Goal: Task Accomplishment & Management: Manage account settings

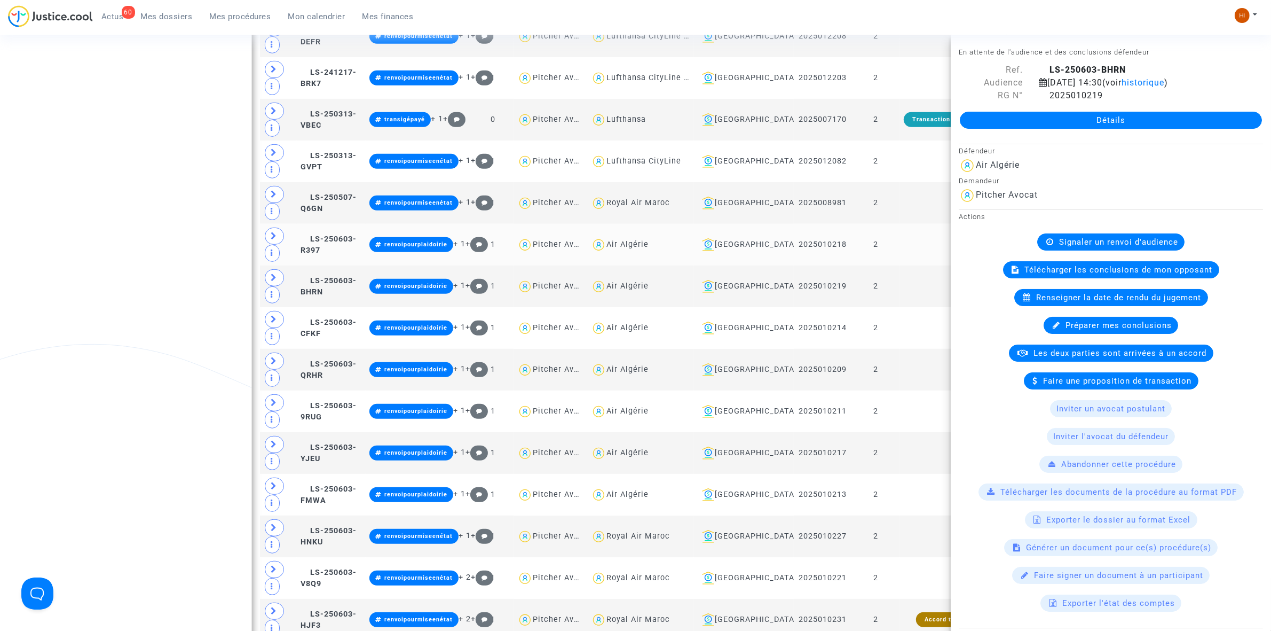
scroll to position [734, 0]
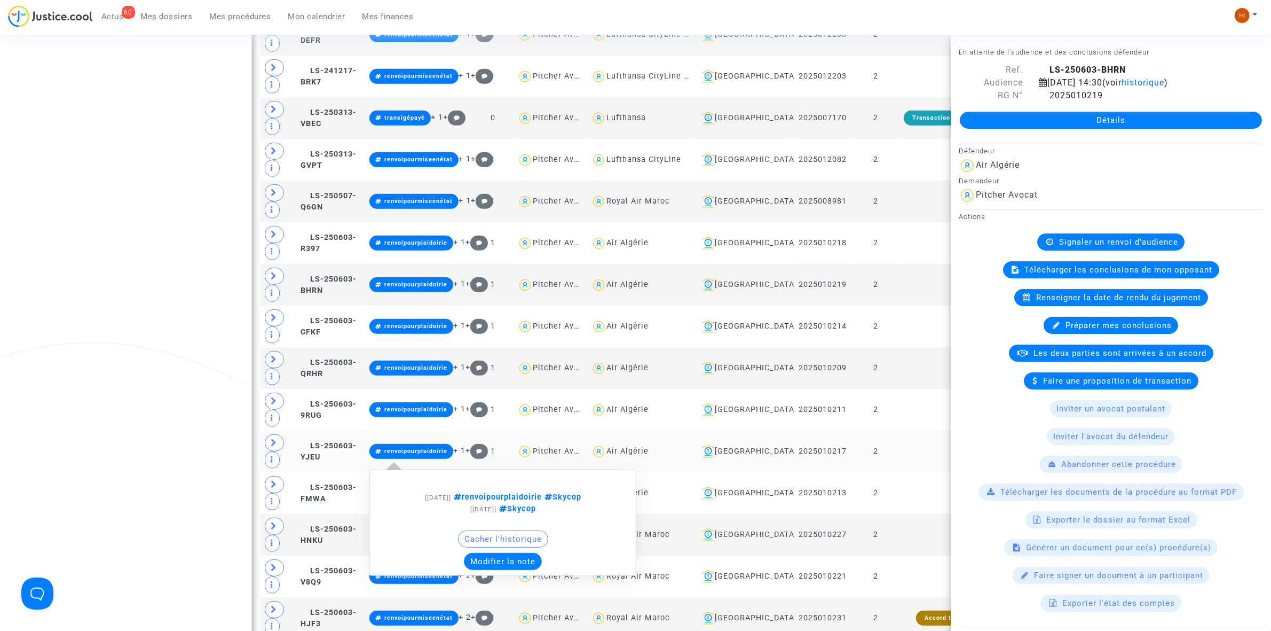
click at [495, 501] on span "renvoipourplaidoirie" at bounding box center [496, 496] width 91 height 9
type textarea "#renvoipourplaidoirie"
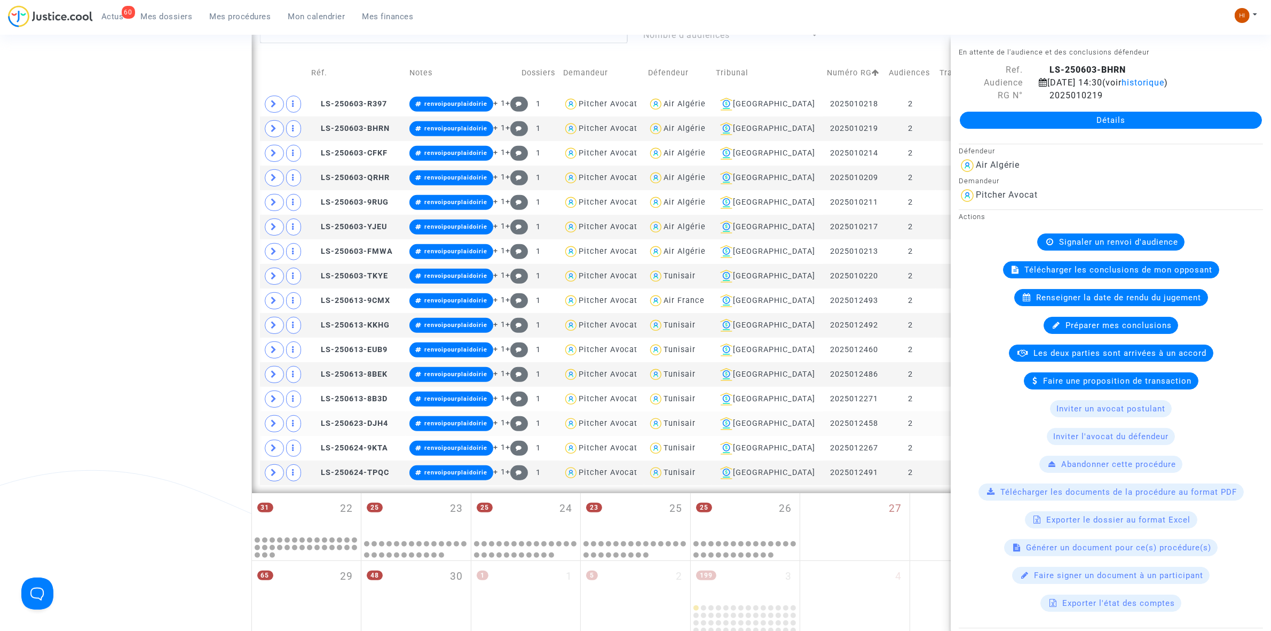
scroll to position [401, 0]
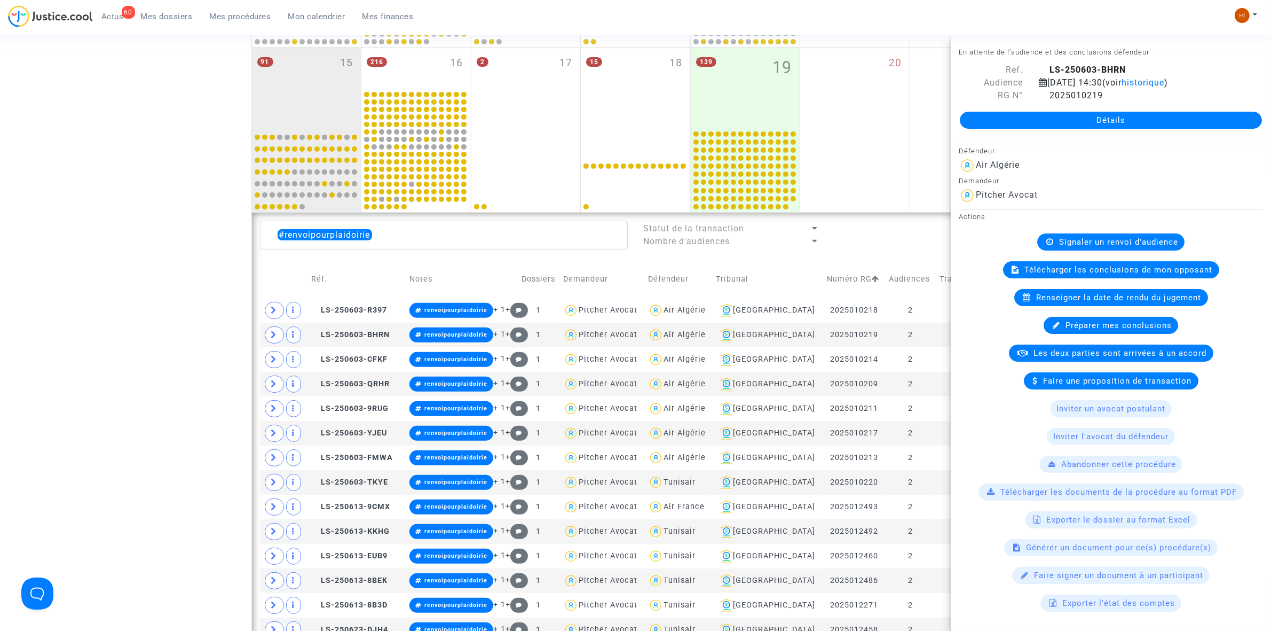
click at [180, 300] on div "Date de clôture d'instruction Date de conciliation Date d'audience Date de juge…" at bounding box center [635, 306] width 1271 height 1238
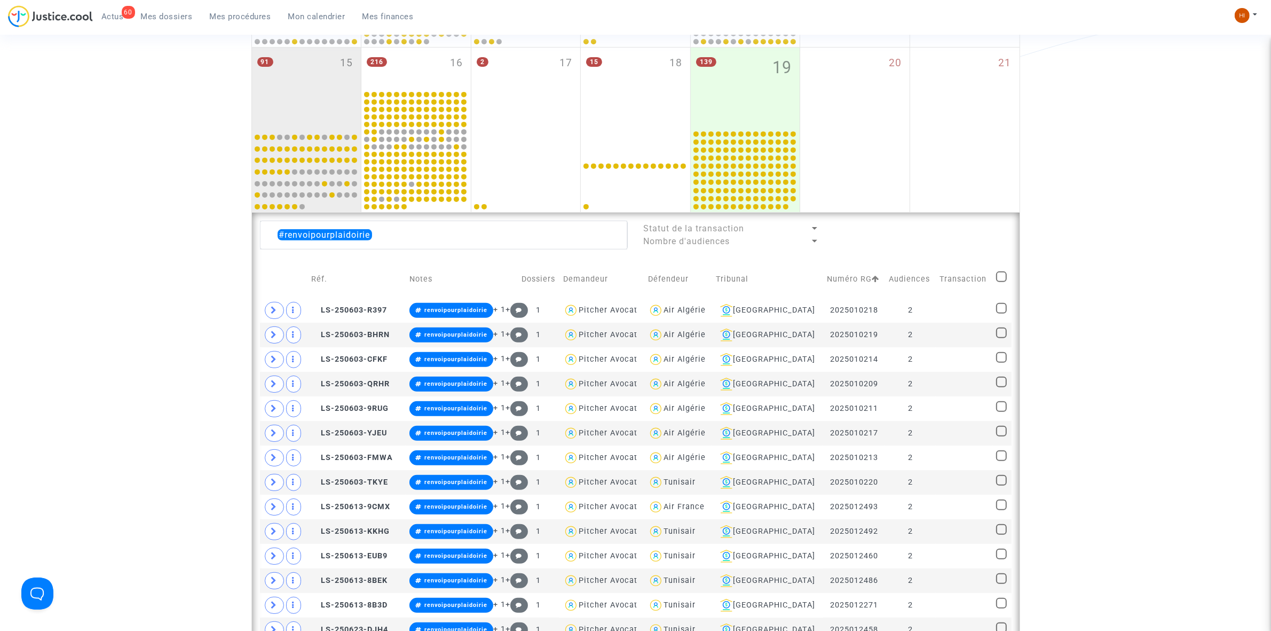
click at [1004, 278] on span at bounding box center [1001, 276] width 11 height 11
click at [1002, 282] on input "checkbox" at bounding box center [1001, 282] width 1 height 1
checkbox input "true"
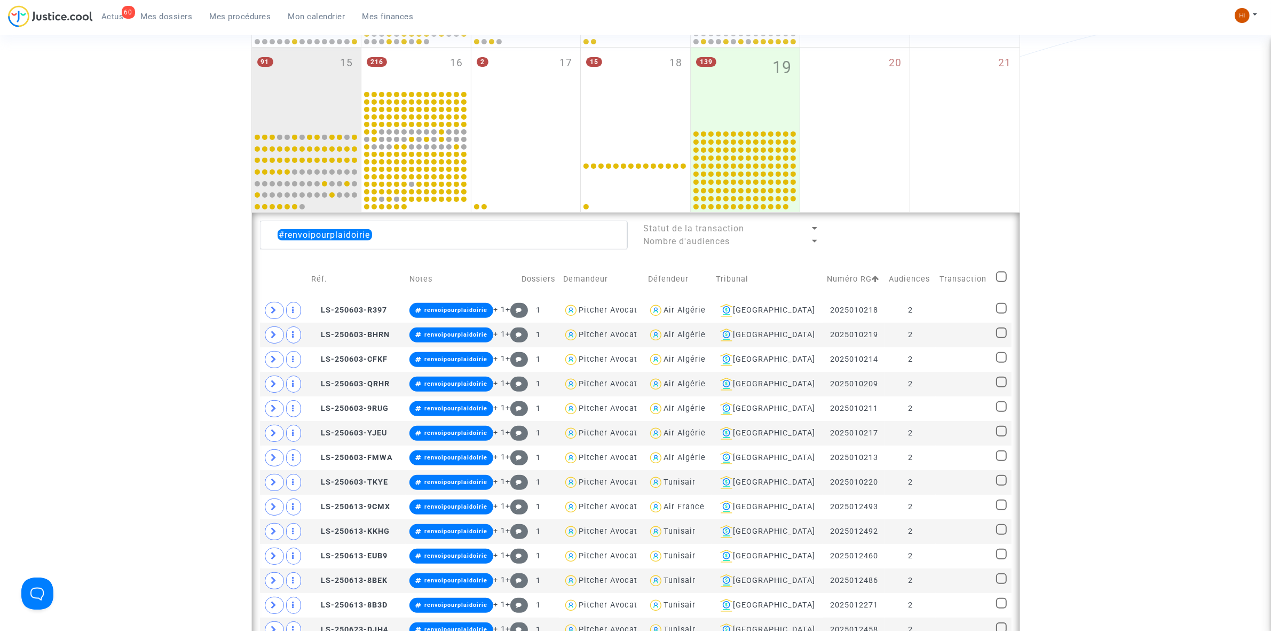
checkbox input "true"
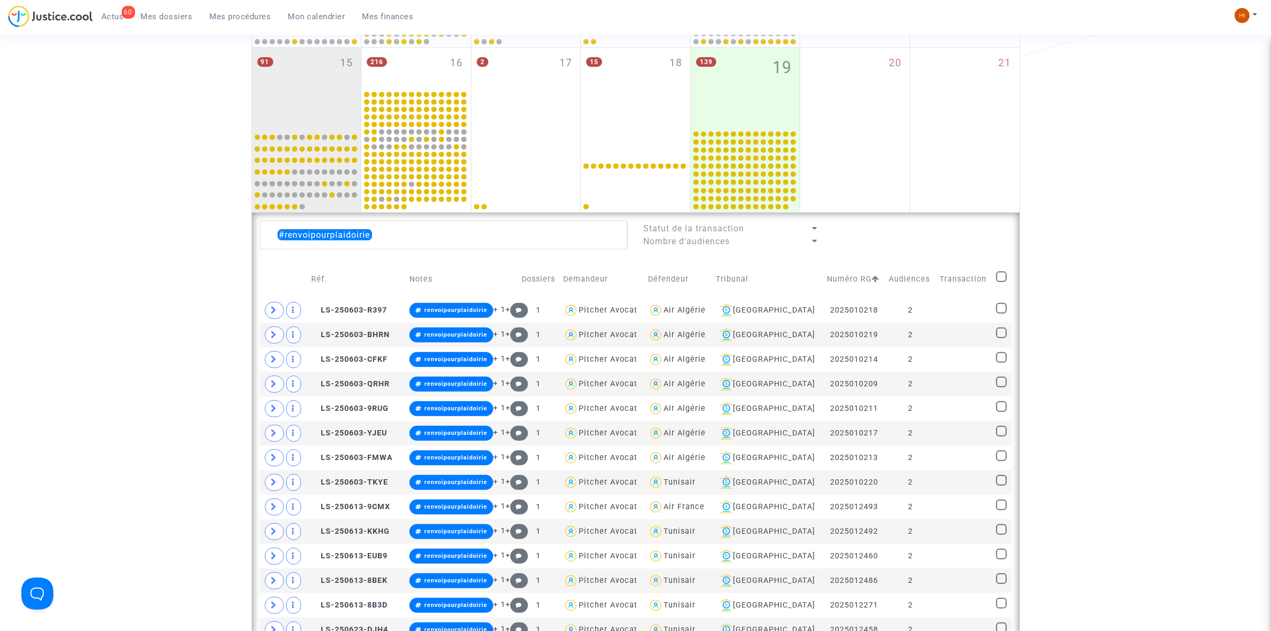
checkbox input "true"
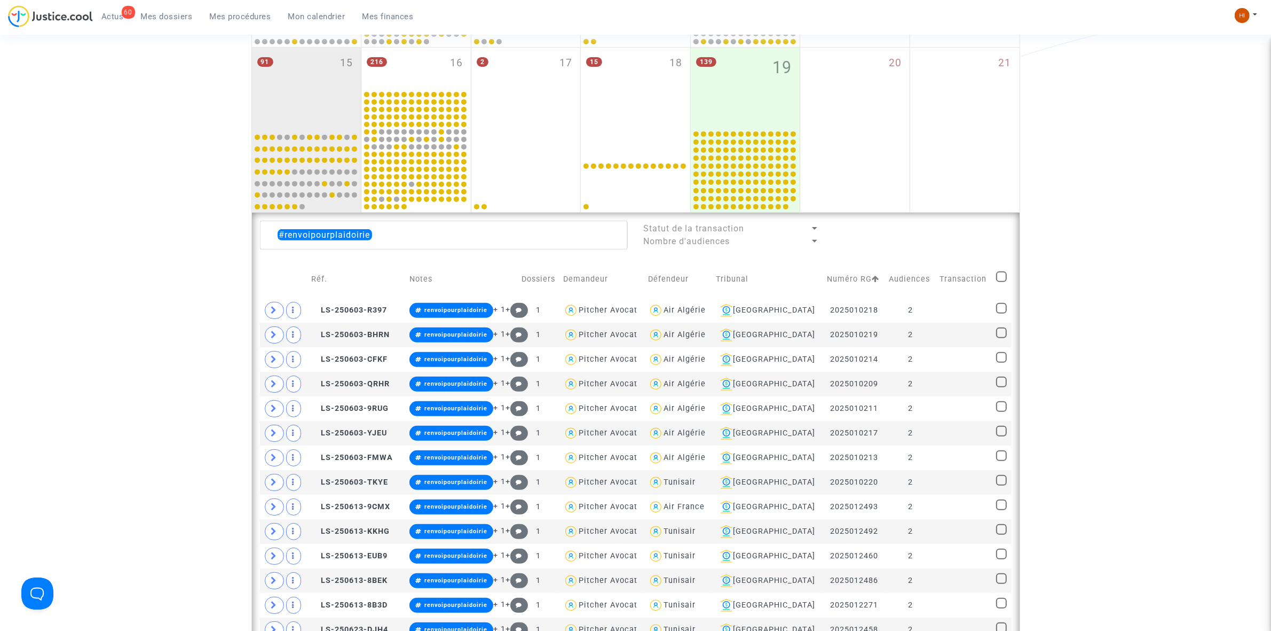
checkbox input "true"
drag, startPoint x: 415, startPoint y: 244, endPoint x: 147, endPoint y: 238, distance: 268.7
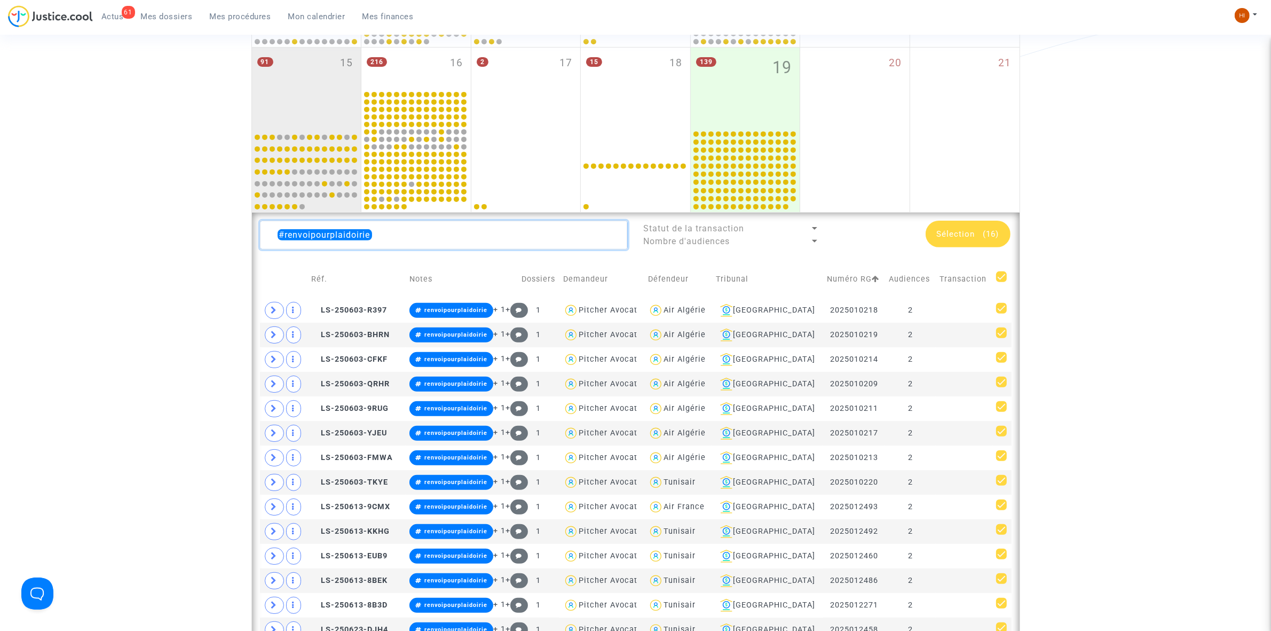
click at [175, 238] on div "Date de clôture d'instruction Date de conciliation Date d'audience Date de juge…" at bounding box center [635, 306] width 1271 height 1238
paste textarea "Abdellah Cherrad"
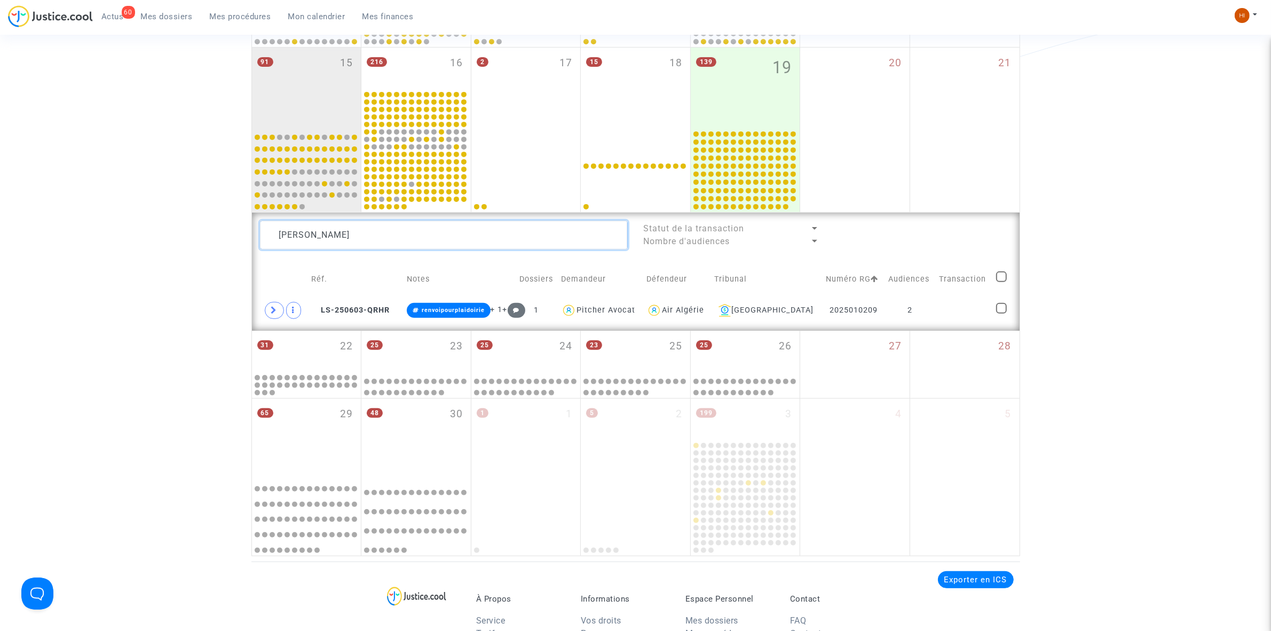
click at [374, 247] on textarea at bounding box center [444, 235] width 368 height 29
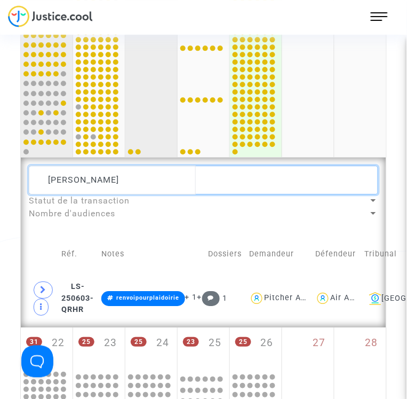
scroll to position [824, 0]
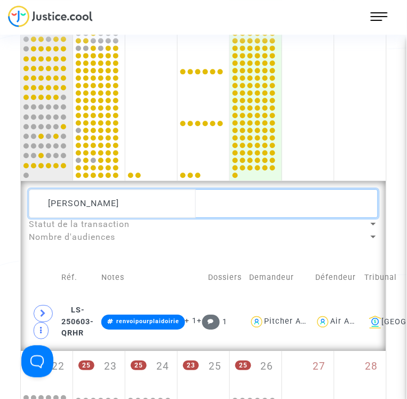
drag, startPoint x: 159, startPoint y: 161, endPoint x: -44, endPoint y: 175, distance: 203.9
click at [0, 175] on html "61 Actus Mes dossiers Mes procédures Mon calendrier Mes finances Mon profil Cha…" at bounding box center [203, 188] width 407 height 2025
paste textarea "Zohra Gouaich"
drag, startPoint x: 137, startPoint y: 158, endPoint x: -18, endPoint y: 174, distance: 155.6
click at [0, 174] on html "61 Actus Mes dossiers Mes procédures Mon calendrier Mes finances Mon profil Cha…" at bounding box center [203, 188] width 407 height 2025
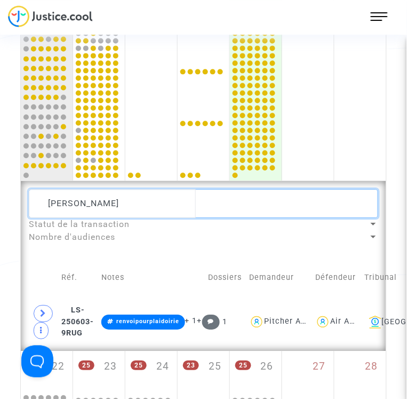
paste textarea "Souad Hariche"
click at [171, 189] on textarea at bounding box center [204, 203] width 350 height 29
click at [135, 189] on textarea at bounding box center [204, 203] width 350 height 29
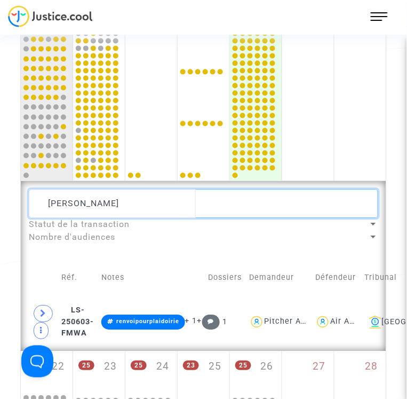
paste textarea "Allaoua Mekerbe"
click at [138, 189] on textarea at bounding box center [204, 203] width 350 height 29
click at [139, 189] on textarea at bounding box center [204, 203] width 350 height 29
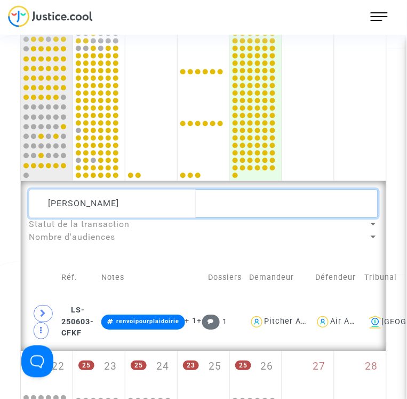
paste textarea "Fouad Djouallah"
drag, startPoint x: 142, startPoint y: 166, endPoint x: -190, endPoint y: 164, distance: 331.1
click at [0, 164] on html "62 Actus Mes dossiers Mes procédures Mon calendrier Mes finances Mon profil Cha…" at bounding box center [203, 188] width 407 height 2025
paste textarea "Yousra Chiraz Zineb Benallal"
click at [179, 189] on textarea at bounding box center [204, 203] width 350 height 29
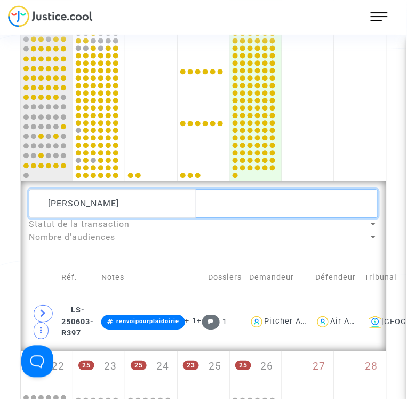
click at [179, 189] on textarea at bounding box center [204, 203] width 350 height 29
paste textarea "Hassane Lamine"
click at [154, 189] on textarea at bounding box center [204, 203] width 350 height 29
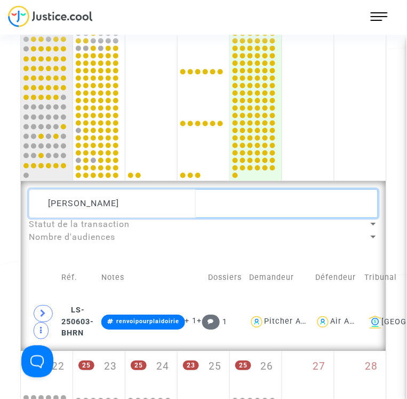
click at [154, 189] on textarea at bounding box center [204, 203] width 350 height 29
click at [121, 189] on textarea at bounding box center [204, 203] width 350 height 29
click at [164, 189] on textarea at bounding box center [204, 203] width 350 height 29
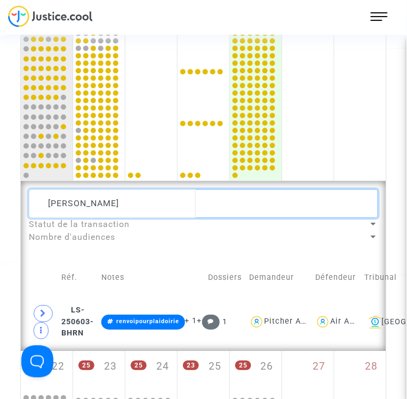
paste textarea "Yousra Chiraz Zineb Benallal"
type textarea "Yousra Chiraz Zineb Benallal"
click at [164, 189] on textarea at bounding box center [204, 203] width 350 height 29
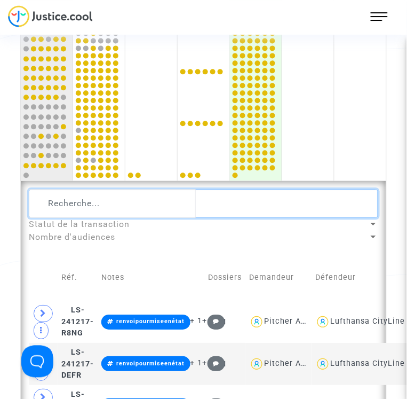
click at [61, 189] on textarea at bounding box center [204, 203] width 350 height 29
paste textarea "Bassem Gueraidi"
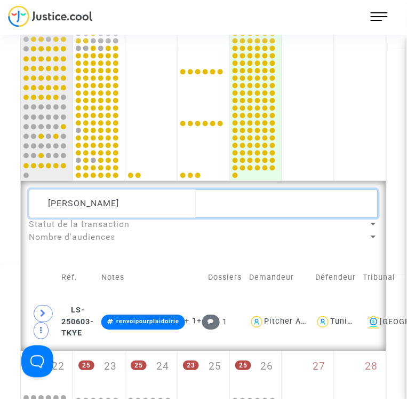
click at [185, 189] on textarea at bounding box center [204, 203] width 350 height 29
click at [116, 189] on textarea at bounding box center [204, 203] width 350 height 29
click at [120, 189] on textarea at bounding box center [204, 203] width 350 height 29
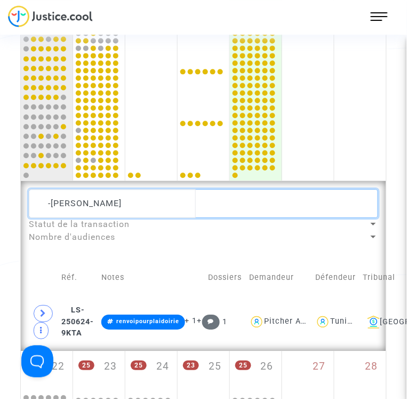
click at [120, 189] on textarea at bounding box center [204, 203] width 350 height 29
paste textarea "Zoubeir Ben hadj Youssef"
click at [113, 189] on textarea at bounding box center [204, 203] width 350 height 29
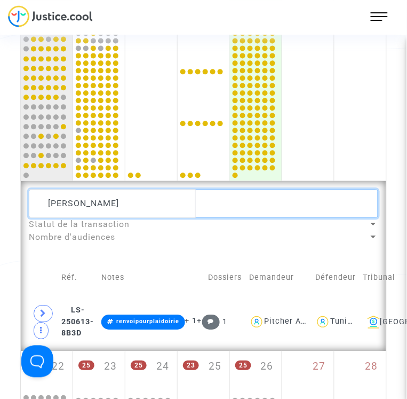
click at [113, 189] on textarea at bounding box center [204, 203] width 350 height 29
paste textarea "Chaima Gouirah, Aylin Ben hadj abbes"
type textarea "Chaima Gouirah, Aylin Ben hadj abbes"
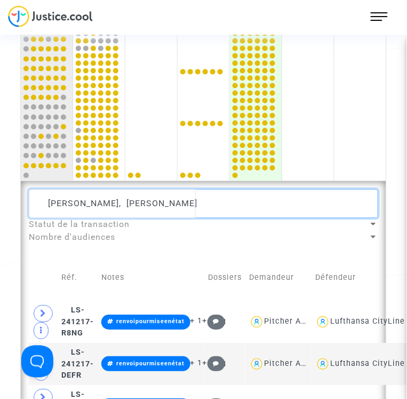
scroll to position [0, 44]
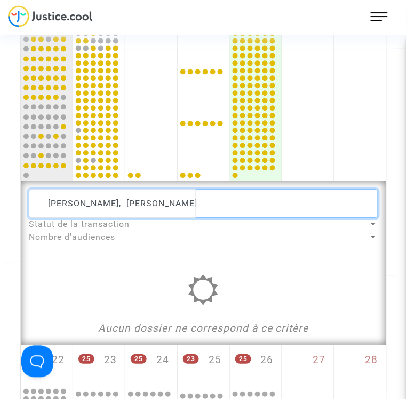
drag, startPoint x: 147, startPoint y: 167, endPoint x: 132, endPoint y: 167, distance: 15.0
click at [132, 189] on textarea at bounding box center [204, 203] width 350 height 29
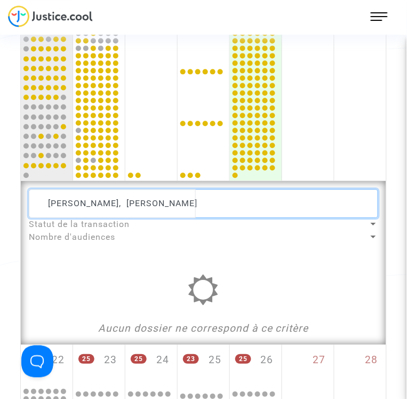
scroll to position [0, 18]
type textarea "CHAIMChaima Gouirah, Aylin Ben hadj abbes"
click at [132, 189] on textarea at bounding box center [204, 203] width 350 height 29
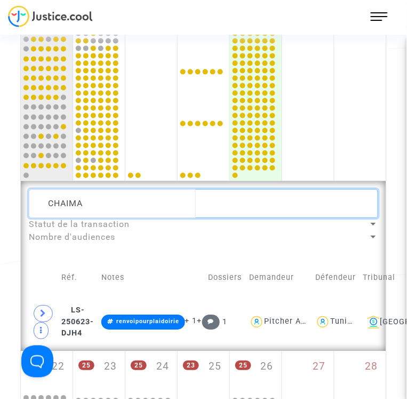
click at [135, 189] on textarea at bounding box center [204, 203] width 350 height 29
paste textarea "Jennifer Serve catelin"
click at [100, 189] on textarea at bounding box center [204, 203] width 350 height 29
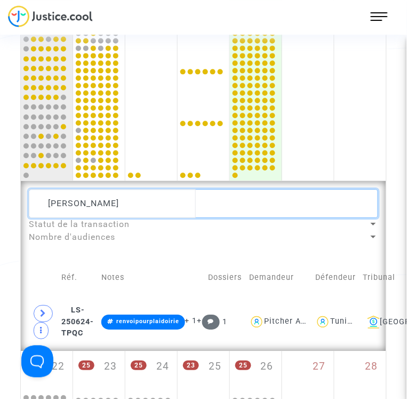
click at [101, 189] on textarea at bounding box center [204, 203] width 350 height 29
click at [151, 189] on textarea at bounding box center [204, 203] width 350 height 29
click at [127, 189] on textarea at bounding box center [204, 203] width 350 height 29
drag, startPoint x: 115, startPoint y: 158, endPoint x: 161, endPoint y: 164, distance: 46.9
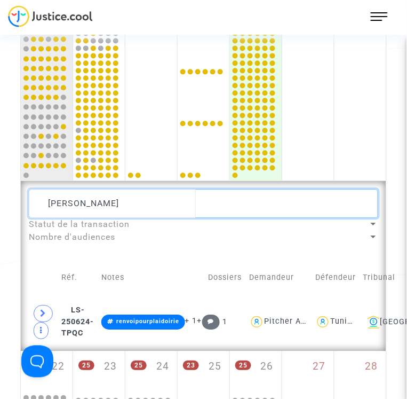
click at [161, 189] on textarea at bounding box center [204, 203] width 350 height 29
drag, startPoint x: 138, startPoint y: 167, endPoint x: -83, endPoint y: 176, distance: 220.8
click at [0, 176] on html "63 Actus Mes dossiers Mes procédures Mon calendrier Mes finances Mon profil Cha…" at bounding box center [203, 188] width 407 height 2025
click at [131, 189] on textarea at bounding box center [204, 203] width 350 height 29
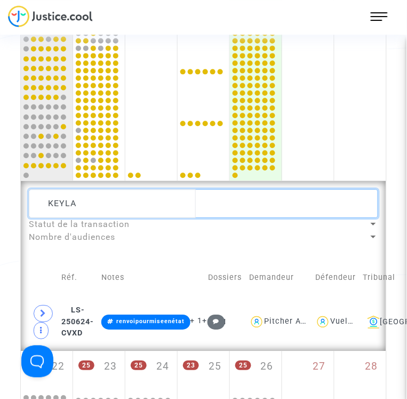
click at [131, 189] on textarea at bounding box center [204, 203] width 350 height 29
paste textarea "Feten NABI"
drag, startPoint x: 107, startPoint y: 168, endPoint x: -56, endPoint y: 175, distance: 163.5
click at [0, 175] on html "62 Actus Mes dossiers Mes procédures Mon calendrier Mes finances Mon profil Cha…" at bounding box center [203, 188] width 407 height 2025
paste textarea "HICHAM SELLEK"
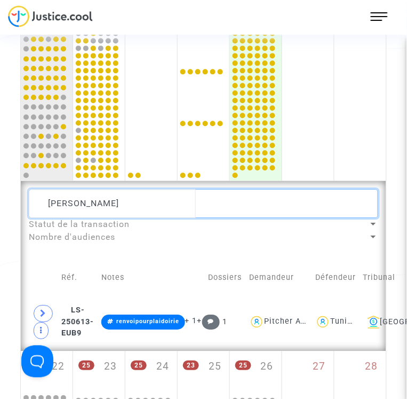
click at [112, 189] on textarea at bounding box center [204, 203] width 350 height 29
click at [113, 189] on textarea at bounding box center [204, 203] width 350 height 29
paste textarea "Mohamed Ridha BERRIRI"
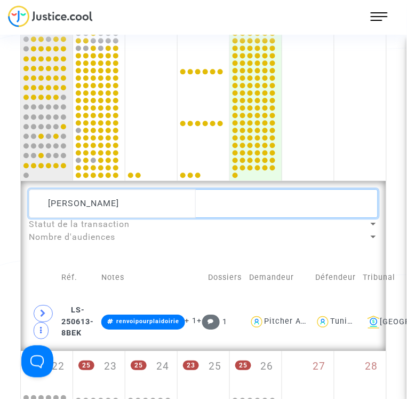
click at [115, 189] on textarea at bounding box center [204, 203] width 350 height 29
paste textarea "Walid Dhafeur"
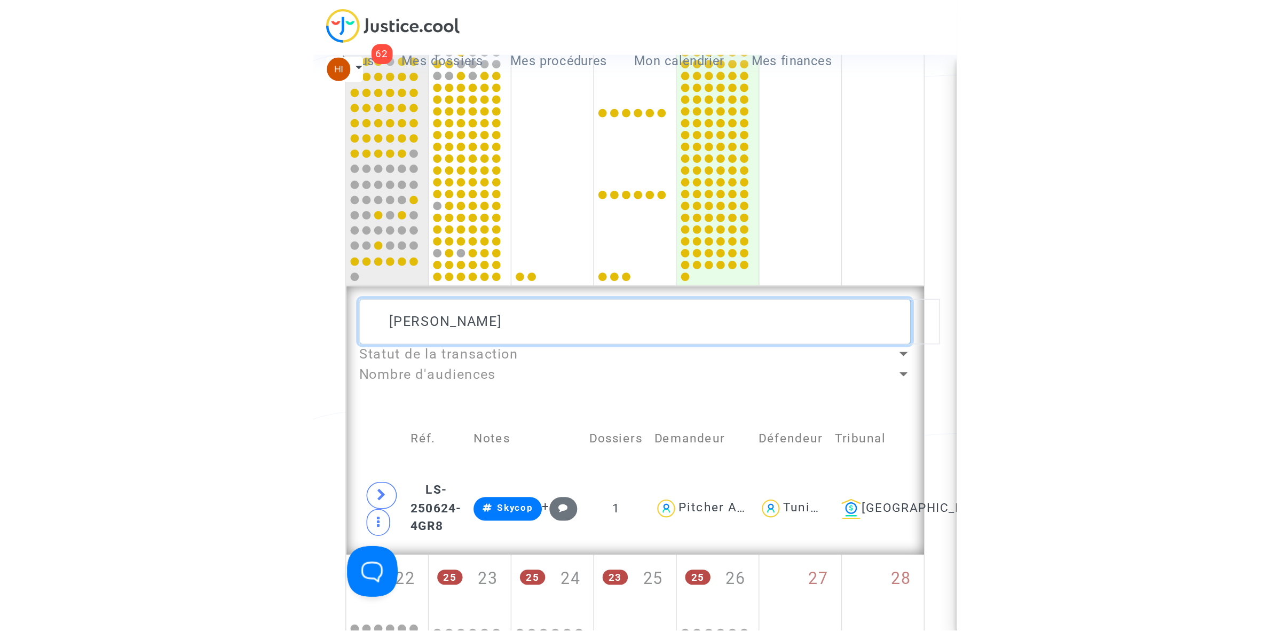
scroll to position [540, 0]
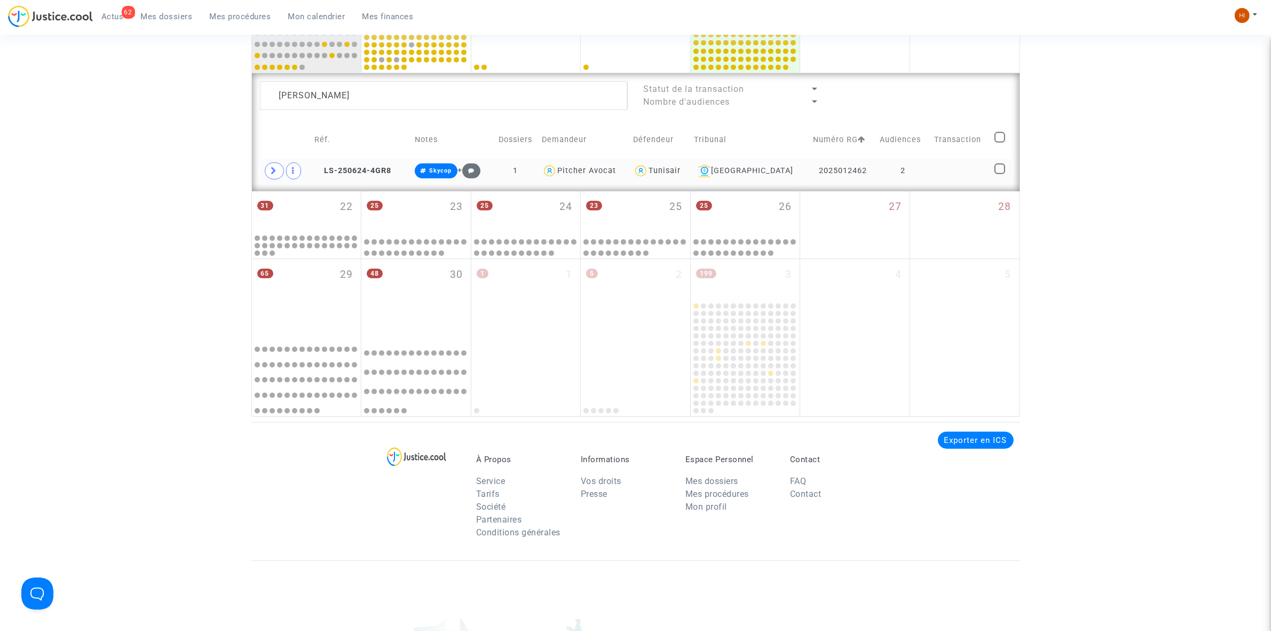
click at [933, 180] on td at bounding box center [961, 171] width 61 height 25
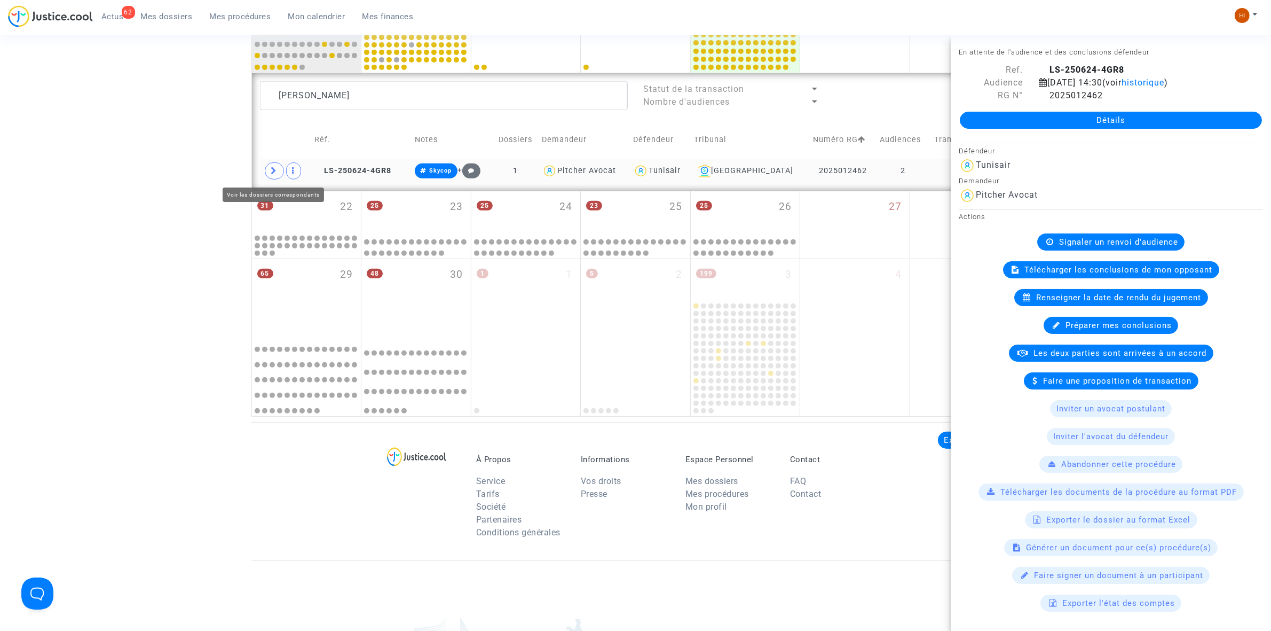
click at [268, 171] on span at bounding box center [274, 170] width 19 height 17
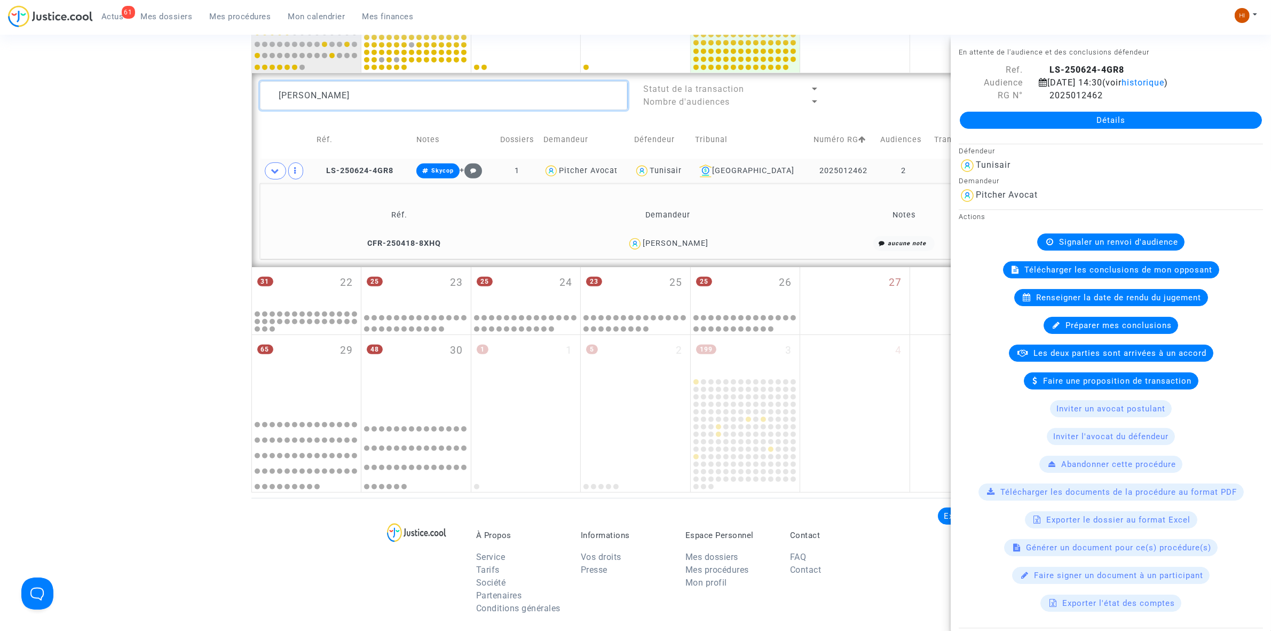
drag, startPoint x: 451, startPoint y: 96, endPoint x: 252, endPoint y: 106, distance: 199.4
click at [254, 105] on div "Walid Dhafeur" at bounding box center [444, 95] width 384 height 29
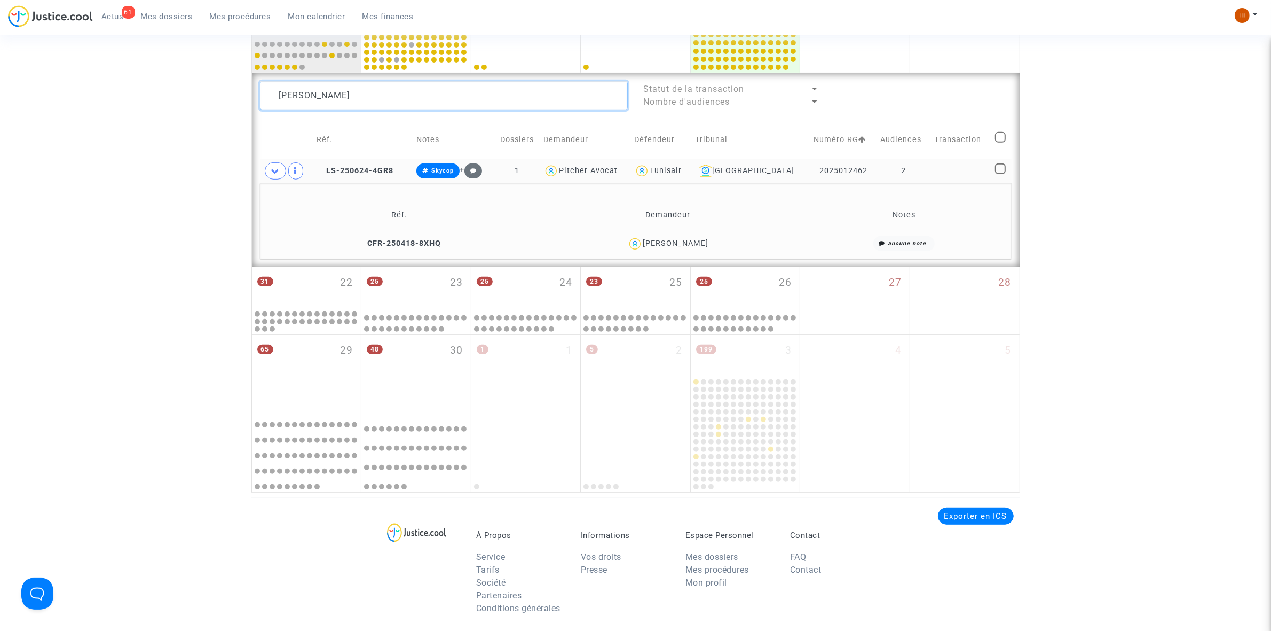
paste textarea "16. LS-250613-9CMX"
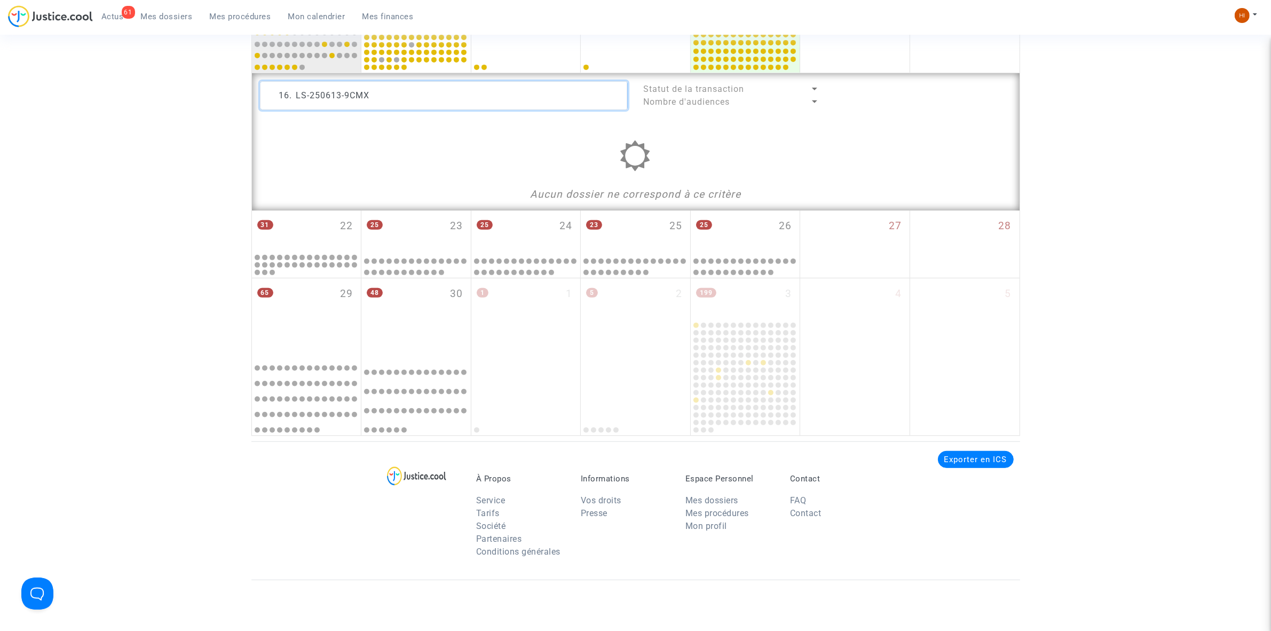
drag, startPoint x: 297, startPoint y: 97, endPoint x: 265, endPoint y: 91, distance: 33.1
click at [265, 91] on textarea at bounding box center [444, 95] width 368 height 29
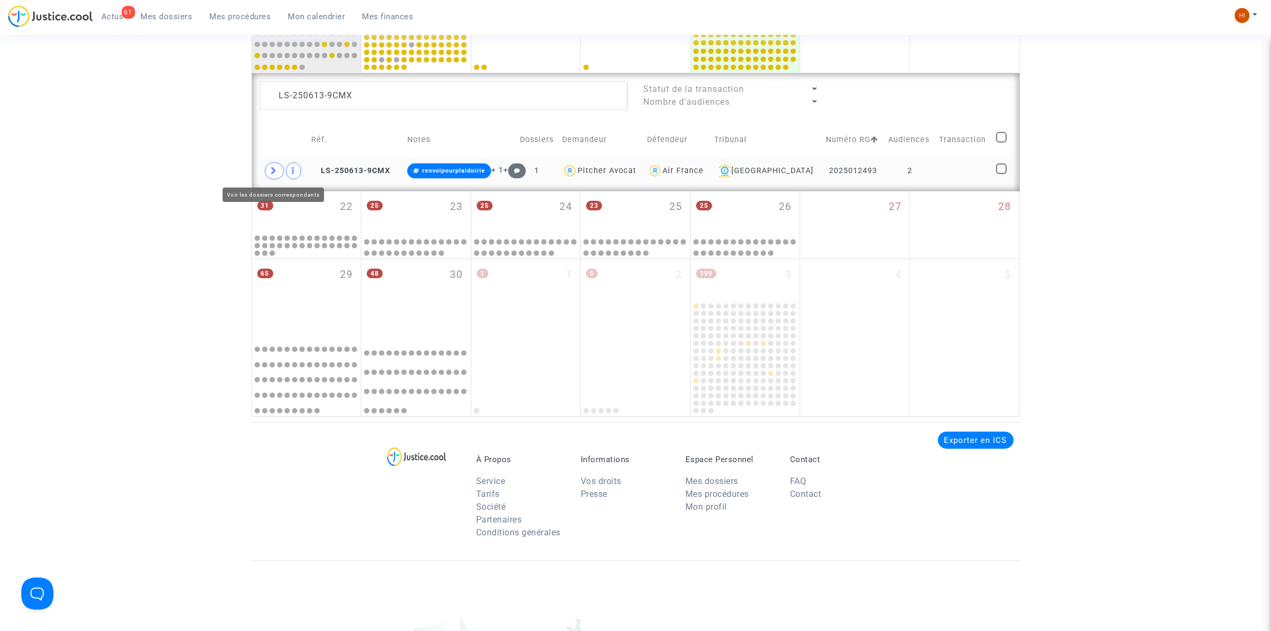
click at [276, 172] on icon at bounding box center [274, 171] width 6 height 8
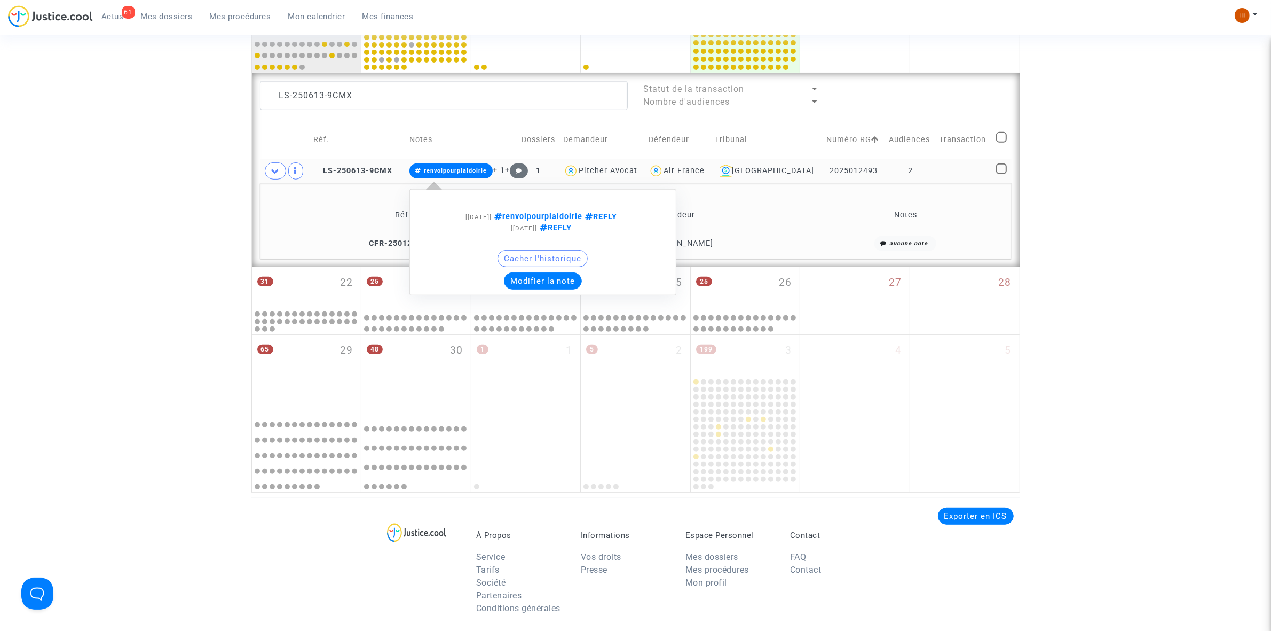
click at [475, 164] on span "renvoipourplaidoirie" at bounding box center [452, 170] width 84 height 15
click at [533, 281] on button "Modifier la note" at bounding box center [543, 280] width 78 height 17
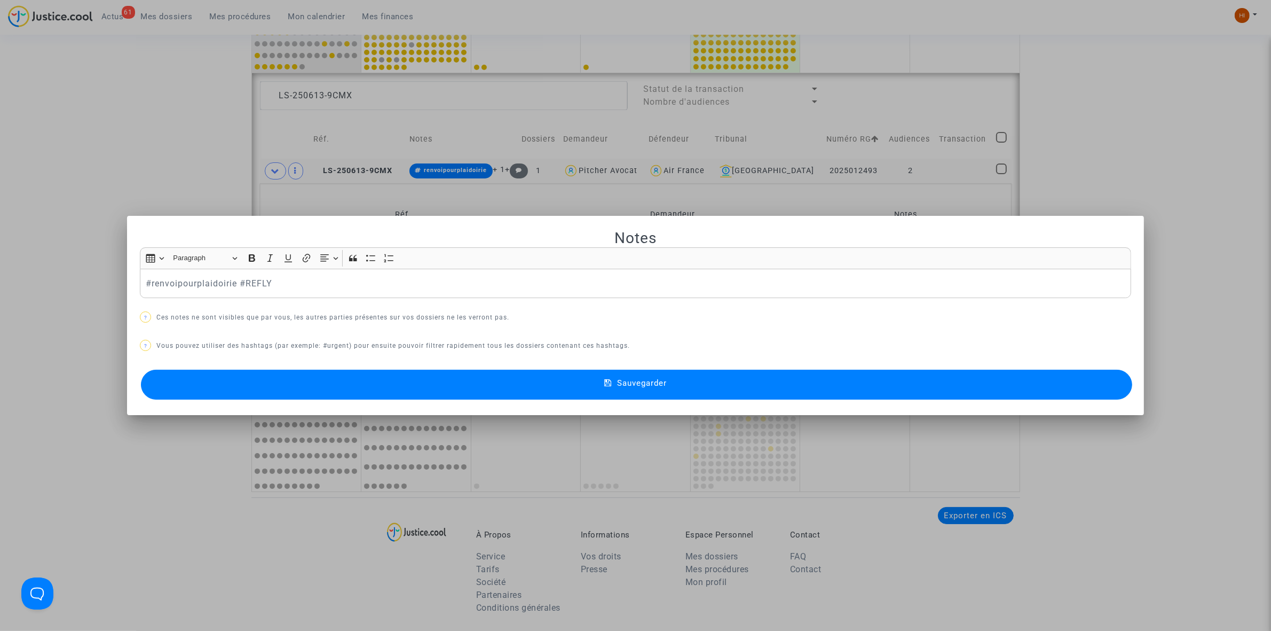
click at [148, 159] on div at bounding box center [635, 315] width 1271 height 631
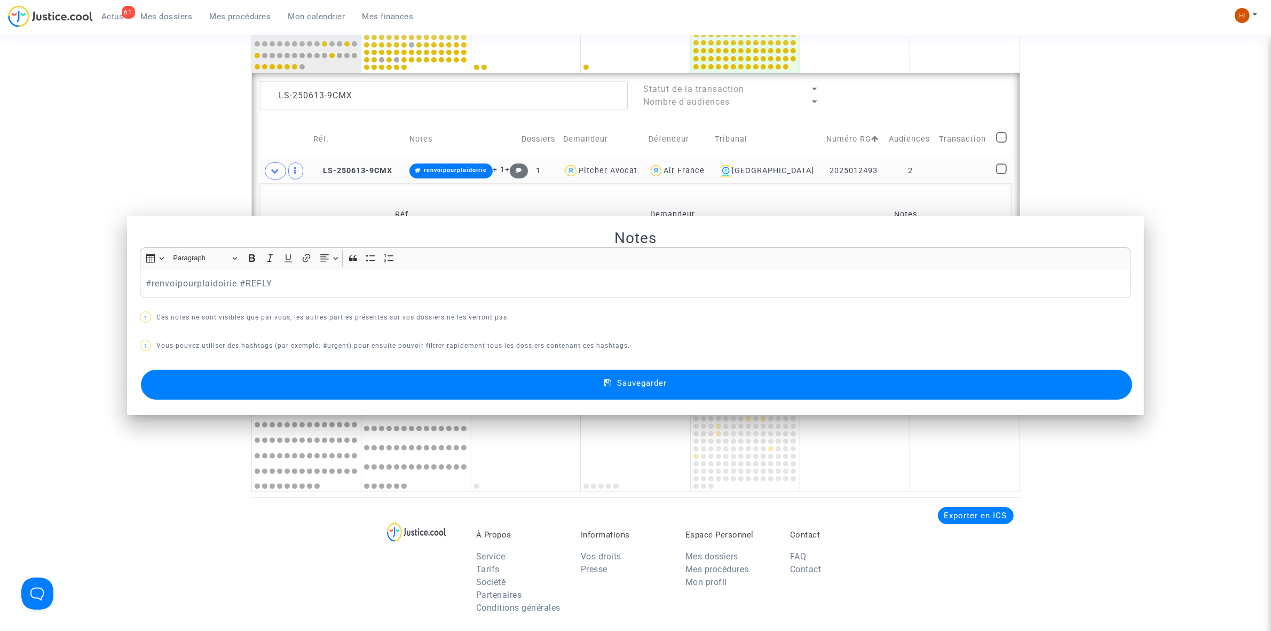
scroll to position [540, 0]
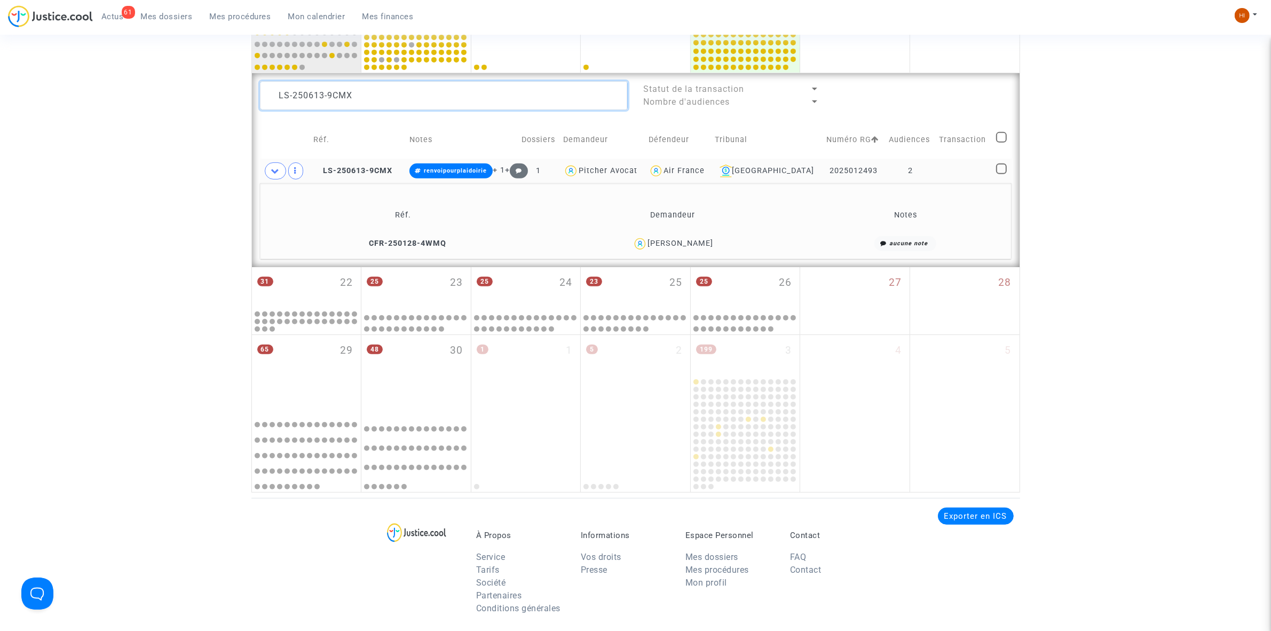
click at [423, 95] on textarea at bounding box center [444, 95] width 368 height 29
paste textarea "Walid Dhafeur"
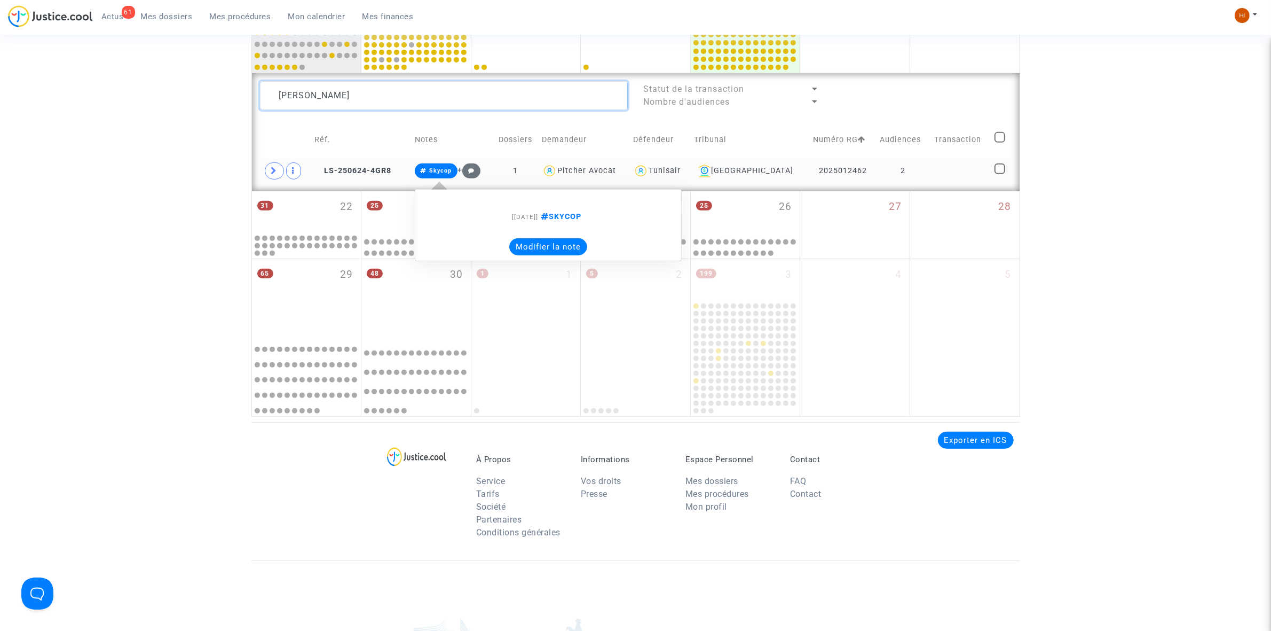
type textarea "Walid Dhafeur"
click at [442, 176] on span "Skycop" at bounding box center [436, 170] width 43 height 15
click at [538, 239] on button "Modifier la note" at bounding box center [548, 246] width 78 height 17
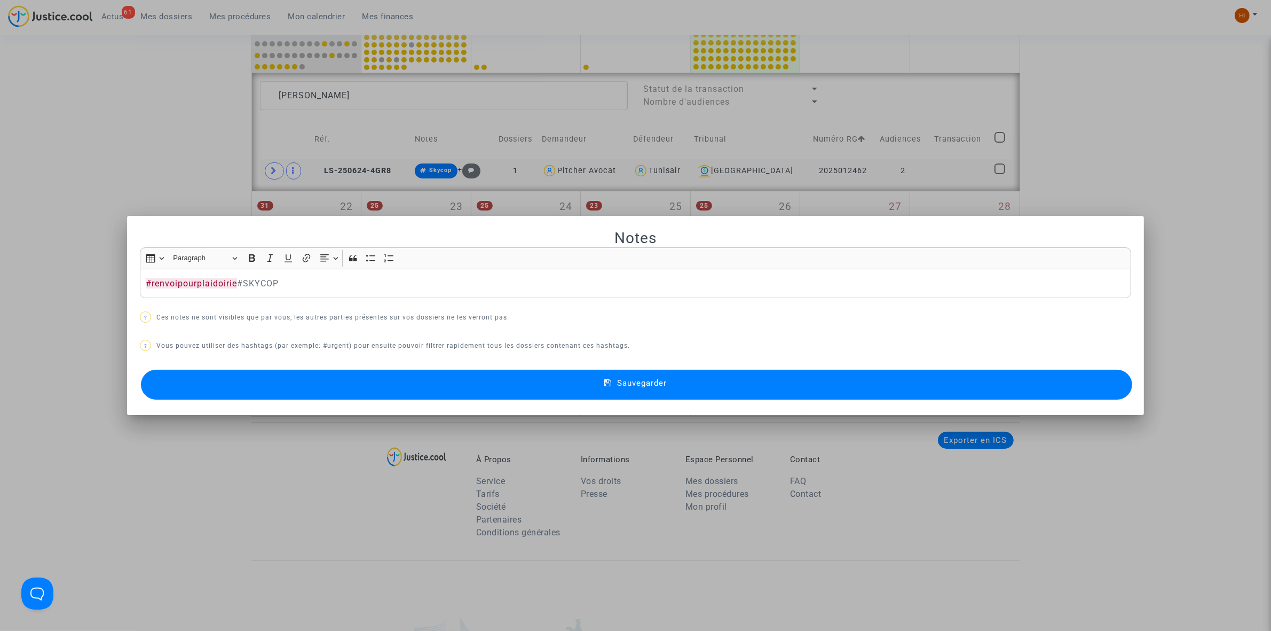
click at [415, 380] on button "Sauvegarder" at bounding box center [637, 385] width 992 height 30
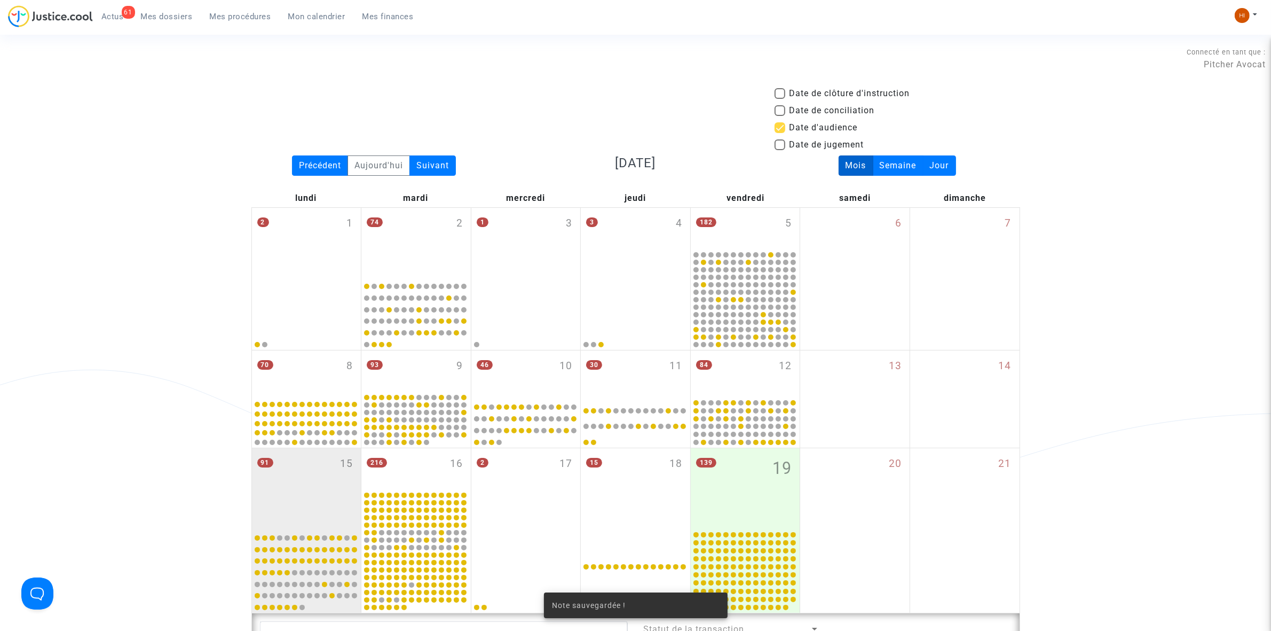
scroll to position [540, 0]
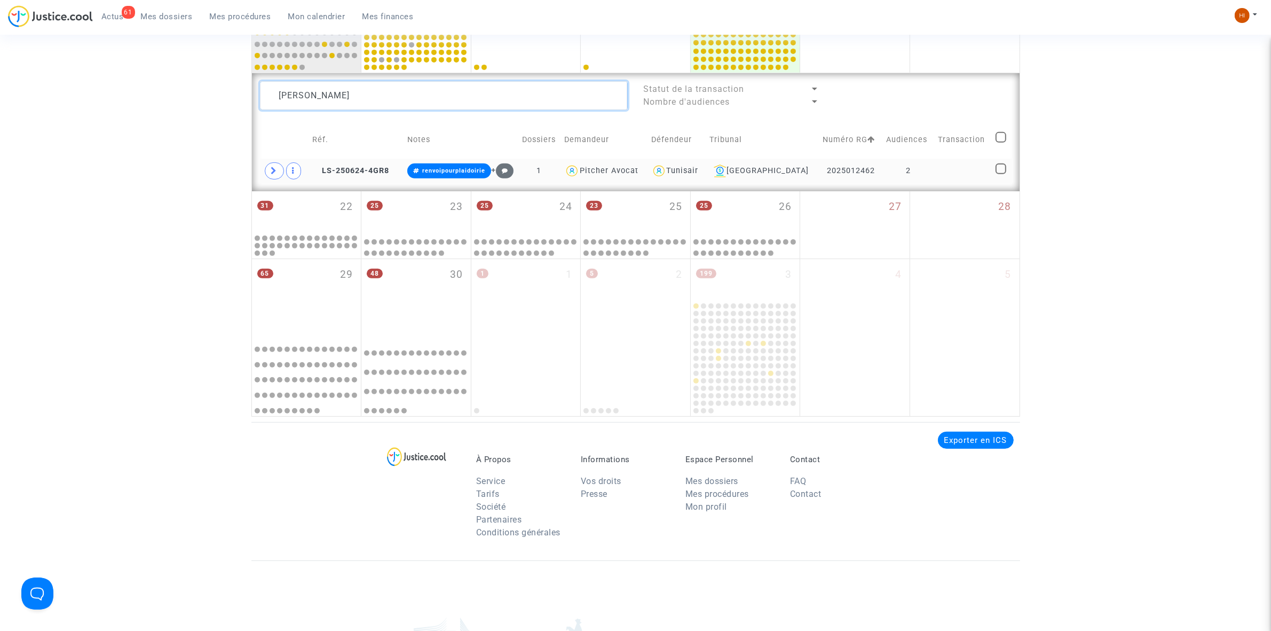
click at [367, 93] on textarea at bounding box center [444, 95] width 368 height 29
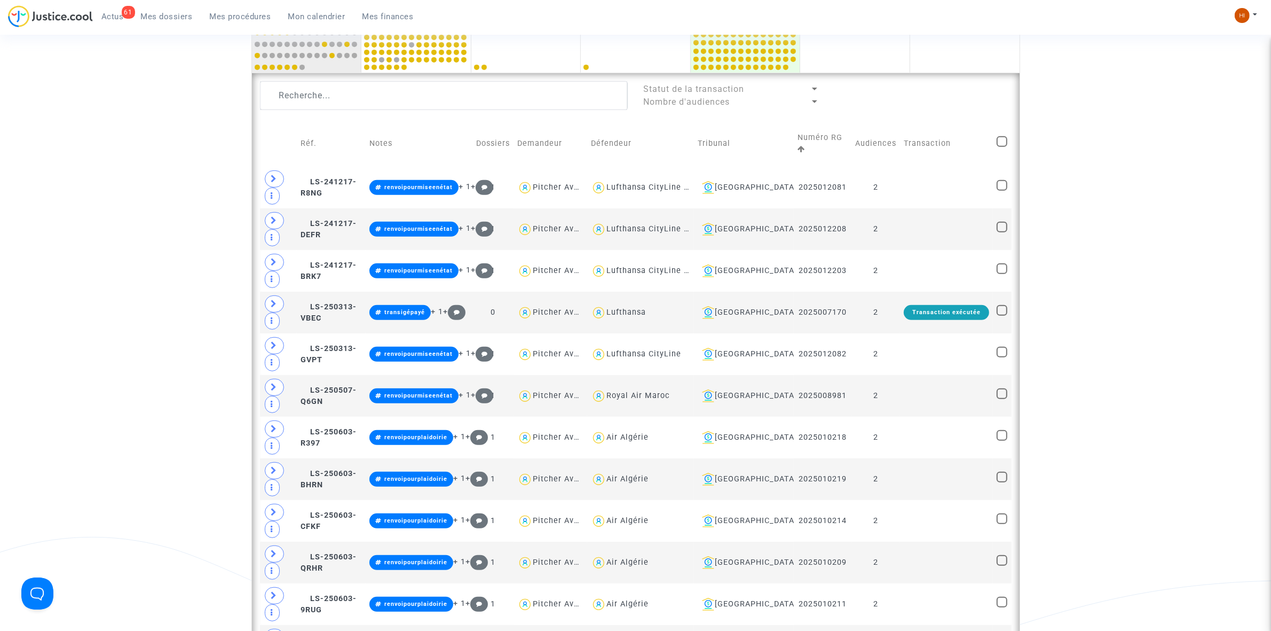
click at [380, 102] on textarea at bounding box center [444, 95] width 368 height 29
paste textarea "Walid Dhafeur"
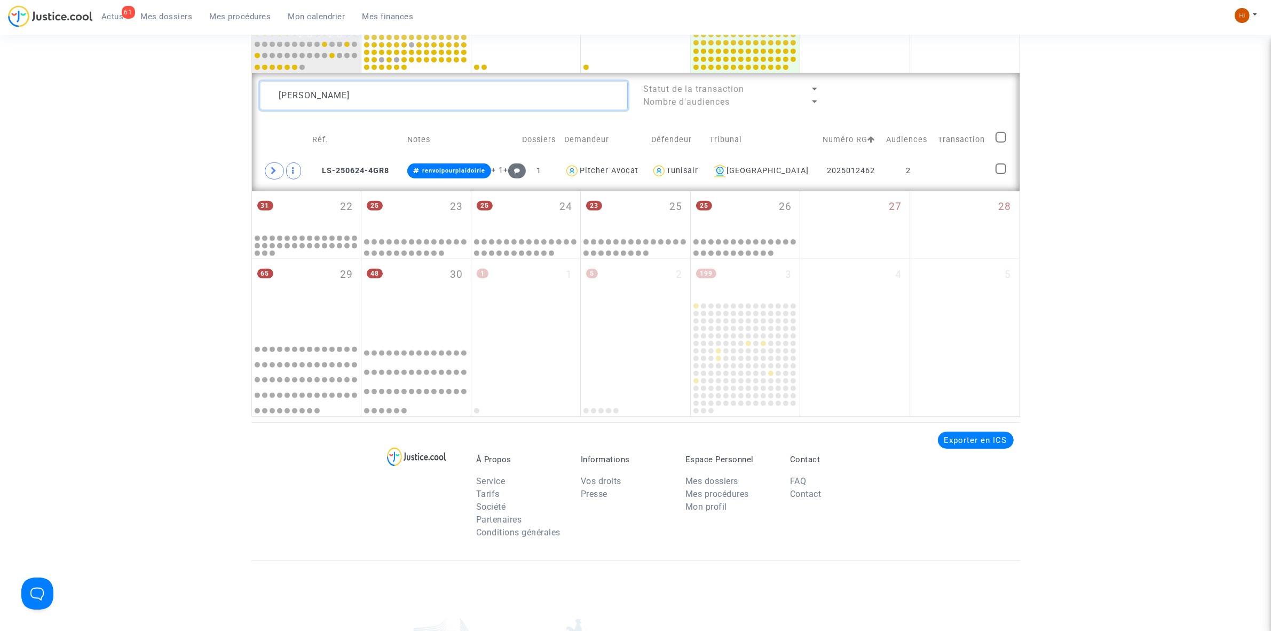
drag, startPoint x: 448, startPoint y: 99, endPoint x: 208, endPoint y: 103, distance: 239.3
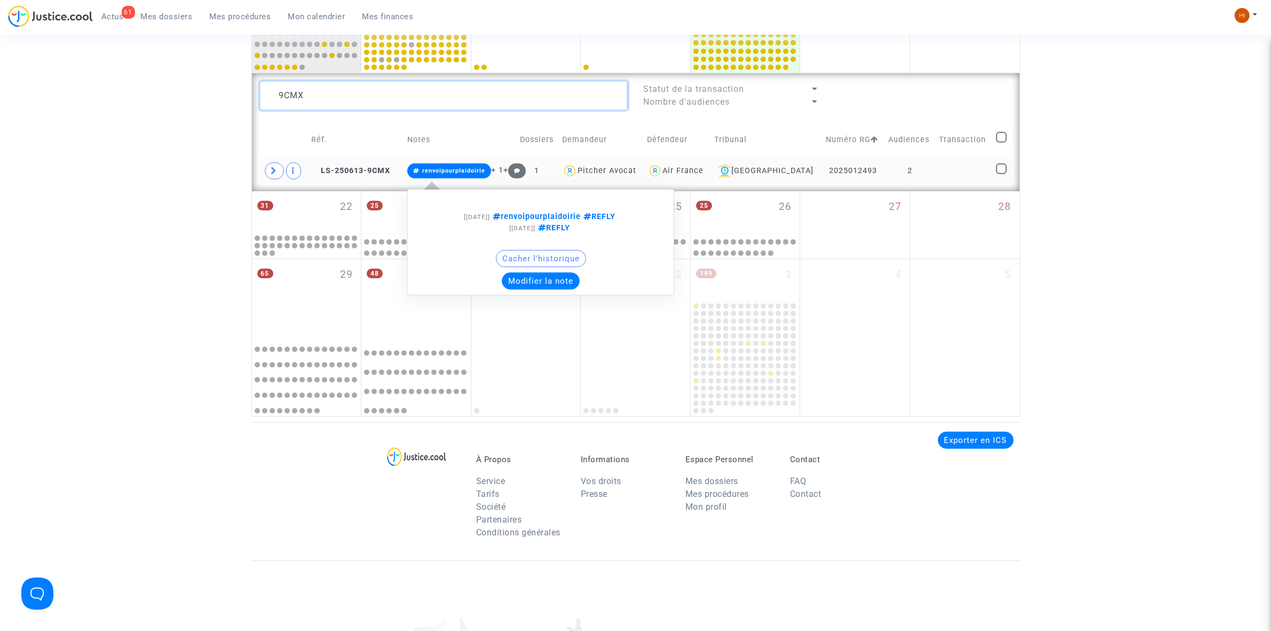
type textarea "9CMX"
click at [464, 163] on span "renvoipourplaidoirie" at bounding box center [449, 170] width 84 height 15
click at [553, 265] on button "Cacher l'historique" at bounding box center [541, 258] width 90 height 17
click at [464, 166] on span "renvoipourplaidoirie" at bounding box center [449, 170] width 84 height 15
click at [511, 283] on button "Modifier la note" at bounding box center [541, 280] width 78 height 17
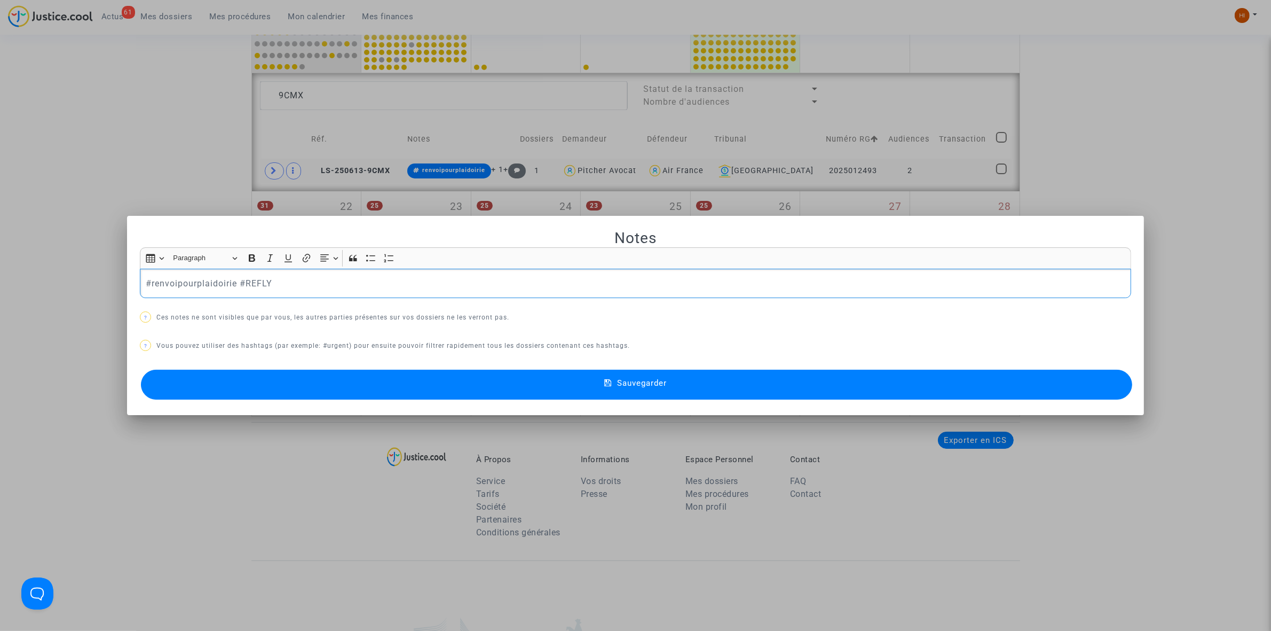
drag, startPoint x: 233, startPoint y: 280, endPoint x: 41, endPoint y: 284, distance: 192.3
click at [42, 284] on div "Notes Rich Text Editor Insert table Insert table Heading Paragraph Paragraph He…" at bounding box center [635, 315] width 1271 height 631
click at [542, 386] on button "Sauvegarder" at bounding box center [637, 385] width 992 height 30
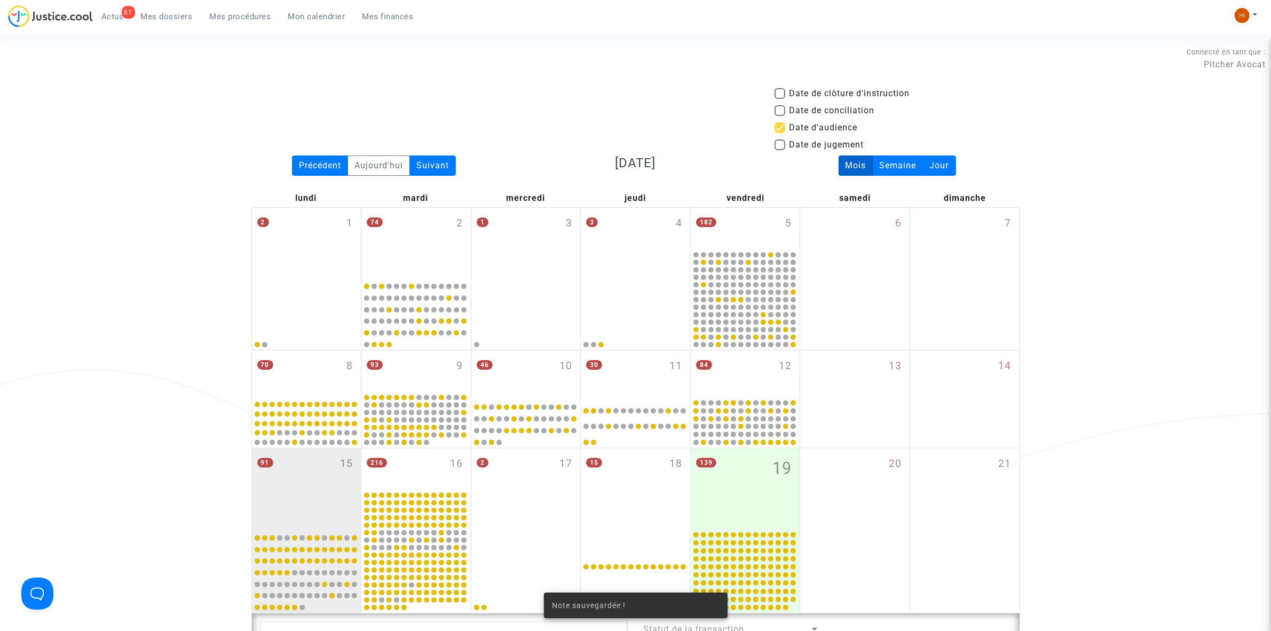
scroll to position [540, 0]
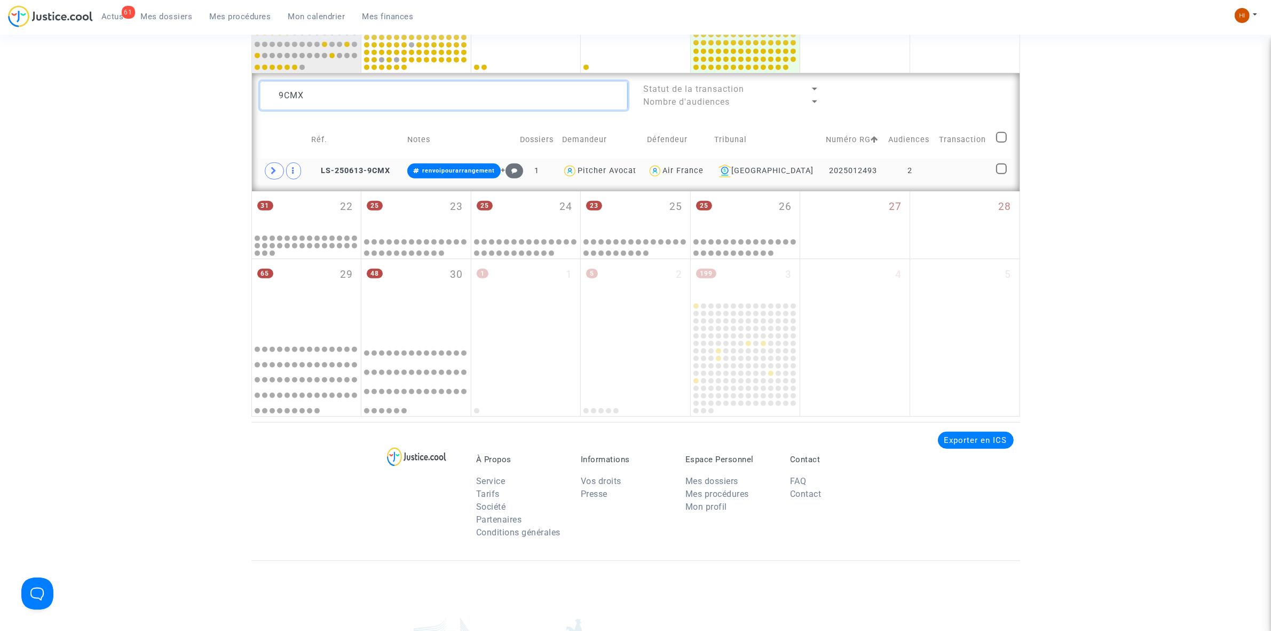
click at [487, 104] on textarea at bounding box center [444, 95] width 368 height 29
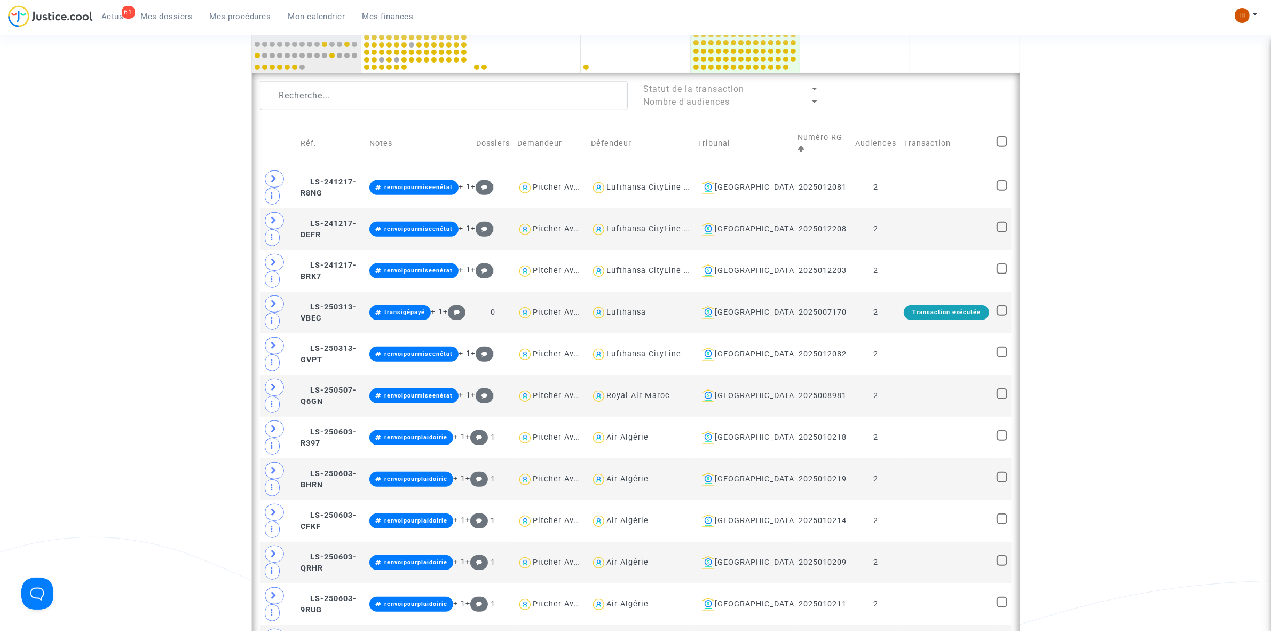
click at [340, 99] on textarea at bounding box center [444, 95] width 368 height 29
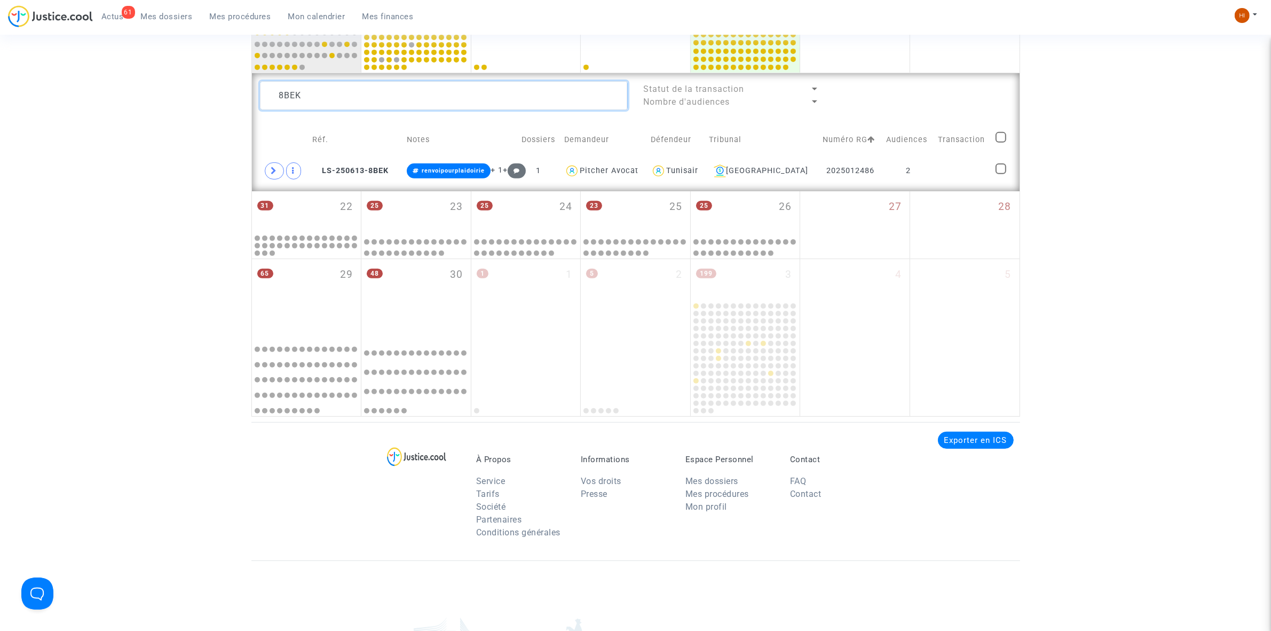
drag, startPoint x: 344, startPoint y: 91, endPoint x: 263, endPoint y: 91, distance: 81.2
click at [263, 91] on textarea at bounding box center [444, 95] width 368 height 29
type textarea "8"
type textarea "E"
drag, startPoint x: 219, startPoint y: 116, endPoint x: -15, endPoint y: 140, distance: 235.1
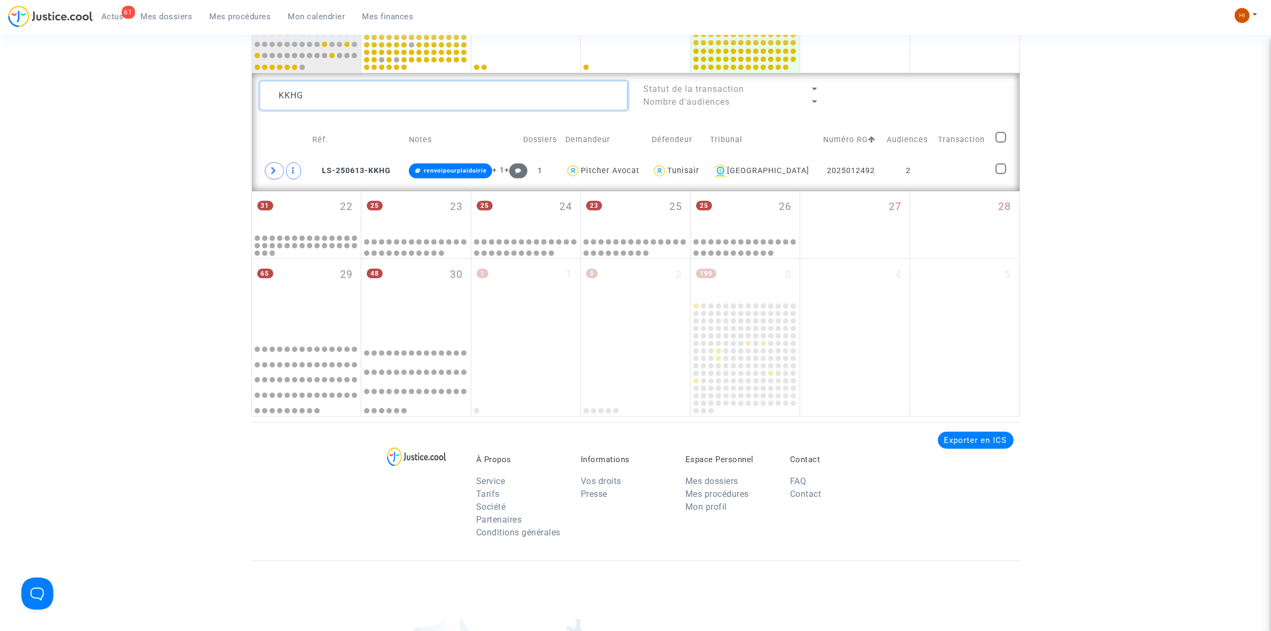
click at [0, 140] on html "61 Actus Mes dossiers Mes procédures Mon calendrier Mes finances Mon profil Cha…" at bounding box center [635, 139] width 1271 height 1358
type textarea "T"
drag, startPoint x: 320, startPoint y: 100, endPoint x: 225, endPoint y: 90, distance: 95.6
type textarea "R"
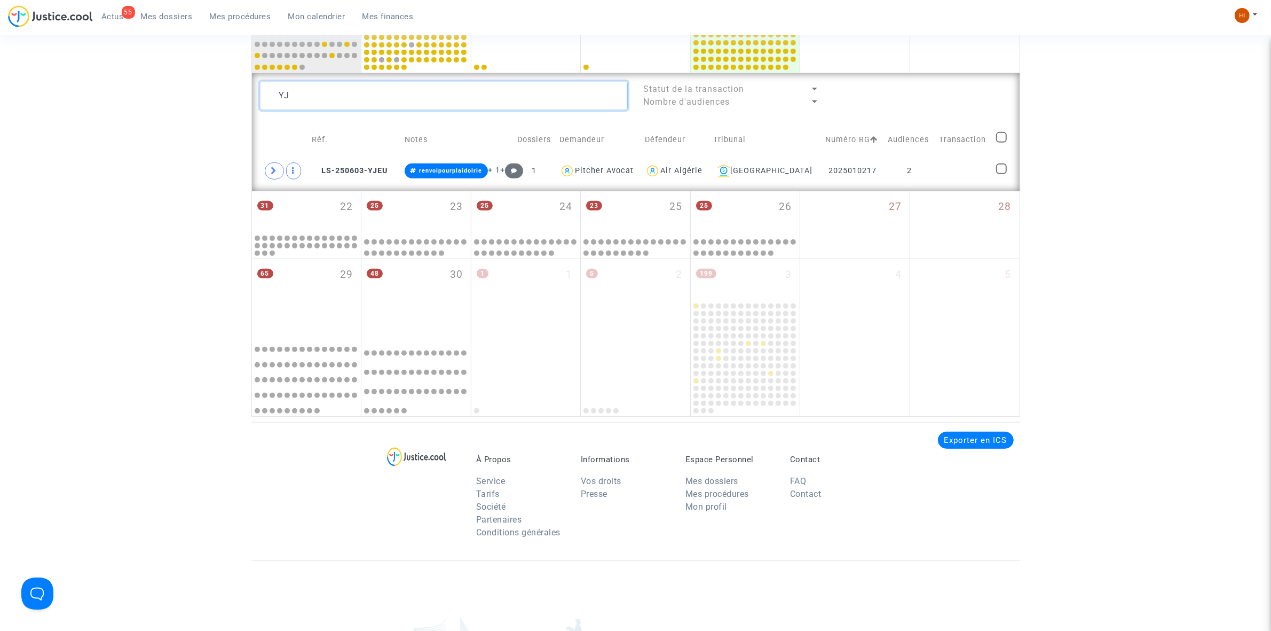
type textarea "Y"
type textarea "C"
click at [946, 166] on td at bounding box center [964, 171] width 57 height 25
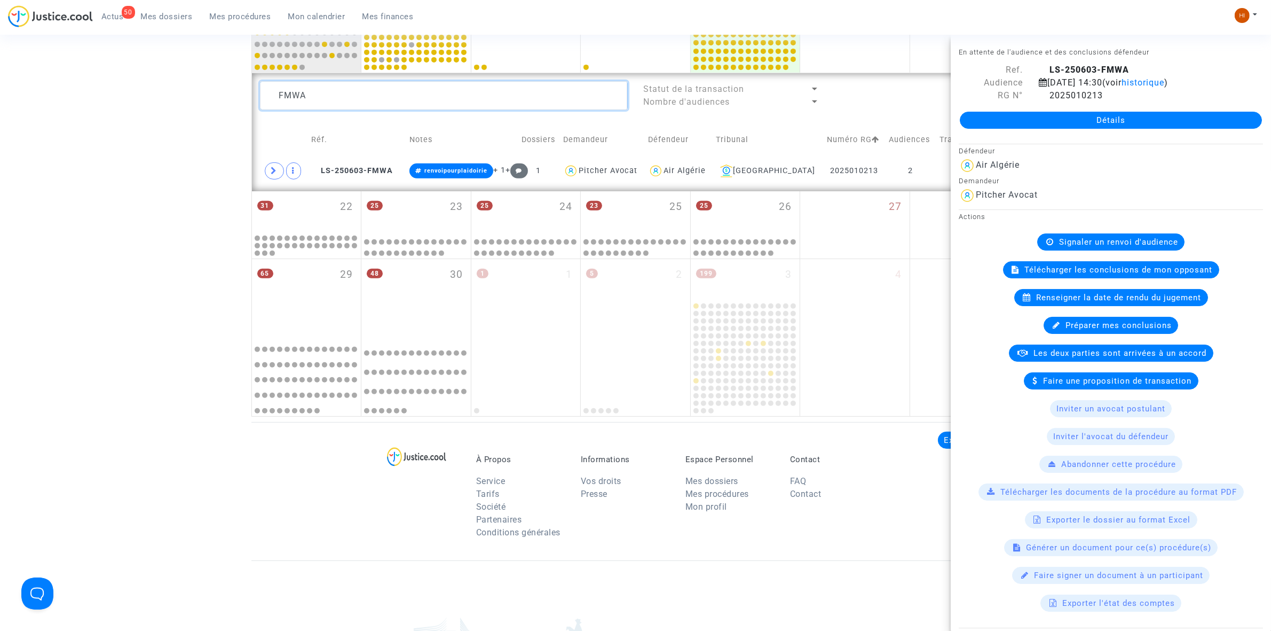
click at [348, 87] on textarea at bounding box center [444, 95] width 368 height 29
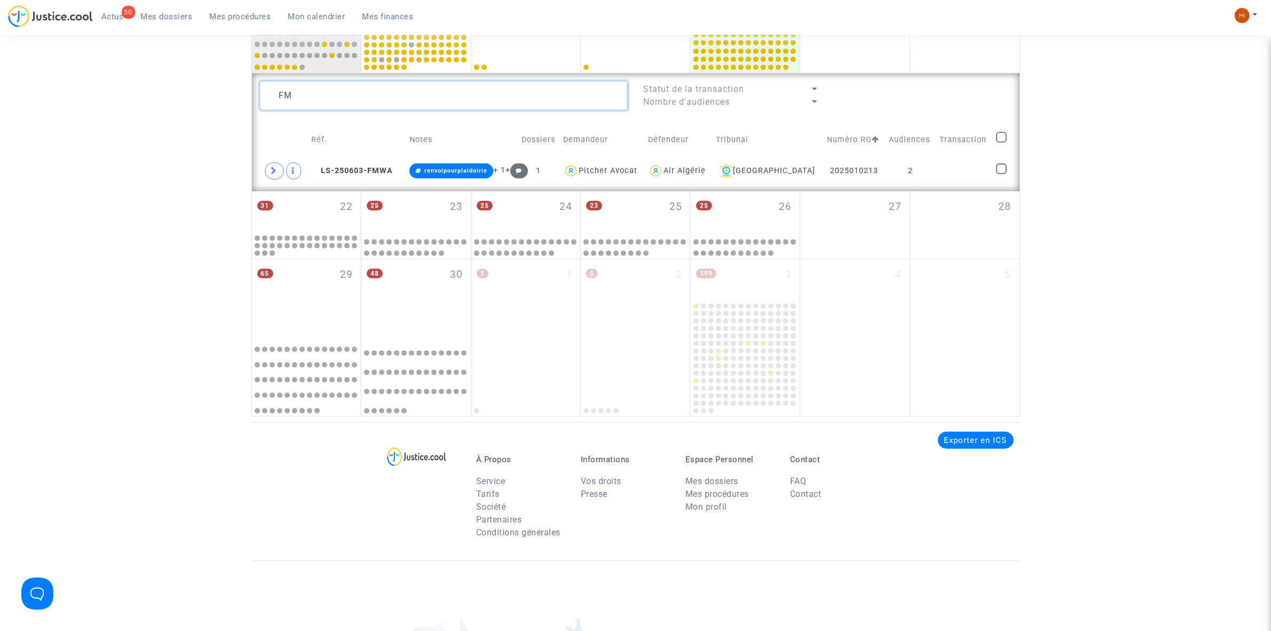
type textarea "F"
type textarea "Q"
type textarea "9"
type textarea "T"
drag, startPoint x: 366, startPoint y: 92, endPoint x: 289, endPoint y: 96, distance: 77.0
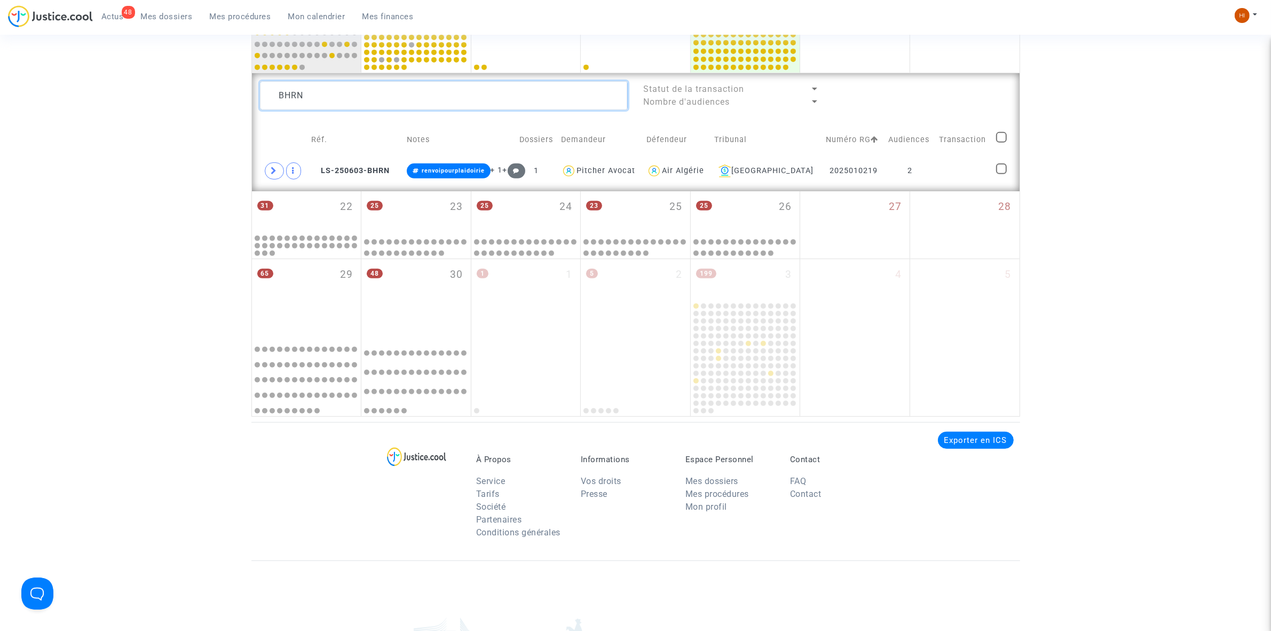
click at [289, 96] on textarea at bounding box center [444, 95] width 368 height 29
type textarea "B"
click at [415, 102] on textarea at bounding box center [444, 95] width 368 height 29
type textarea "D"
type textarea "9KTA"
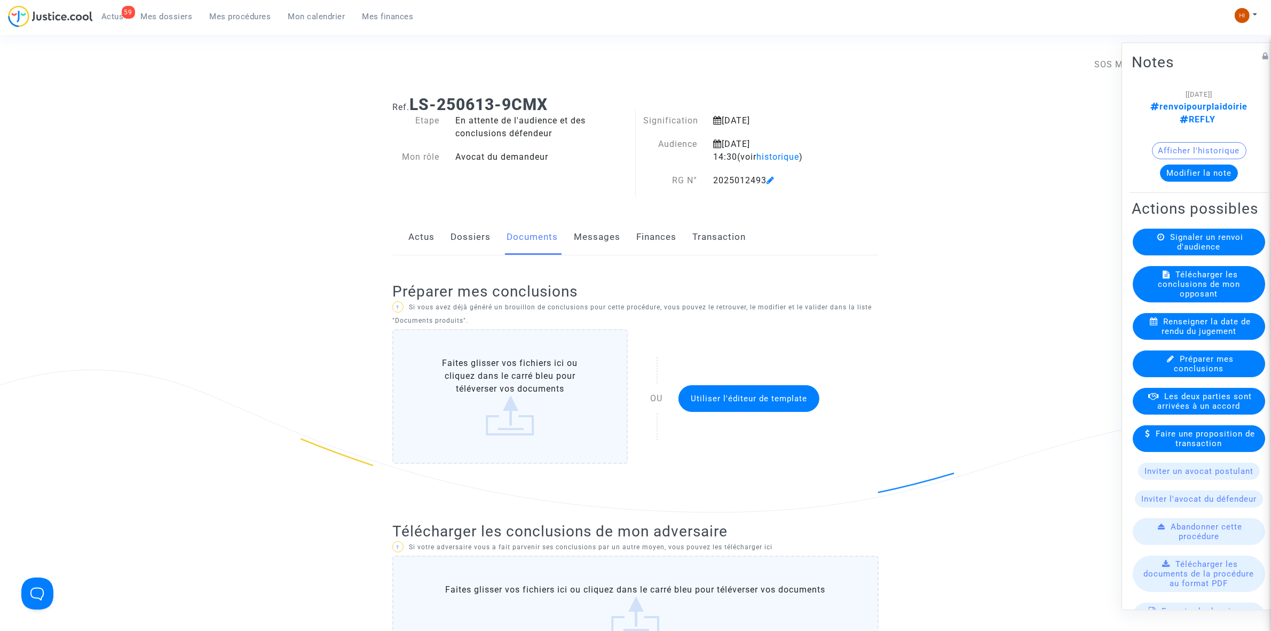
click at [244, 12] on span "Mes procédures" at bounding box center [240, 17] width 61 height 10
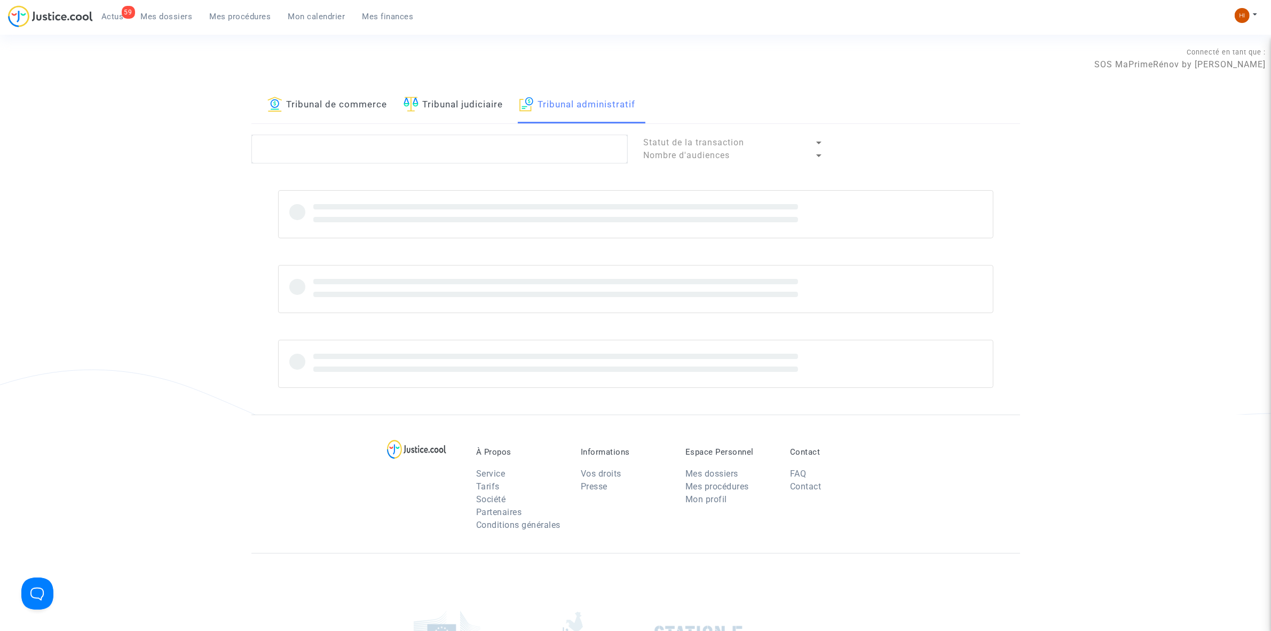
click at [474, 108] on link "Tribunal judiciaire" at bounding box center [454, 105] width 100 height 36
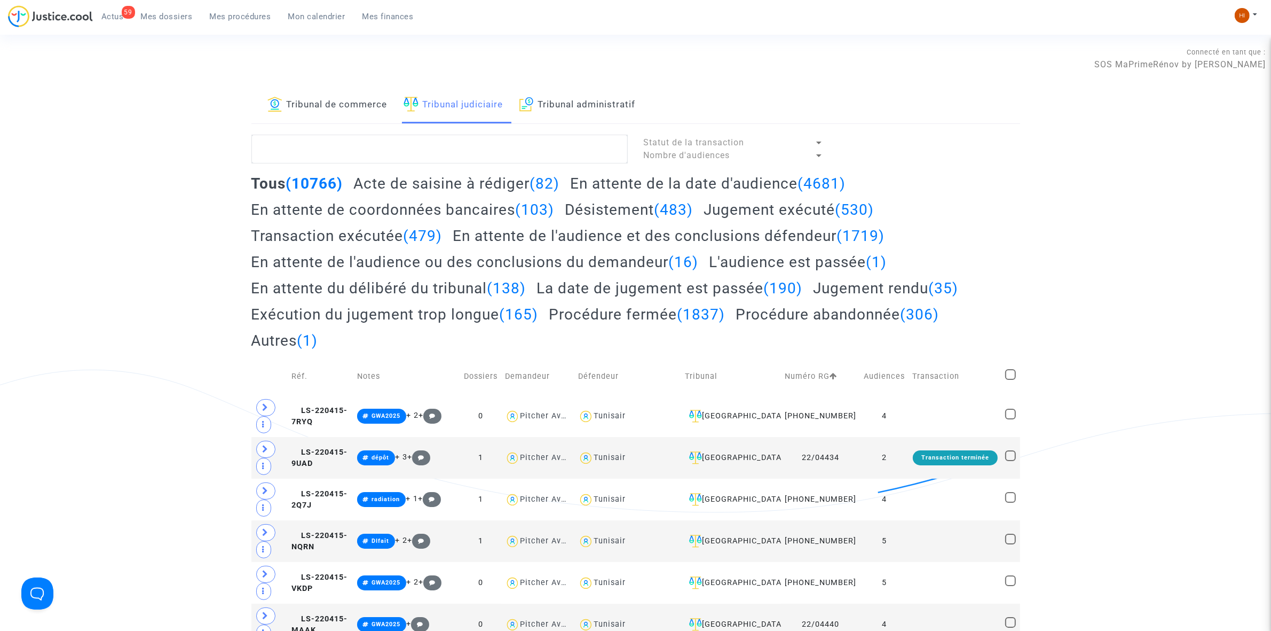
click at [335, 107] on link "Tribunal de commerce" at bounding box center [328, 105] width 120 height 36
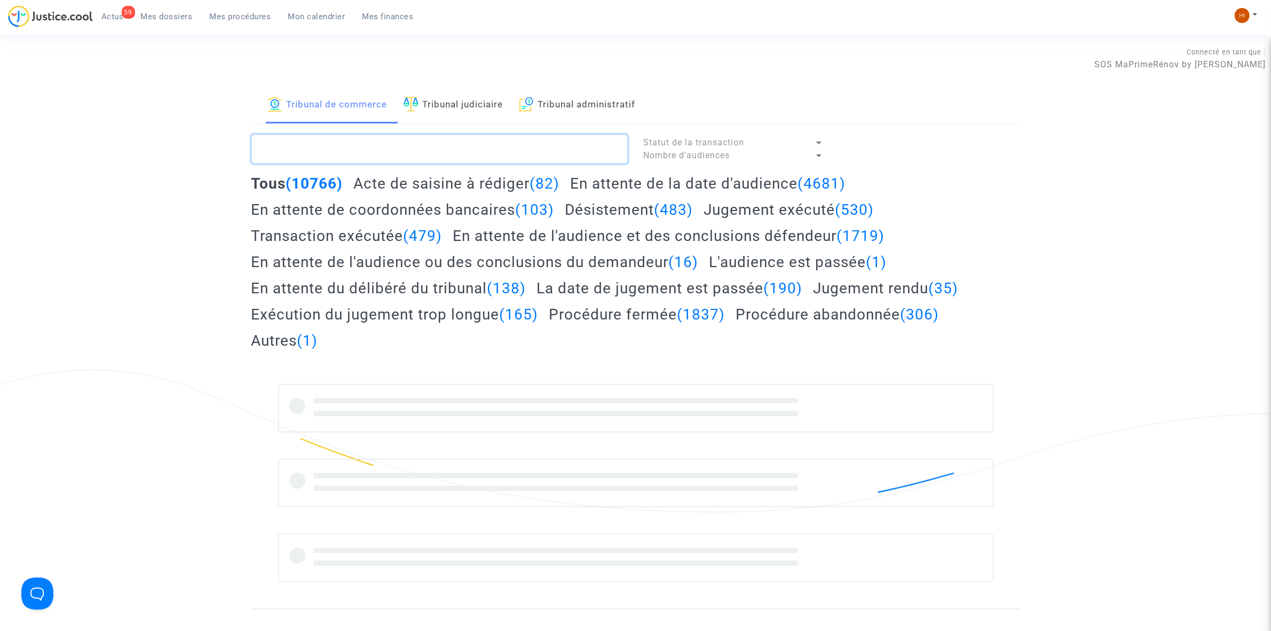
paste textarea "LS-250603-P9C4"
click at [340, 150] on textarea at bounding box center [440, 149] width 376 height 29
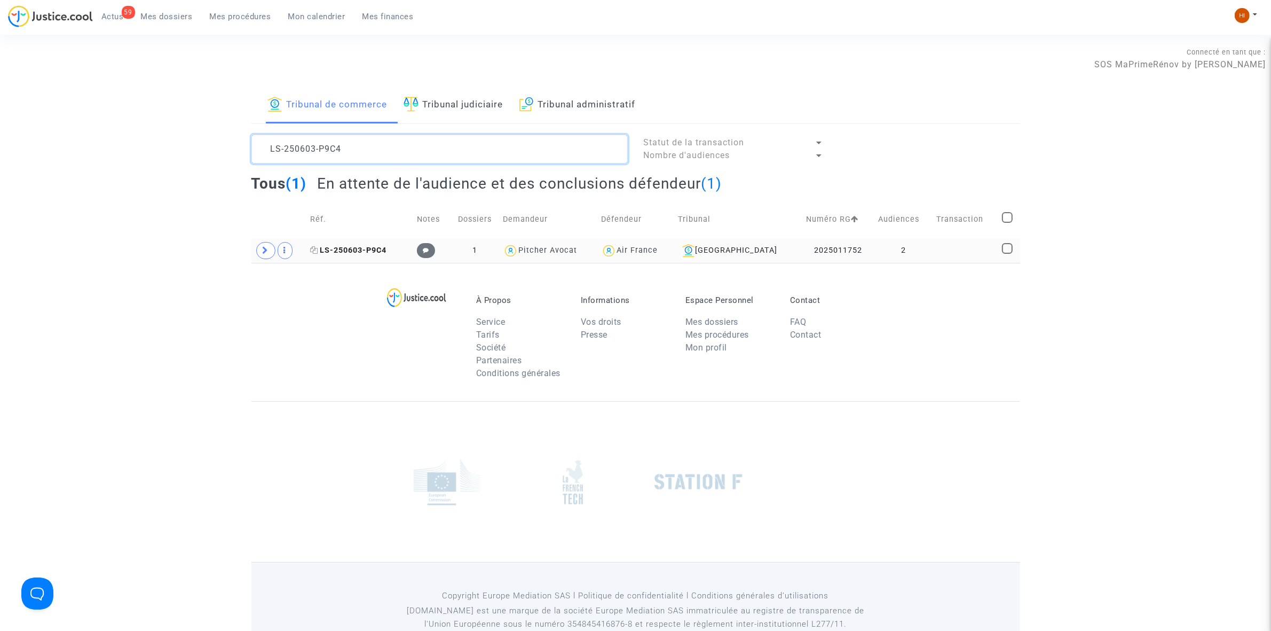
type textarea "LS-250603-P9C4"
click at [375, 254] on span "LS-250603-P9C4" at bounding box center [348, 250] width 76 height 9
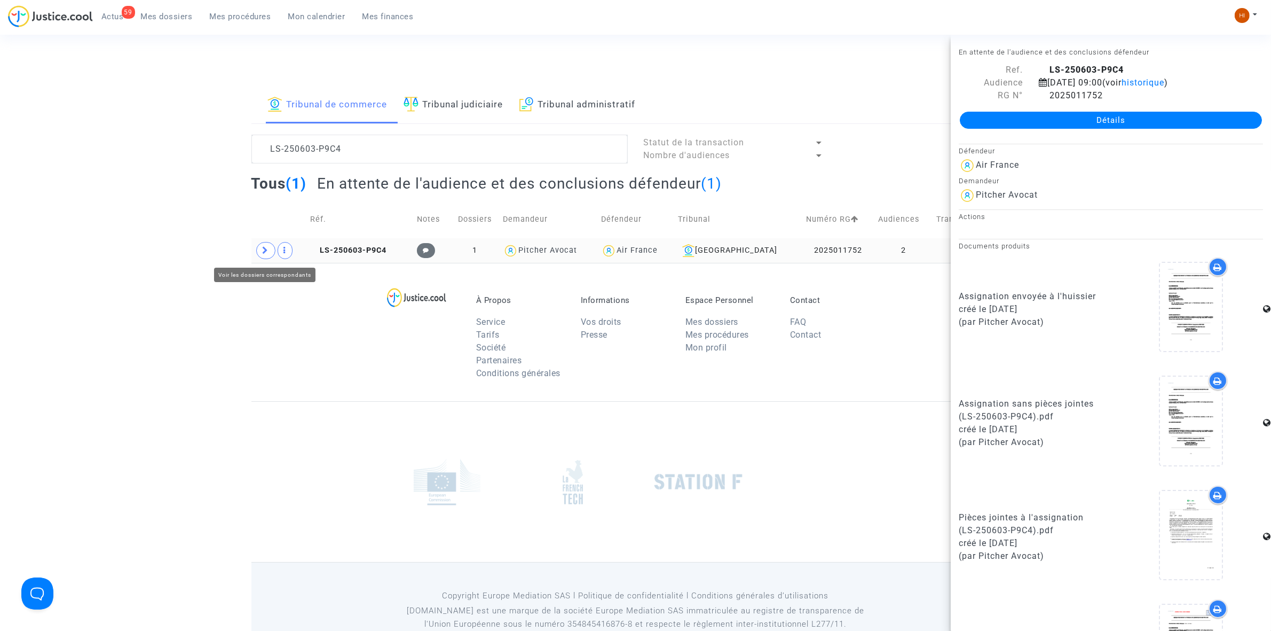
click at [260, 249] on span at bounding box center [265, 250] width 19 height 17
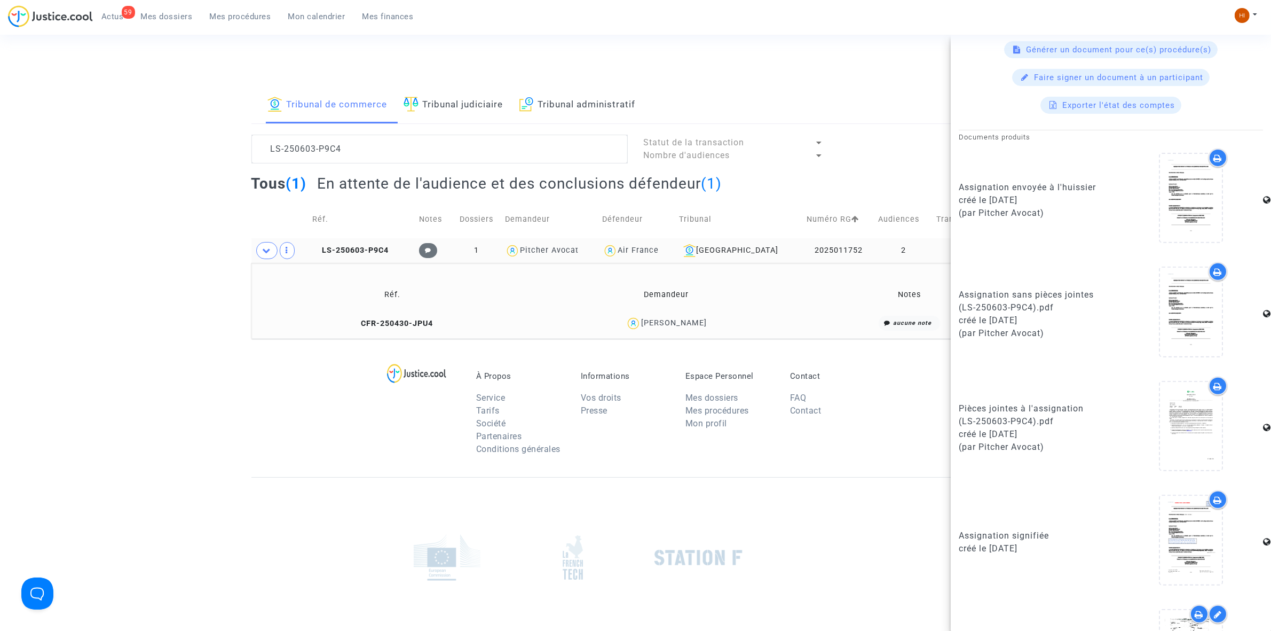
scroll to position [593, 0]
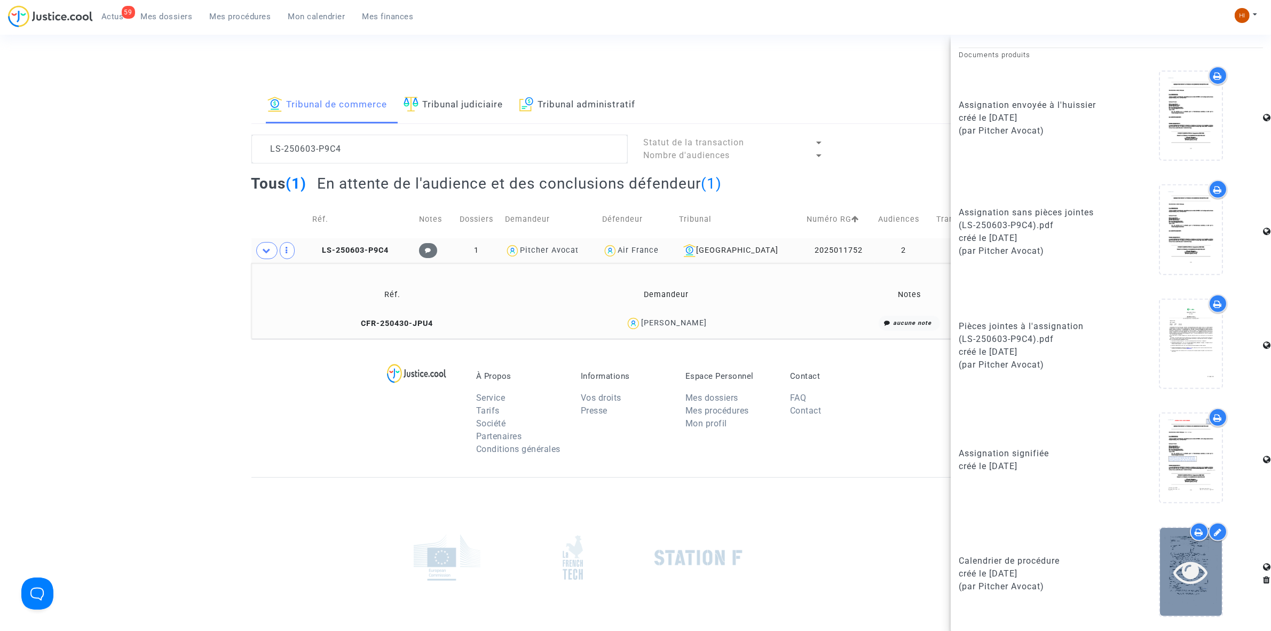
click at [1197, 574] on icon at bounding box center [1191, 571] width 35 height 34
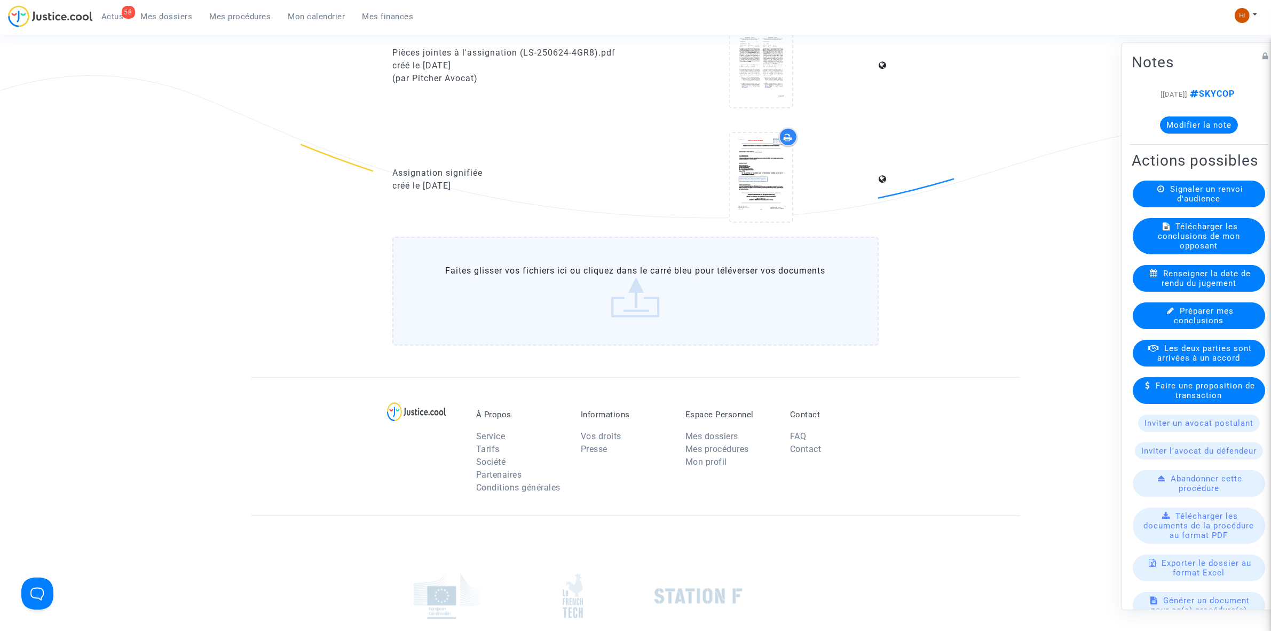
click at [147, 15] on span "Mes dossiers" at bounding box center [167, 17] width 52 height 10
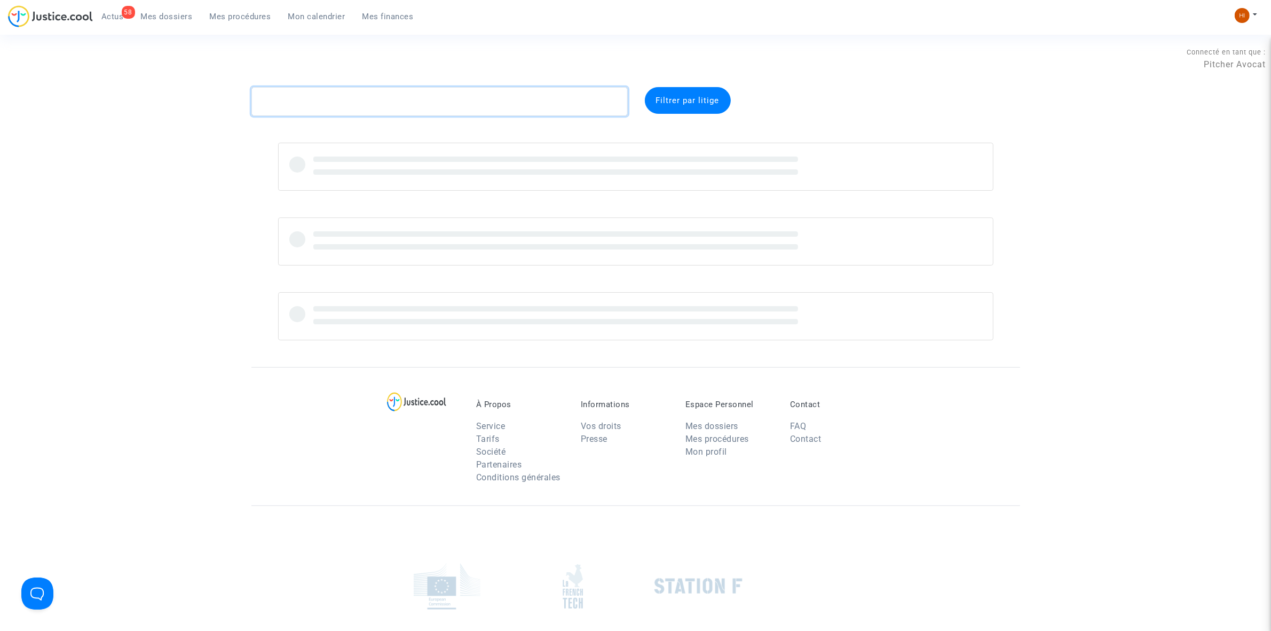
click at [358, 108] on textarea at bounding box center [440, 101] width 376 height 29
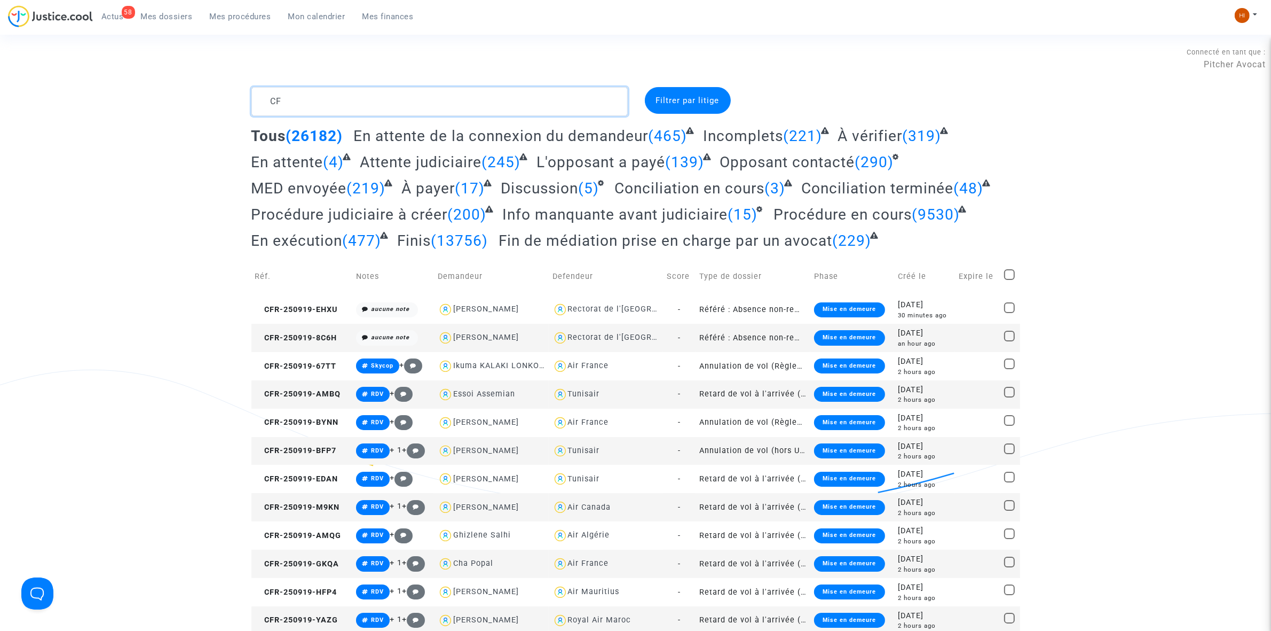
type textarea "C"
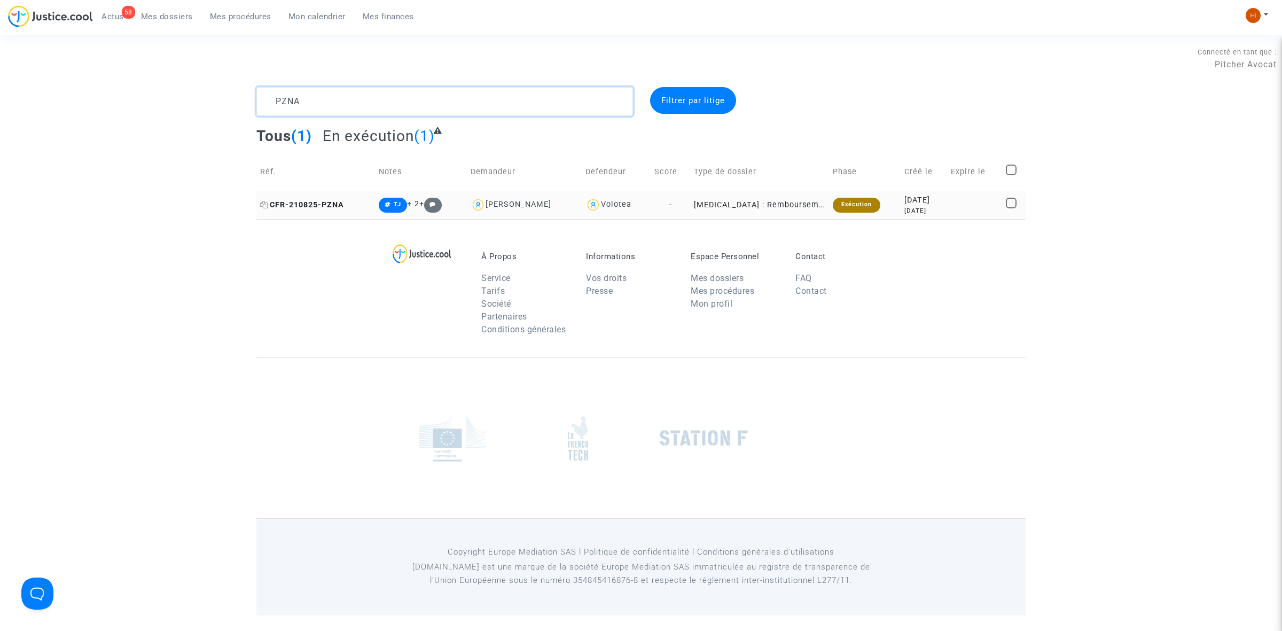
type textarea "PZNA"
click at [306, 201] on span "CFR-210825-PZNA" at bounding box center [302, 204] width 84 height 9
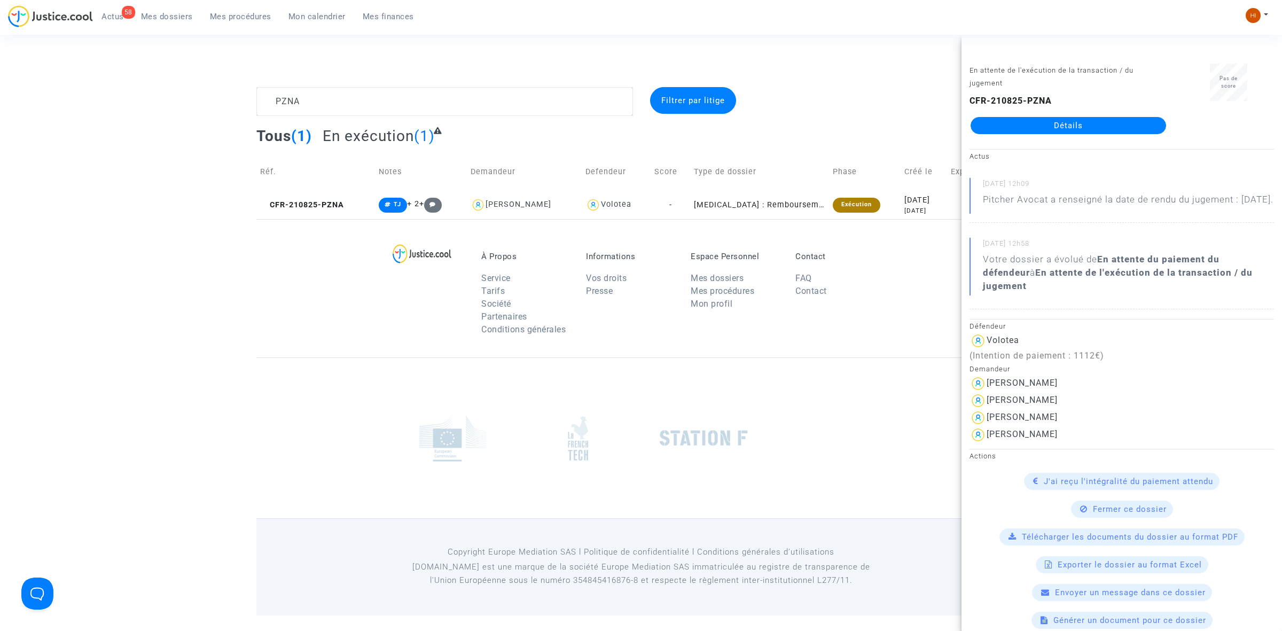
click at [1106, 128] on link "Détails" at bounding box center [1067, 125] width 195 height 17
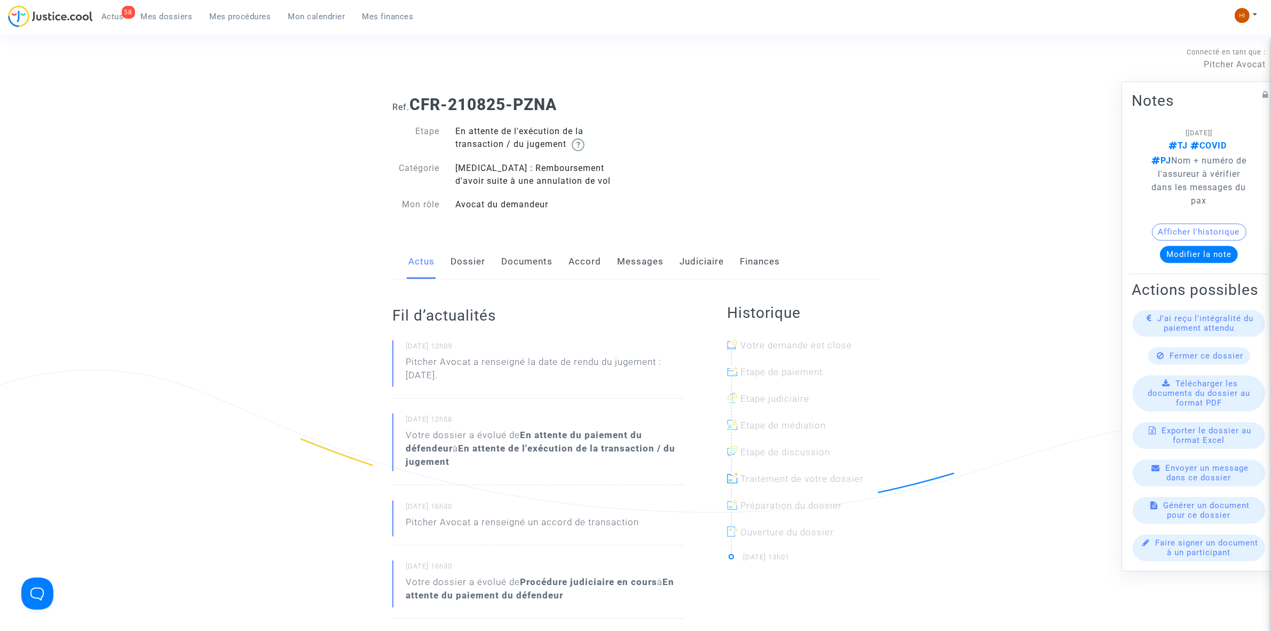
click at [696, 260] on link "Judiciaire" at bounding box center [702, 261] width 44 height 35
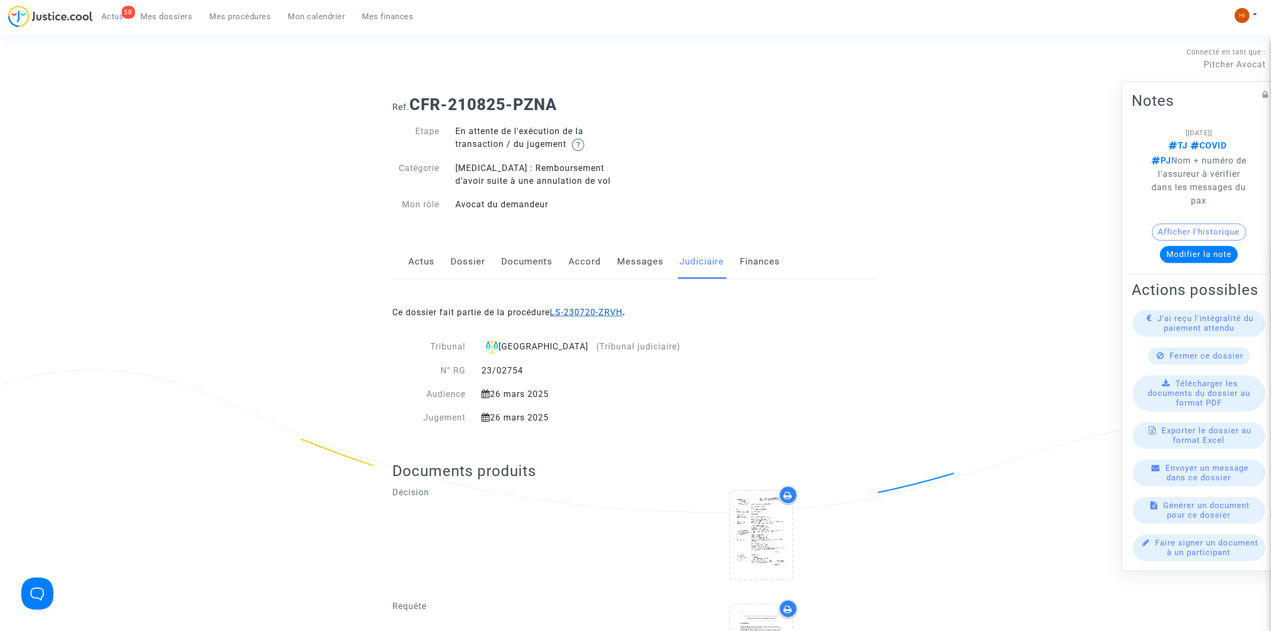
click at [586, 310] on link "LS-230720-ZRVH" at bounding box center [586, 312] width 73 height 10
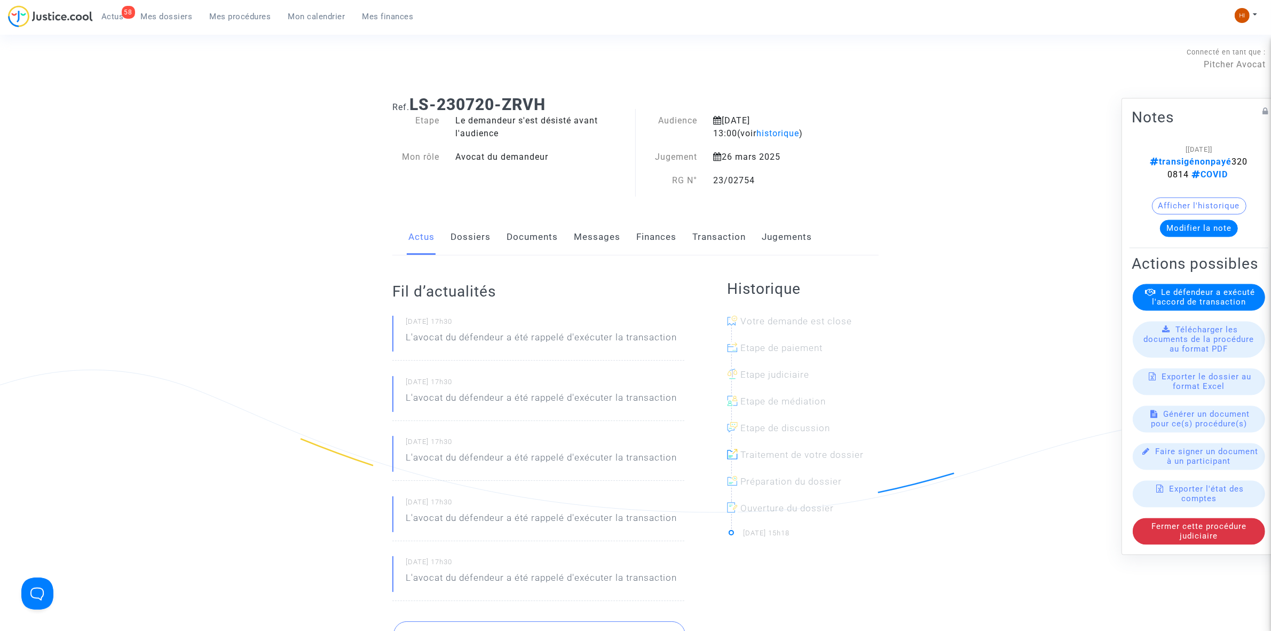
click at [784, 233] on link "Jugements" at bounding box center [787, 236] width 50 height 35
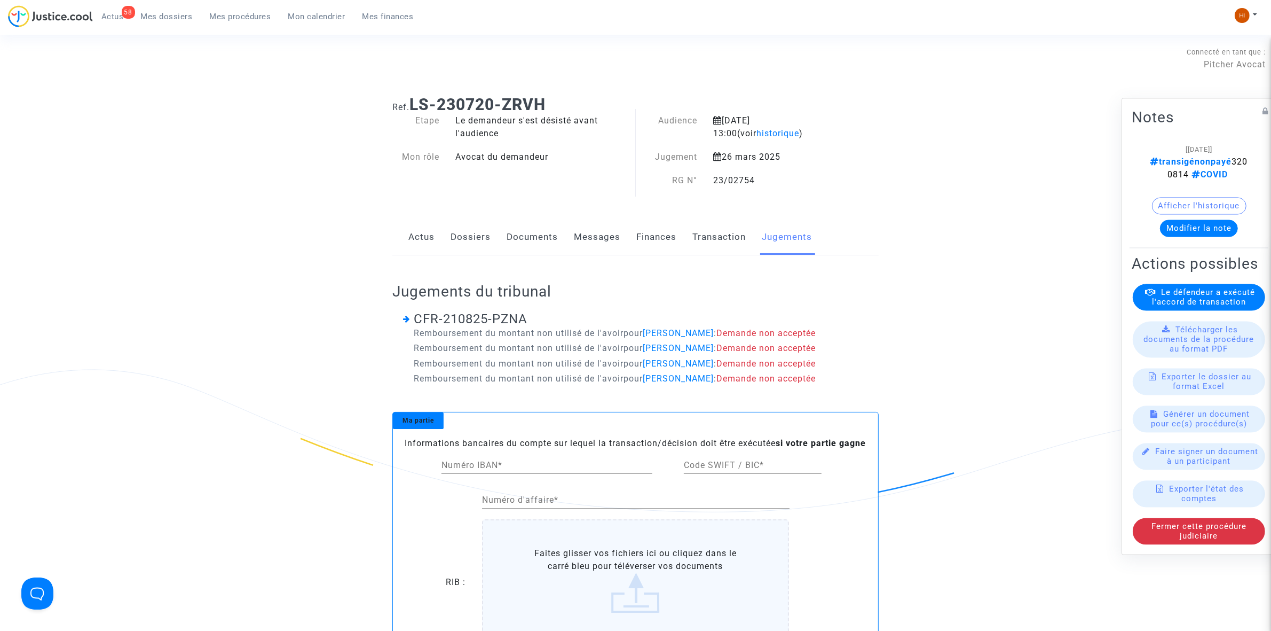
click at [597, 231] on link "Messages" at bounding box center [597, 236] width 46 height 35
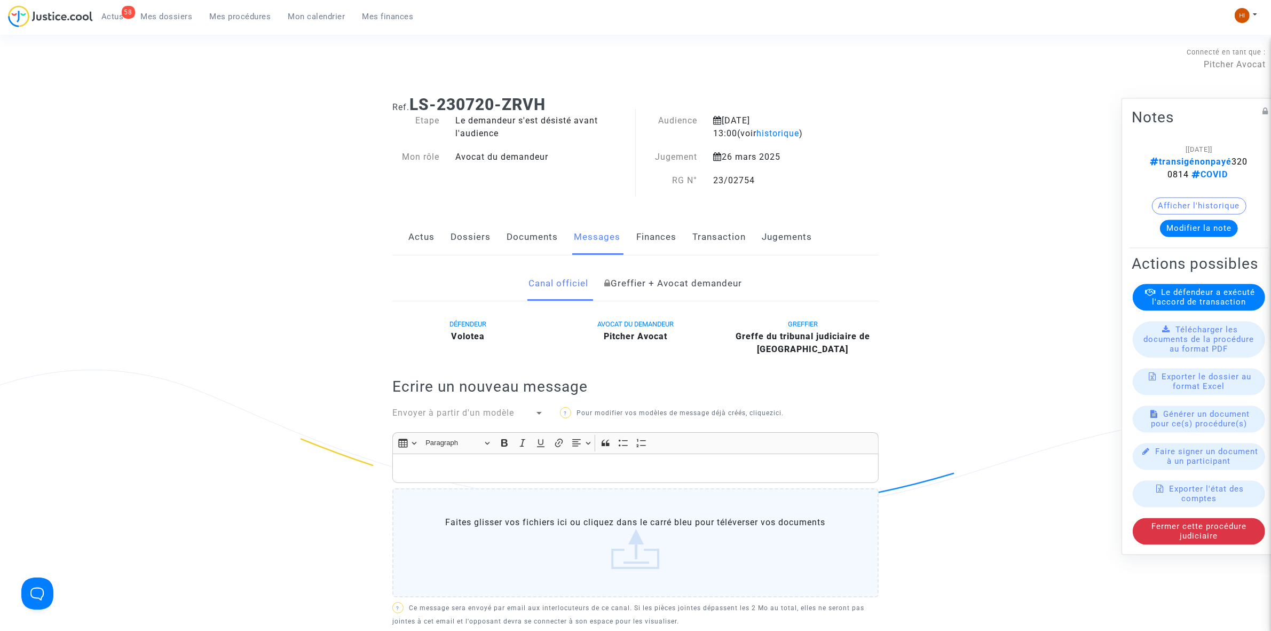
click at [542, 238] on link "Documents" at bounding box center [532, 236] width 51 height 35
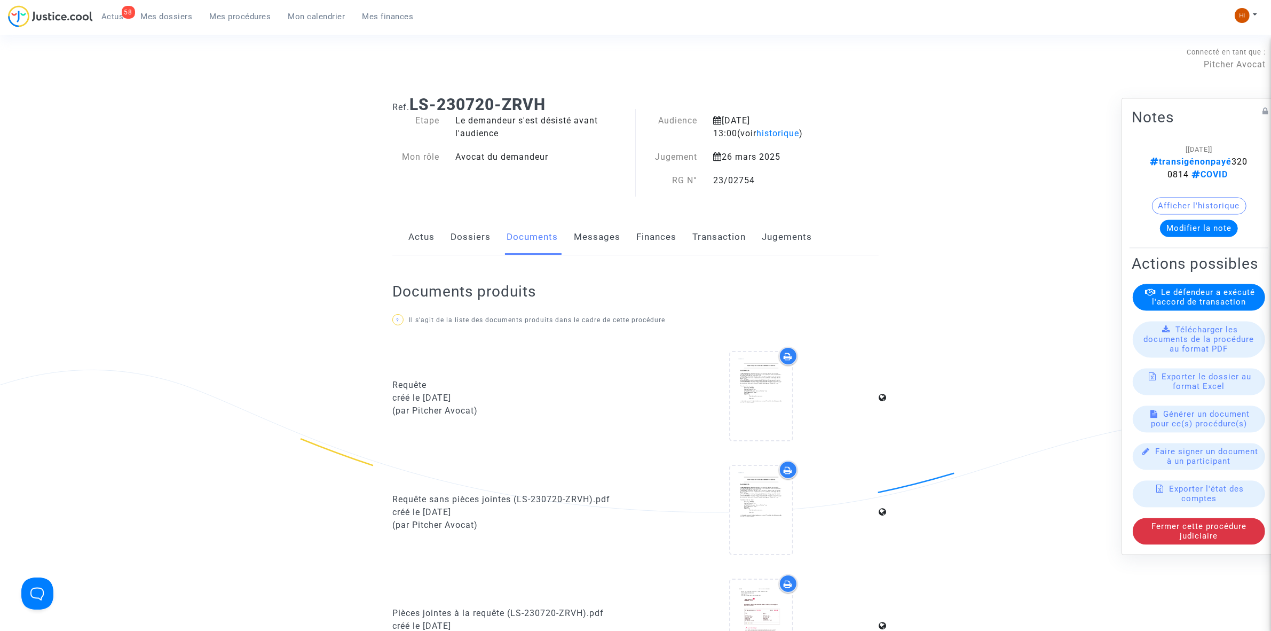
drag, startPoint x: 1153, startPoint y: 166, endPoint x: 1189, endPoint y: 159, distance: 36.4
click at [1189, 159] on div "[25/03/2025] transigénonpayé 3200814 COVID" at bounding box center [1199, 162] width 103 height 38
copy span "3200814"
click at [476, 244] on link "Dossiers" at bounding box center [471, 236] width 40 height 35
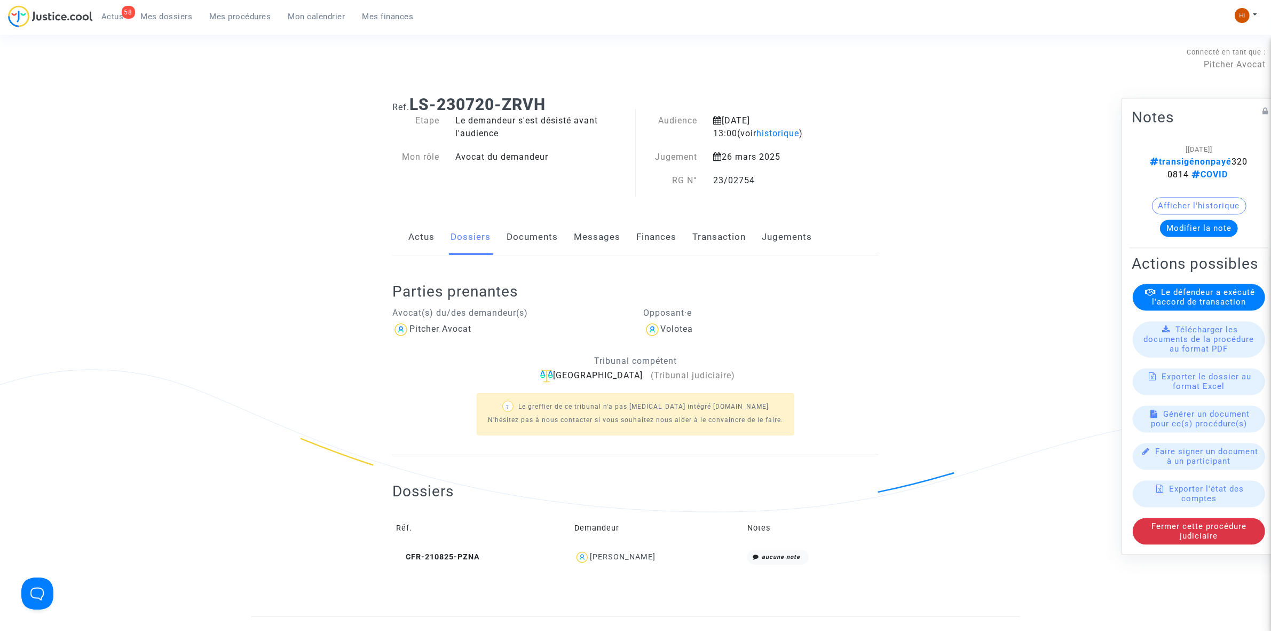
click at [511, 231] on link "Documents" at bounding box center [532, 236] width 51 height 35
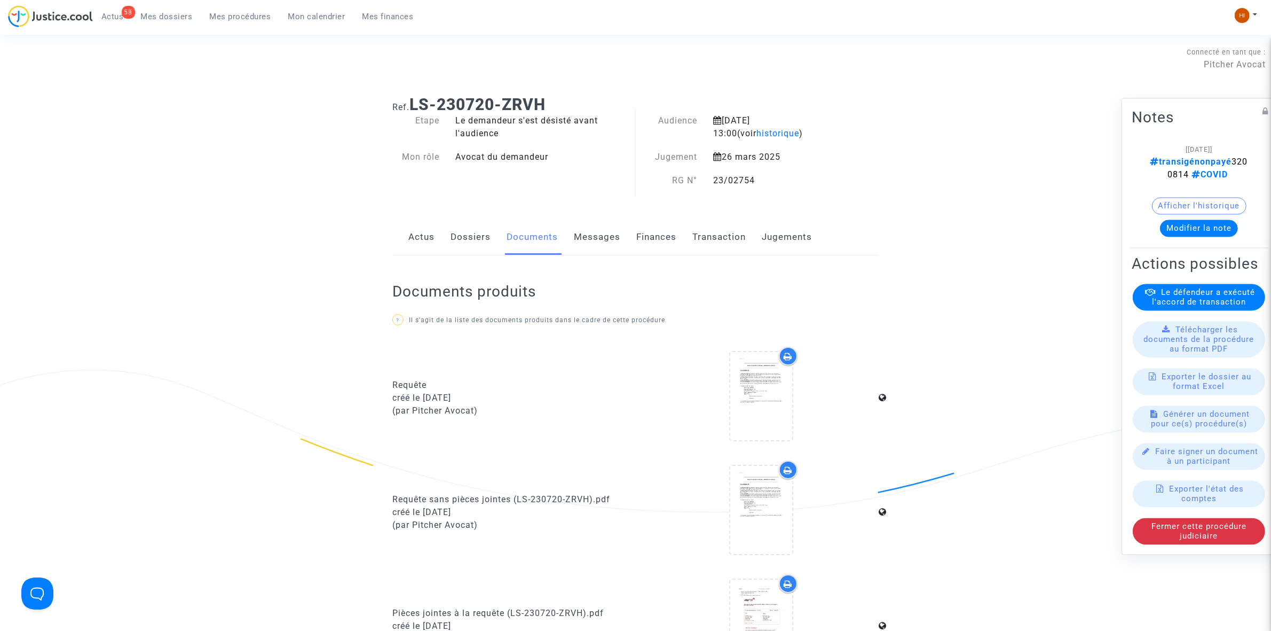
click at [462, 241] on link "Dossiers" at bounding box center [471, 236] width 40 height 35
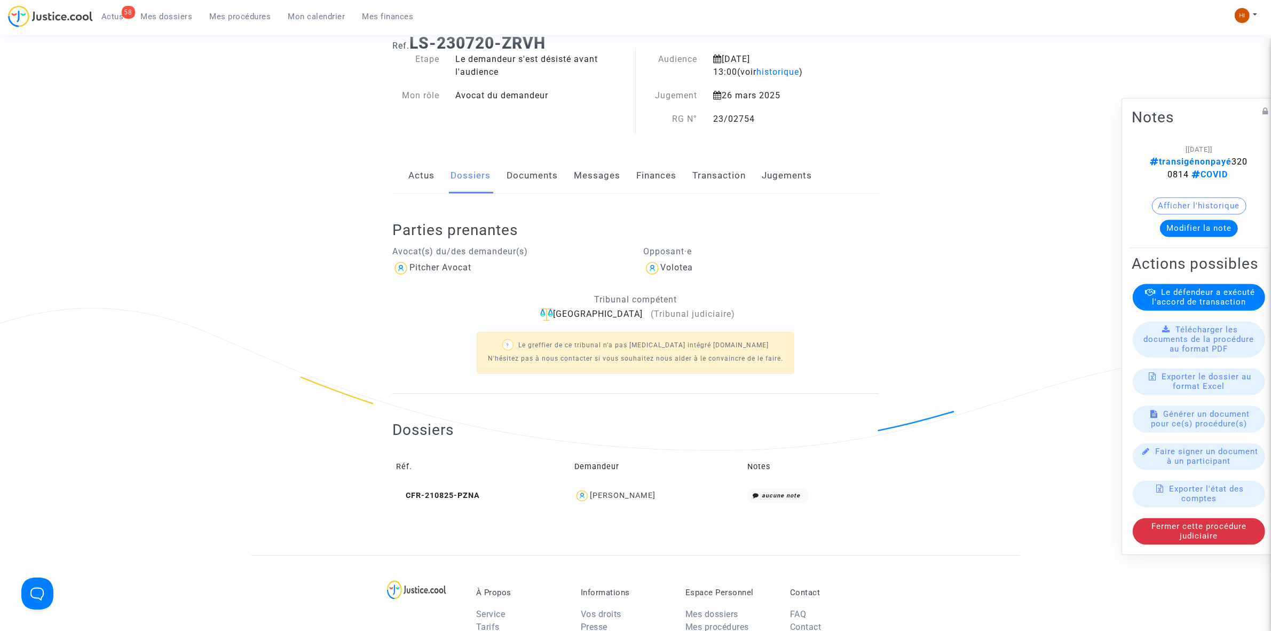
scroll to position [67, 0]
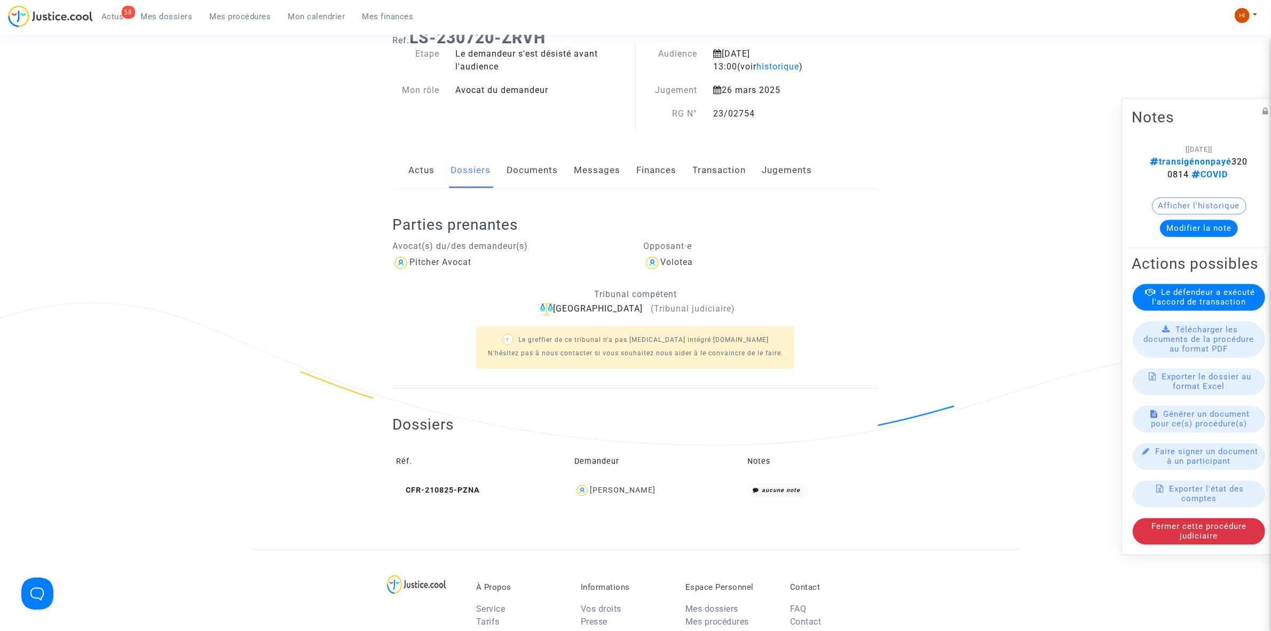
drag, startPoint x: 671, startPoint y: 492, endPoint x: 591, endPoint y: 500, distance: 80.5
click at [591, 500] on td "[PERSON_NAME]" at bounding box center [657, 490] width 173 height 23
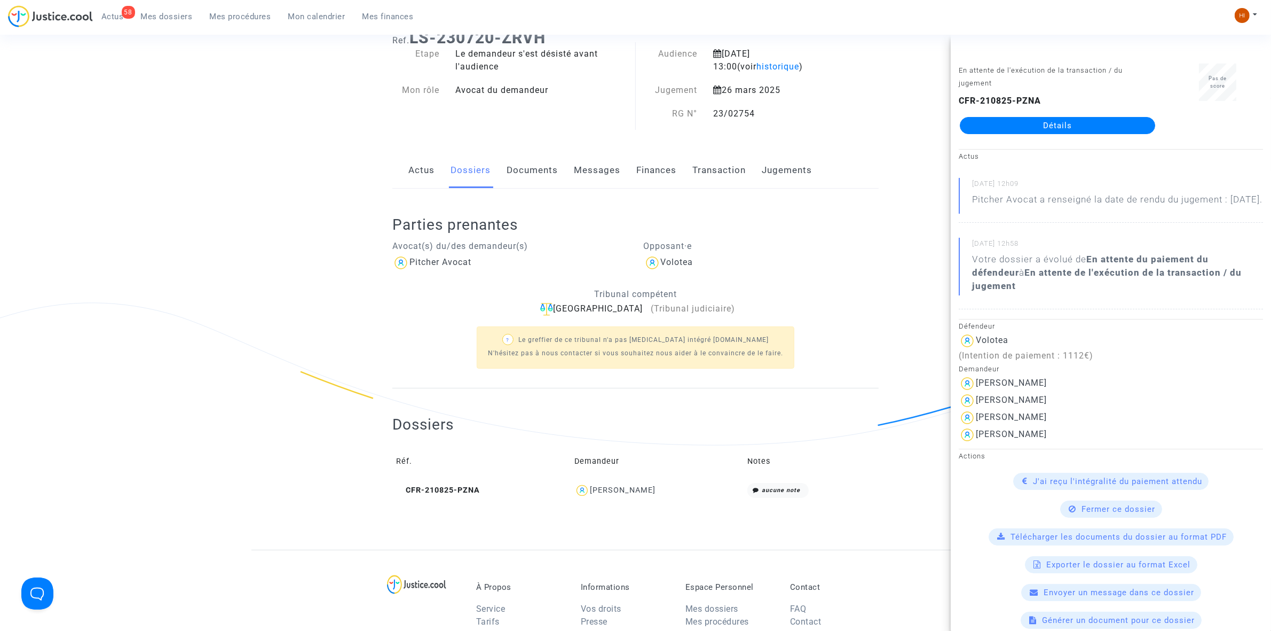
copy div "[PERSON_NAME]"
click at [520, 163] on link "Documents" at bounding box center [532, 170] width 51 height 35
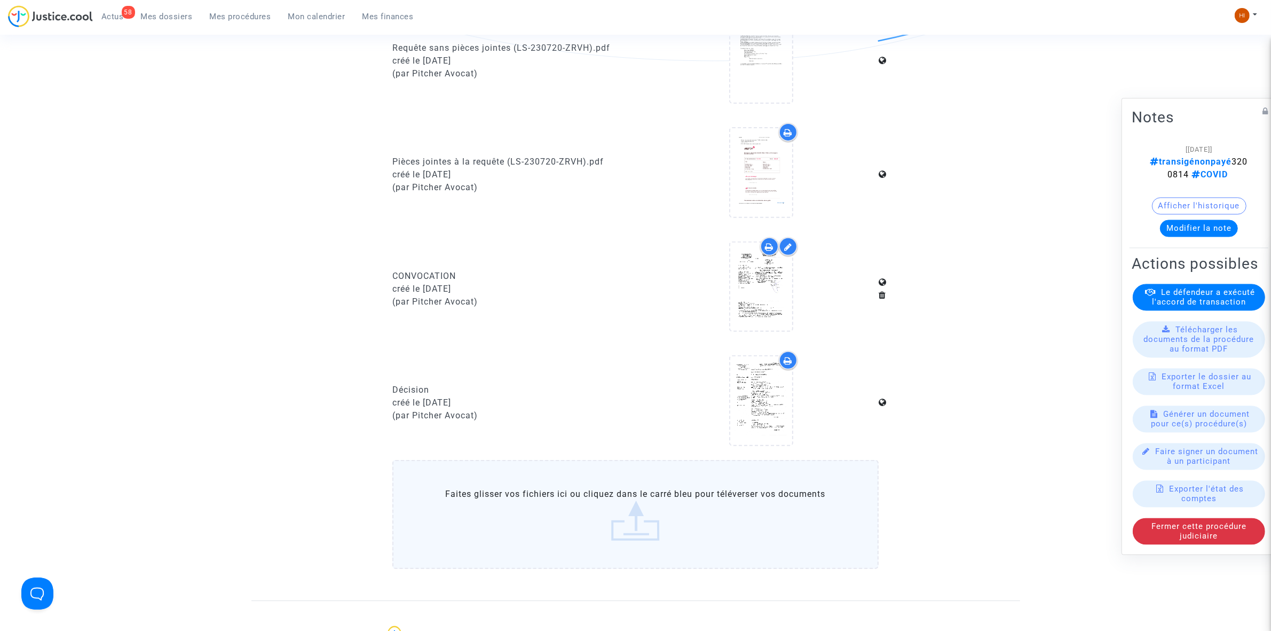
scroll to position [467, 0]
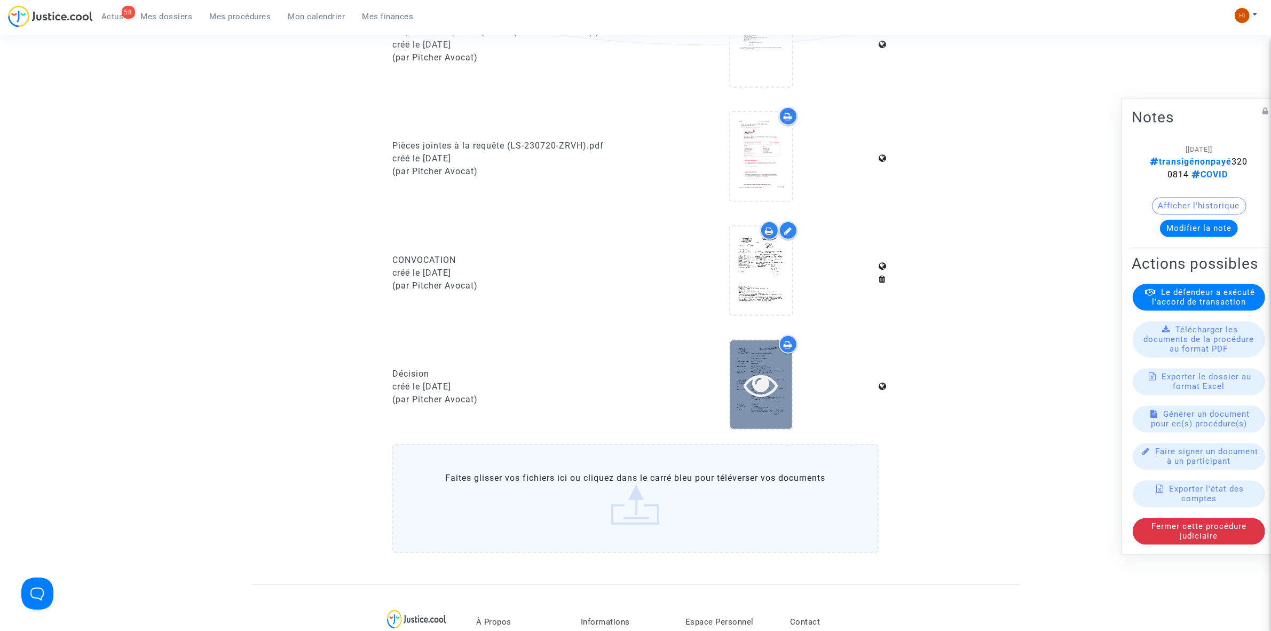
click at [750, 386] on icon at bounding box center [761, 384] width 35 height 34
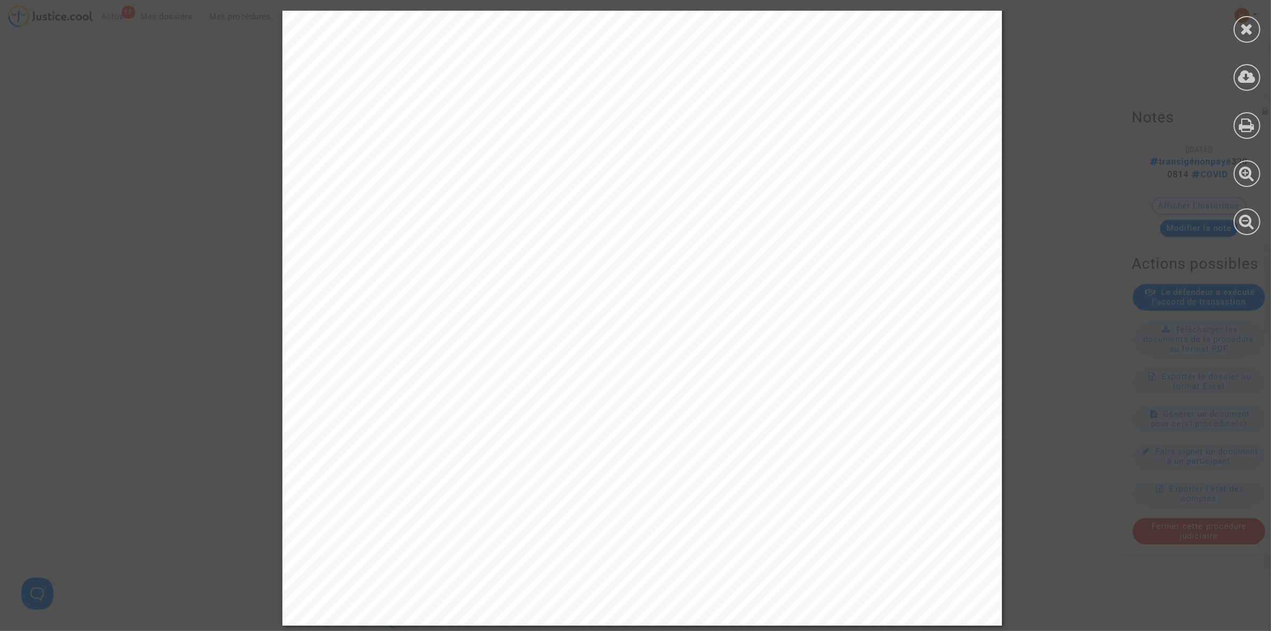
scroll to position [812, 0]
click at [1240, 23] on div at bounding box center [1247, 29] width 27 height 27
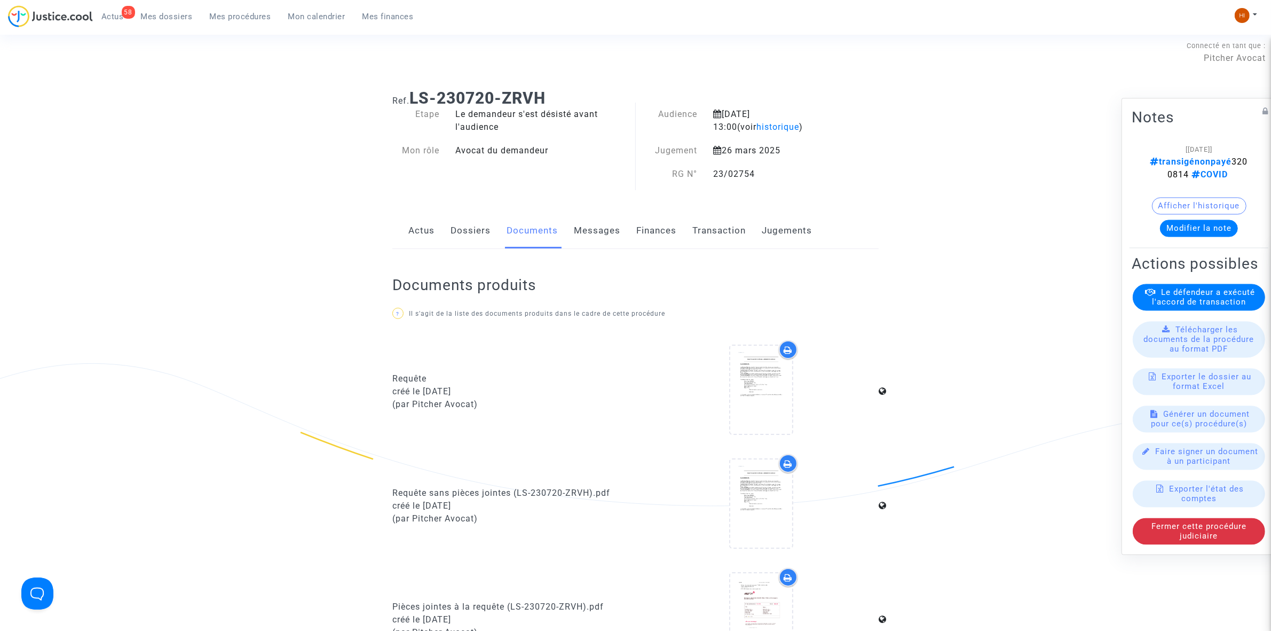
scroll to position [0, 0]
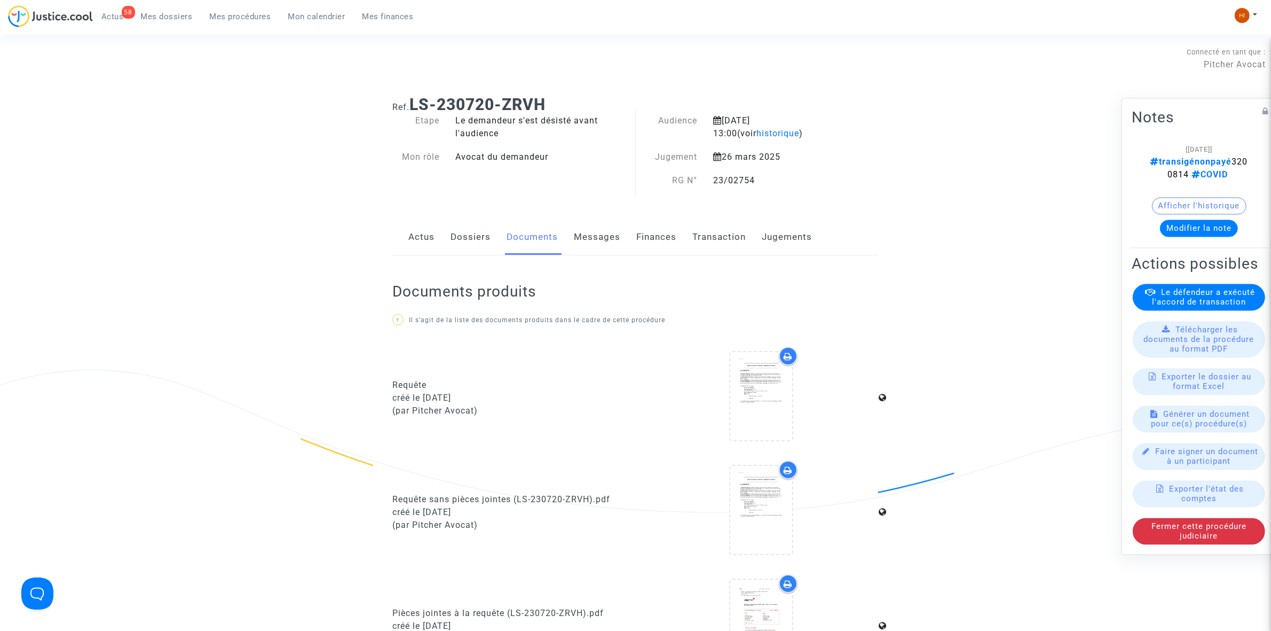
click at [772, 241] on link "Jugements" at bounding box center [787, 236] width 50 height 35
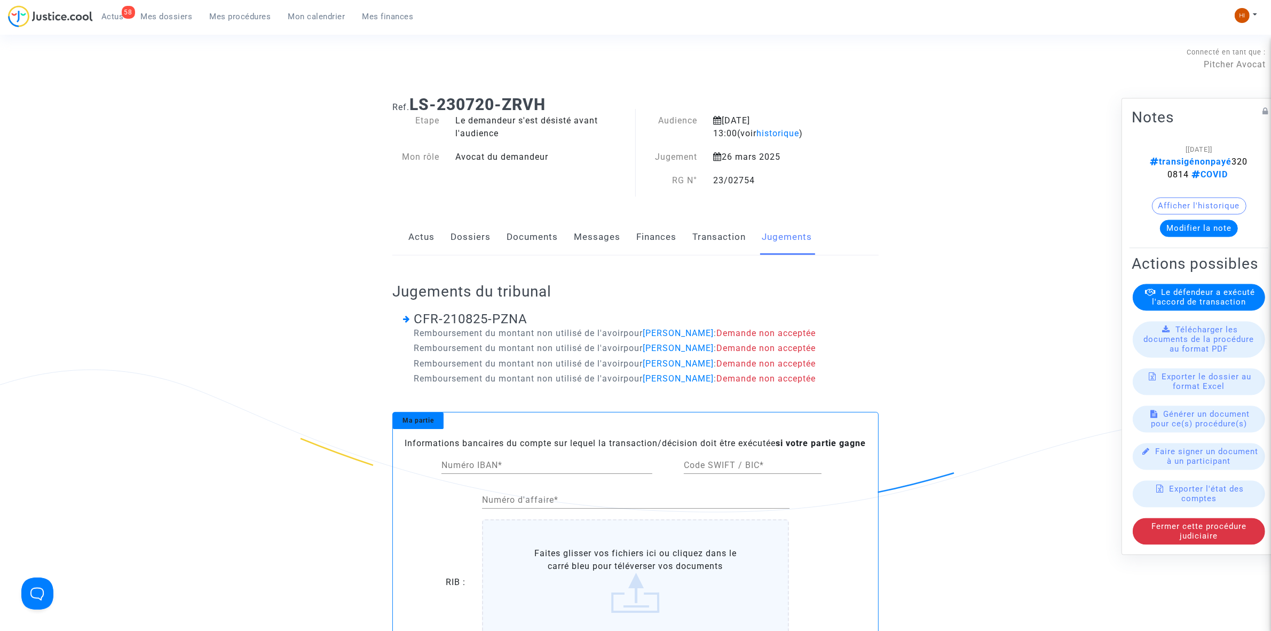
click at [717, 239] on link "Transaction" at bounding box center [719, 236] width 53 height 35
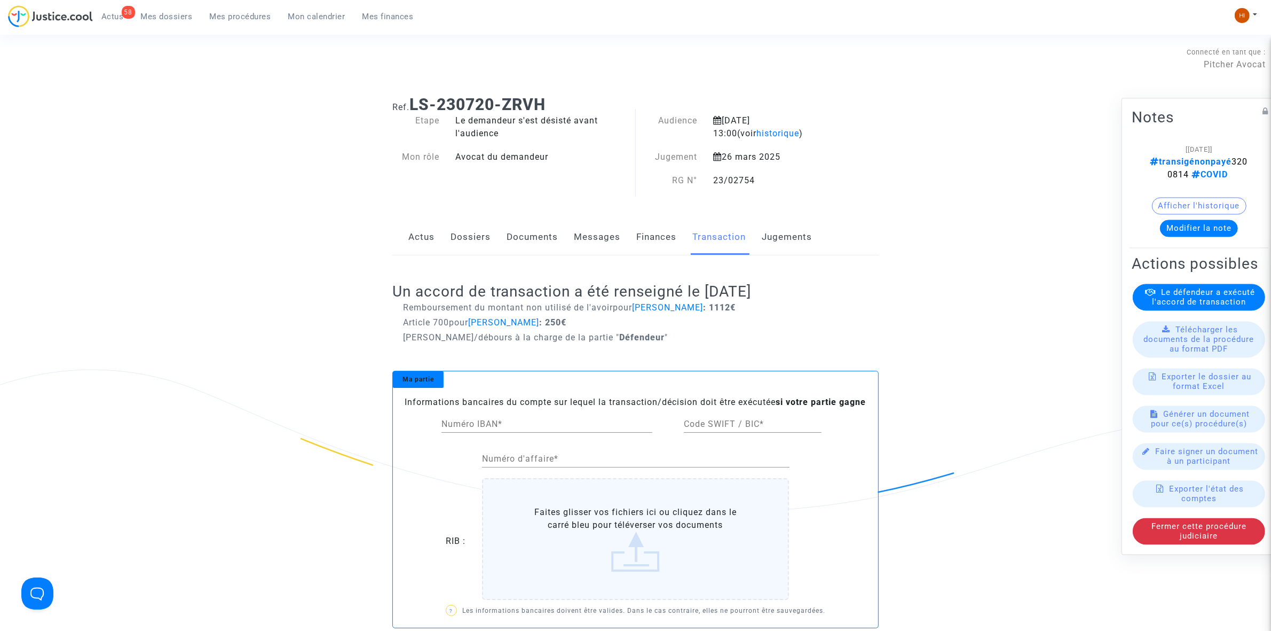
drag, startPoint x: 591, startPoint y: 315, endPoint x: 632, endPoint y: 334, distance: 44.7
click at [593, 337] on div "Remboursement du montant non utilisé de l'avoir pour Romane VILLIERS : 1112€ Ar…" at bounding box center [636, 322] width 486 height 43
click at [634, 331] on p "Dépens/débours à la charge de la partie " Défendeur "" at bounding box center [641, 337] width 476 height 13
click at [646, 244] on link "Finances" at bounding box center [657, 236] width 40 height 35
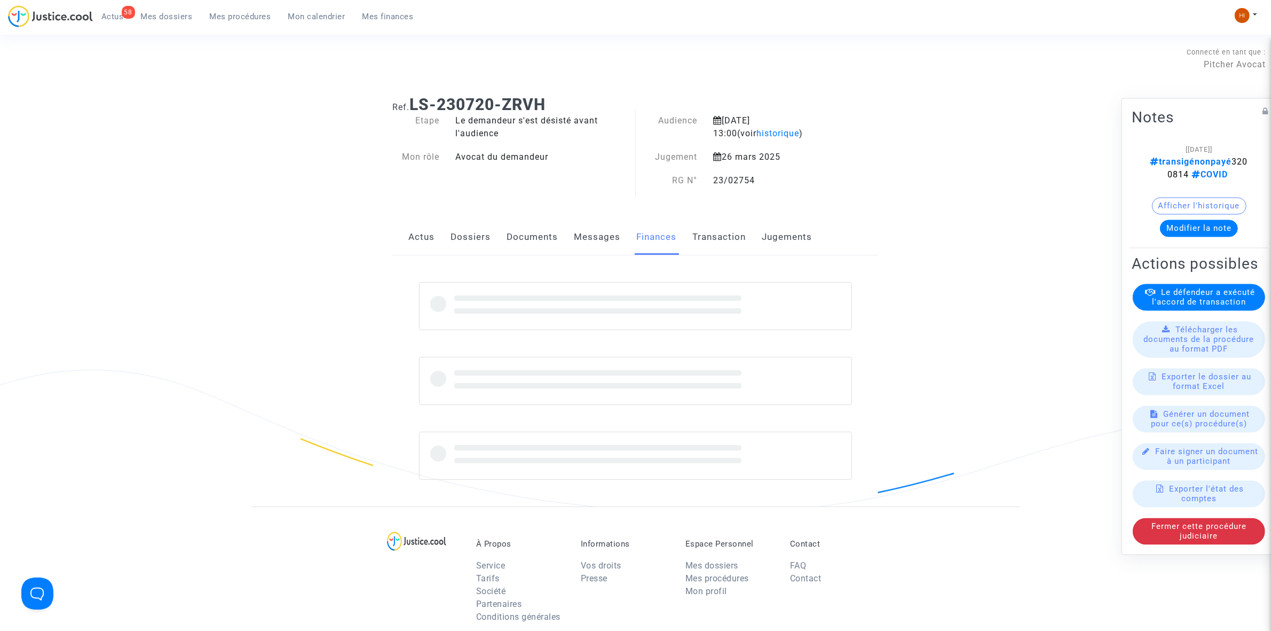
click at [598, 236] on link "Messages" at bounding box center [597, 236] width 46 height 35
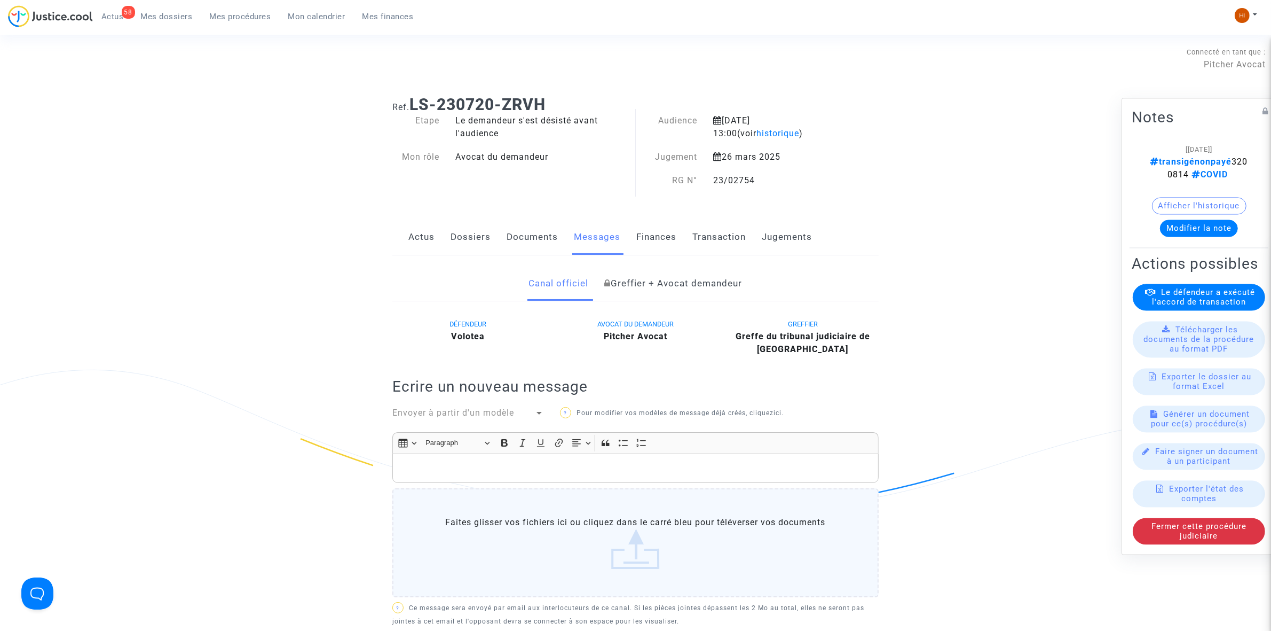
click at [522, 239] on link "Documents" at bounding box center [532, 236] width 51 height 35
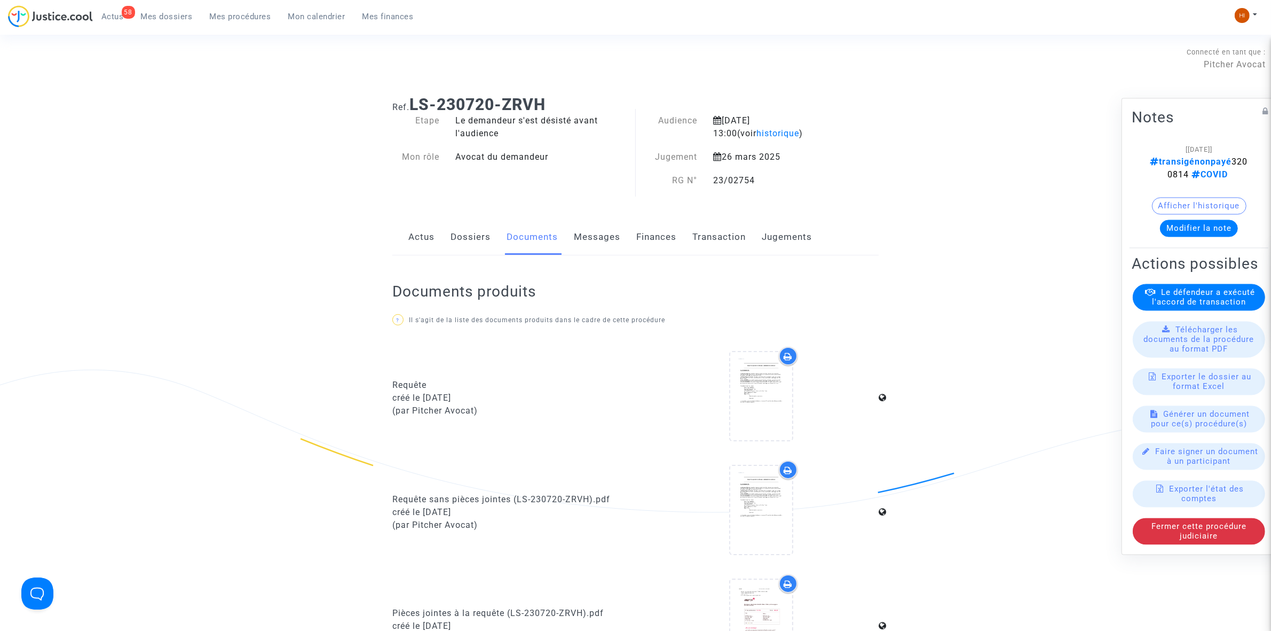
click at [473, 235] on link "Dossiers" at bounding box center [471, 236] width 40 height 35
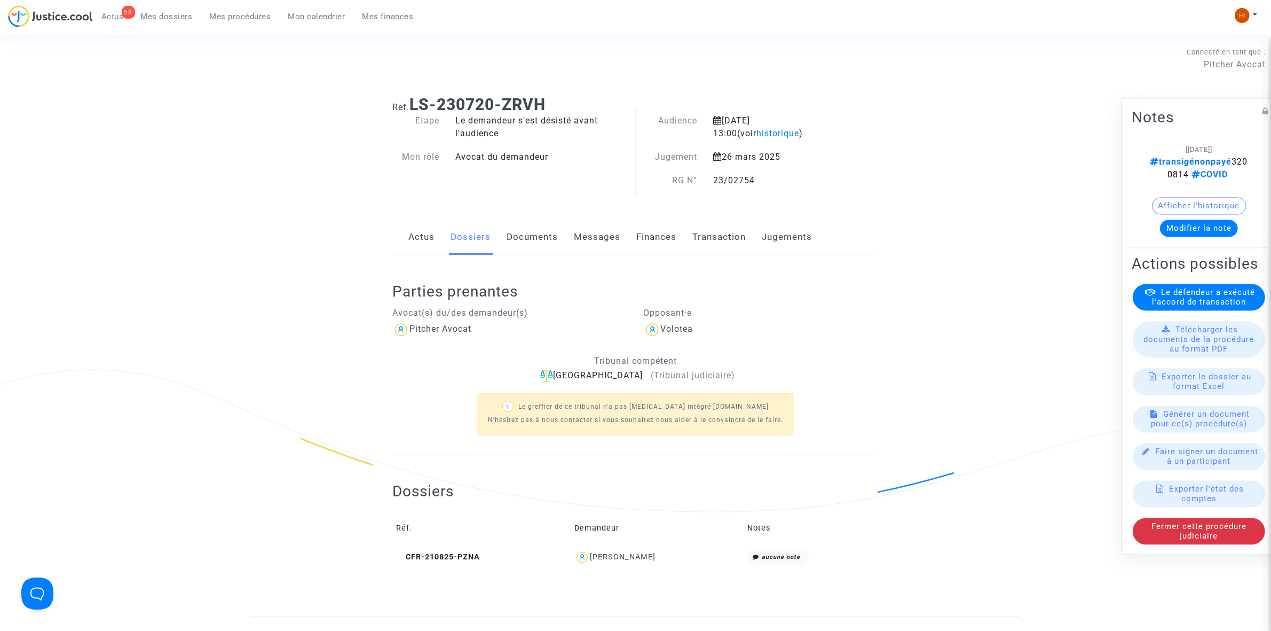
click at [422, 243] on link "Actus" at bounding box center [422, 236] width 26 height 35
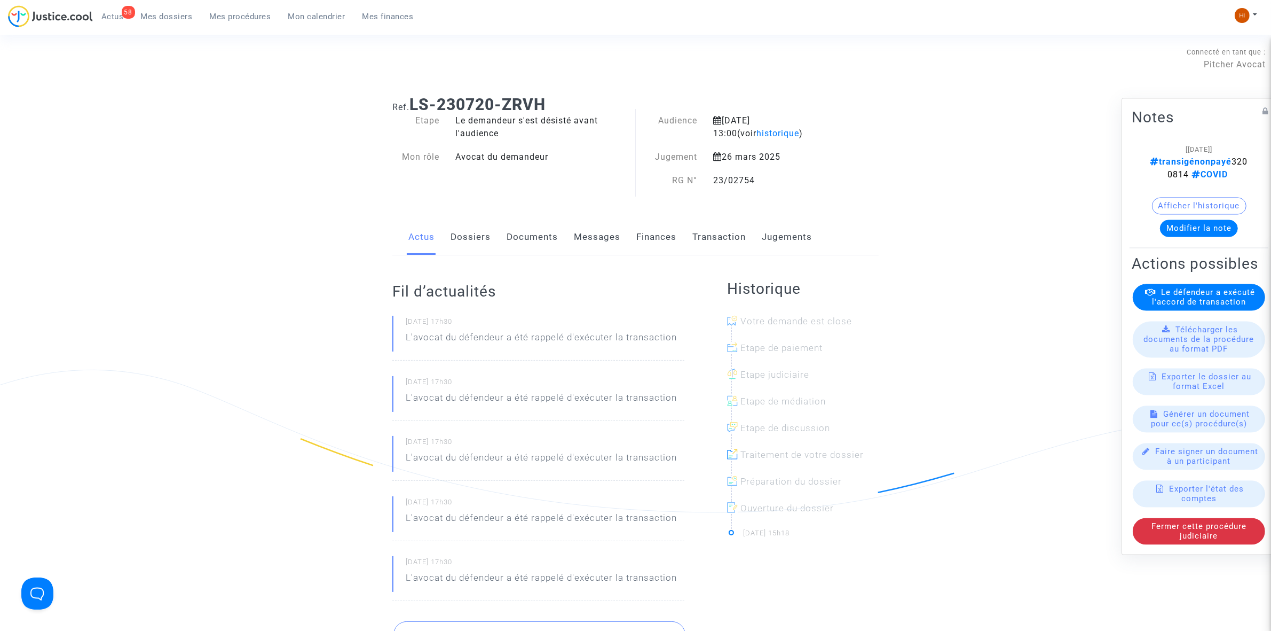
click at [458, 235] on link "Dossiers" at bounding box center [471, 236] width 40 height 35
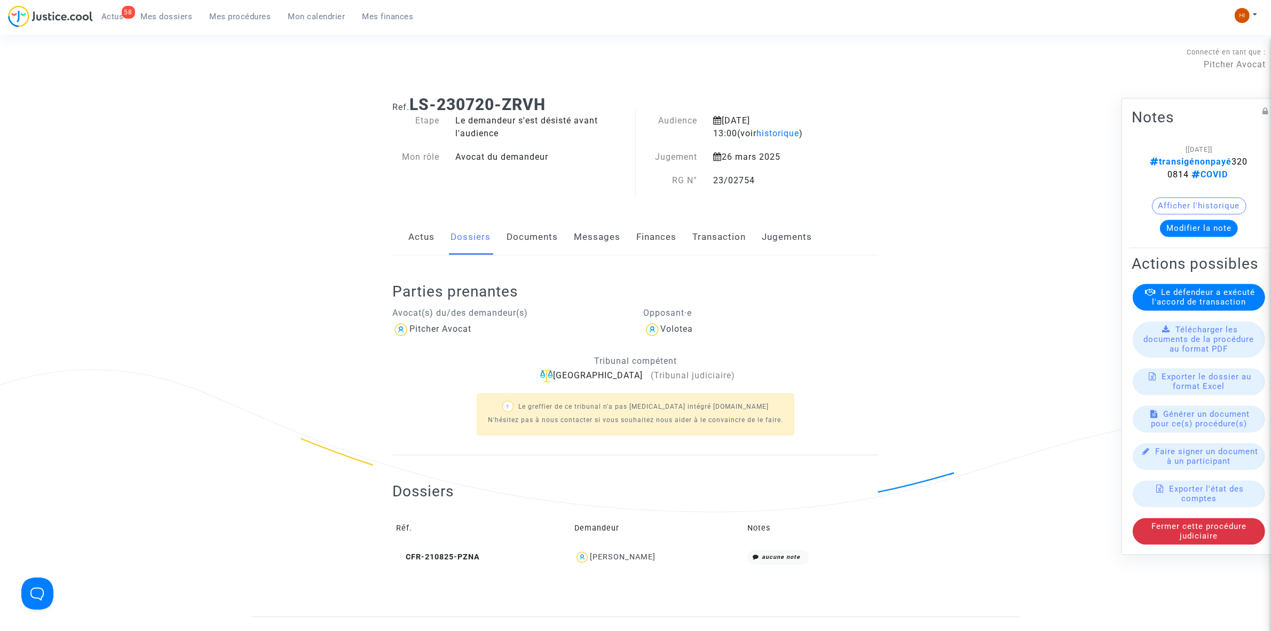
click at [423, 244] on link "Actus" at bounding box center [422, 236] width 26 height 35
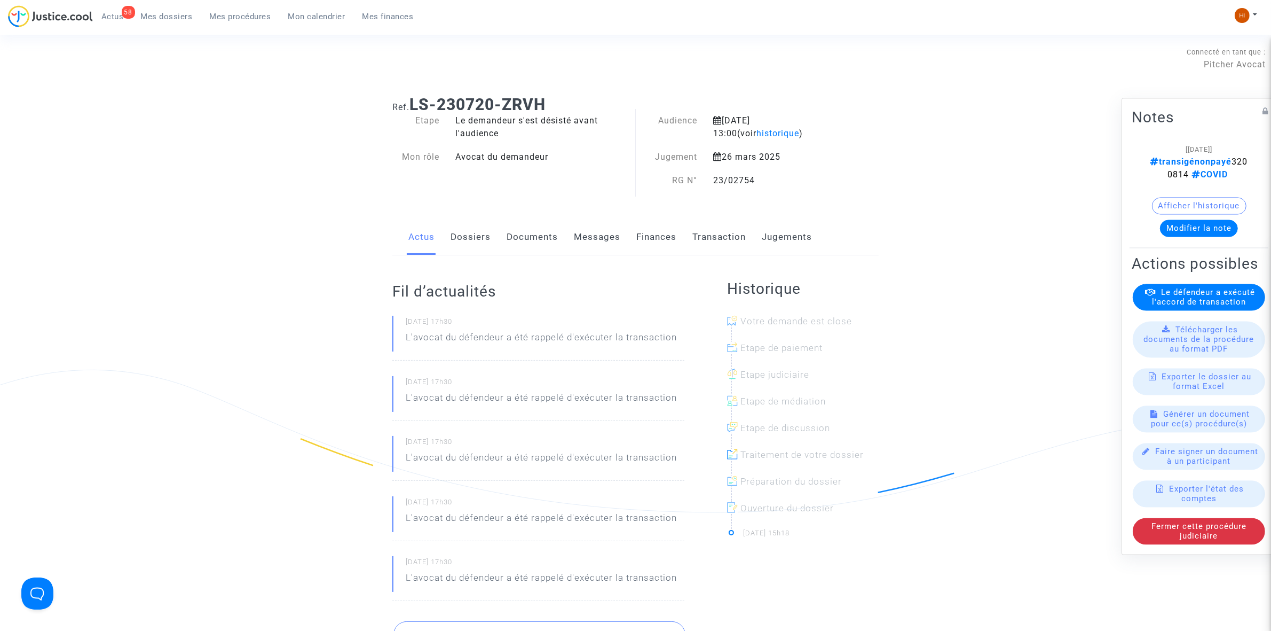
click at [458, 236] on link "Dossiers" at bounding box center [471, 236] width 40 height 35
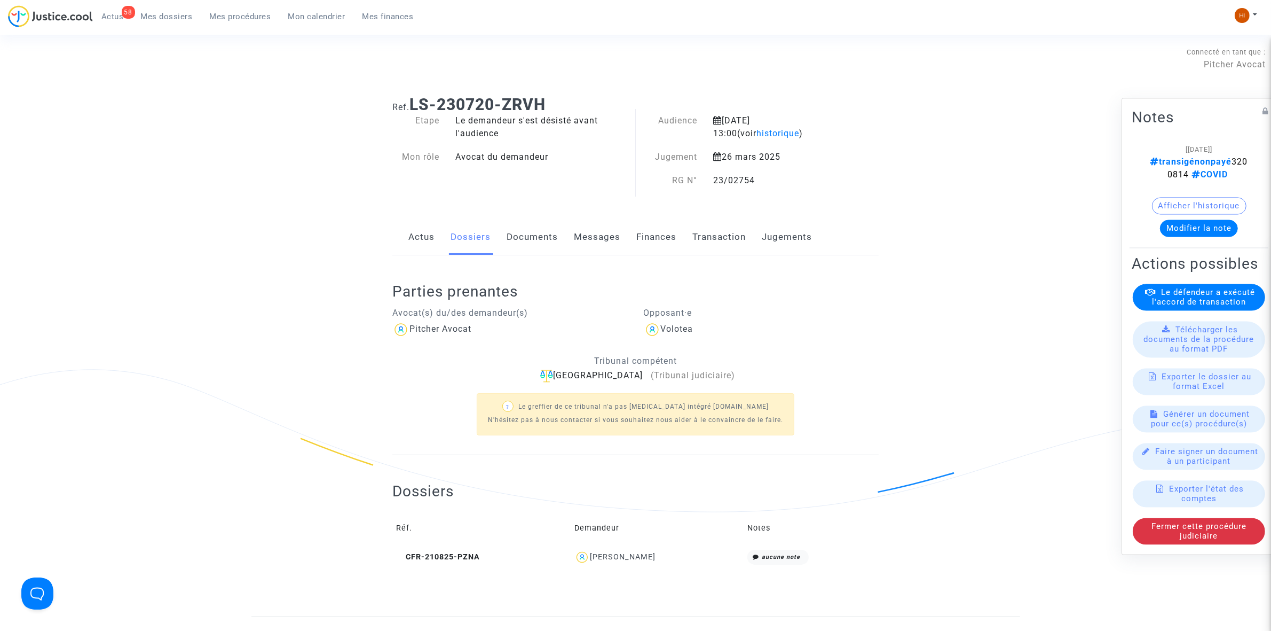
drag, startPoint x: 753, startPoint y: 197, endPoint x: 765, endPoint y: 227, distance: 33.3
click at [764, 227] on div "Ref. LS-230720-ZRVH Etape Le demandeur s'est désisté avant l'audience Mon rôle …" at bounding box center [635, 351] width 503 height 529
click at [791, 220] on link "Jugements" at bounding box center [787, 236] width 50 height 35
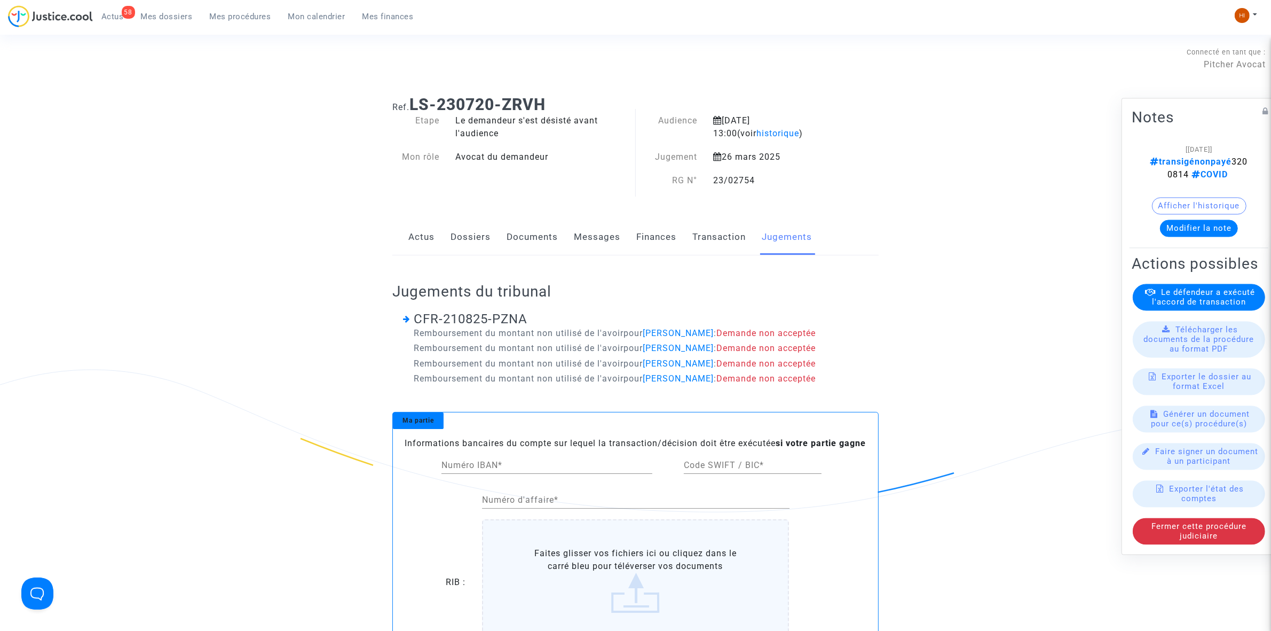
click at [824, 183] on div "23/02754" at bounding box center [774, 180] width 139 height 13
click at [480, 236] on link "Dossiers" at bounding box center [471, 236] width 40 height 35
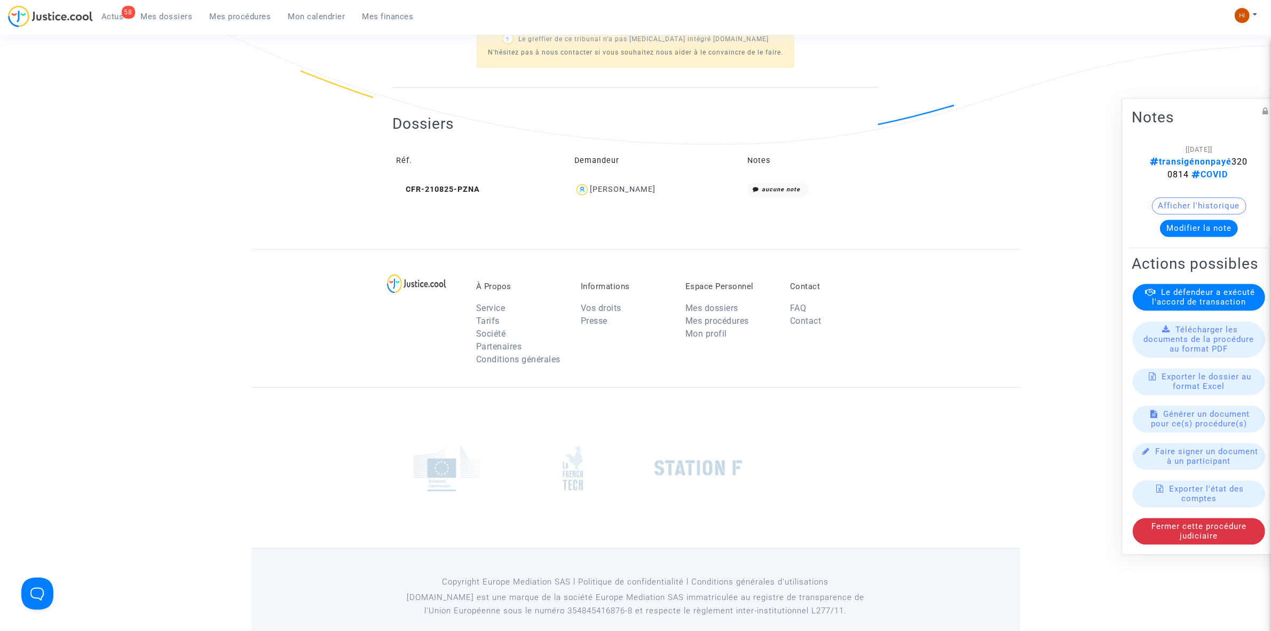
scroll to position [383, 0]
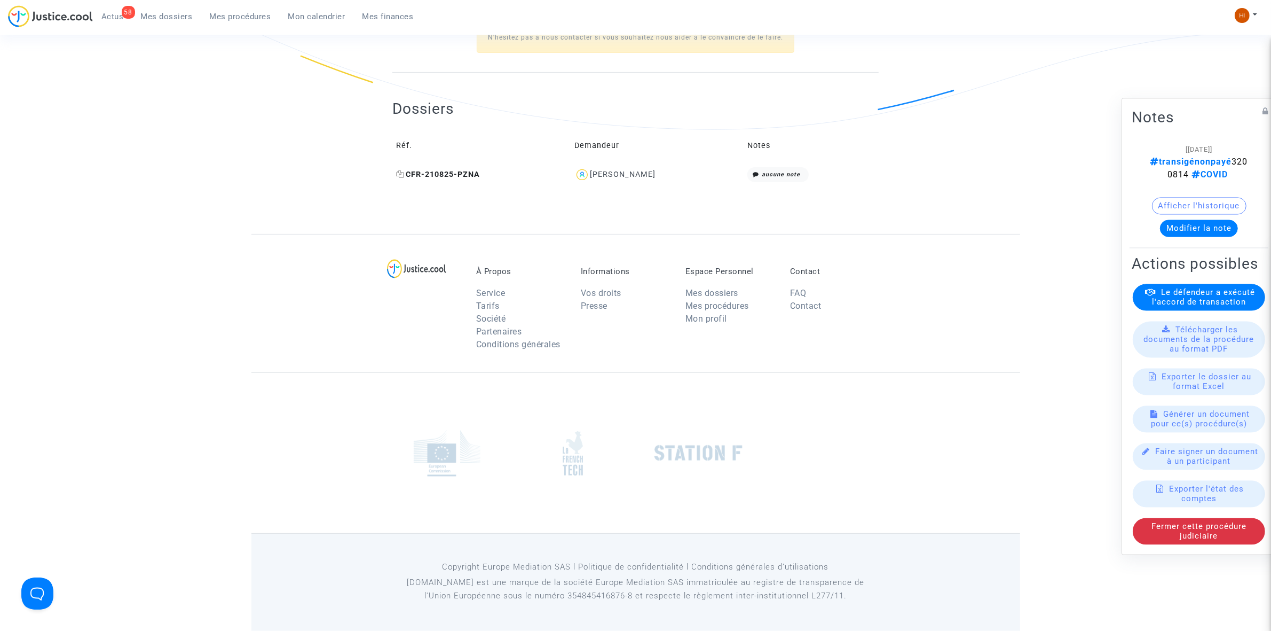
click at [454, 174] on span "CFR-210825-PZNA" at bounding box center [438, 174] width 84 height 9
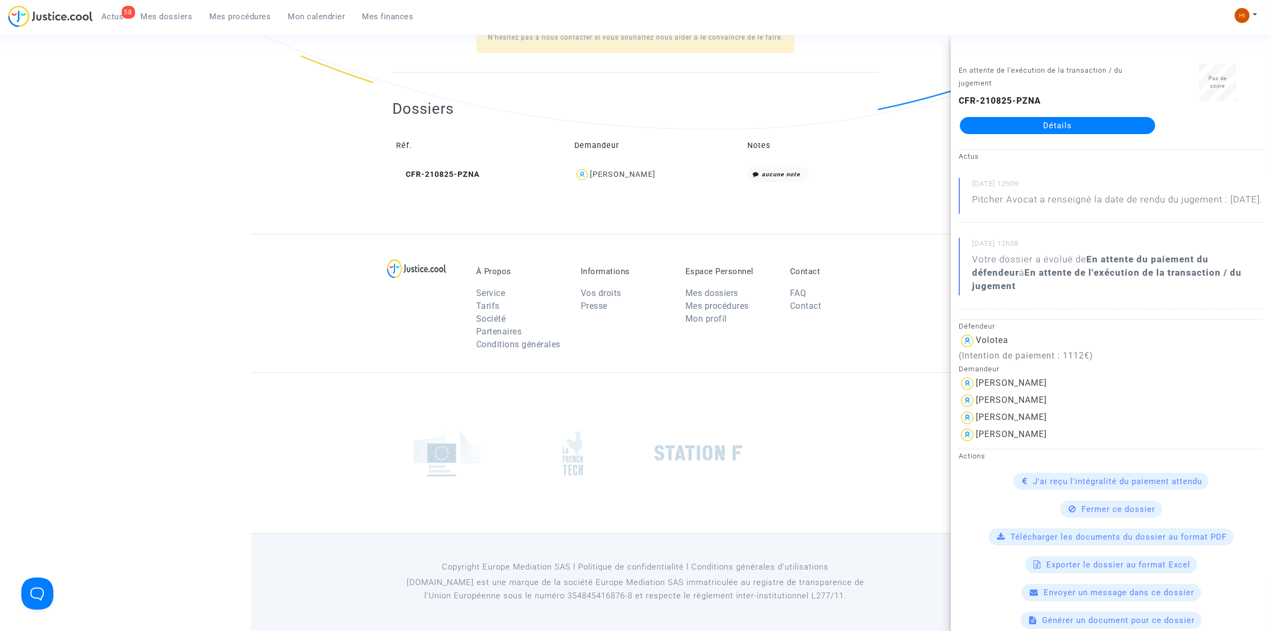
click at [1061, 121] on link "Détails" at bounding box center [1057, 125] width 195 height 17
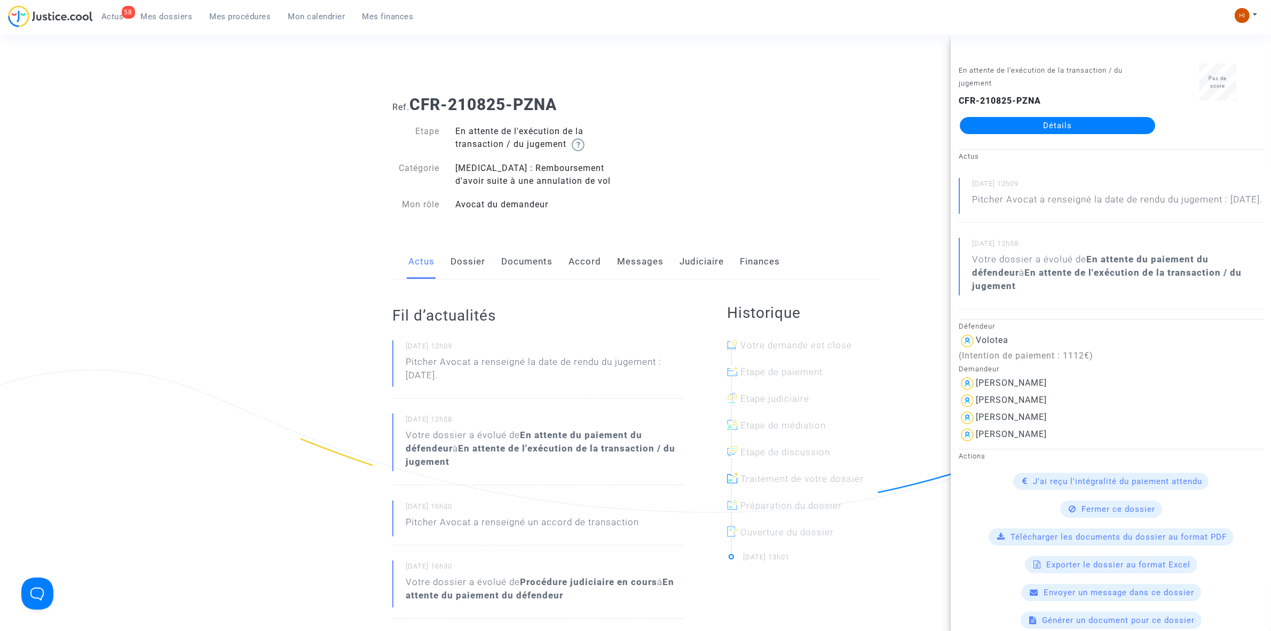
drag, startPoint x: 591, startPoint y: 95, endPoint x: 412, endPoint y: 102, distance: 179.1
click at [412, 102] on h1 "Ref. CFR-210825-PZNA" at bounding box center [636, 104] width 486 height 19
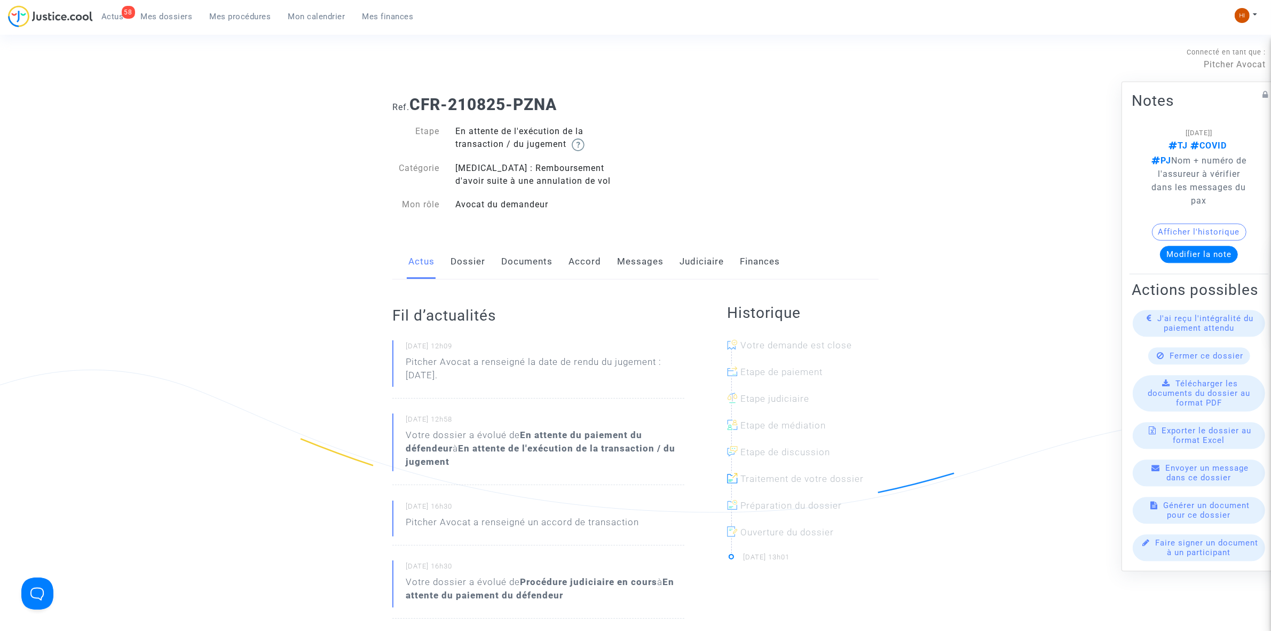
copy b "CFR-210825-PZNA"
click at [473, 257] on link "Dossier" at bounding box center [468, 261] width 35 height 35
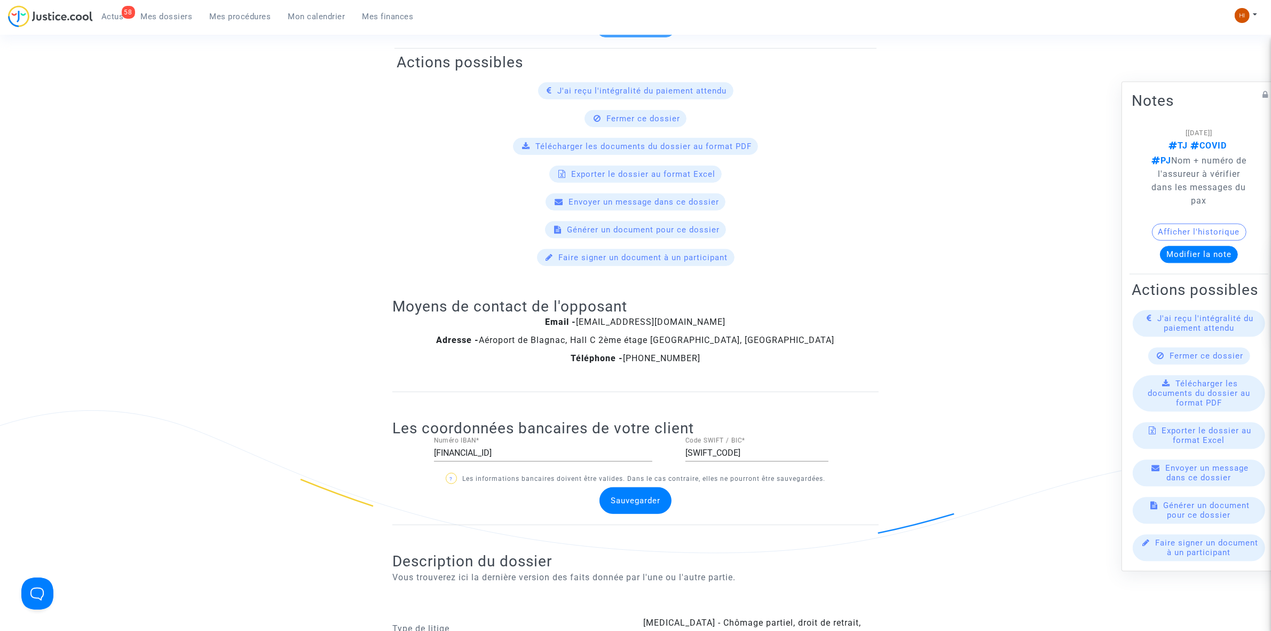
scroll to position [734, 0]
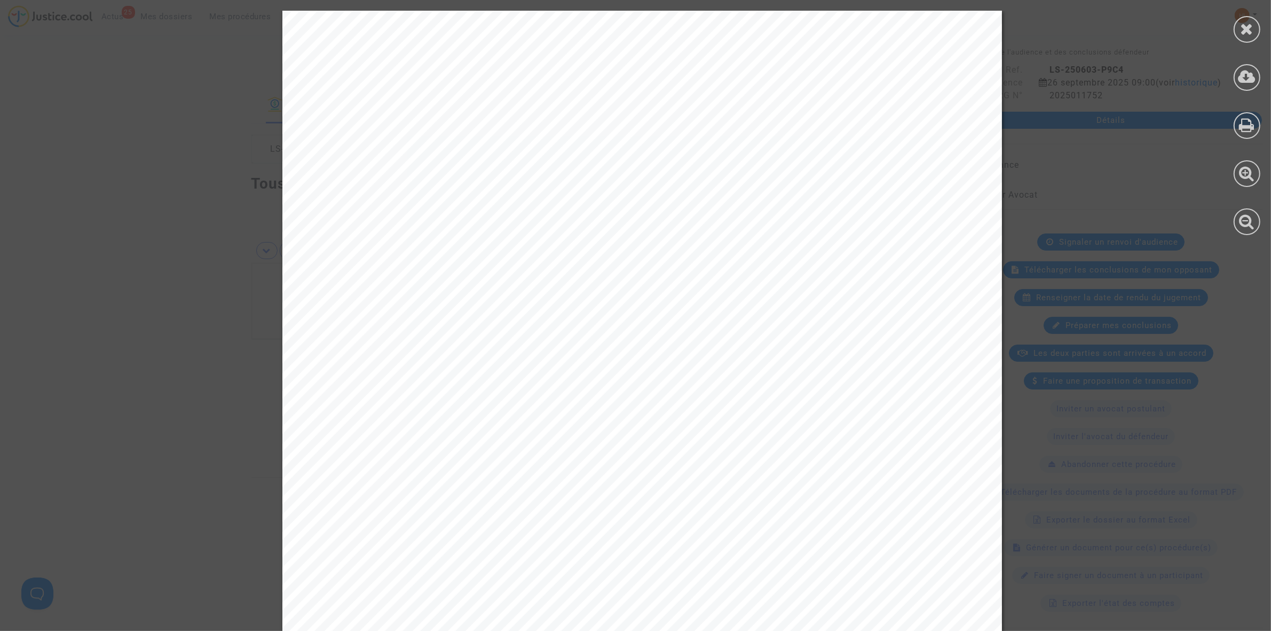
scroll to position [593, 0]
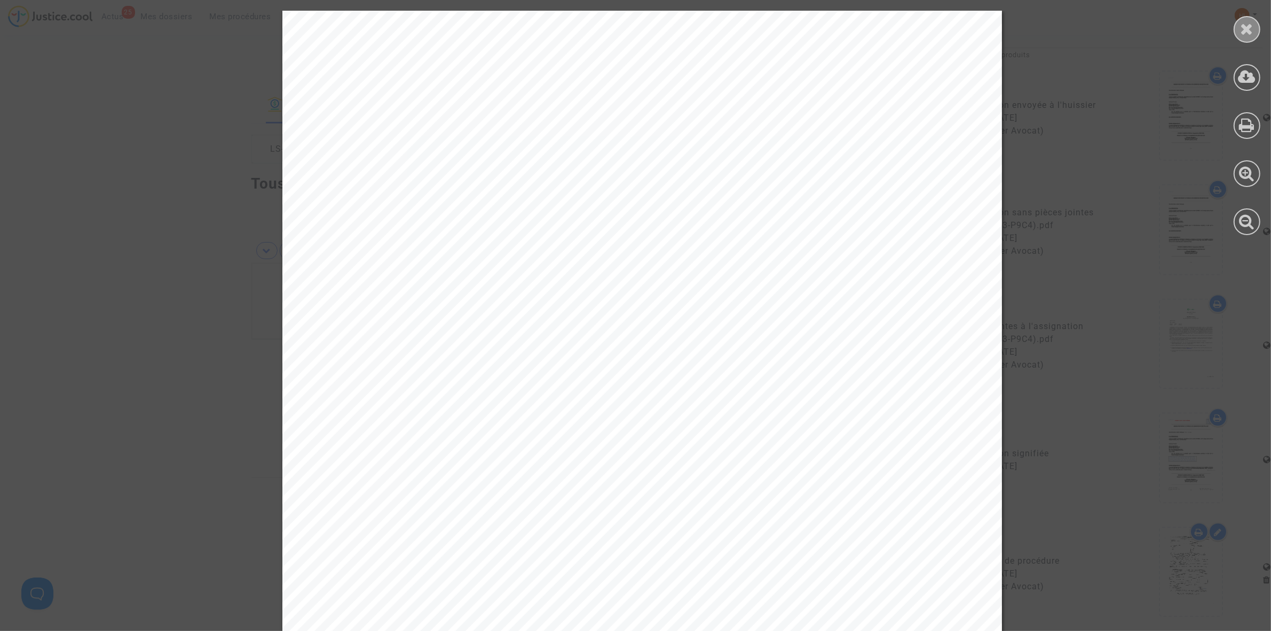
click at [1247, 26] on icon at bounding box center [1247, 29] width 13 height 16
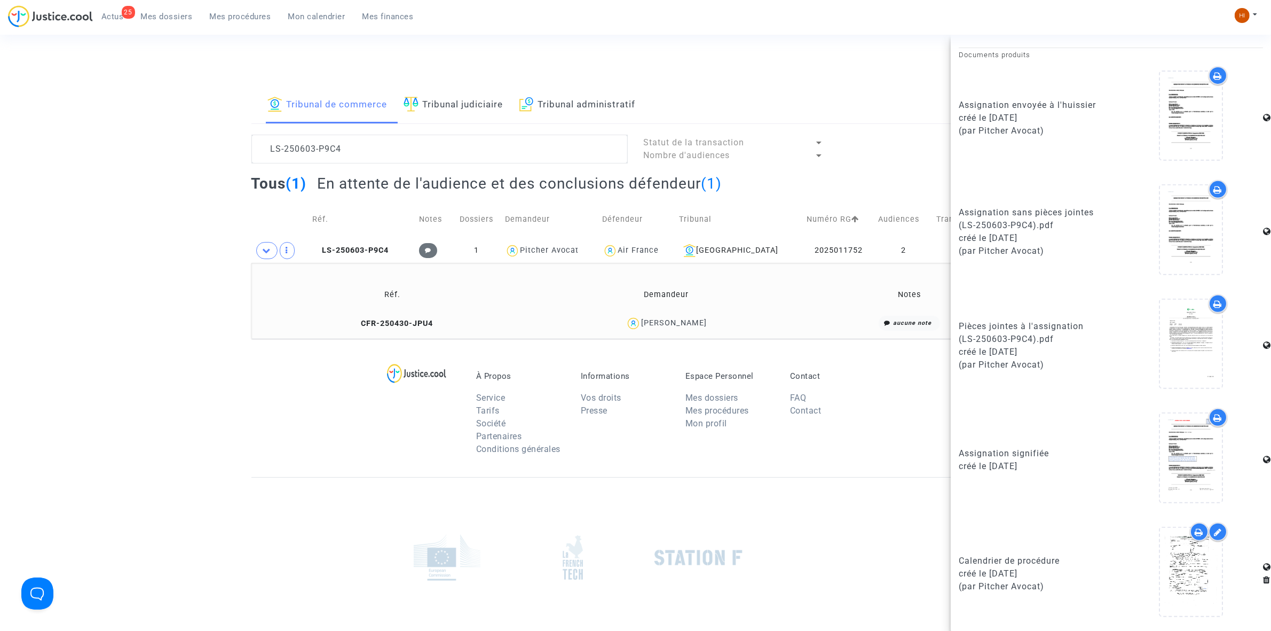
click at [84, 180] on div "Tribunal de commerce Tribunal judiciaire Tribunal administratif LS-250603-P9C4 …" at bounding box center [635, 213] width 1271 height 252
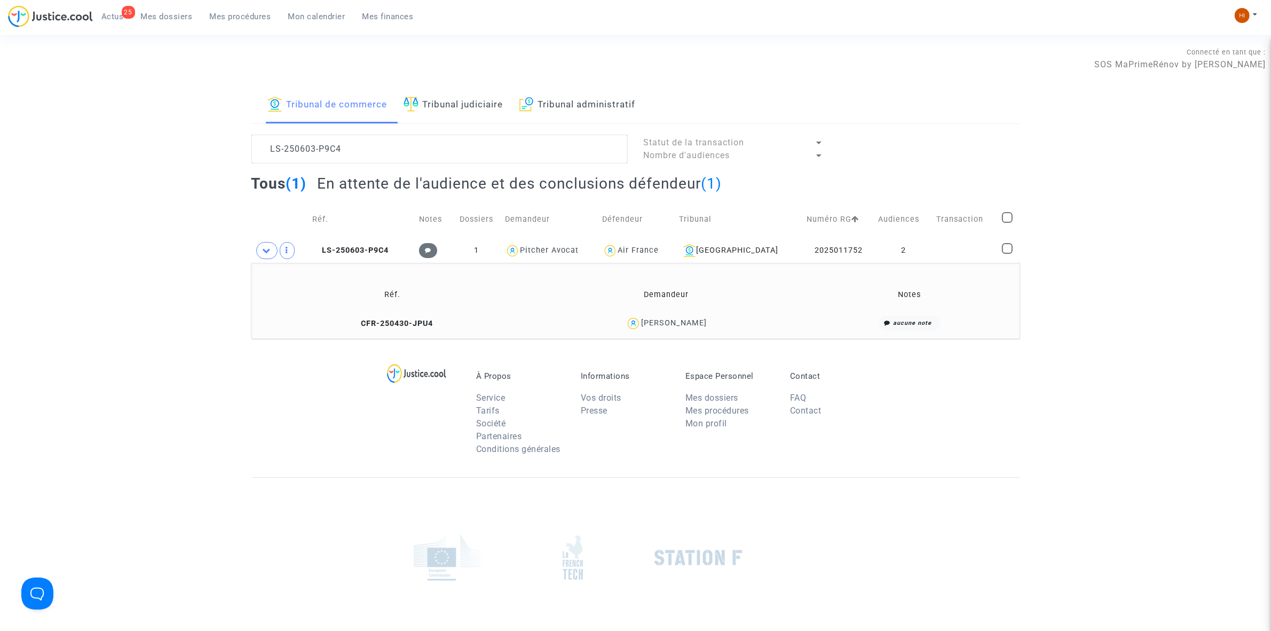
scroll to position [0, 0]
drag, startPoint x: 367, startPoint y: 147, endPoint x: 96, endPoint y: 130, distance: 271.8
click at [194, 135] on div "Tribunal de commerce Tribunal judiciaire Tribunal administratif LS-250603-P9C4 …" at bounding box center [635, 213] width 1271 height 252
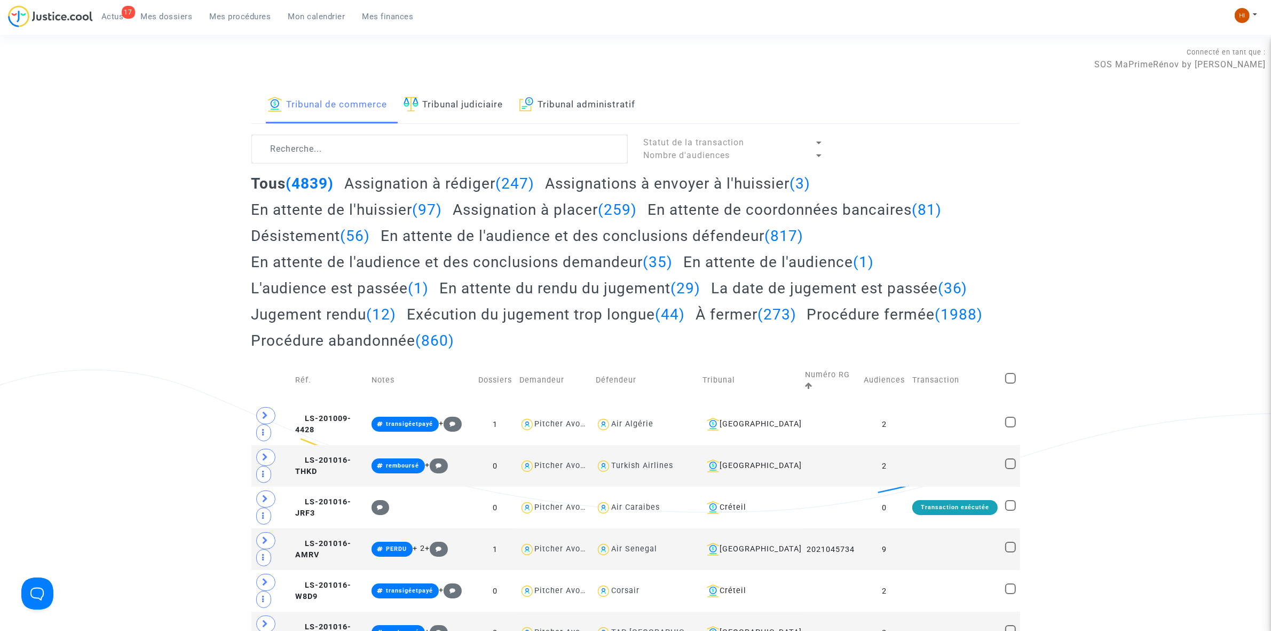
click at [479, 103] on link "Tribunal judiciaire" at bounding box center [454, 105] width 100 height 36
click at [458, 161] on textarea at bounding box center [440, 149] width 376 height 29
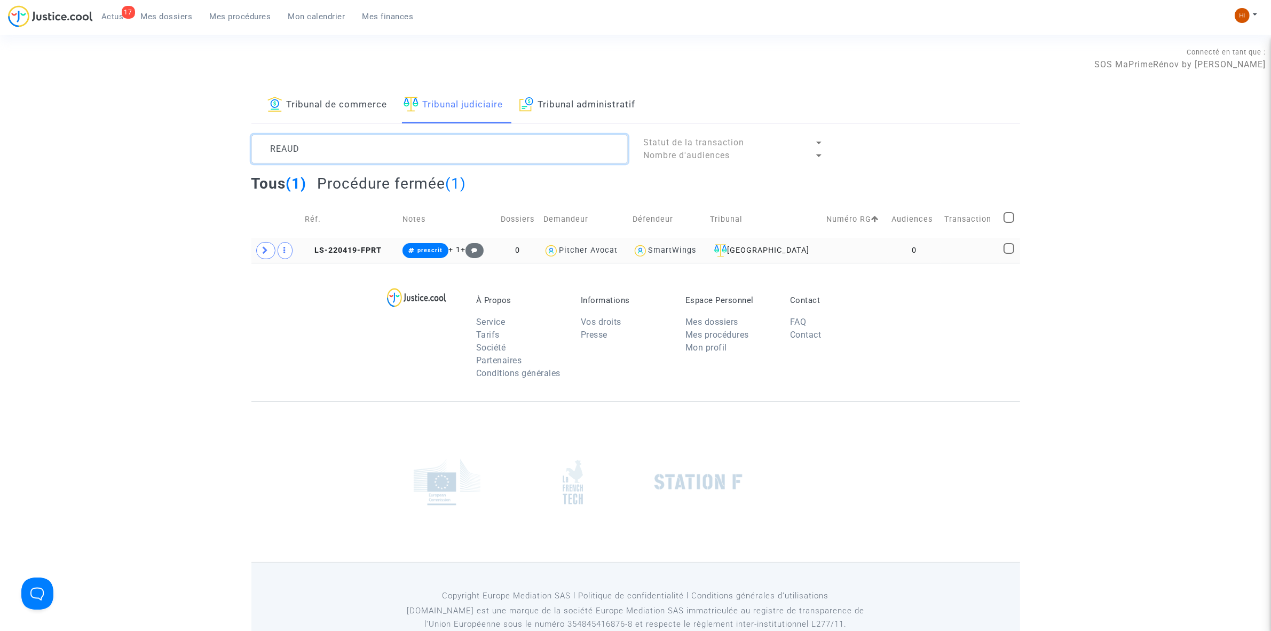
type textarea "REAUD"
click at [876, 249] on td at bounding box center [855, 250] width 65 height 25
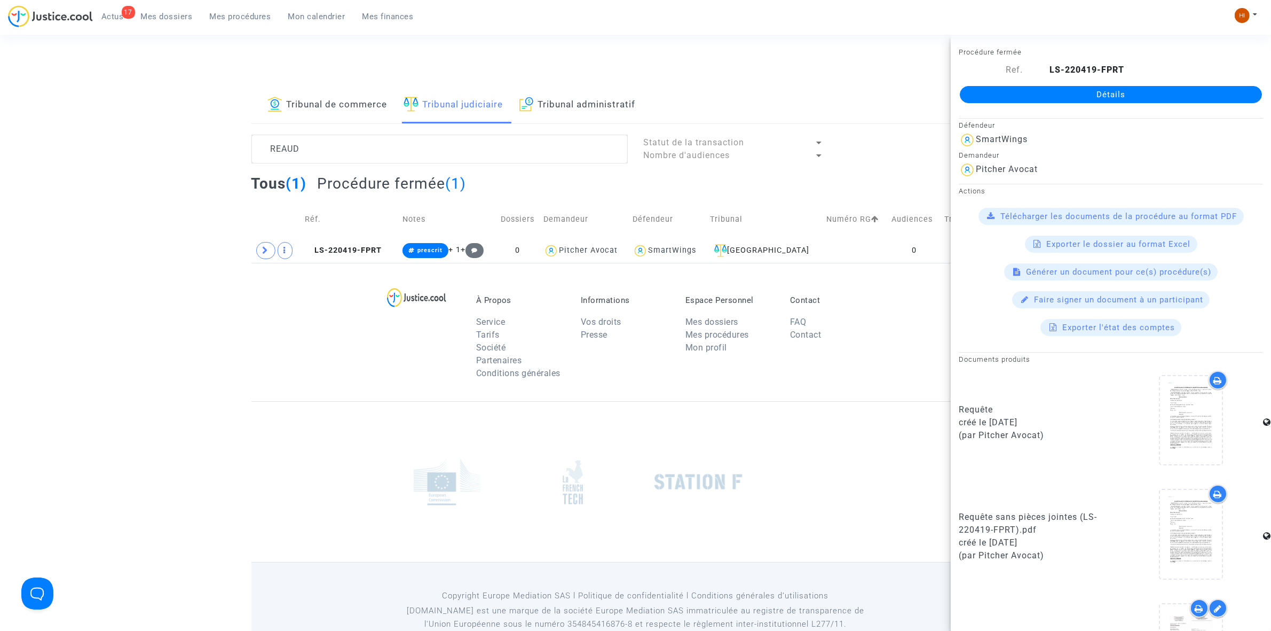
click at [1087, 81] on div "Détails" at bounding box center [1111, 94] width 320 height 36
click at [1075, 103] on link "Détails" at bounding box center [1111, 94] width 302 height 17
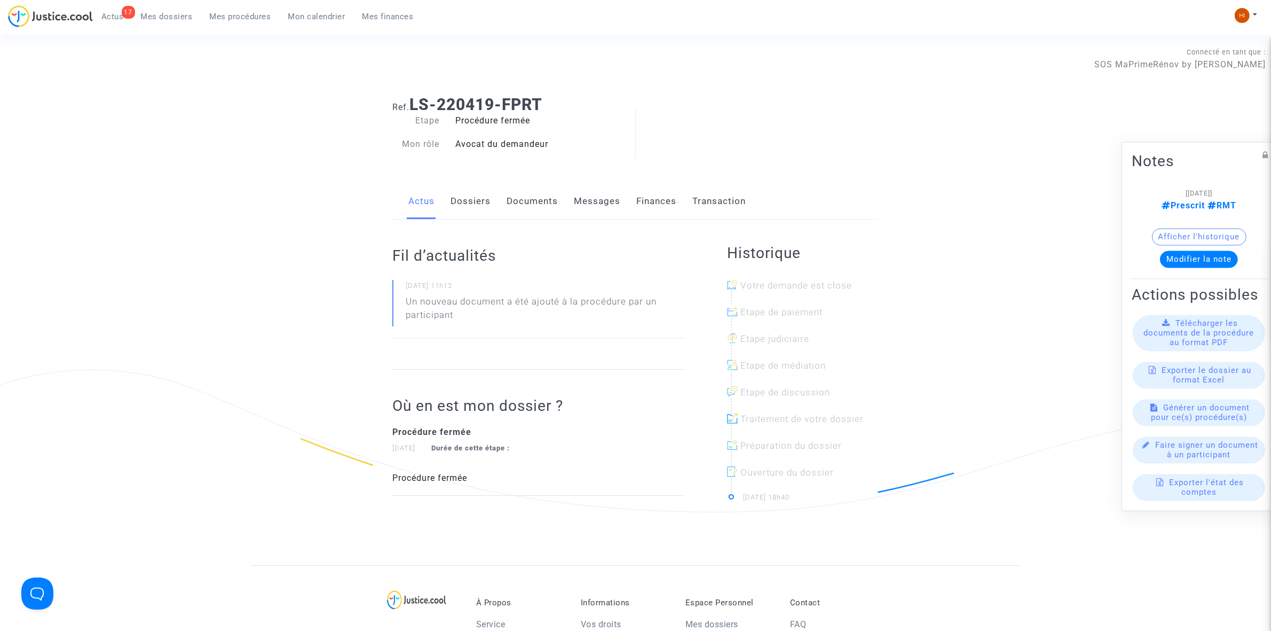
click at [533, 194] on link "Documents" at bounding box center [532, 201] width 51 height 35
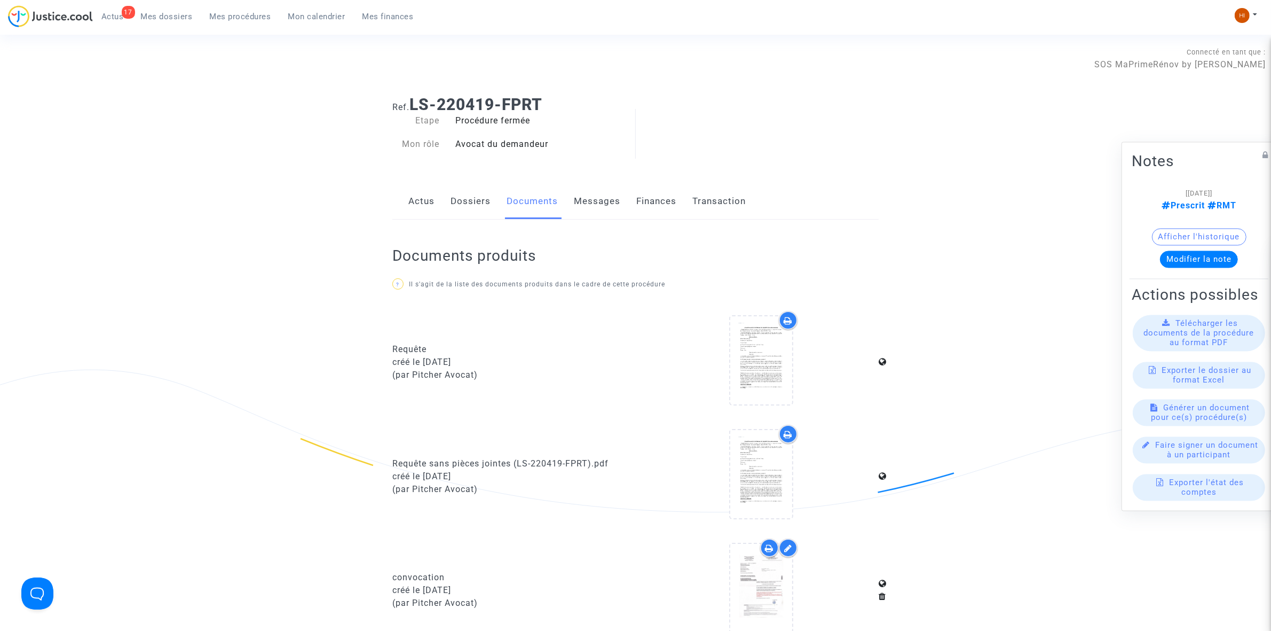
click at [477, 206] on link "Dossiers" at bounding box center [471, 201] width 40 height 35
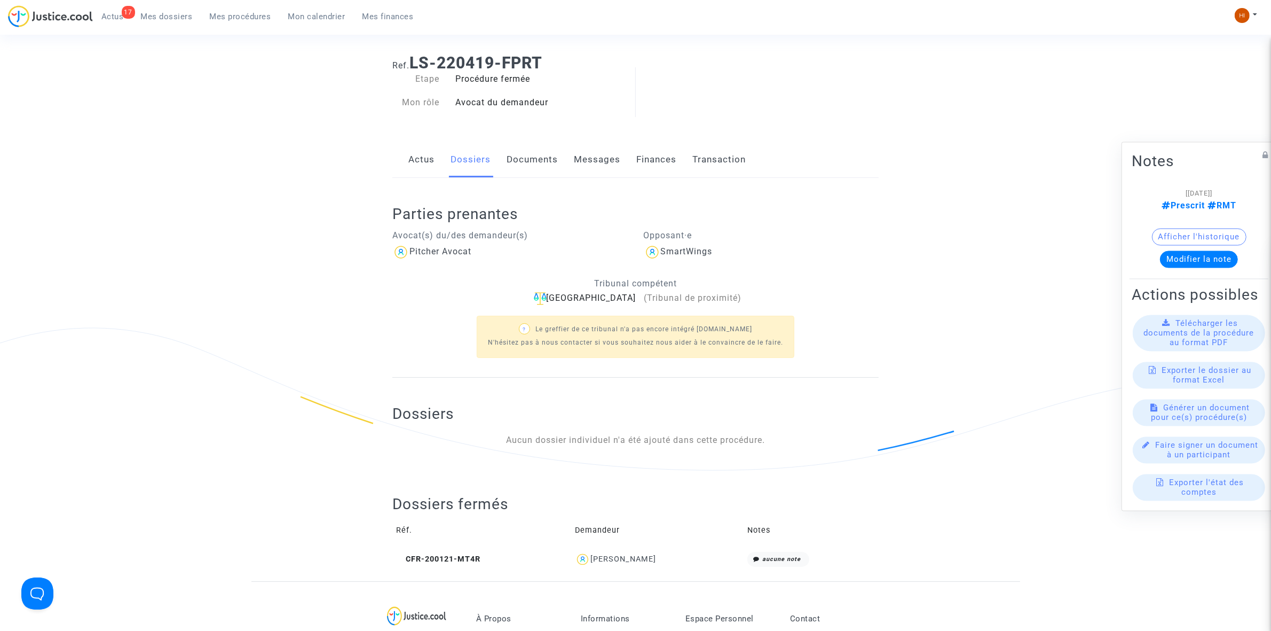
scroll to position [134, 0]
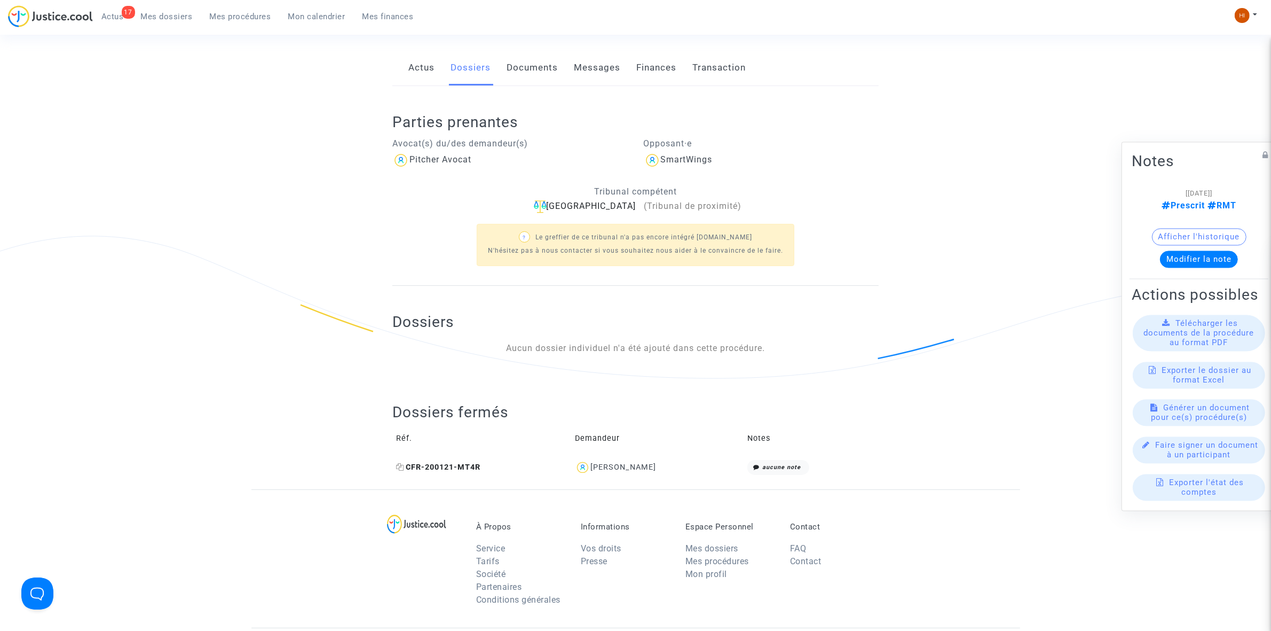
click at [403, 468] on icon at bounding box center [400, 466] width 8 height 7
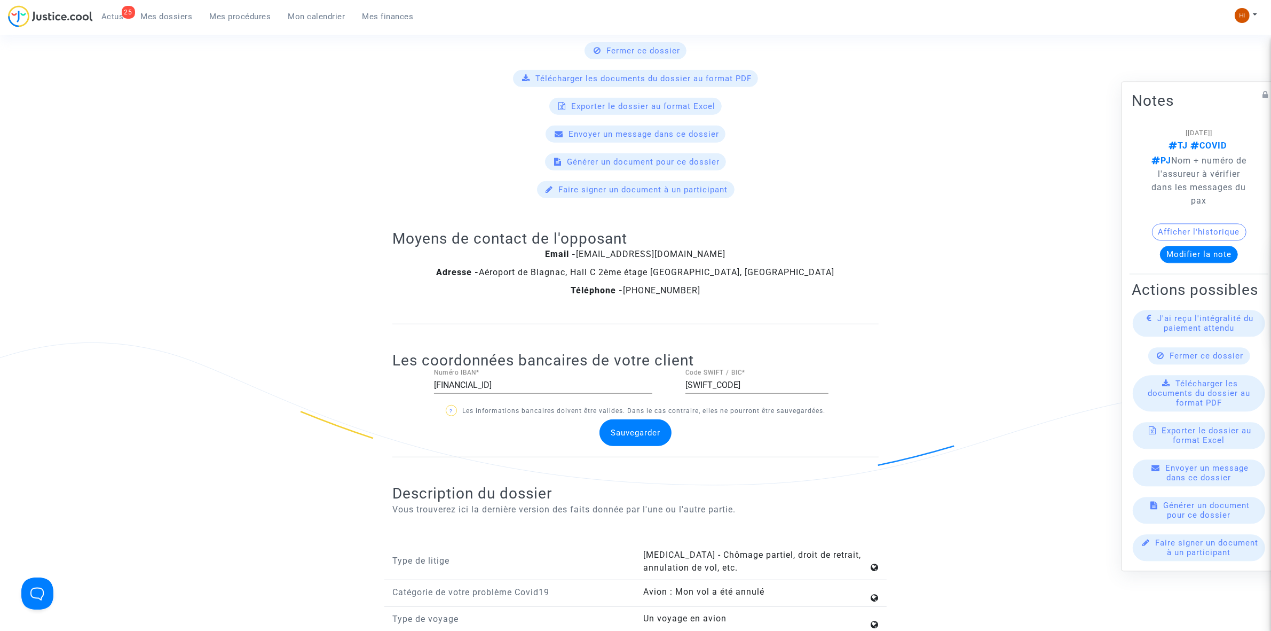
click at [243, 22] on link "Mes procédures" at bounding box center [240, 17] width 79 height 16
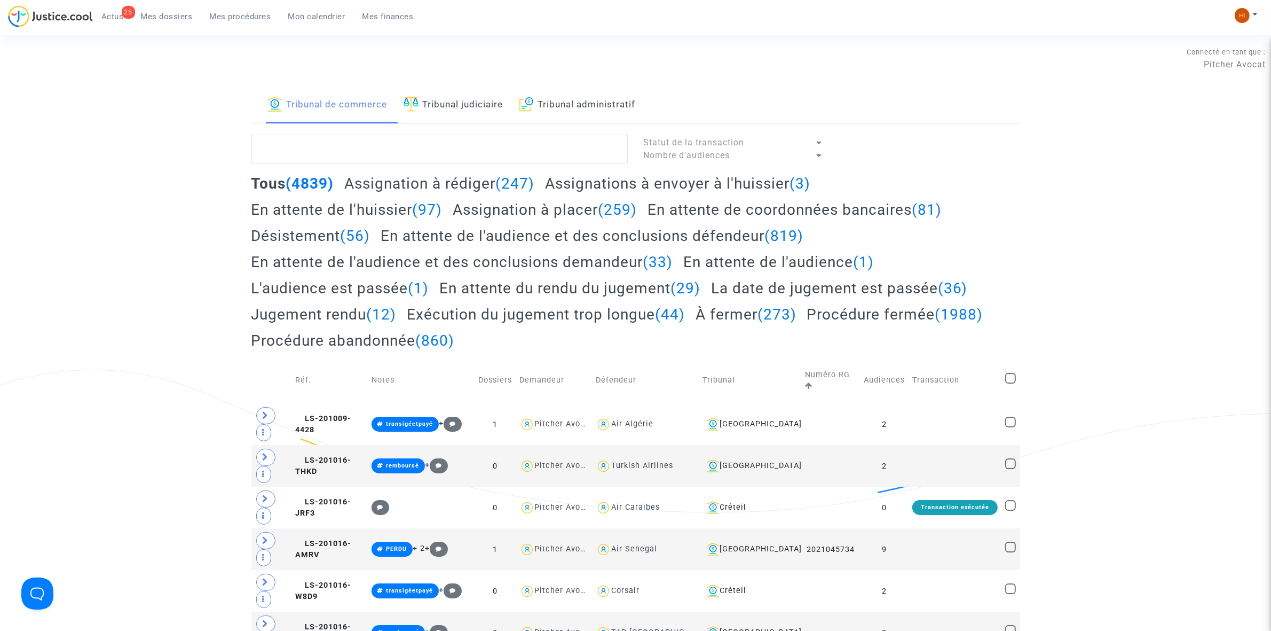
click at [446, 91] on link "Tribunal judiciaire" at bounding box center [454, 105] width 100 height 36
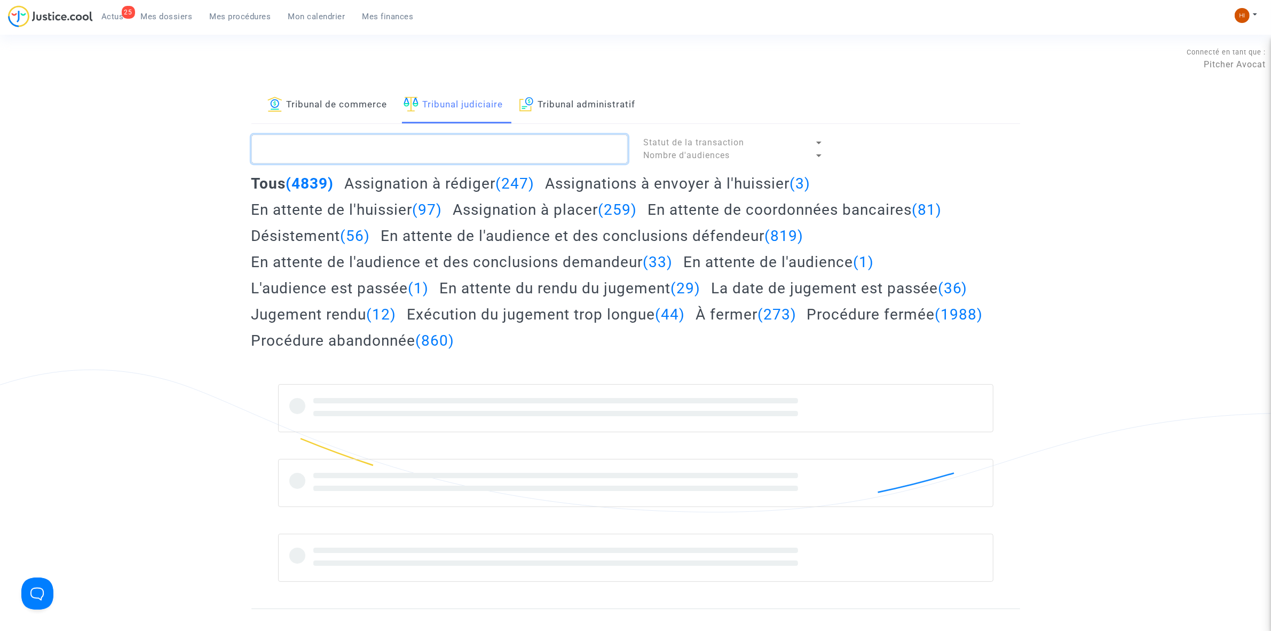
click at [386, 151] on textarea at bounding box center [440, 149] width 376 height 29
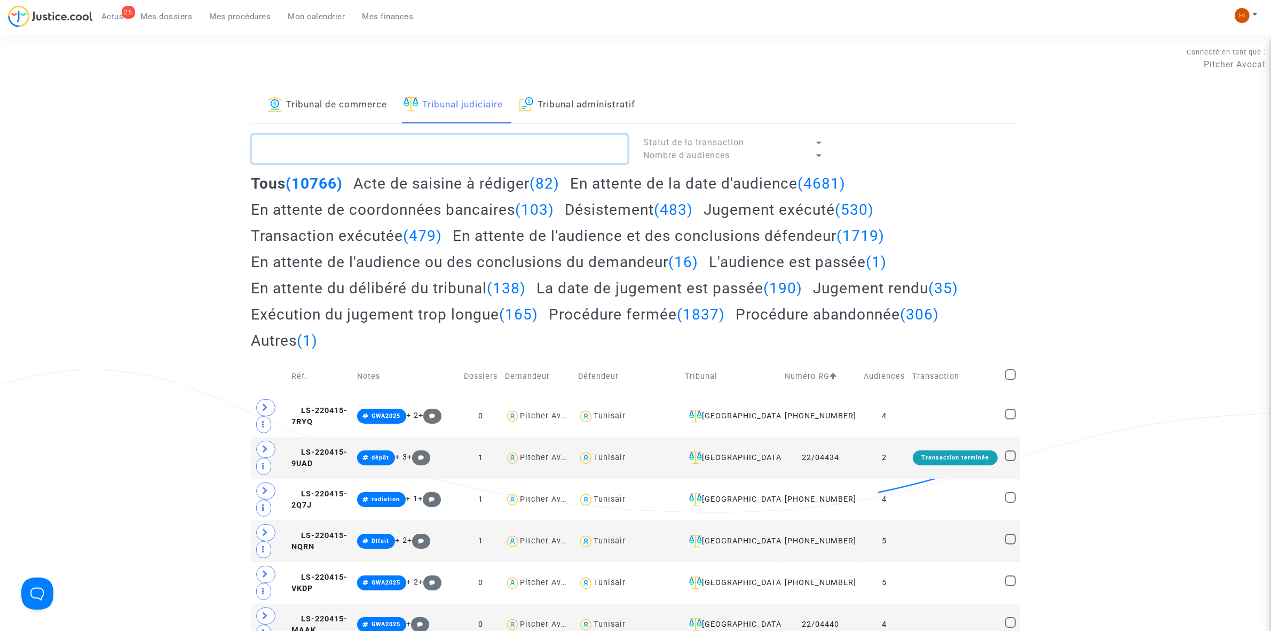
paste textarea "AKREMI/"
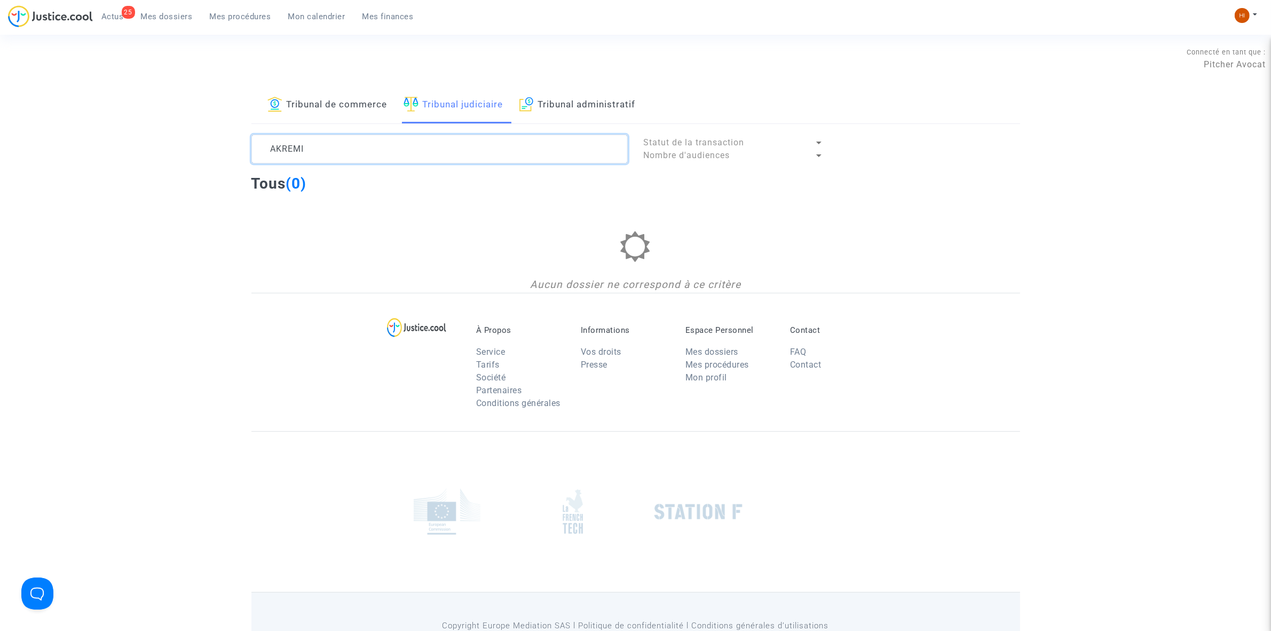
drag, startPoint x: 389, startPoint y: 151, endPoint x: 255, endPoint y: 142, distance: 134.3
click at [255, 142] on textarea at bounding box center [440, 149] width 376 height 29
type textarea "AKREMI"
click at [158, 16] on span "Mes dossiers" at bounding box center [167, 17] width 52 height 10
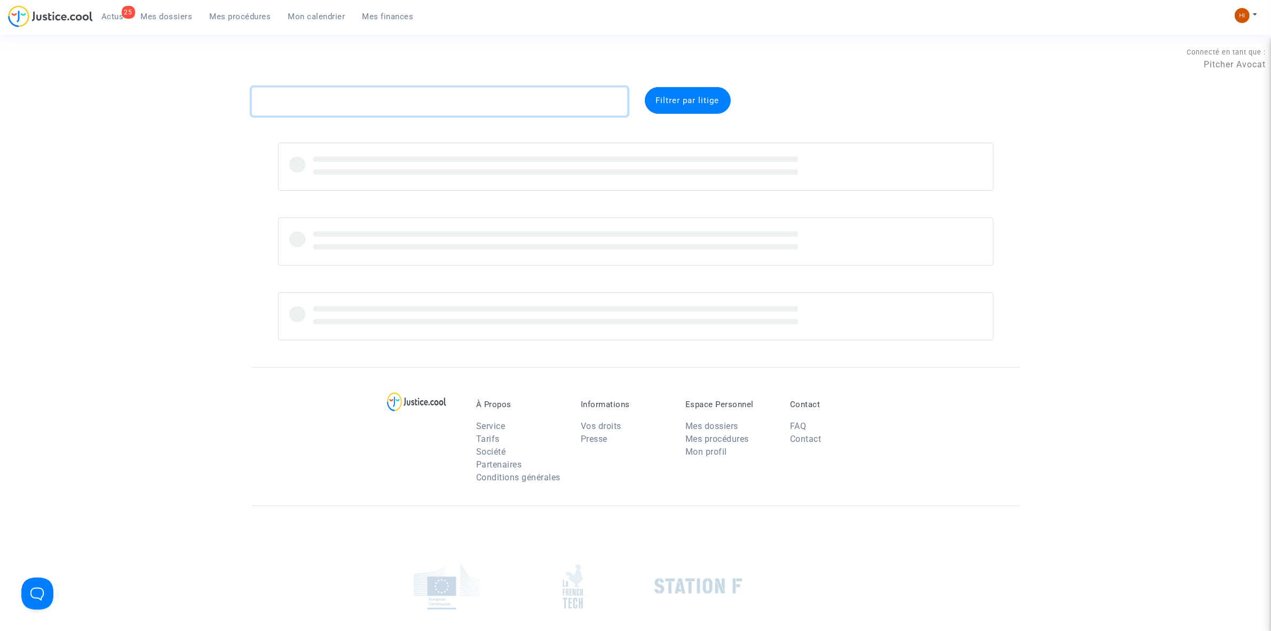
click at [335, 95] on textarea at bounding box center [440, 101] width 376 height 29
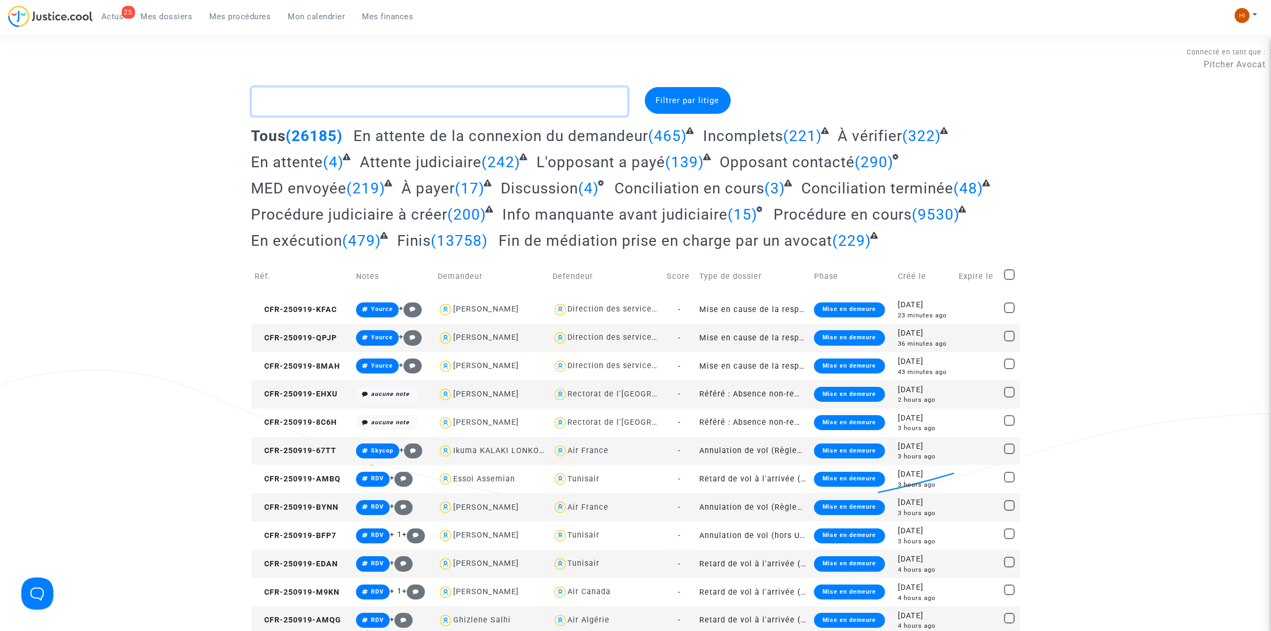
paste textarea "AKREMI/"
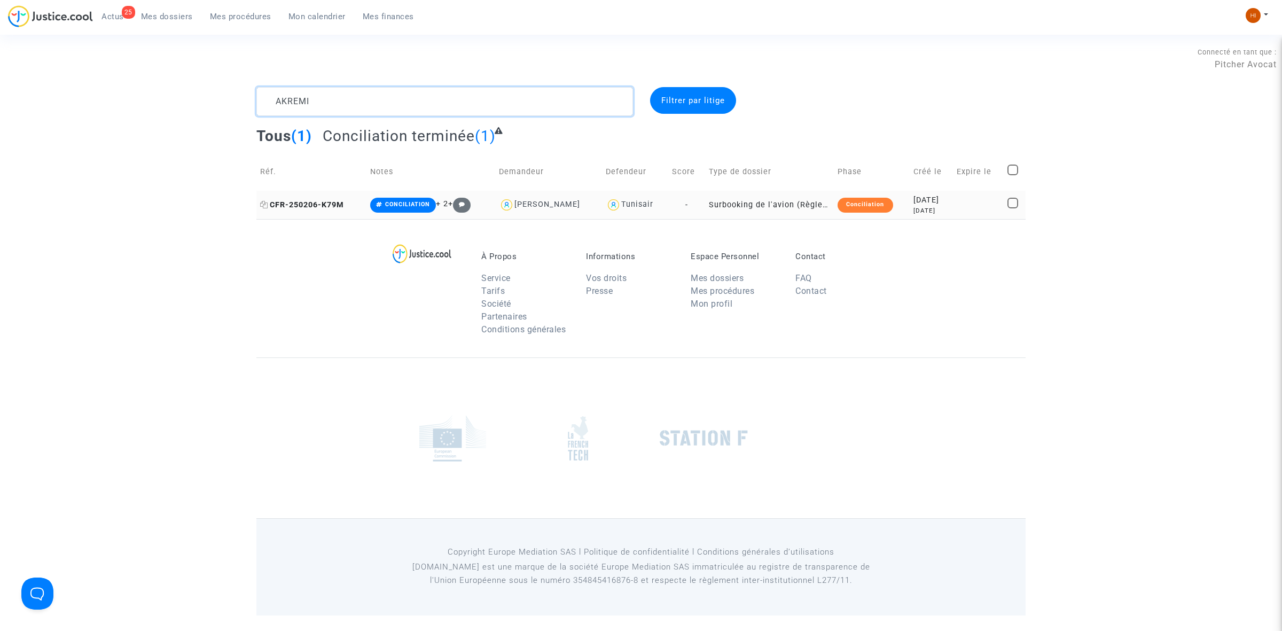
type textarea "AKREMI"
click at [327, 203] on span "CFR-250206-K79M" at bounding box center [302, 204] width 84 height 9
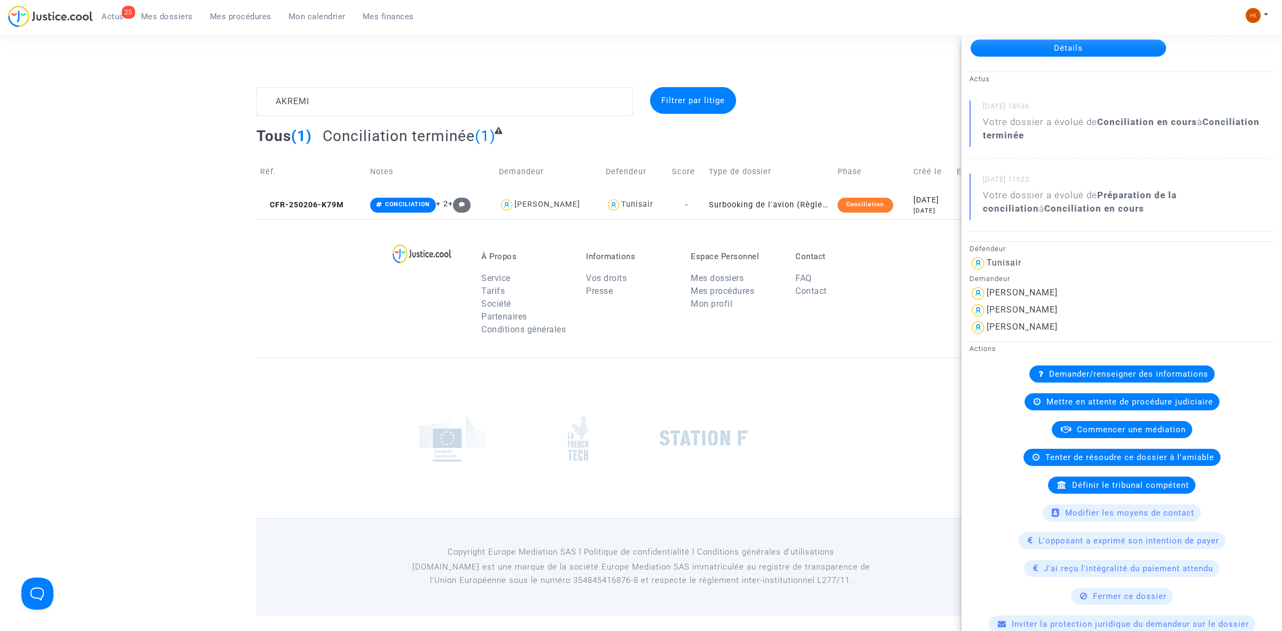
scroll to position [67, 0]
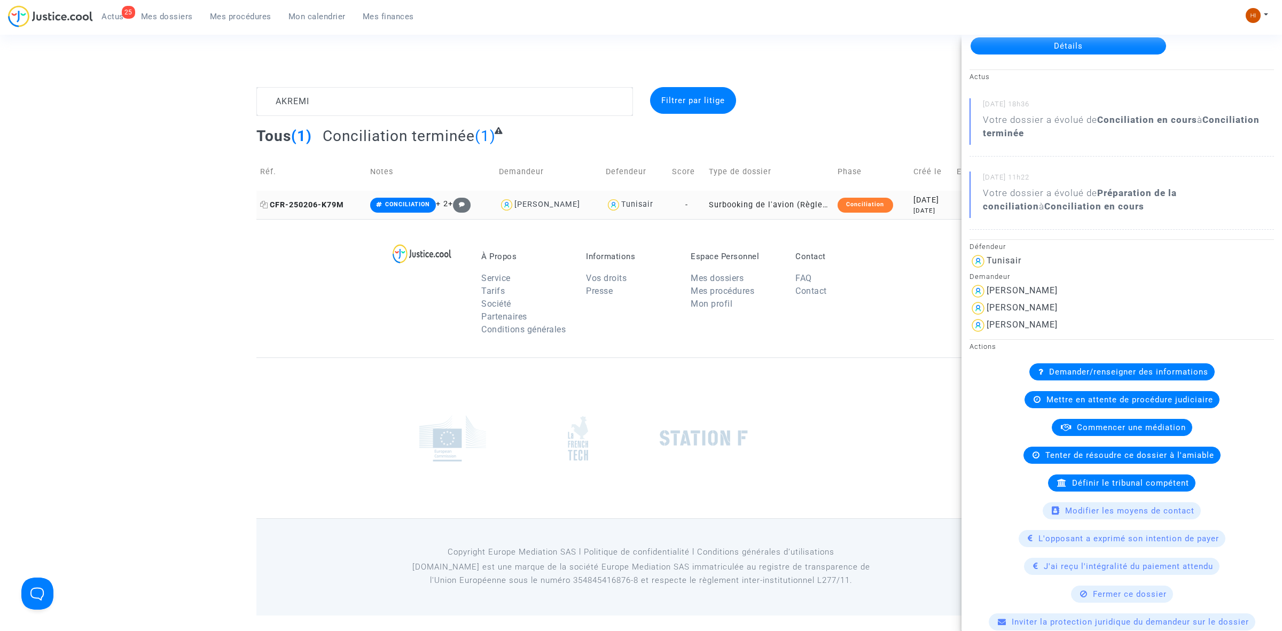
click at [301, 204] on span "CFR-250206-K79M" at bounding box center [302, 204] width 84 height 9
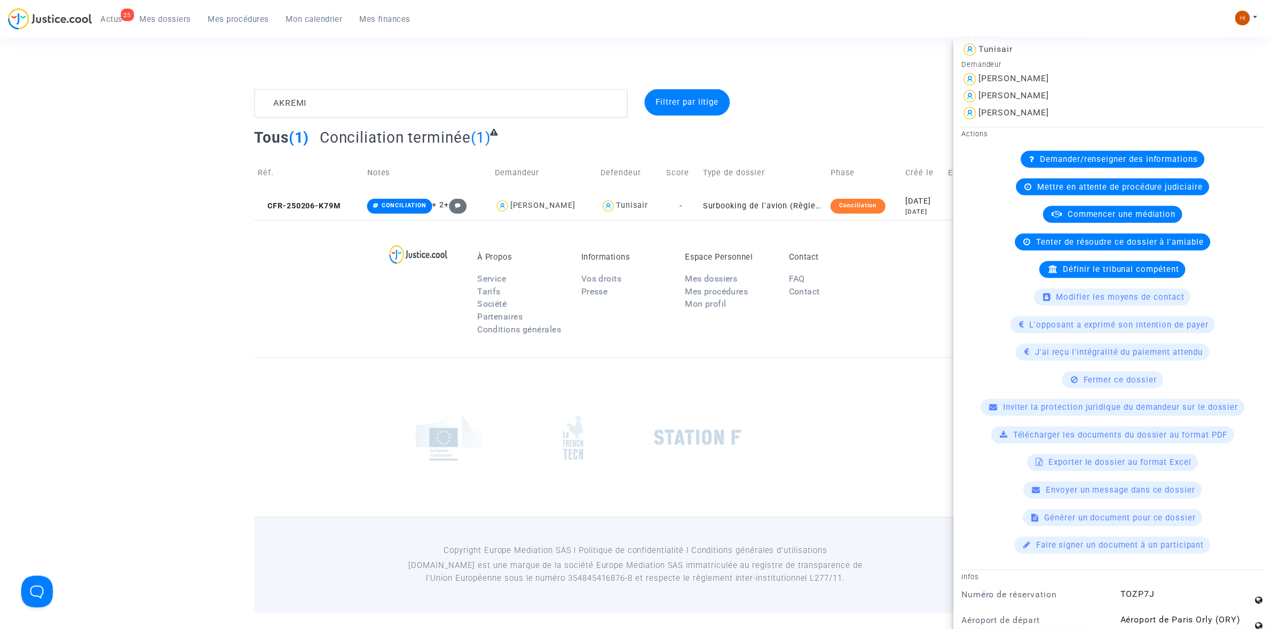
scroll to position [0, 0]
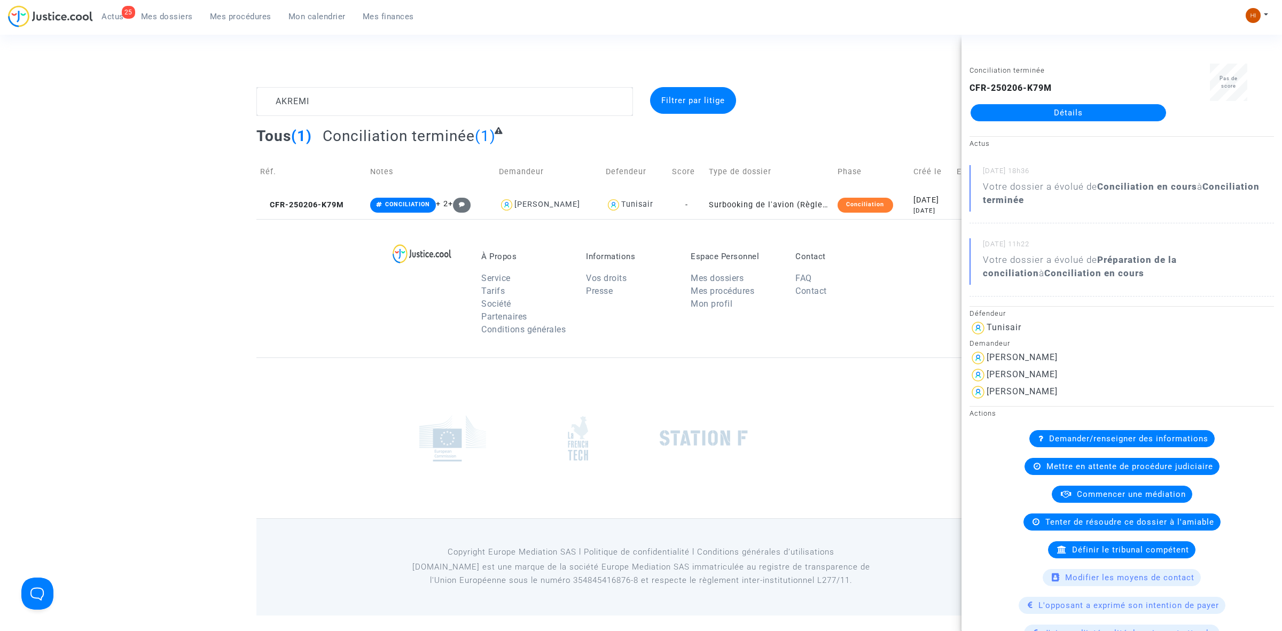
click at [1080, 107] on link "Détails" at bounding box center [1067, 112] width 195 height 17
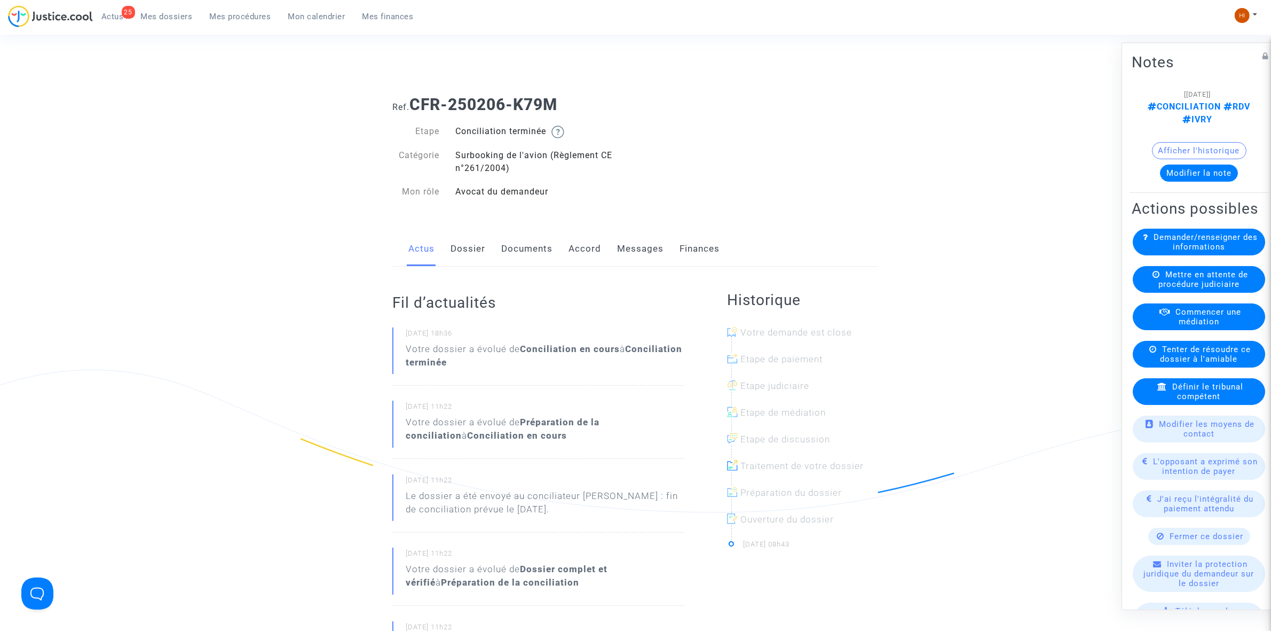
click at [476, 254] on link "Dossier" at bounding box center [468, 248] width 35 height 35
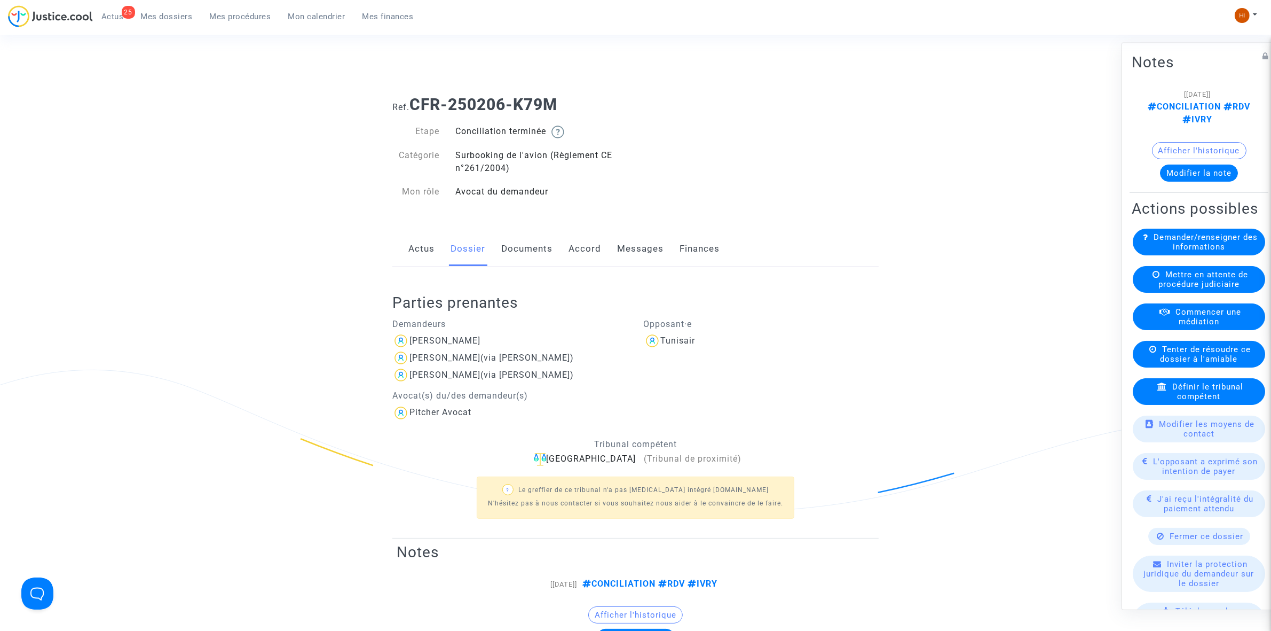
click at [551, 254] on link "Documents" at bounding box center [526, 248] width 51 height 35
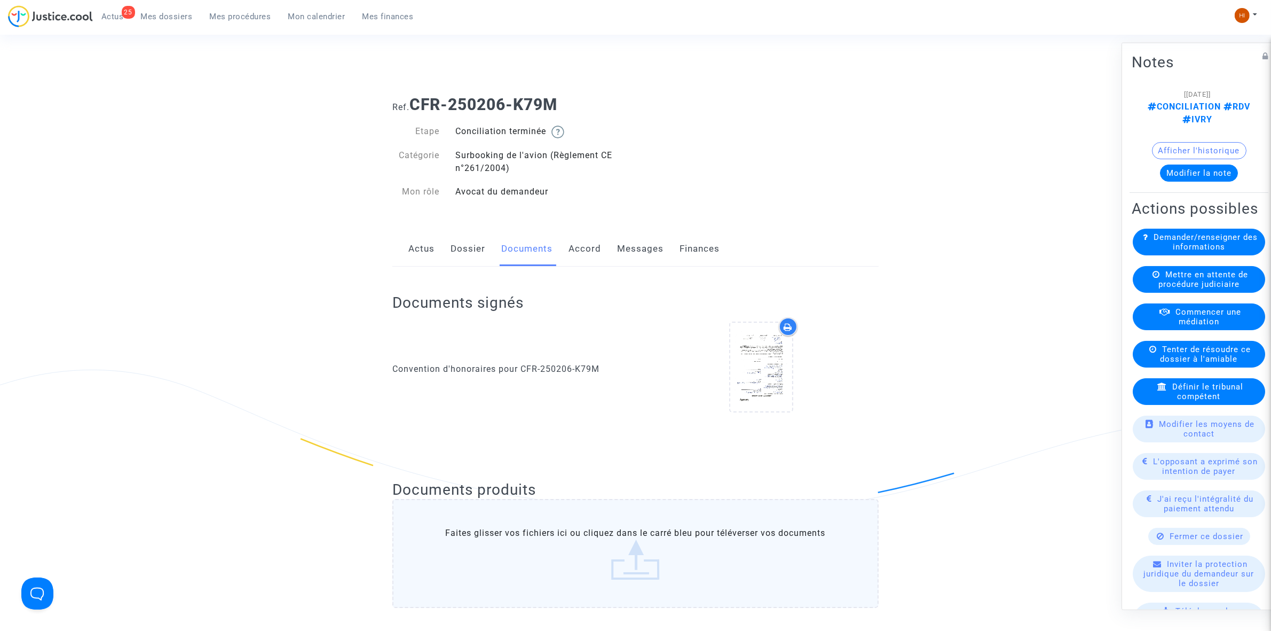
drag, startPoint x: 566, startPoint y: 98, endPoint x: 412, endPoint y: 111, distance: 154.9
click at [412, 111] on h1 "Ref. CFR-250206-K79M" at bounding box center [636, 104] width 486 height 19
copy b "CFR-250206-K79M"
click at [811, 180] on div "Ref. CFR-250206-K79M Etape Conciliation terminée Catégorie Surbooking de l'avio…" at bounding box center [635, 148] width 503 height 122
click at [458, 260] on link "Dossier" at bounding box center [468, 248] width 35 height 35
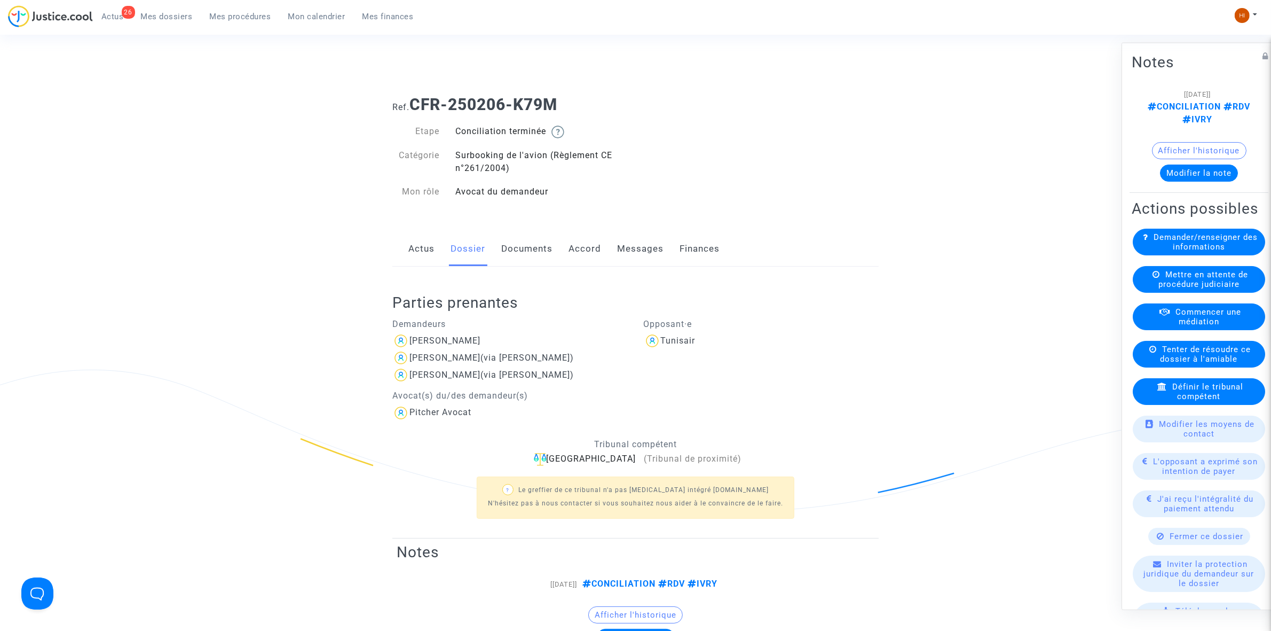
click at [536, 91] on div "Ref. CFR-250206-K79M" at bounding box center [635, 100] width 503 height 27
drag, startPoint x: 593, startPoint y: 105, endPoint x: 413, endPoint y: 100, distance: 180.6
click at [413, 100] on h1 "Ref. CFR-250206-K79M" at bounding box center [636, 104] width 486 height 19
copy b "CFR-250206-K79M"
click at [538, 249] on link "Documents" at bounding box center [526, 248] width 51 height 35
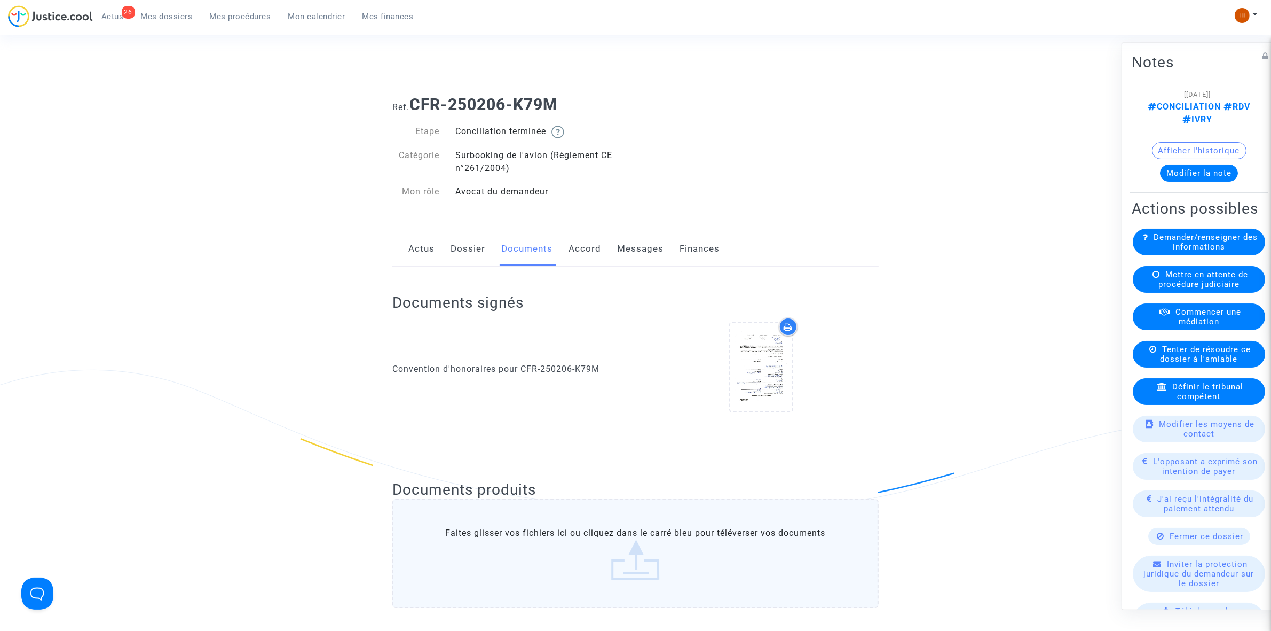
click at [1202, 176] on button "Modifier la note" at bounding box center [1199, 172] width 78 height 17
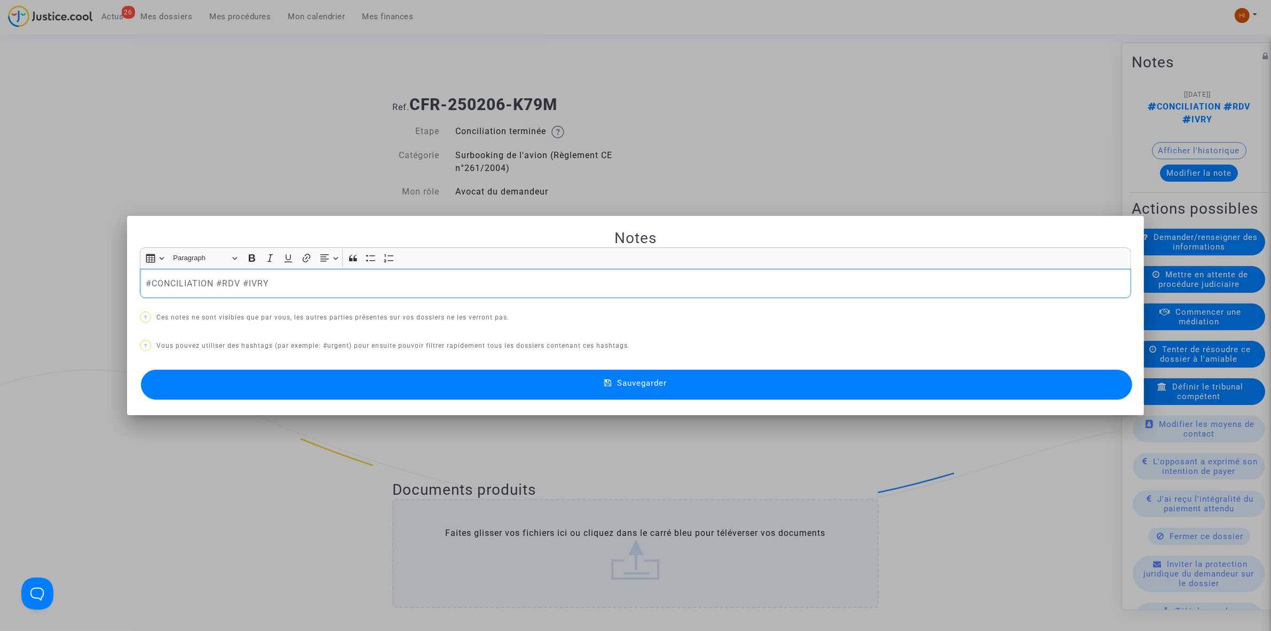
click at [218, 284] on p "#CONCILIATION #RDV #IVRY" at bounding box center [636, 283] width 980 height 13
click at [581, 383] on button "Sauvegarder" at bounding box center [637, 385] width 992 height 30
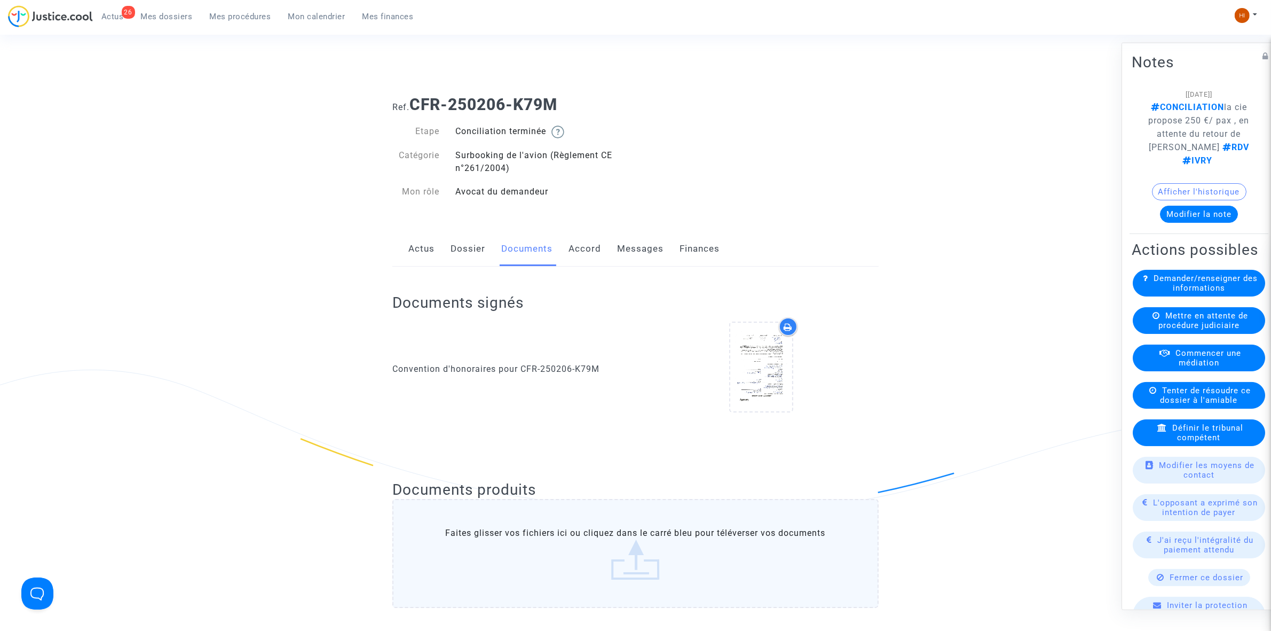
click at [1215, 214] on button "Modifier la note" at bounding box center [1199, 213] width 78 height 17
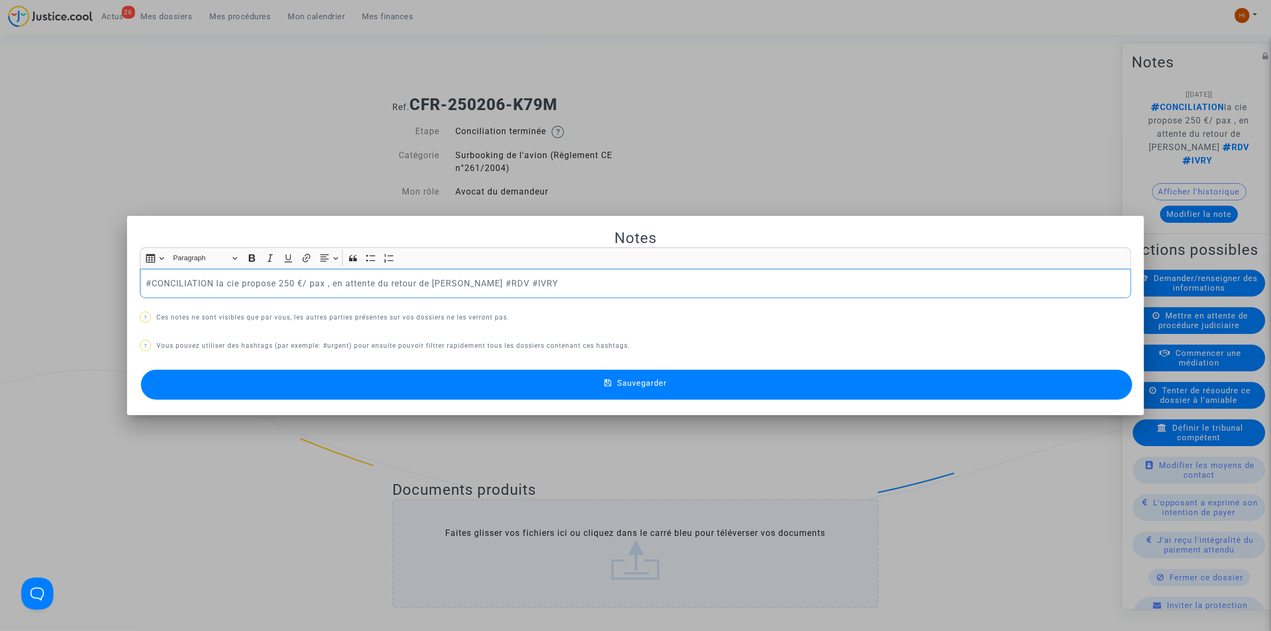
click at [457, 286] on p "#CONCILIATION la cie propose 250 €/ pax , en attente du retour de joyce #RDV #I…" at bounding box center [636, 283] width 980 height 13
click at [324, 284] on p "#CONCILIATION la cie propose 250 €/ pax , en attente du retour de joyce #RDV #I…" at bounding box center [636, 283] width 980 height 13
click at [357, 388] on button "Sauvegarder" at bounding box center [637, 385] width 992 height 30
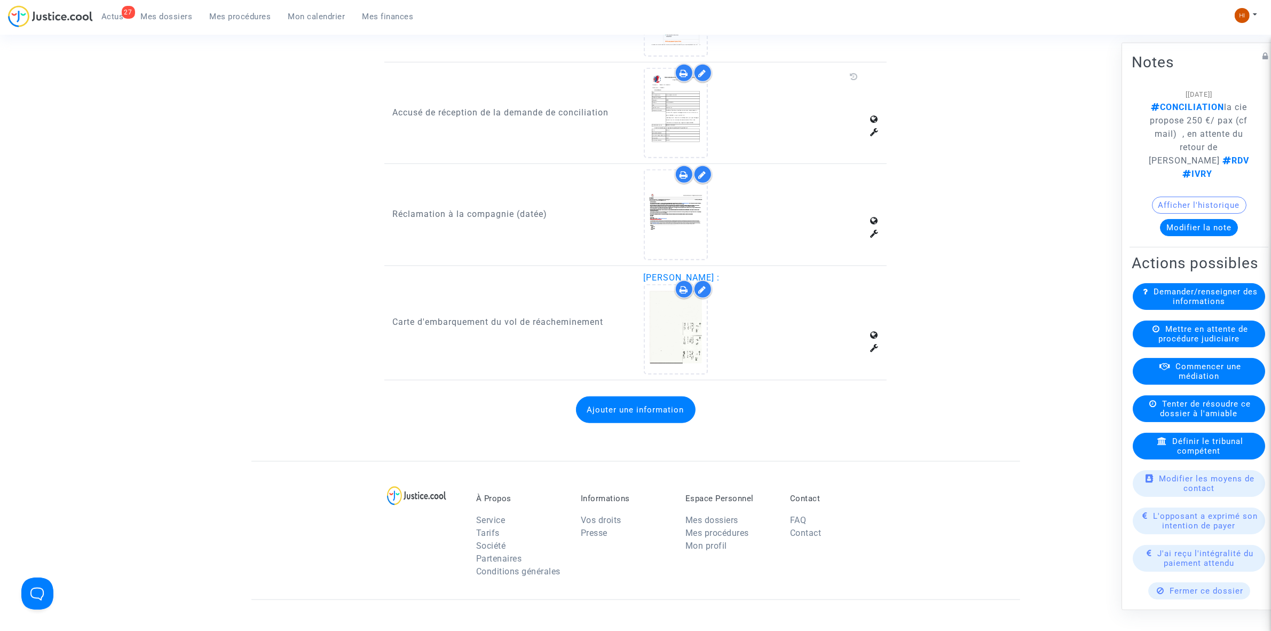
scroll to position [1335, 0]
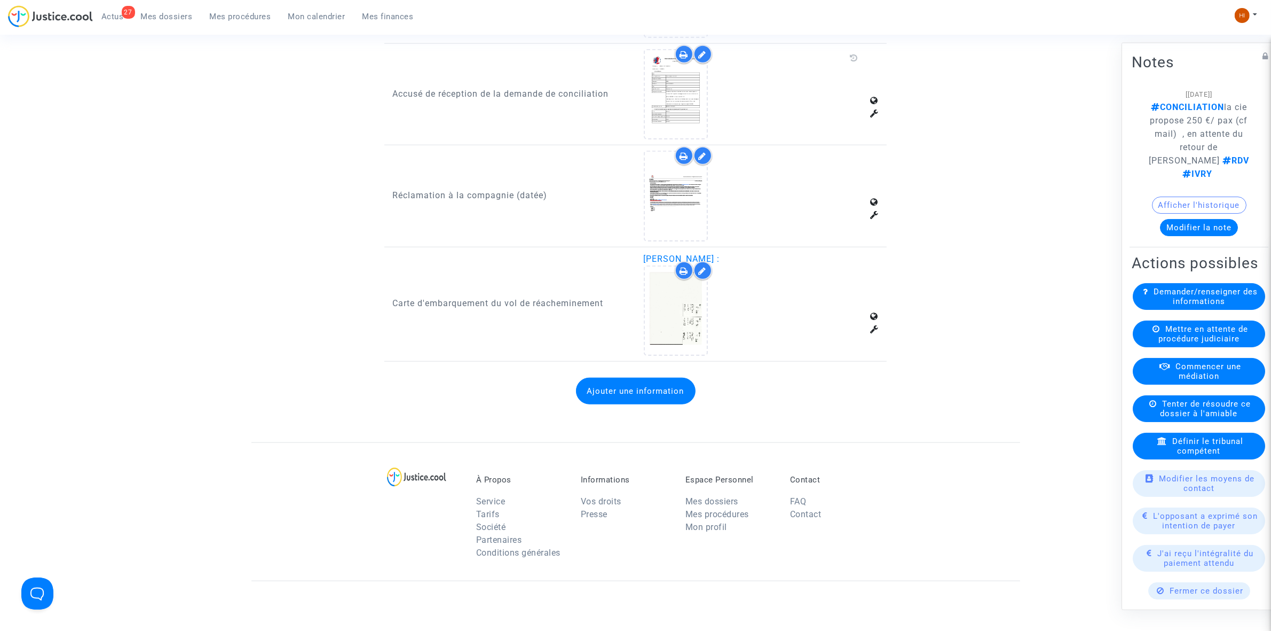
click at [647, 378] on button "Ajouter une information" at bounding box center [636, 391] width 120 height 27
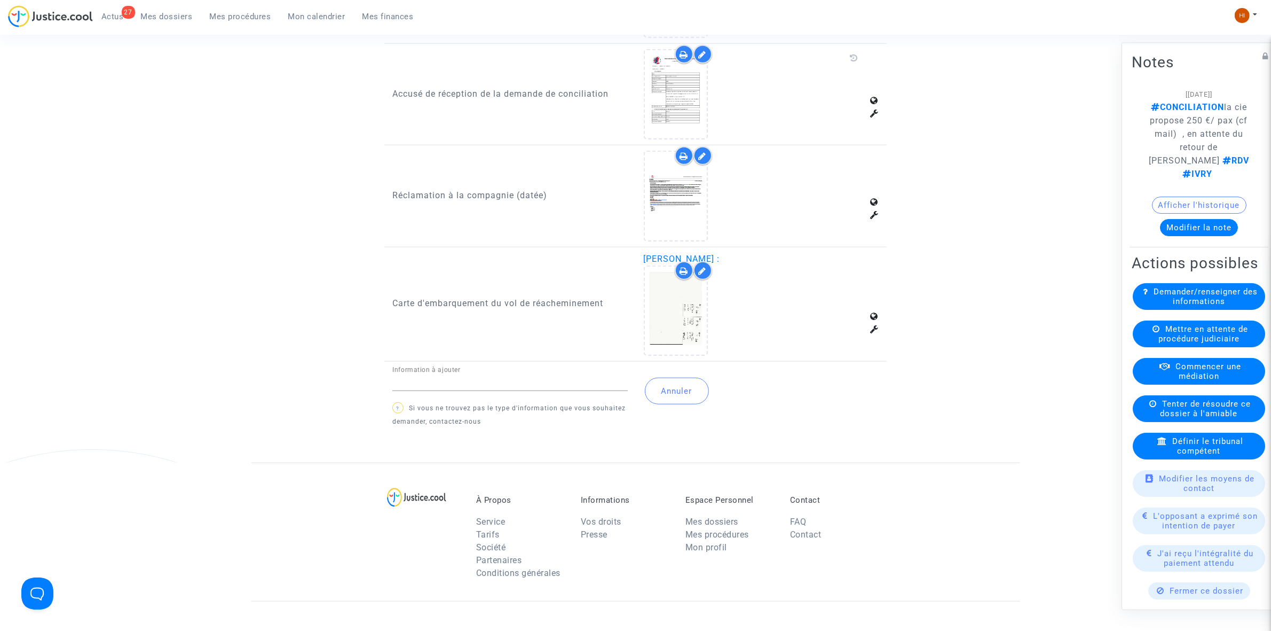
click at [684, 378] on button "Annuler" at bounding box center [677, 391] width 64 height 27
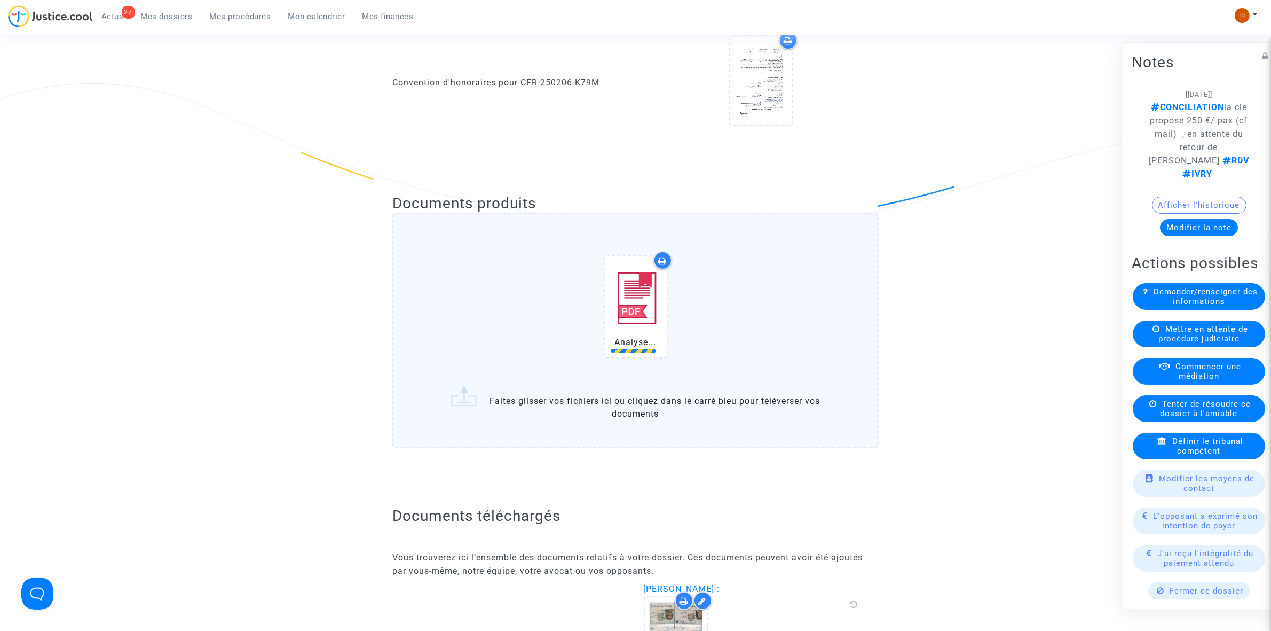
scroll to position [267, 0]
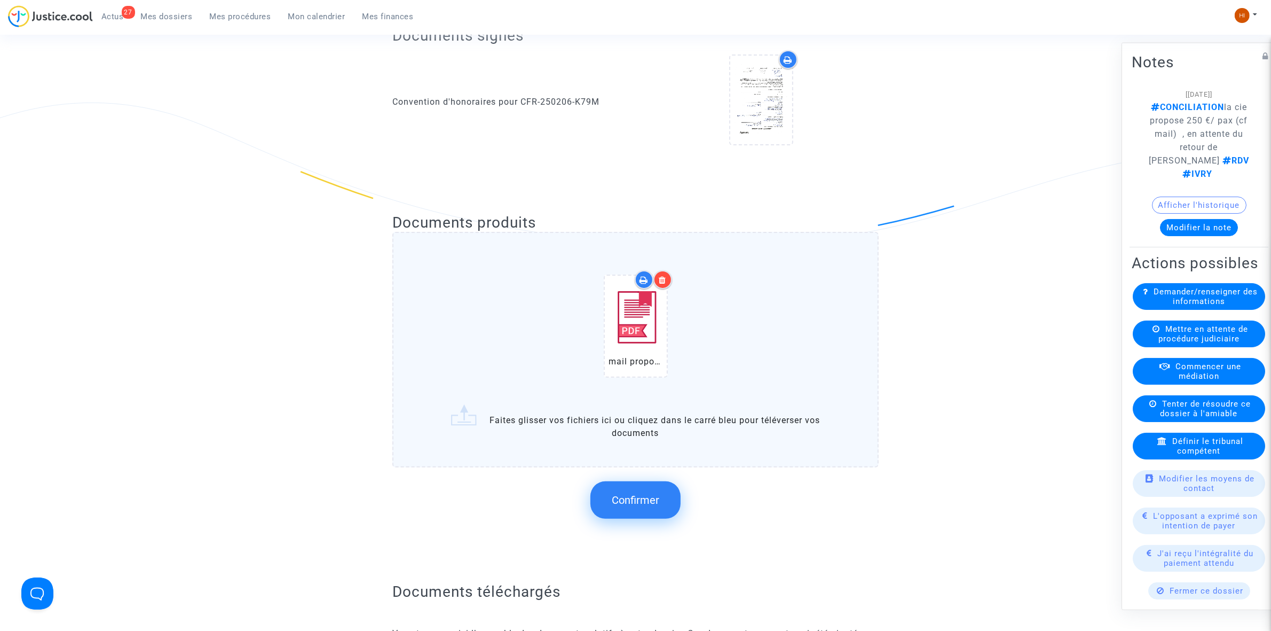
click at [638, 498] on span "Confirmer" at bounding box center [636, 499] width 48 height 13
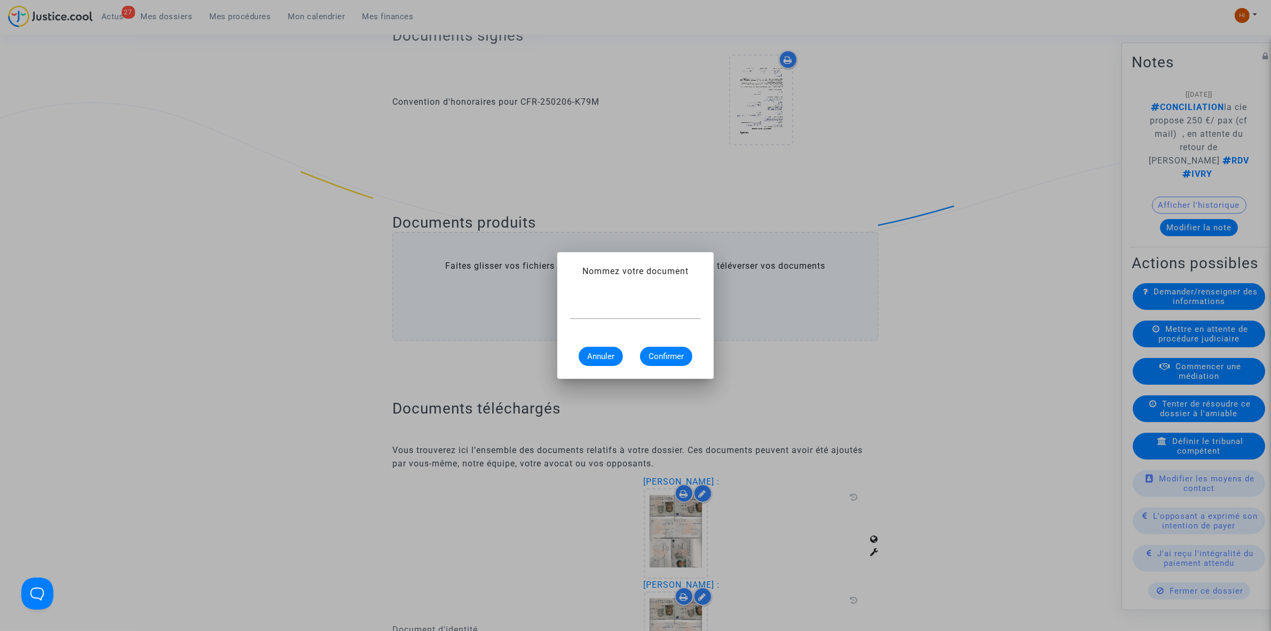
scroll to position [0, 0]
paste input "CFR-250206-K79M"
type input "CFR-250206-K79M"
click at [602, 352] on span "Annuler" at bounding box center [600, 356] width 27 height 10
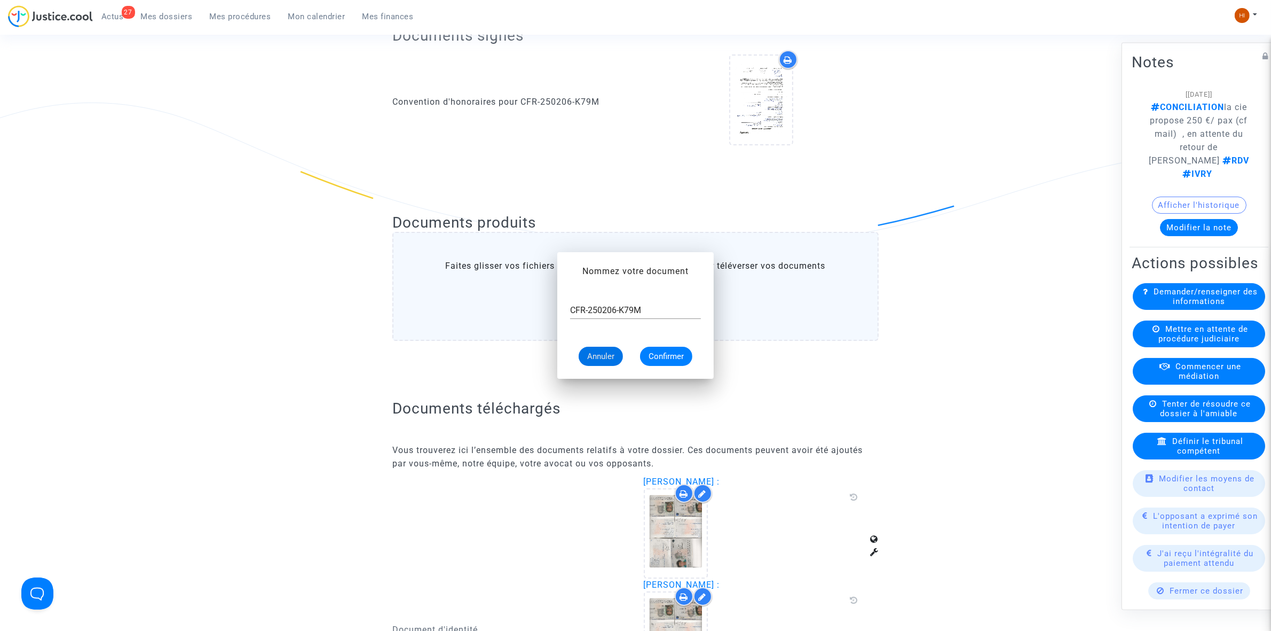
scroll to position [267, 0]
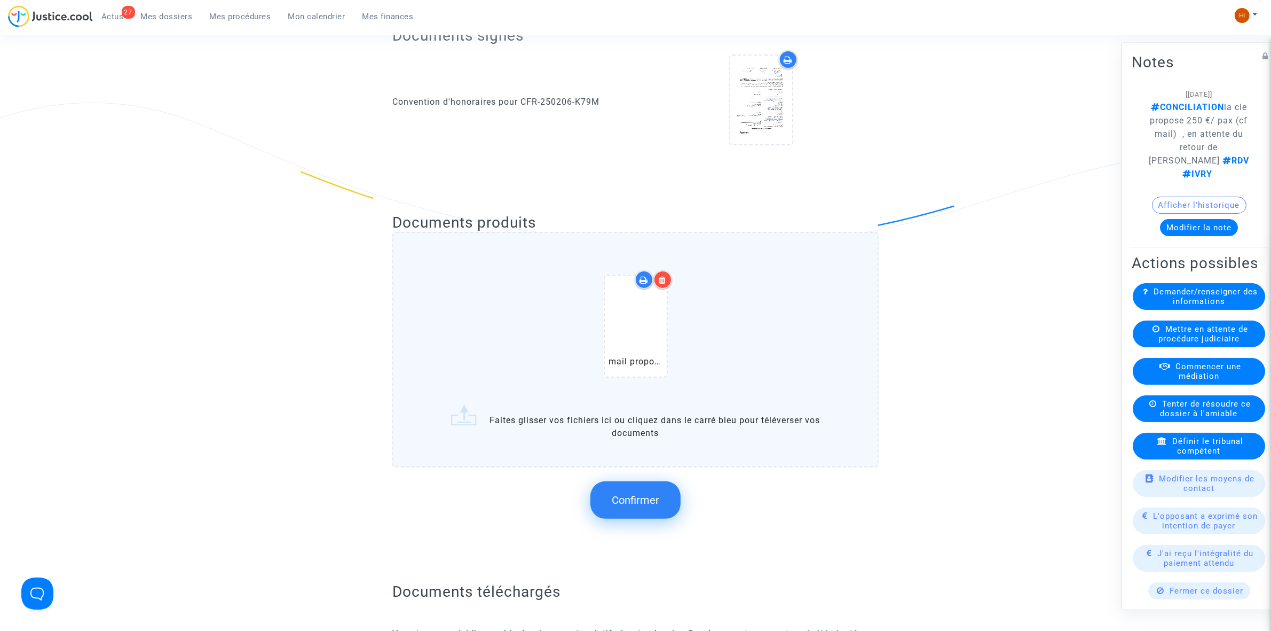
click at [607, 498] on button "Confirmer" at bounding box center [636, 499] width 90 height 37
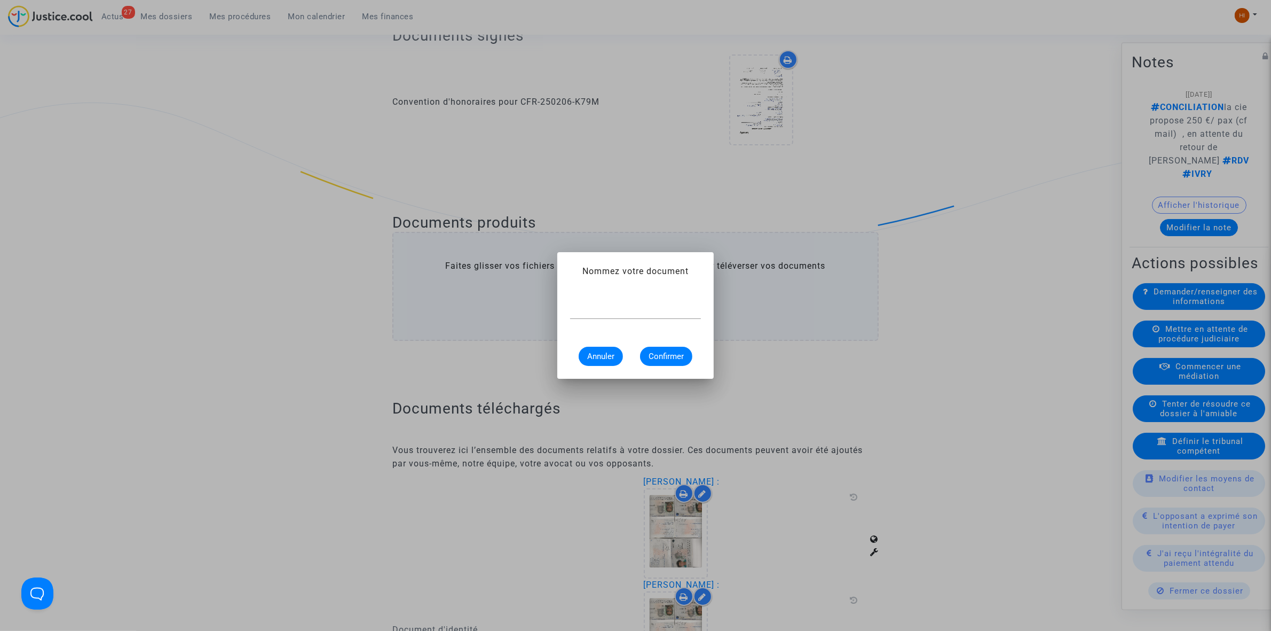
scroll to position [0, 0]
paste input "mail proposition d'indemnisation"
type input "mail proposition d'indemnisation"
click at [660, 366] on mat-dialog-container "Nommez votre document mail proposition d'indemnisation Annuler Confirmer" at bounding box center [636, 315] width 156 height 127
click at [663, 358] on span "Confirmer" at bounding box center [666, 356] width 35 height 10
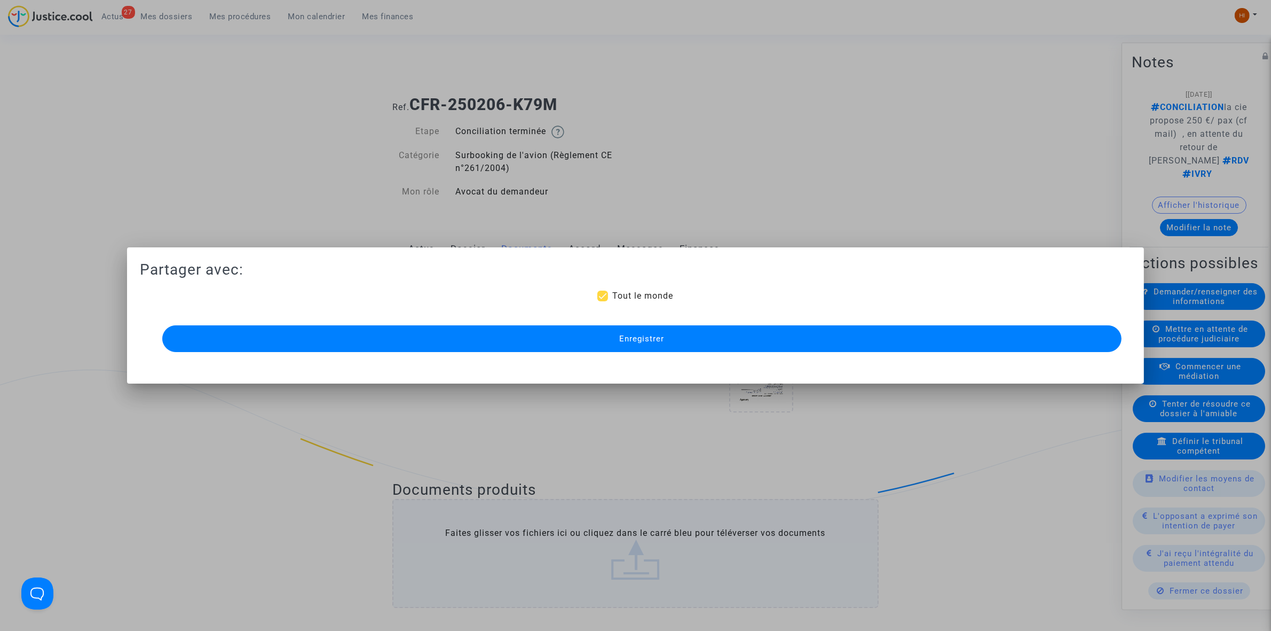
scroll to position [267, 0]
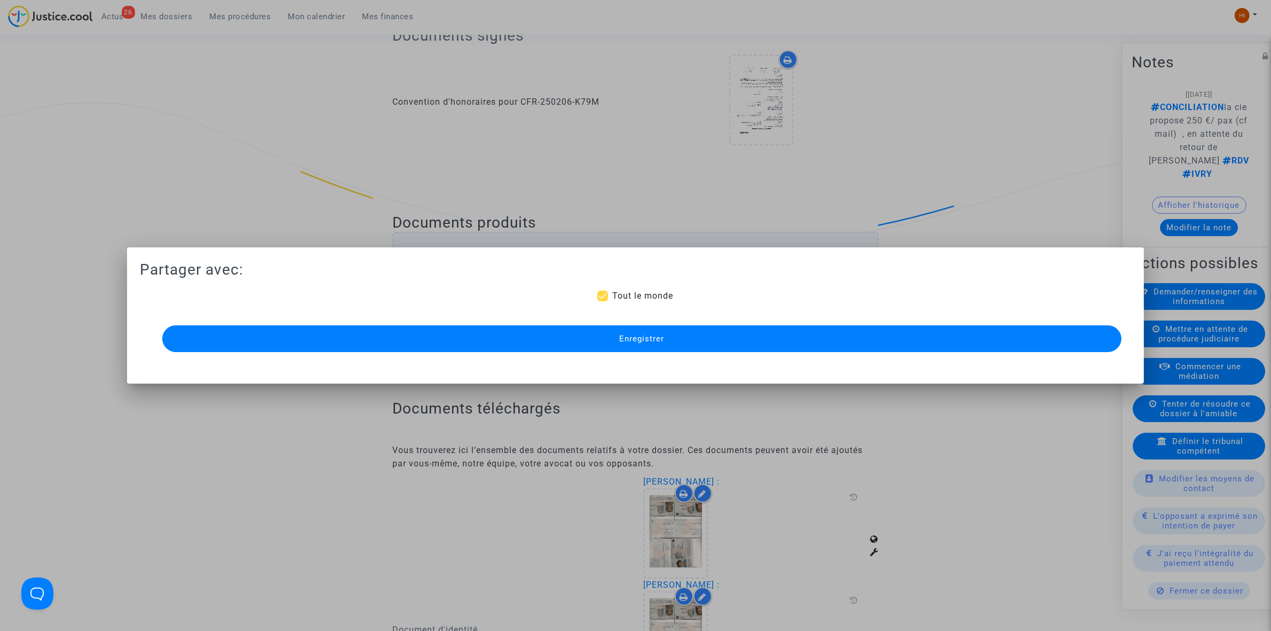
click at [823, 342] on button "Enregistrer" at bounding box center [642, 338] width 960 height 27
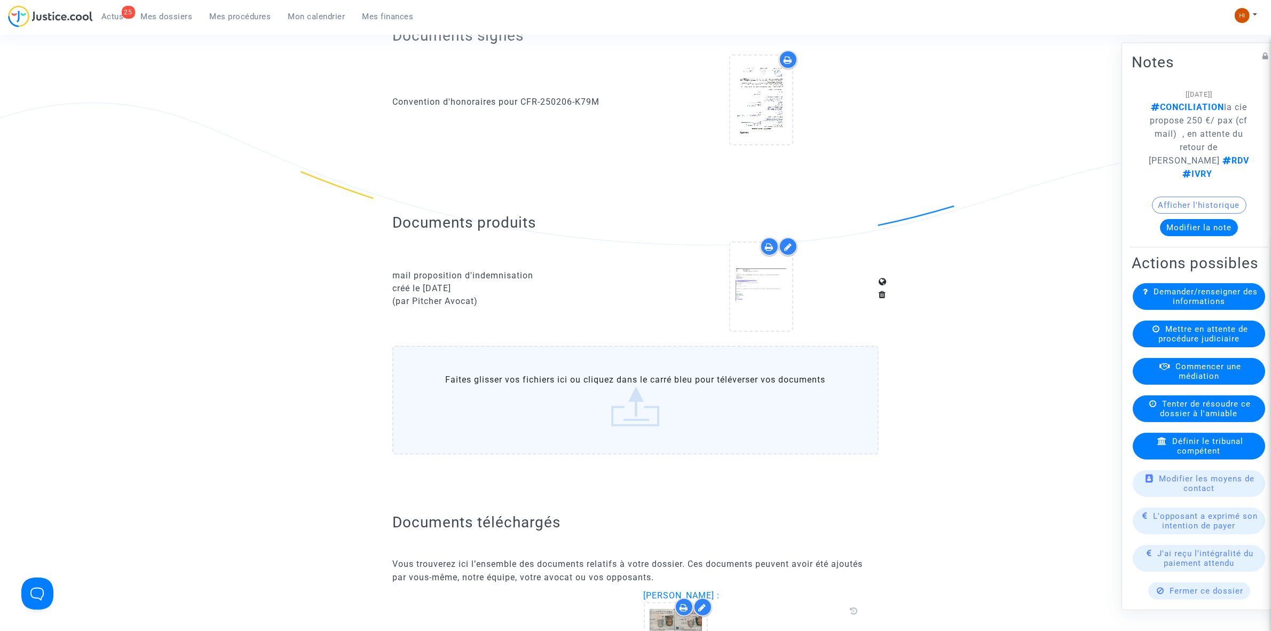
click at [163, 12] on span "Mes dossiers" at bounding box center [167, 17] width 52 height 10
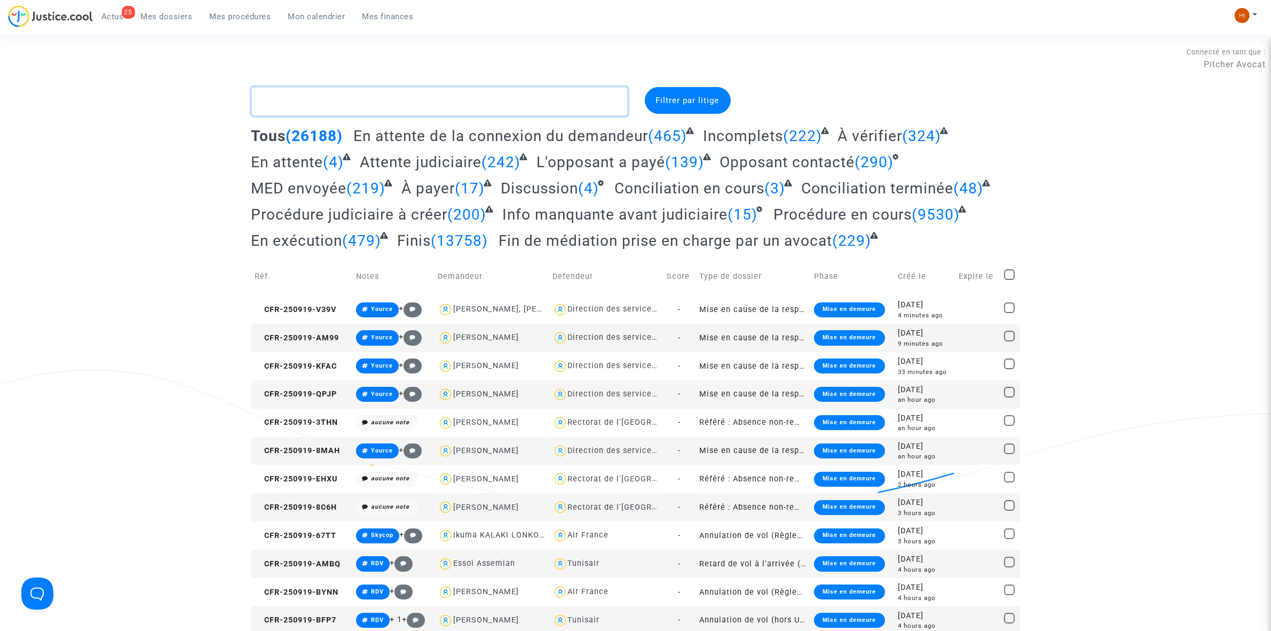
click at [304, 103] on textarea at bounding box center [440, 101] width 376 height 29
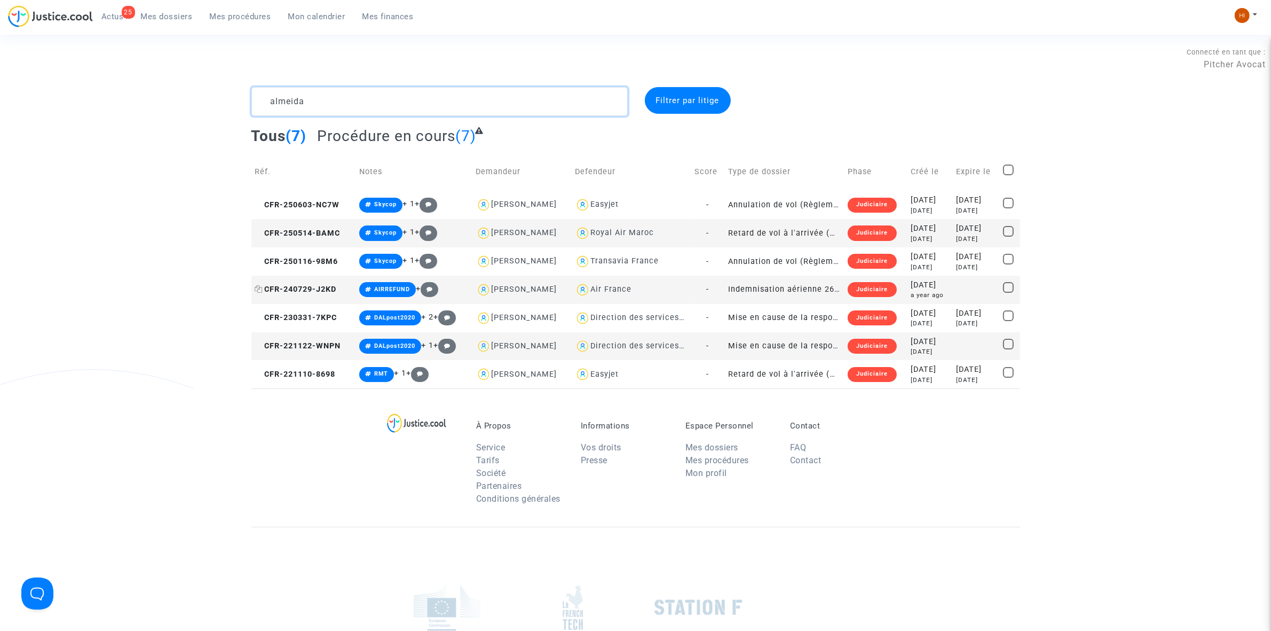
type textarea "almeida"
click at [321, 292] on span "CFR-240729-J2KD" at bounding box center [296, 289] width 82 height 9
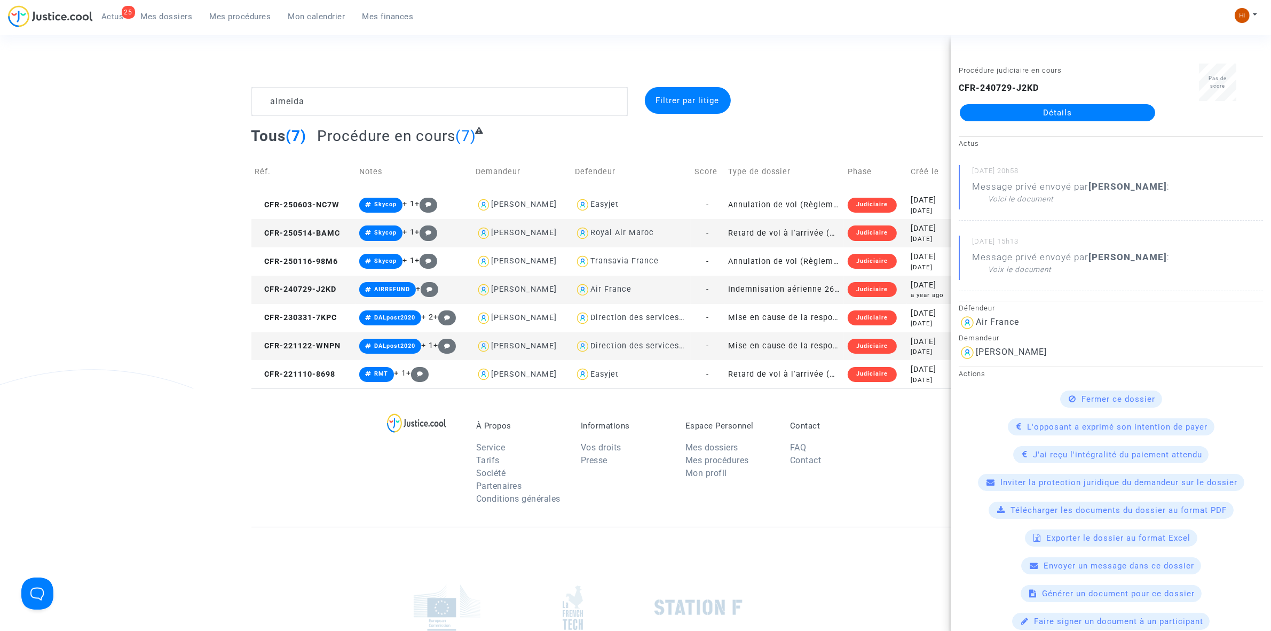
click at [1023, 108] on link "Détails" at bounding box center [1057, 112] width 195 height 17
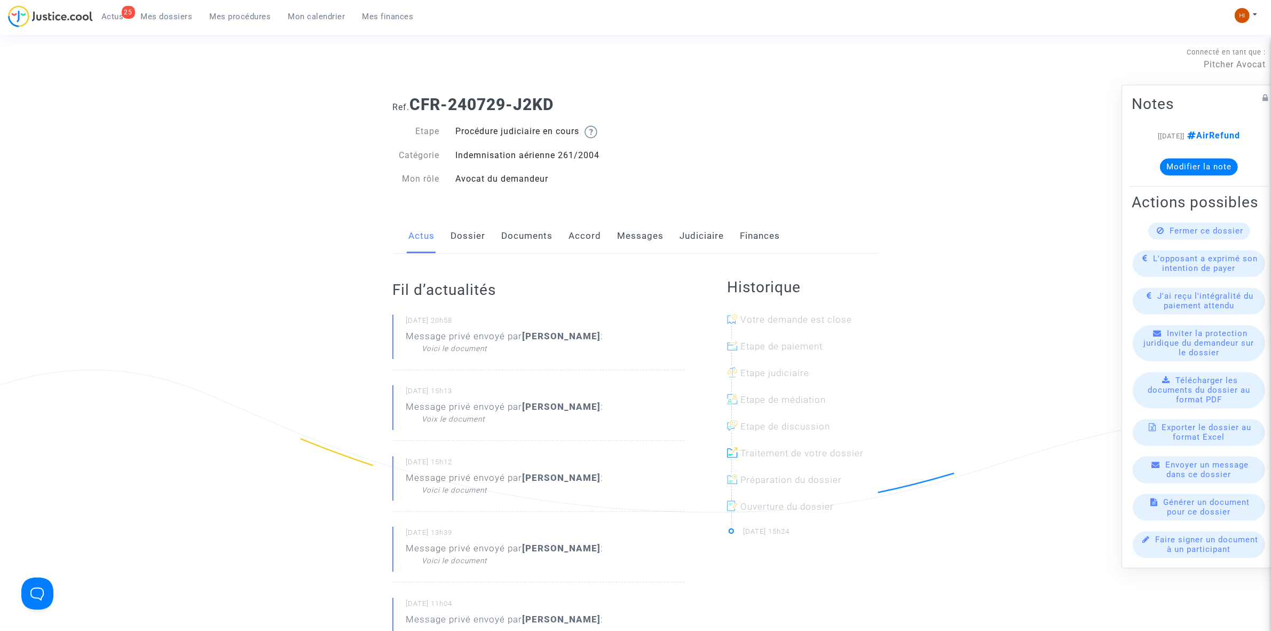
click at [642, 236] on link "Messages" at bounding box center [640, 235] width 46 height 35
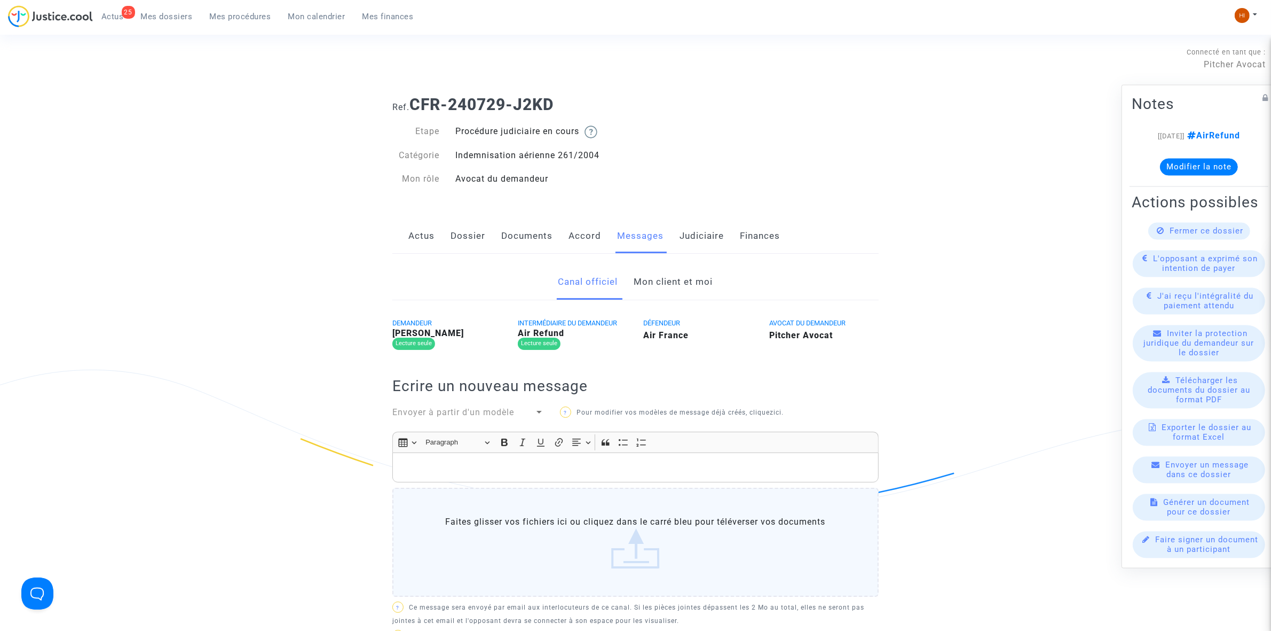
click at [671, 289] on link "Mon client et moi" at bounding box center [673, 281] width 79 height 35
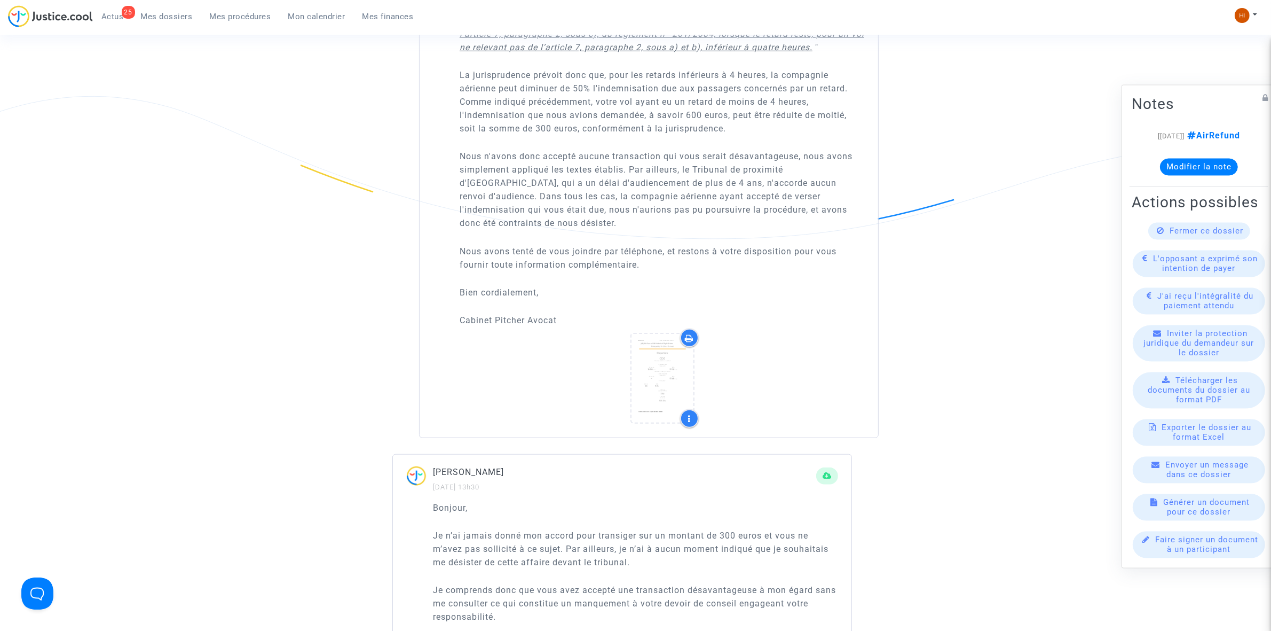
scroll to position [1001, 0]
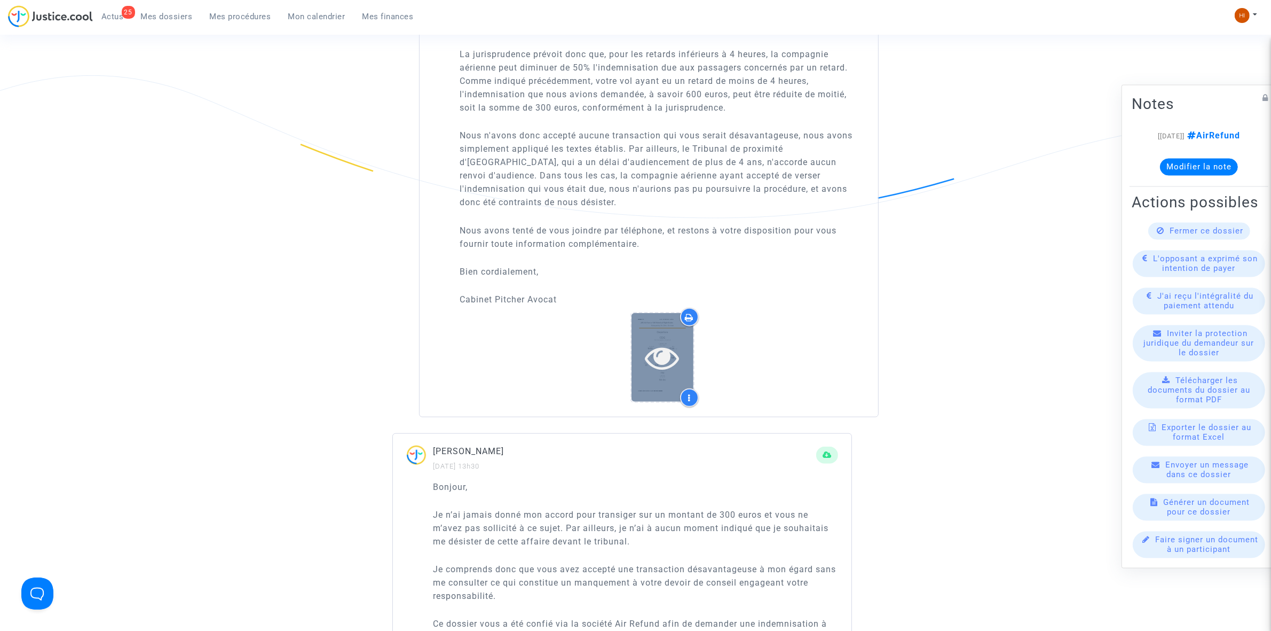
click at [657, 374] on icon at bounding box center [662, 357] width 35 height 34
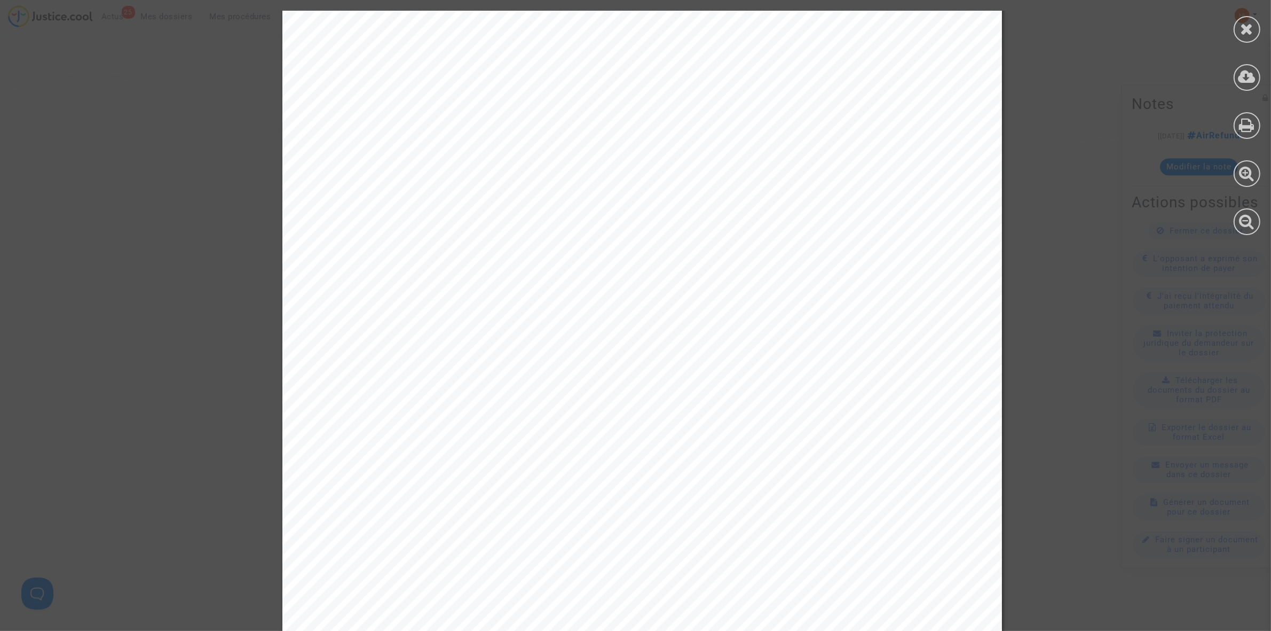
scroll to position [200, 0]
click at [1251, 35] on icon at bounding box center [1247, 29] width 13 height 16
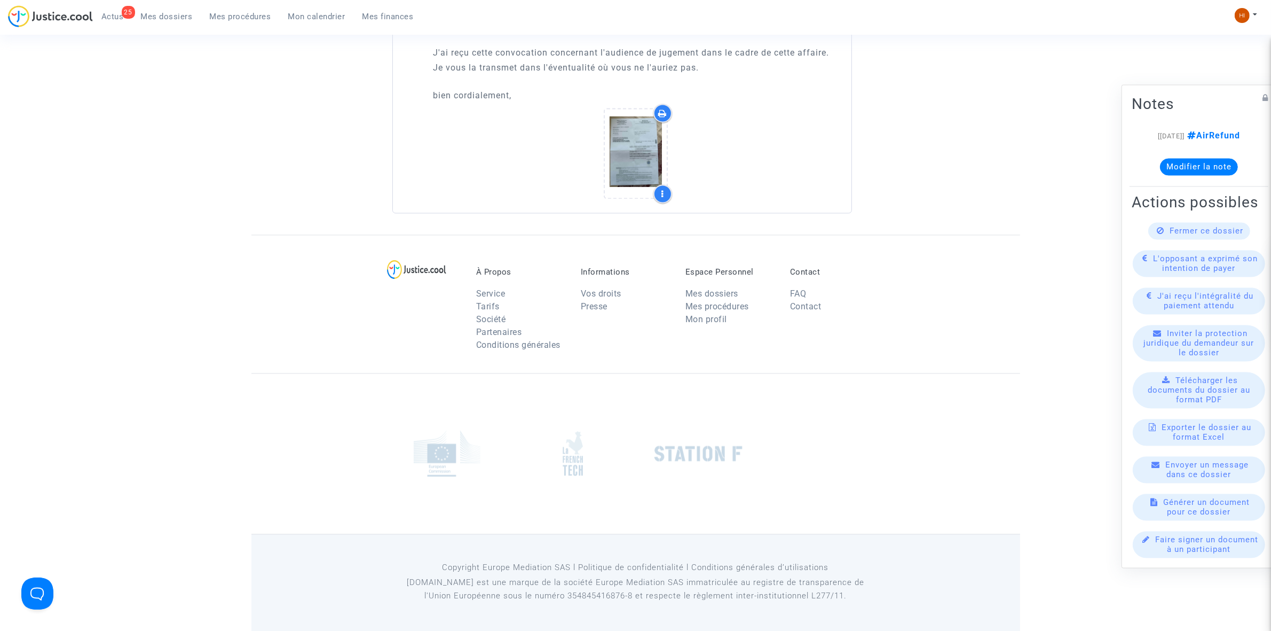
scroll to position [2721, 0]
click at [633, 152] on icon at bounding box center [635, 153] width 35 height 34
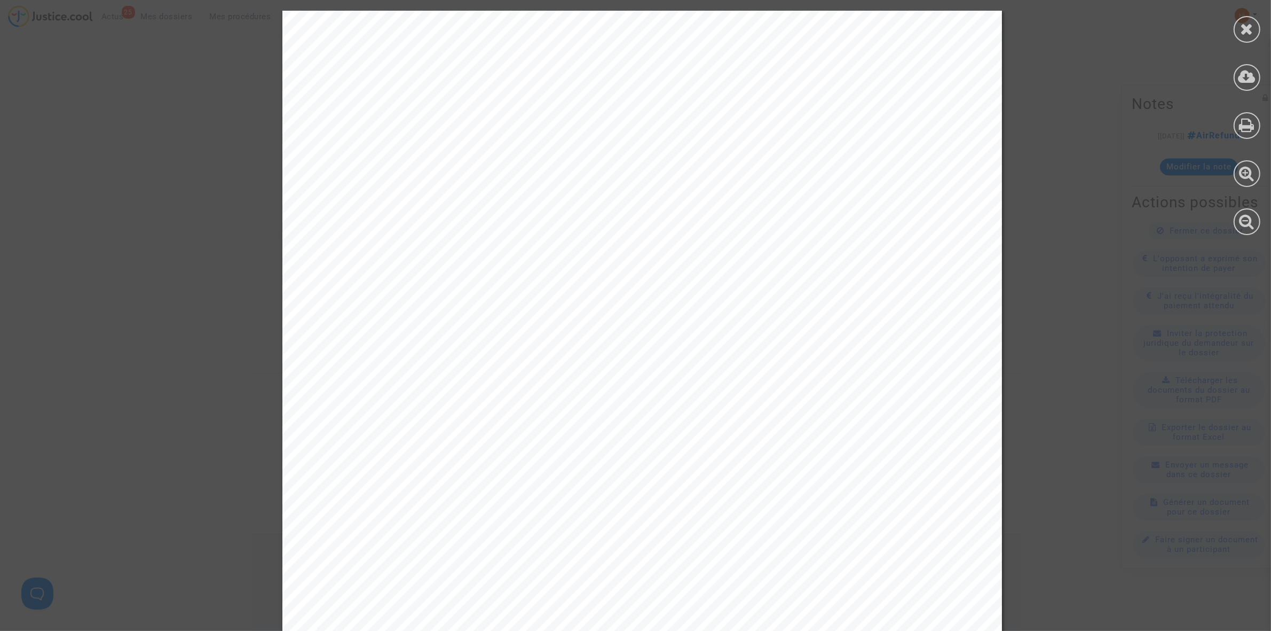
drag, startPoint x: 1251, startPoint y: 36, endPoint x: 968, endPoint y: 161, distance: 308.7
click at [1249, 37] on div at bounding box center [1247, 29] width 27 height 27
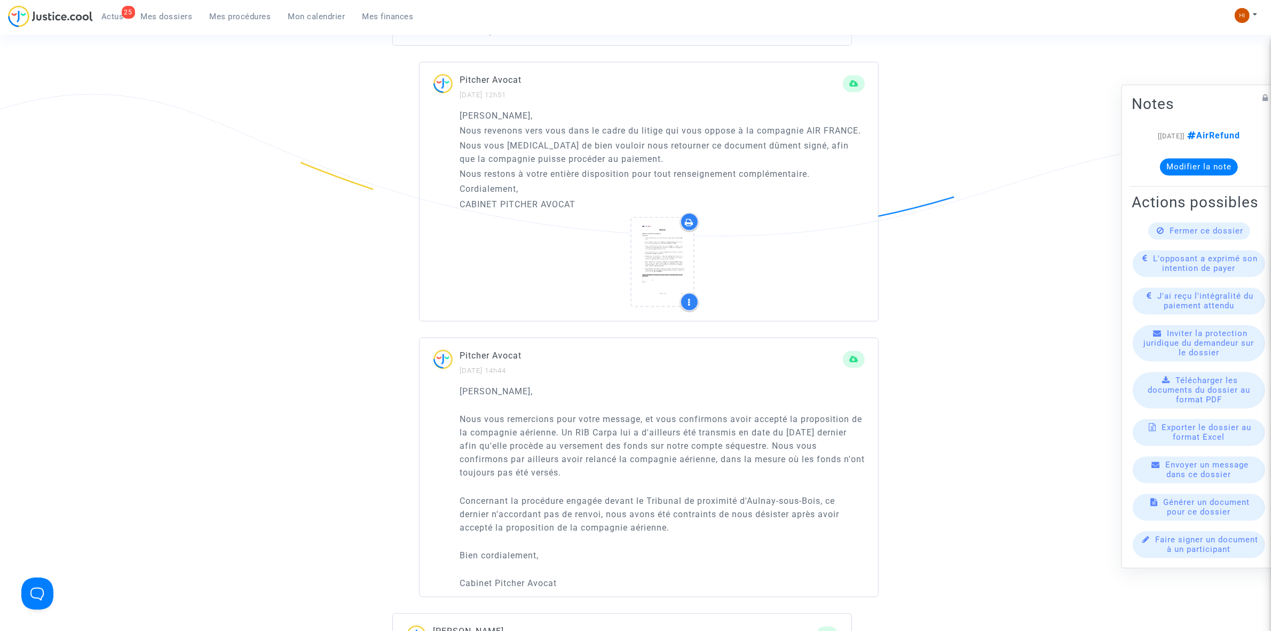
scroll to position [1653, 0]
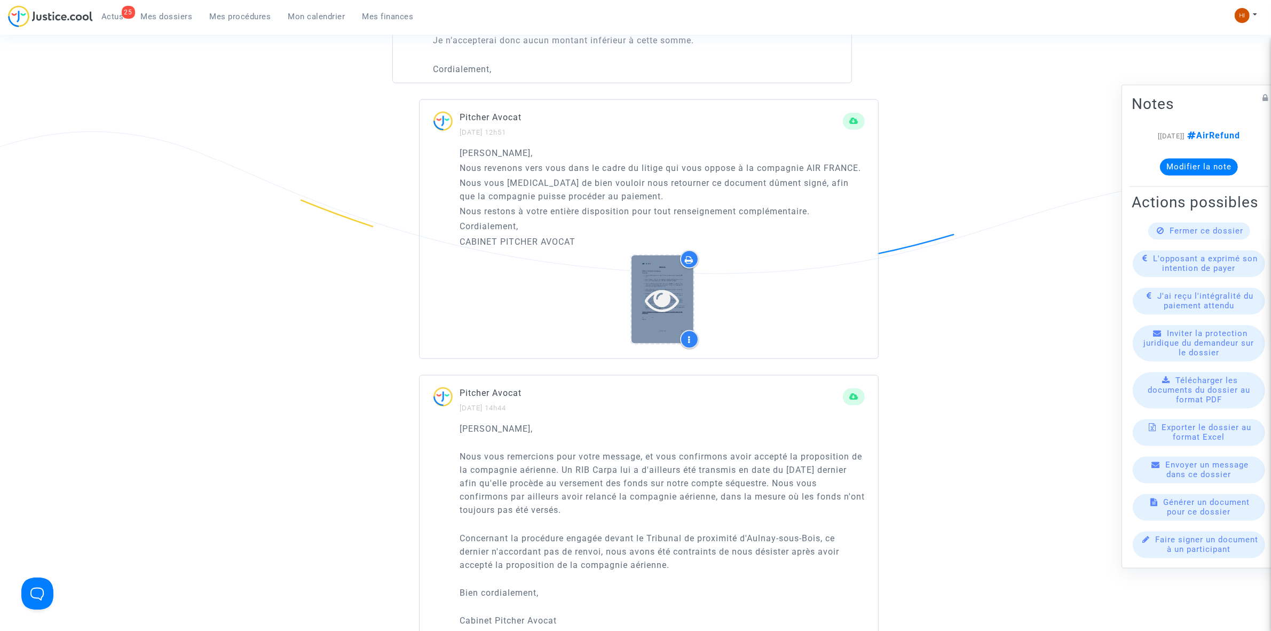
click at [668, 317] on icon at bounding box center [662, 299] width 35 height 34
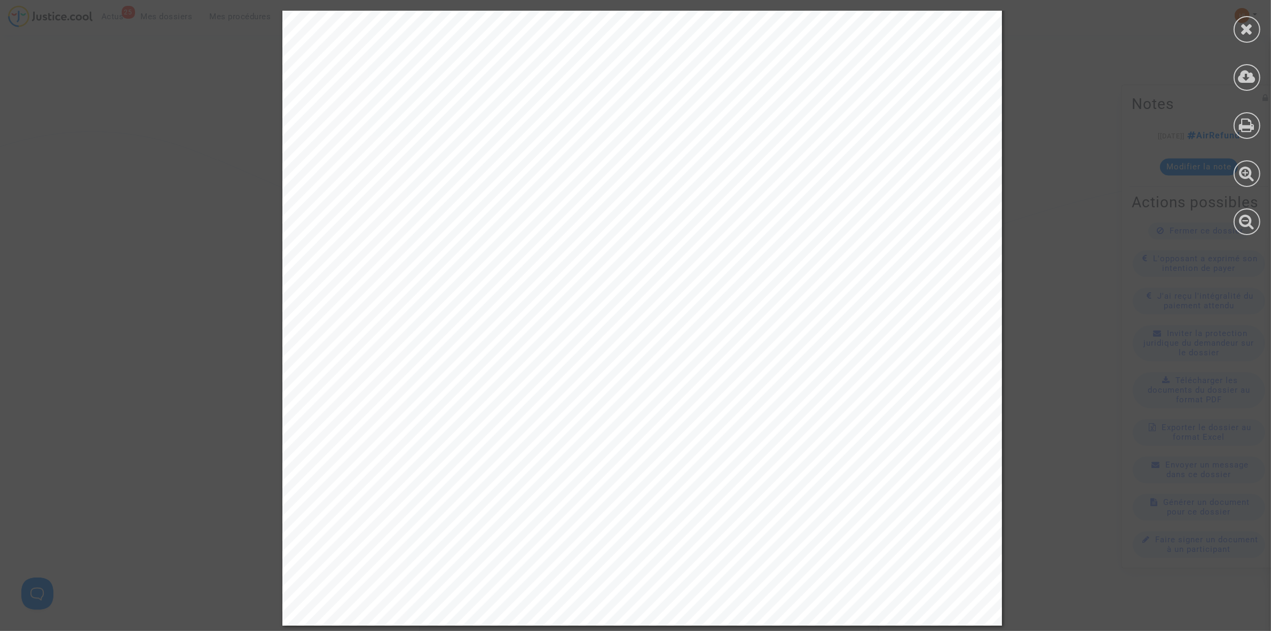
scroll to position [414, 0]
click at [1251, 18] on div at bounding box center [1247, 29] width 27 height 27
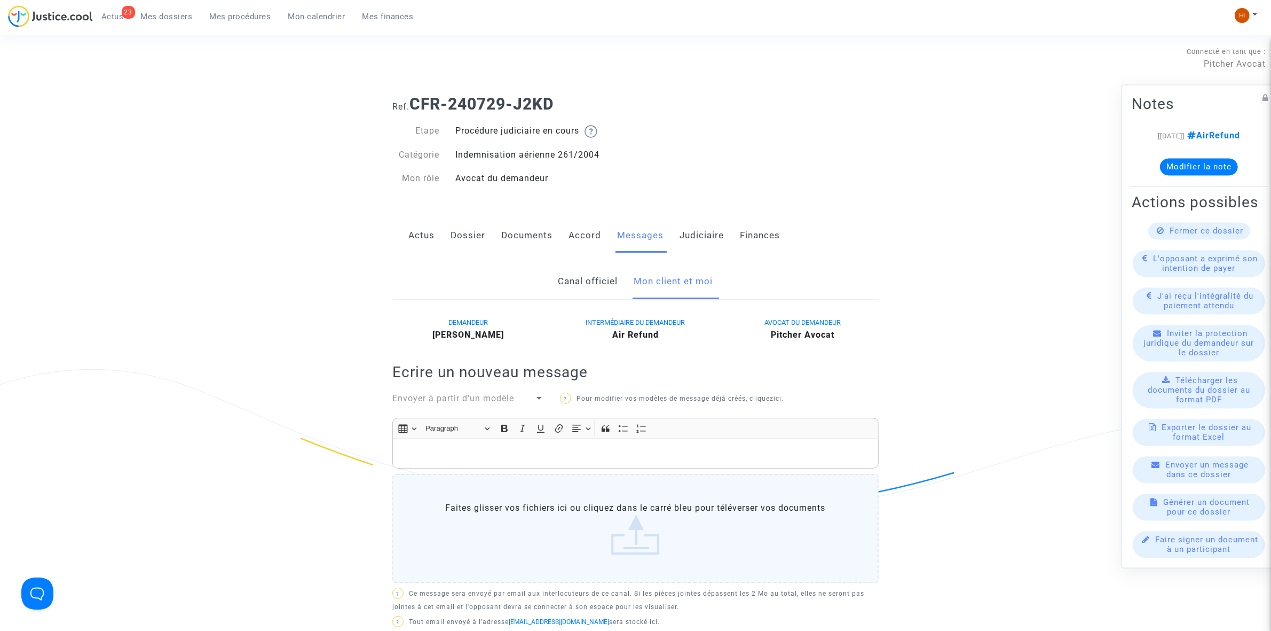
scroll to position [0, 0]
click at [562, 277] on link "Canal officiel" at bounding box center [589, 281] width 60 height 35
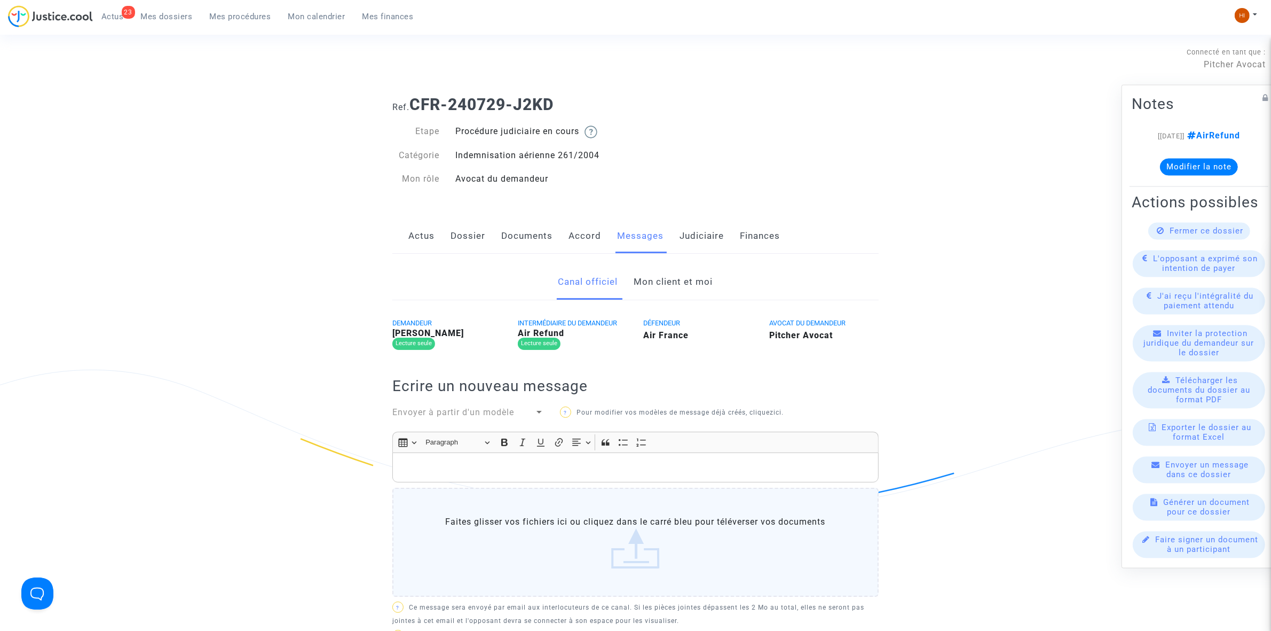
click at [414, 230] on link "Actus" at bounding box center [422, 235] width 26 height 35
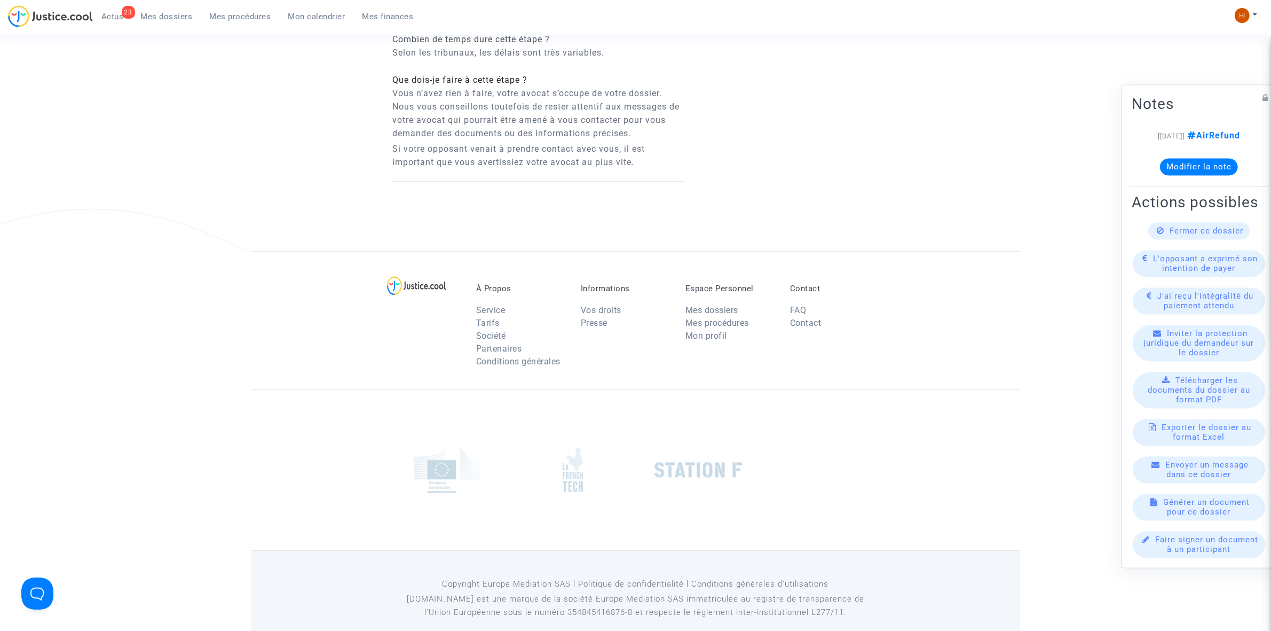
scroll to position [334, 0]
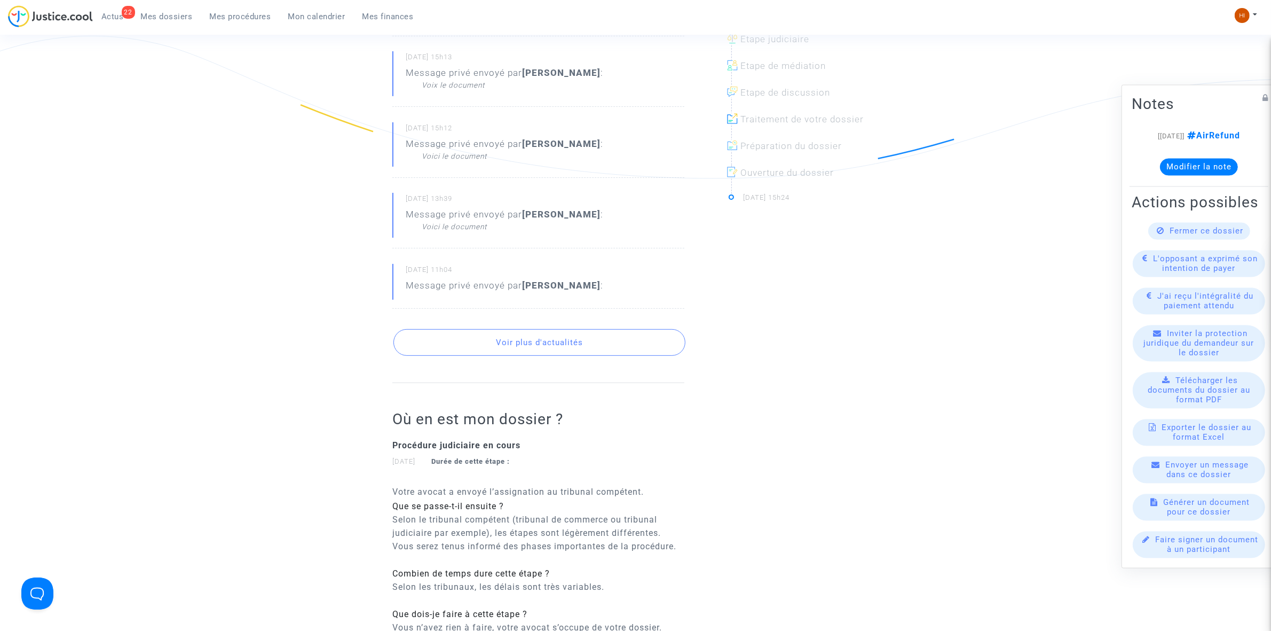
click at [458, 161] on div "Voici le document" at bounding box center [513, 156] width 182 height 11
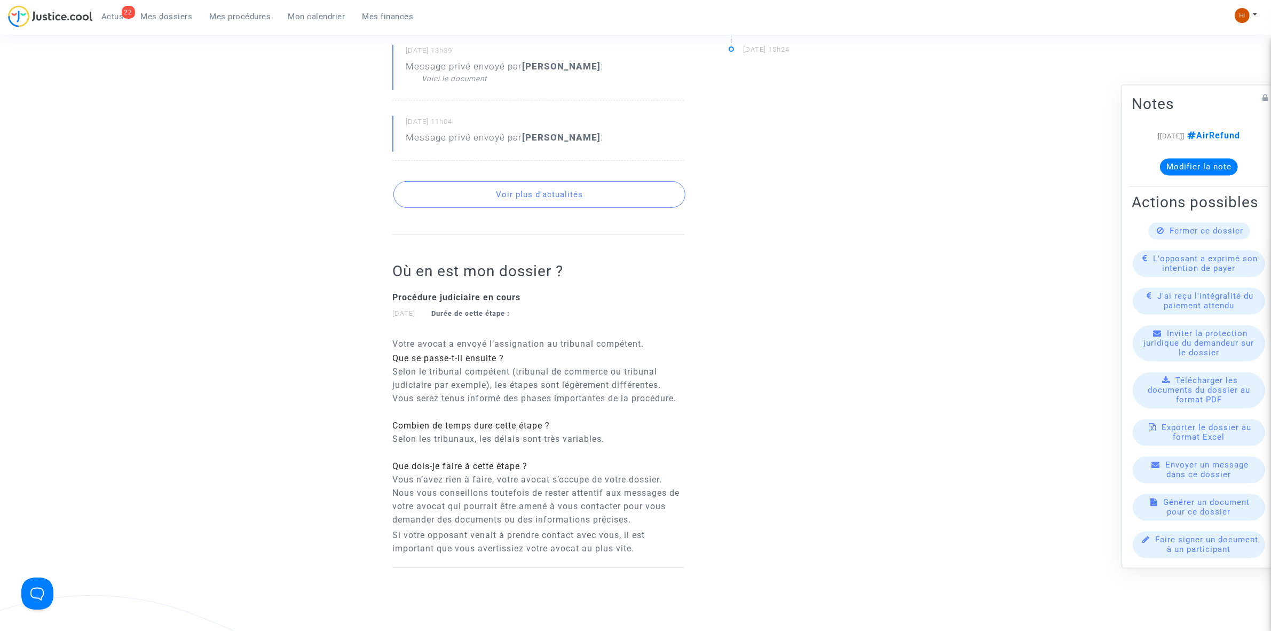
scroll to position [534, 0]
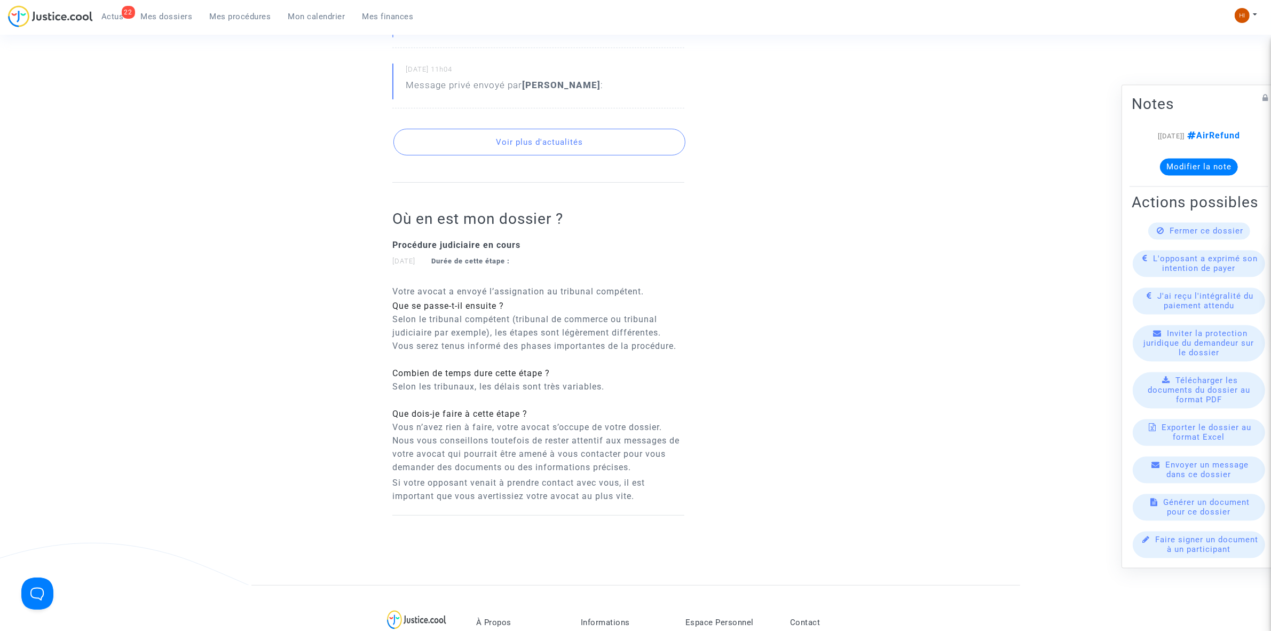
click at [506, 155] on button "Voir plus d'actualités" at bounding box center [540, 142] width 292 height 27
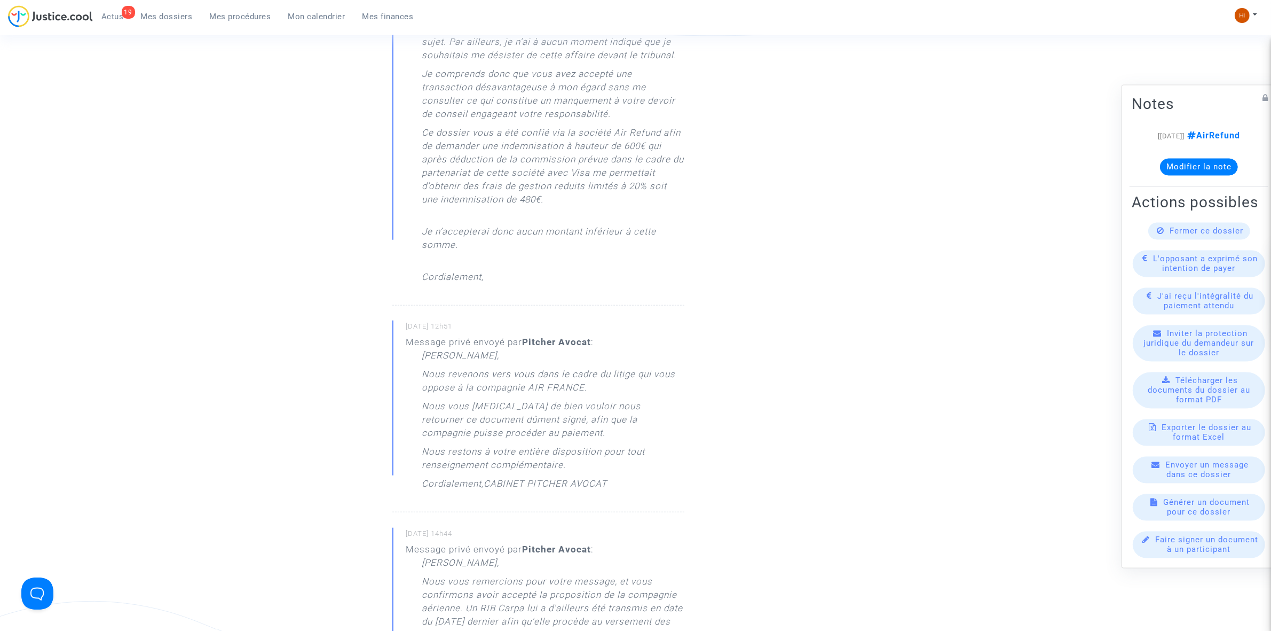
scroll to position [1268, 0]
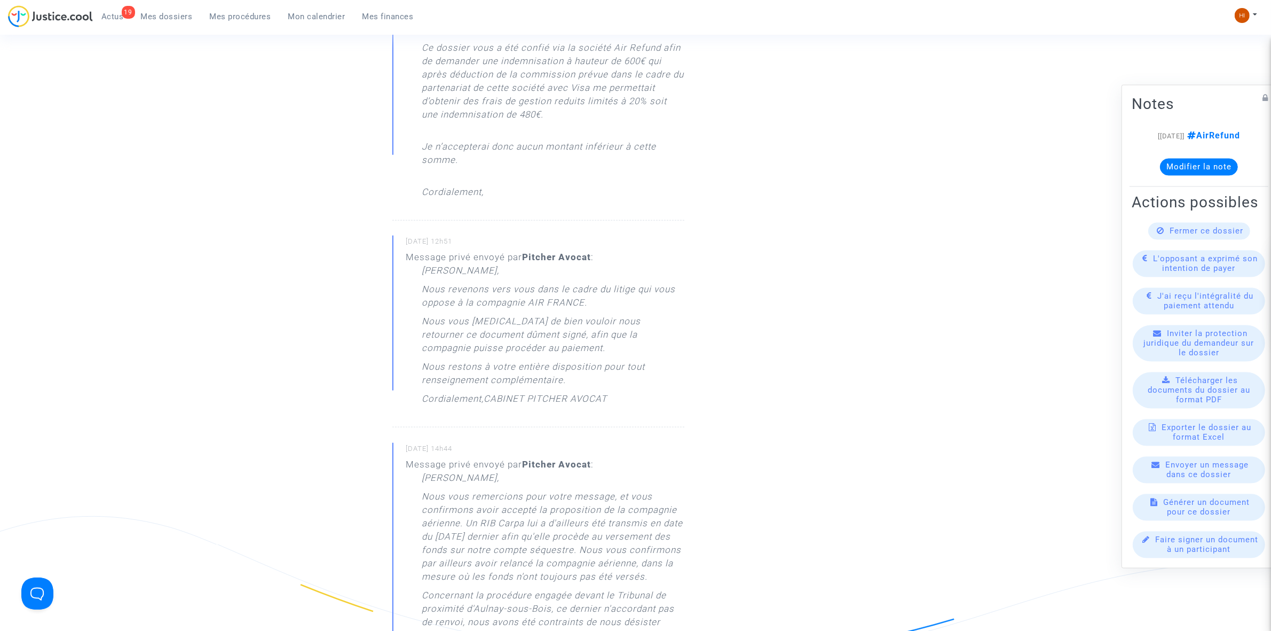
click at [231, 9] on link "Mes procédures" at bounding box center [240, 17] width 79 height 16
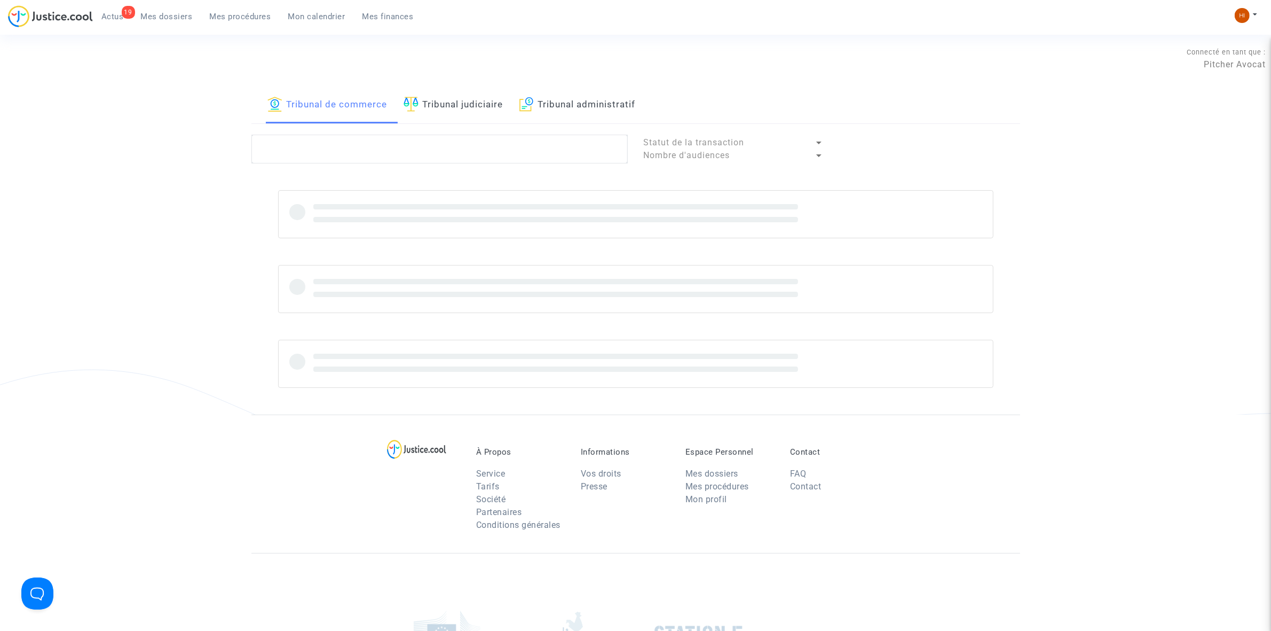
click at [452, 114] on link "Tribunal judiciaire" at bounding box center [454, 105] width 100 height 36
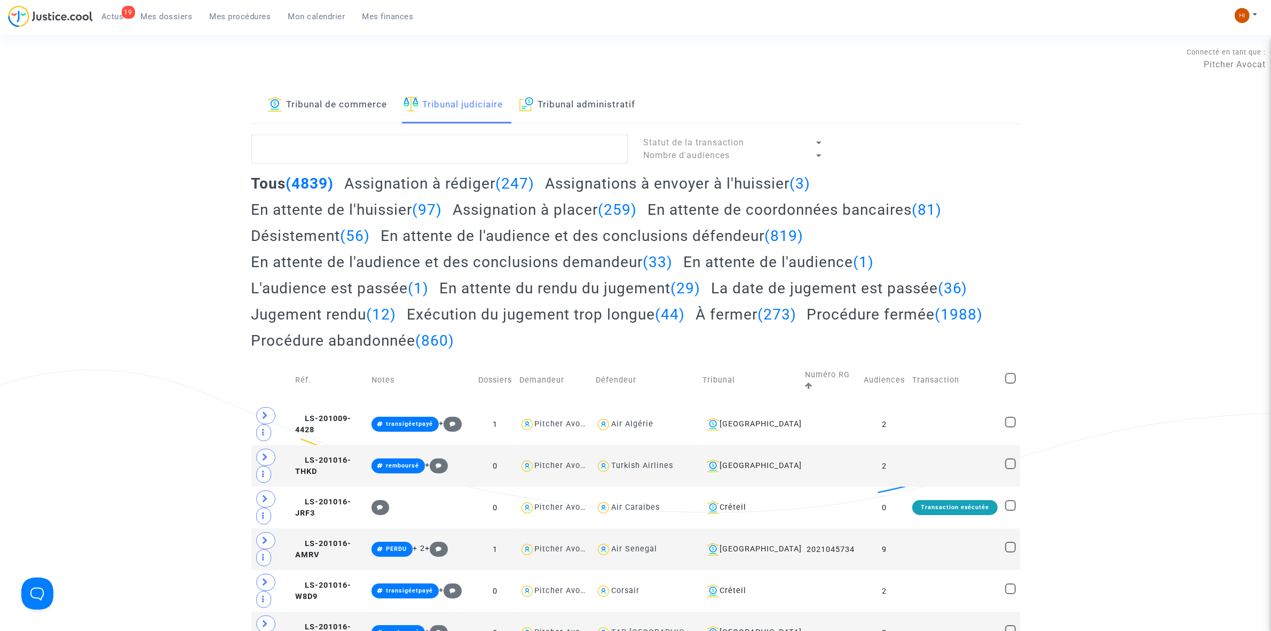
click at [573, 101] on link "Tribunal administratif" at bounding box center [578, 105] width 116 height 36
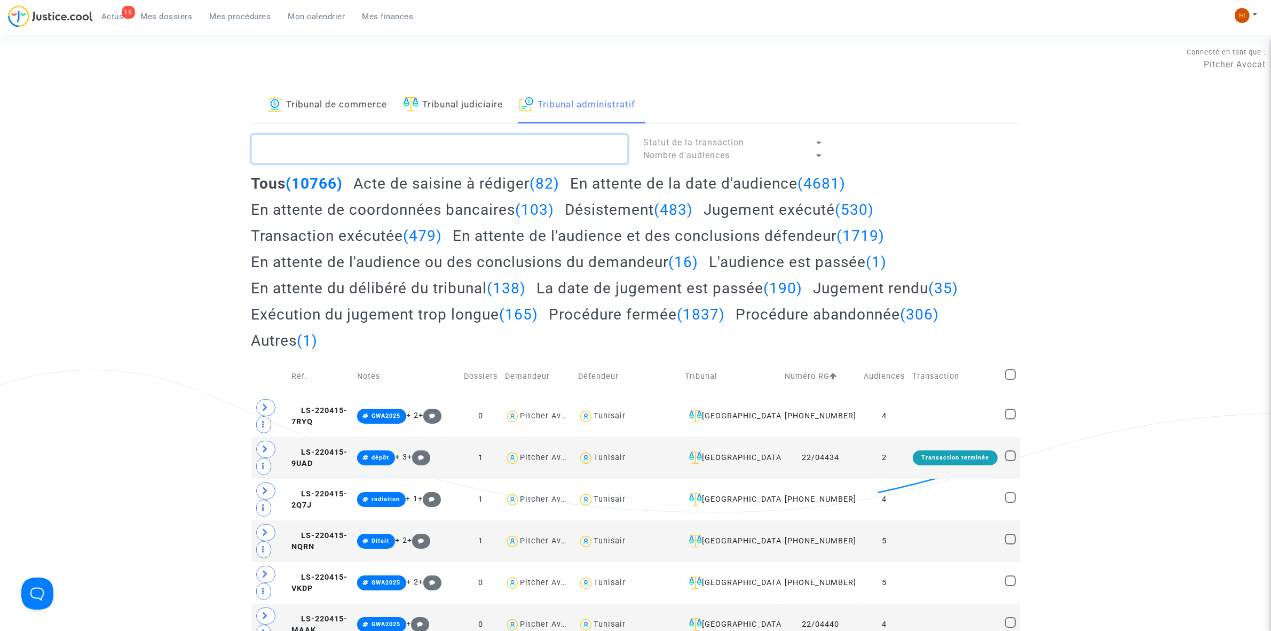
drag, startPoint x: 538, startPoint y: 146, endPoint x: 524, endPoint y: 145, distance: 13.9
click at [538, 146] on textarea at bounding box center [440, 149] width 376 height 29
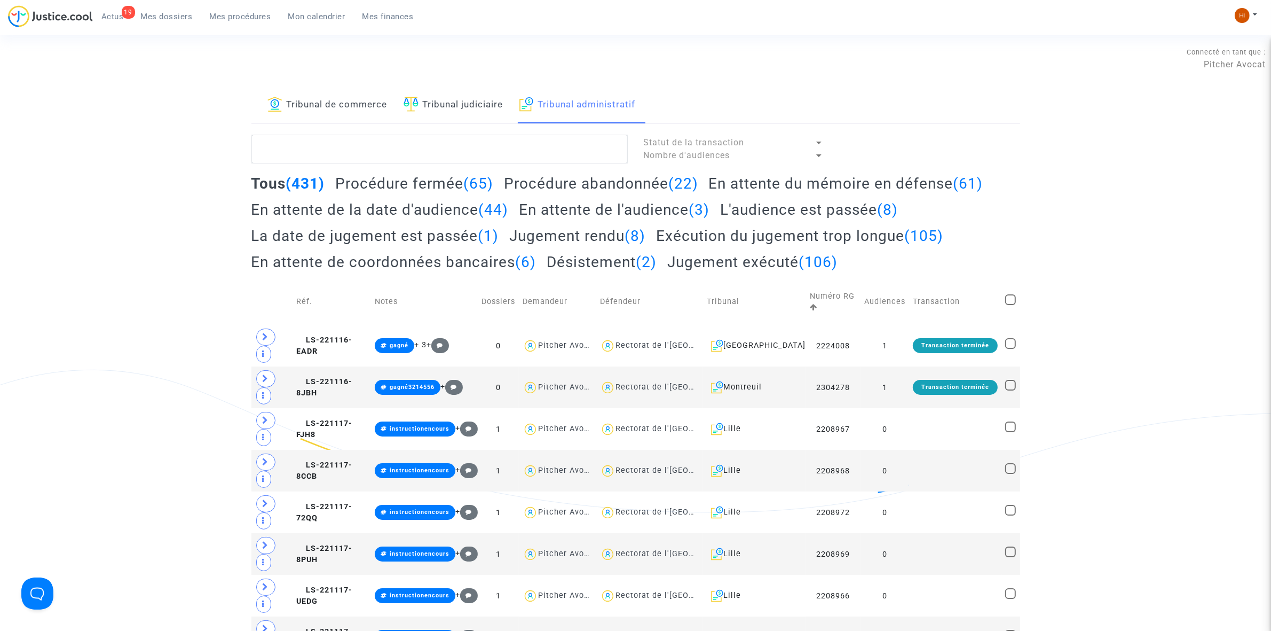
click at [486, 100] on link "Tribunal judiciaire" at bounding box center [454, 105] width 100 height 36
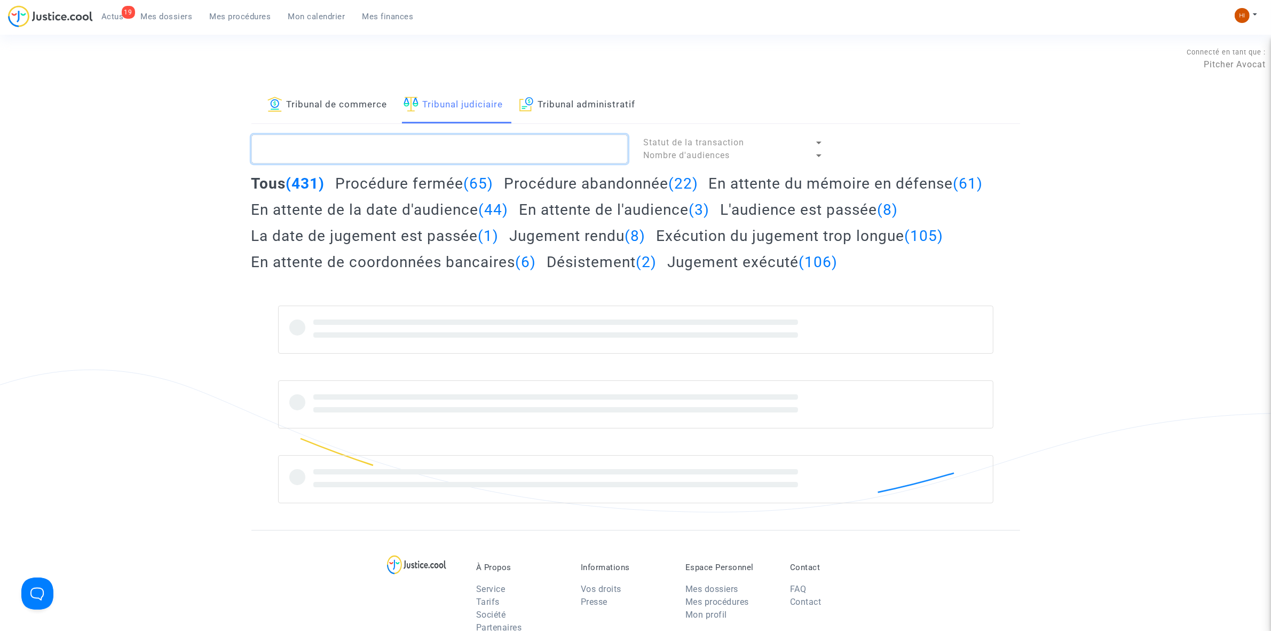
click at [466, 151] on textarea at bounding box center [440, 149] width 376 height 29
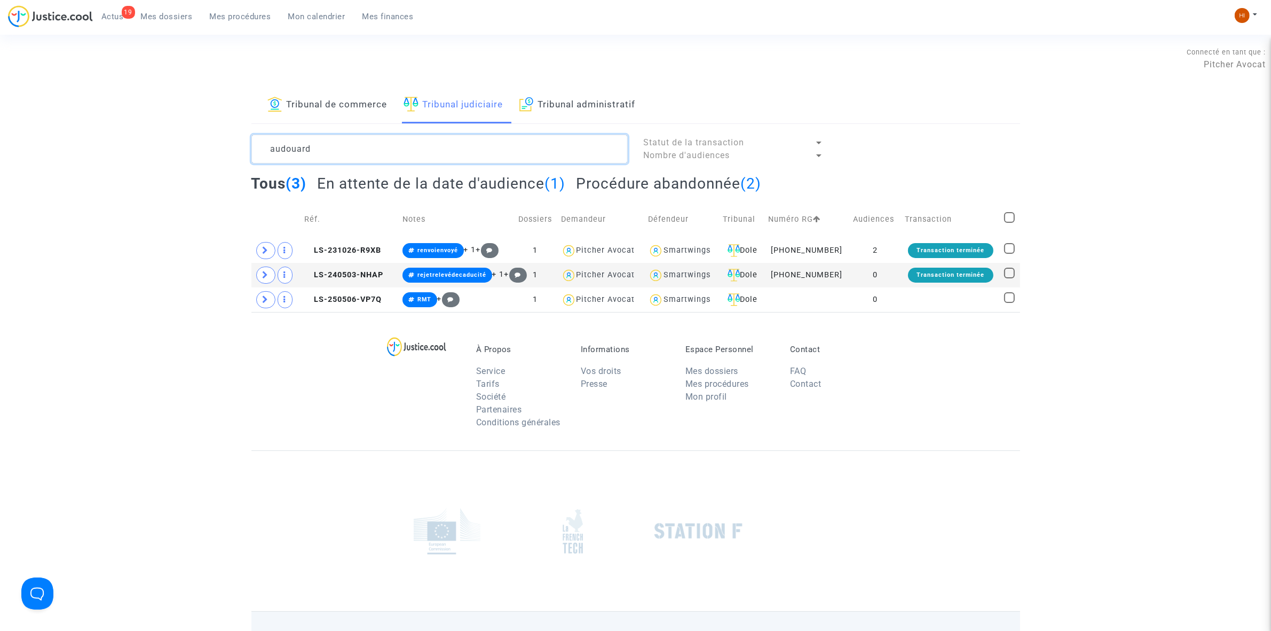
type textarea "audouard"
click at [476, 182] on h2 "En attente de la date d'audience (1)" at bounding box center [441, 183] width 248 height 19
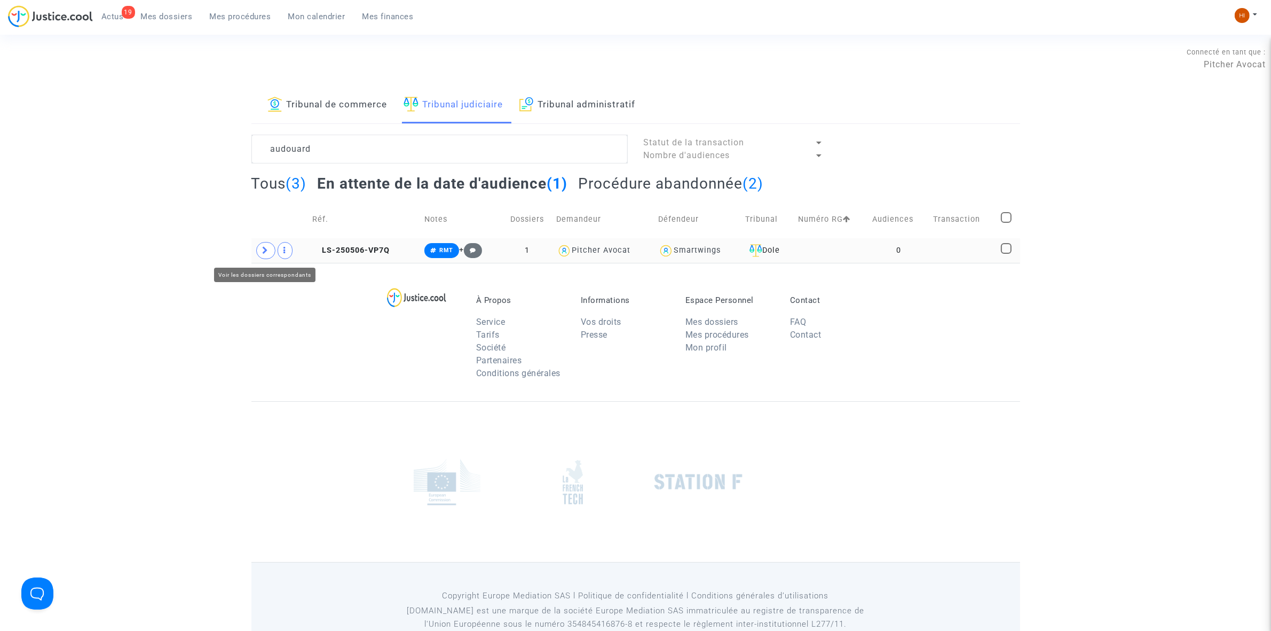
click at [262, 249] on span at bounding box center [265, 250] width 19 height 17
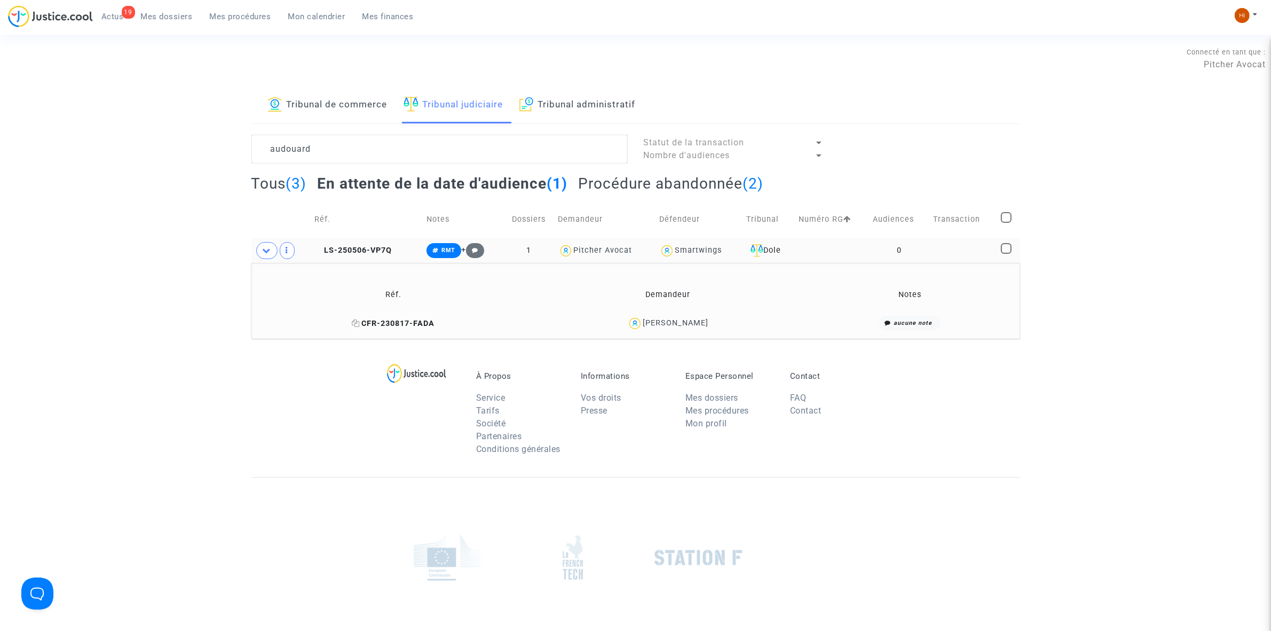
click at [352, 321] on icon at bounding box center [356, 322] width 8 height 7
click at [378, 248] on span "LS-250506-VP7Q" at bounding box center [353, 250] width 77 height 9
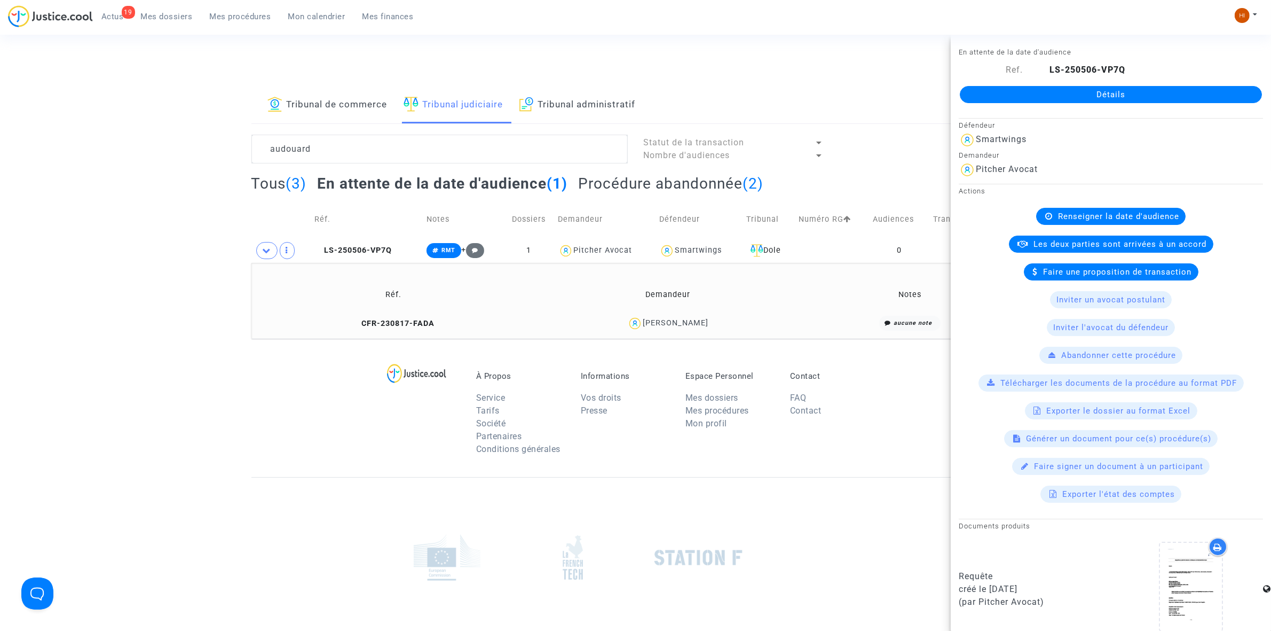
click at [1027, 95] on link "Détails" at bounding box center [1111, 94] width 302 height 17
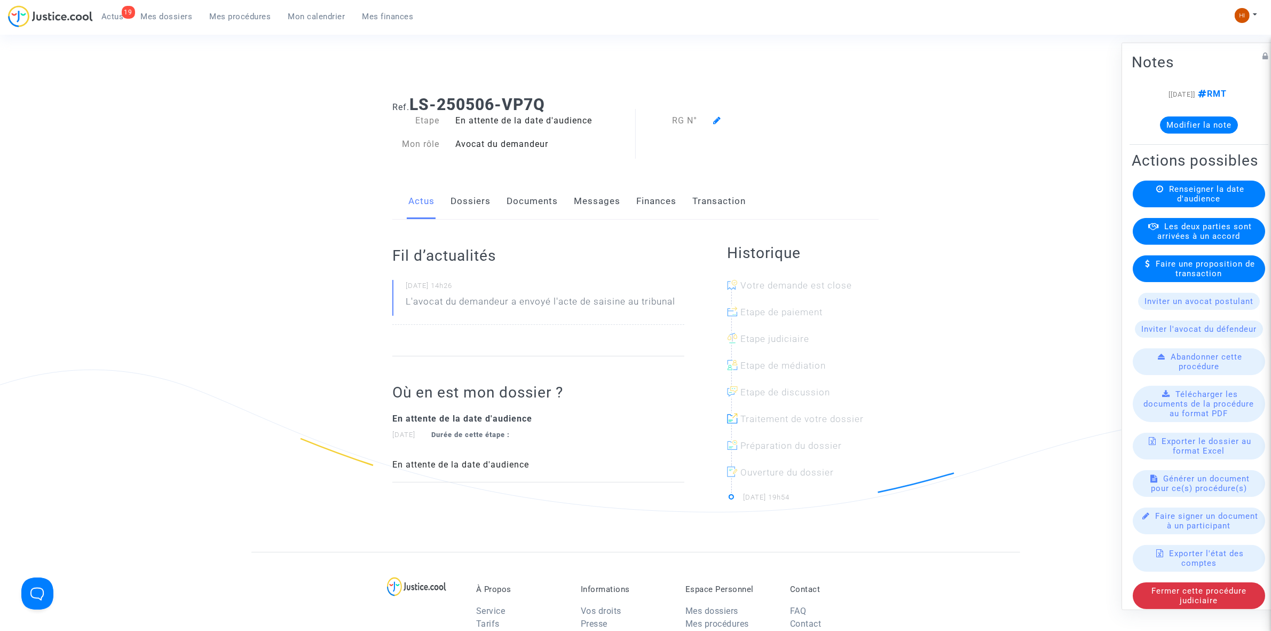
click at [1195, 194] on div "Actions possibles Renseigner la date d'audience Les deux parties sont arrivées …" at bounding box center [1199, 379] width 139 height 462
click at [1189, 207] on div "Renseigner la date d'audience" at bounding box center [1199, 193] width 132 height 27
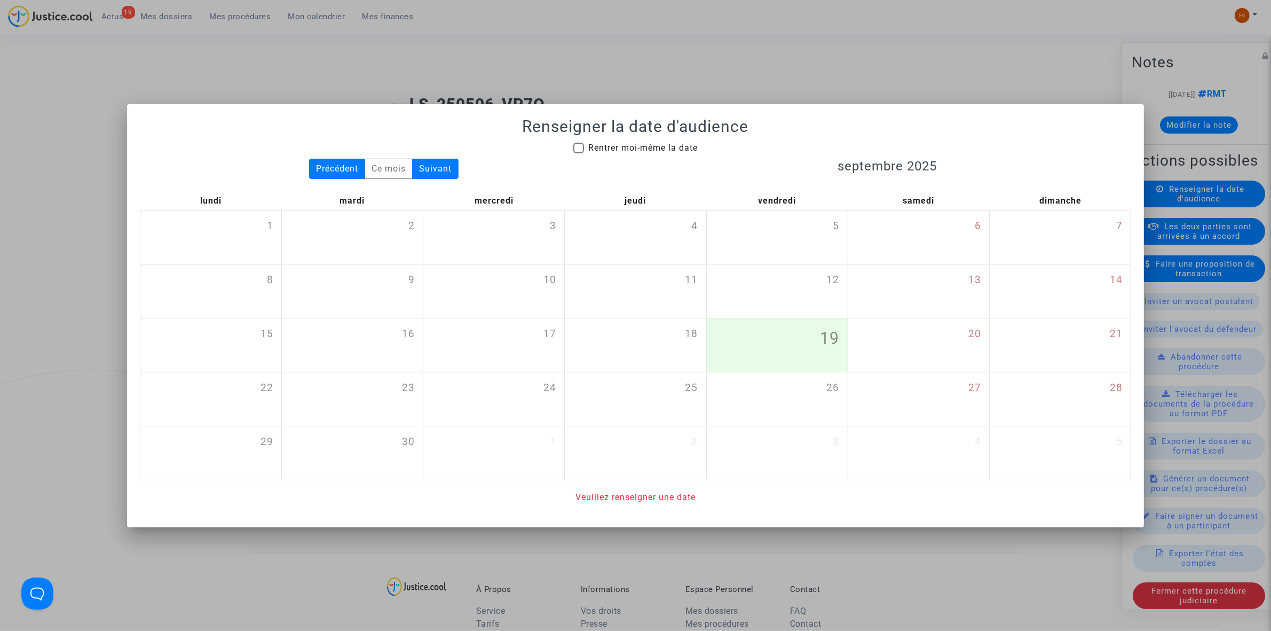
click at [578, 155] on mat-checkbox "Rentrer moi-même la date" at bounding box center [636, 150] width 124 height 17
click at [639, 144] on span "Rentrer moi-même la date" at bounding box center [642, 148] width 109 height 10
click at [579, 153] on input "Rentrer moi-même la date" at bounding box center [578, 153] width 1 height 1
checkbox input "true"
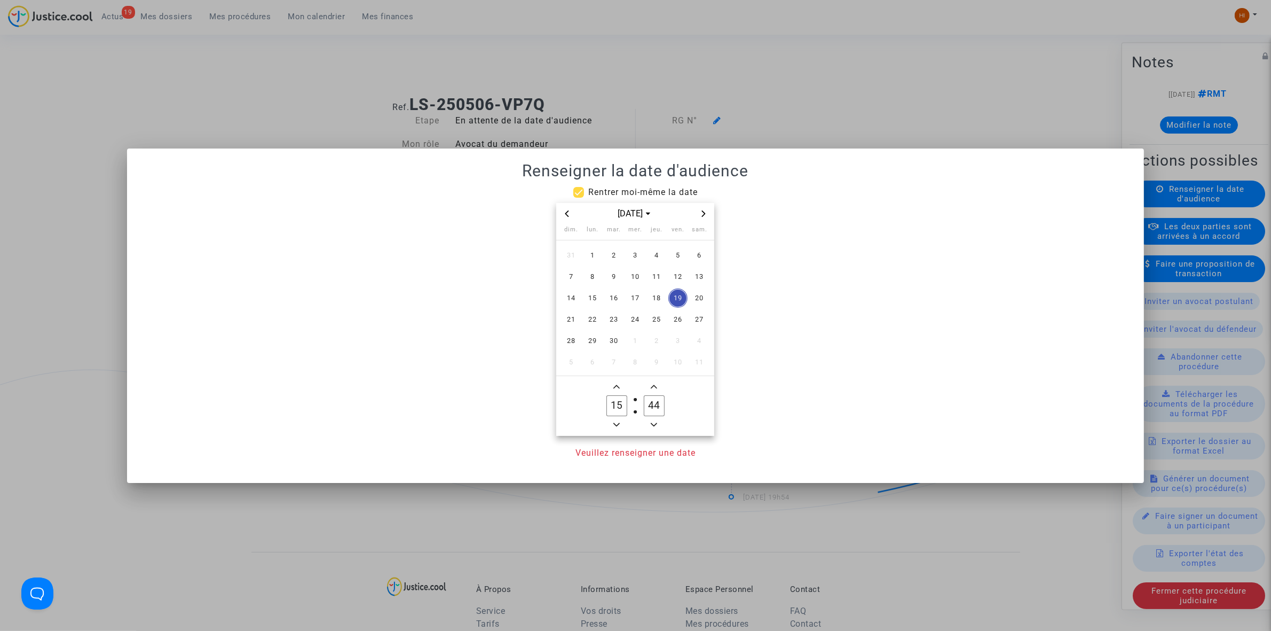
click at [704, 215] on icon "Next month" at bounding box center [704, 213] width 6 height 6
drag, startPoint x: 653, startPoint y: 302, endPoint x: 601, endPoint y: 364, distance: 81.5
click at [653, 303] on span "16" at bounding box center [656, 297] width 19 height 19
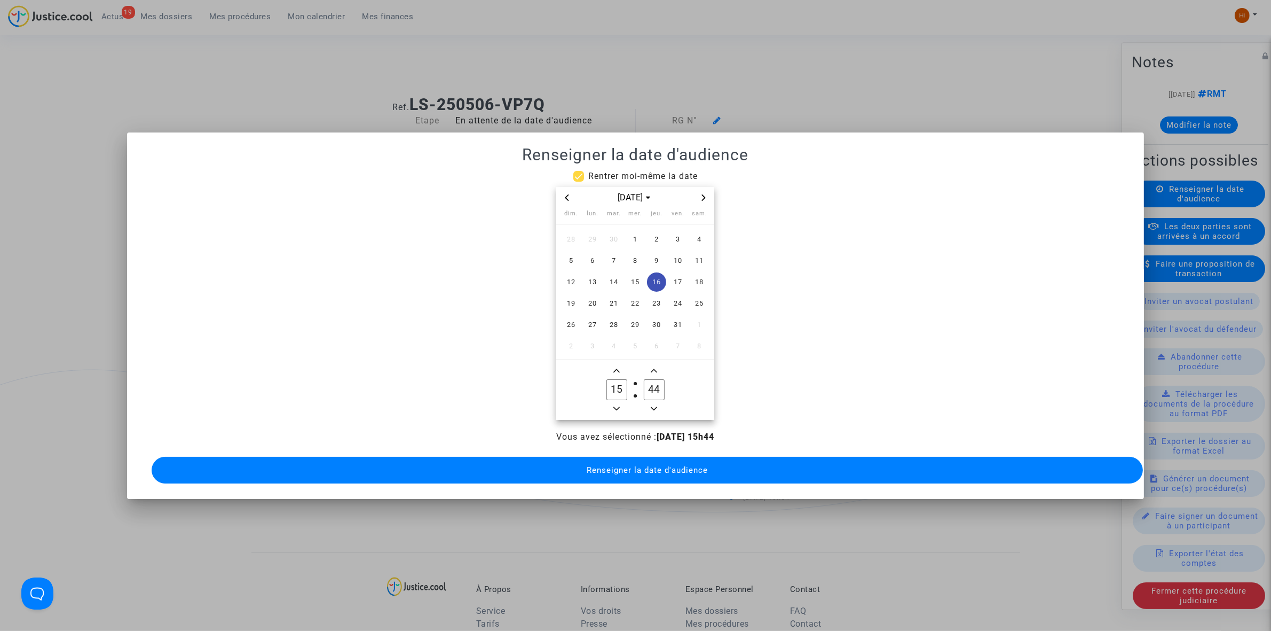
click at [618, 383] on input "15" at bounding box center [617, 389] width 20 height 20
type input "09"
type input "00"
click at [584, 466] on button "Renseigner la date d'audience" at bounding box center [648, 470] width 992 height 27
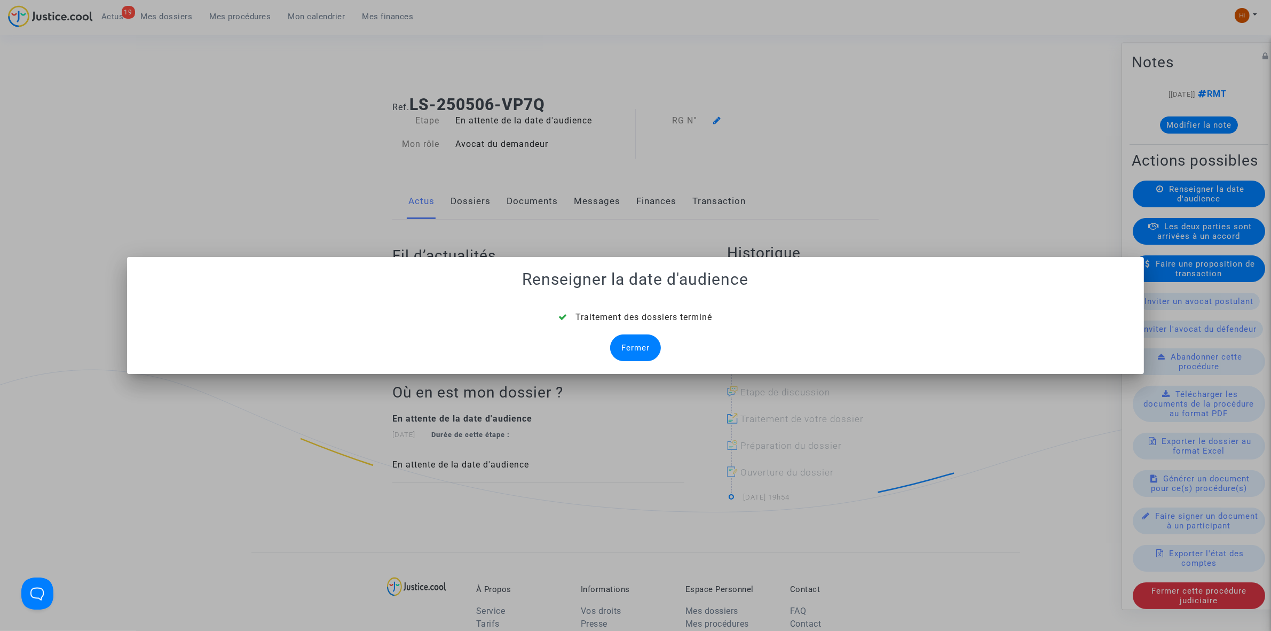
click at [619, 361] on div "Traitement des dossiers terminé Fermer" at bounding box center [636, 336] width 992 height 50
click at [624, 347] on div "Fermer" at bounding box center [635, 347] width 51 height 27
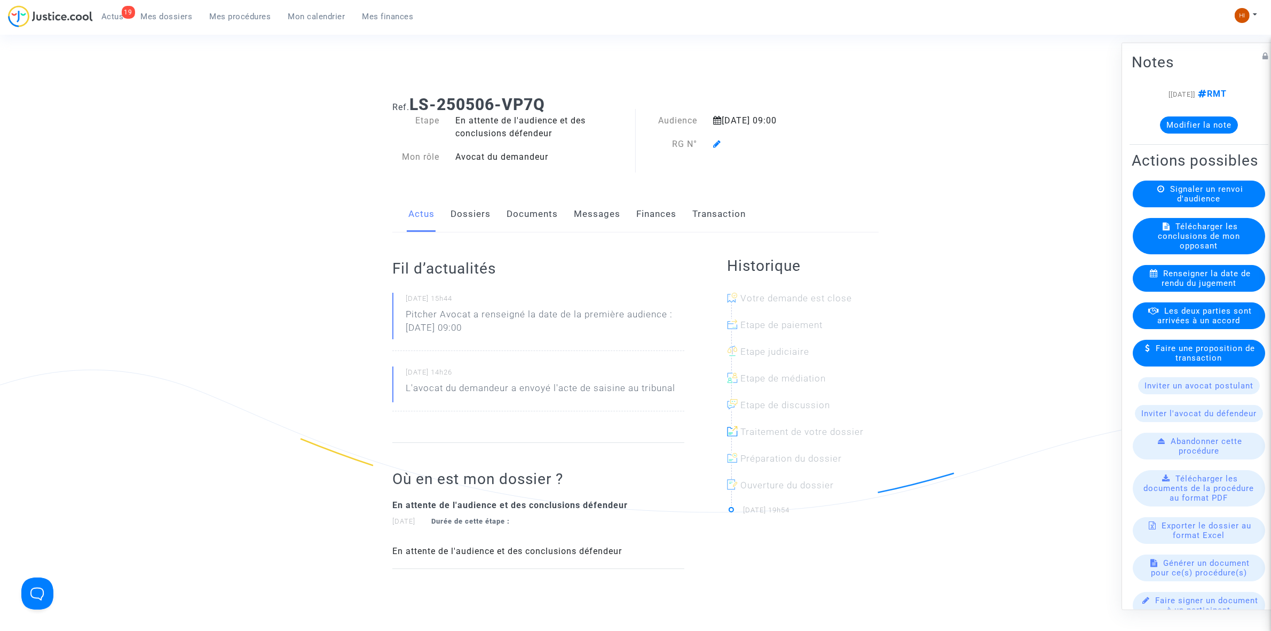
click at [713, 144] on icon at bounding box center [717, 143] width 8 height 9
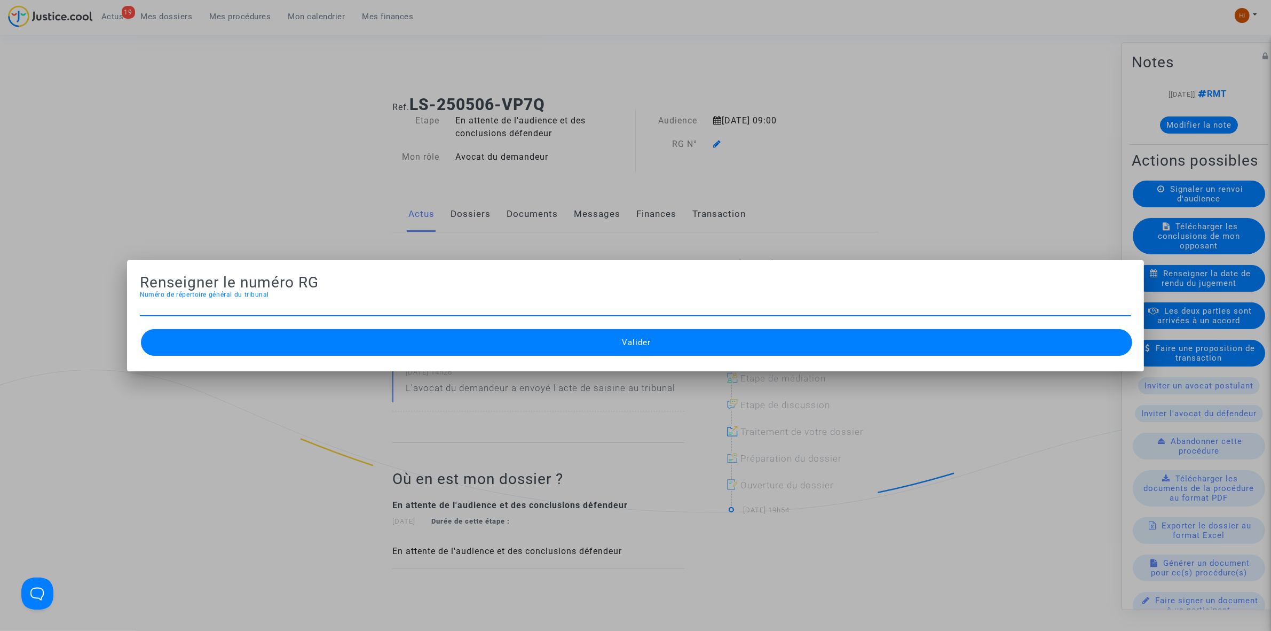
click at [430, 169] on div at bounding box center [635, 315] width 1271 height 631
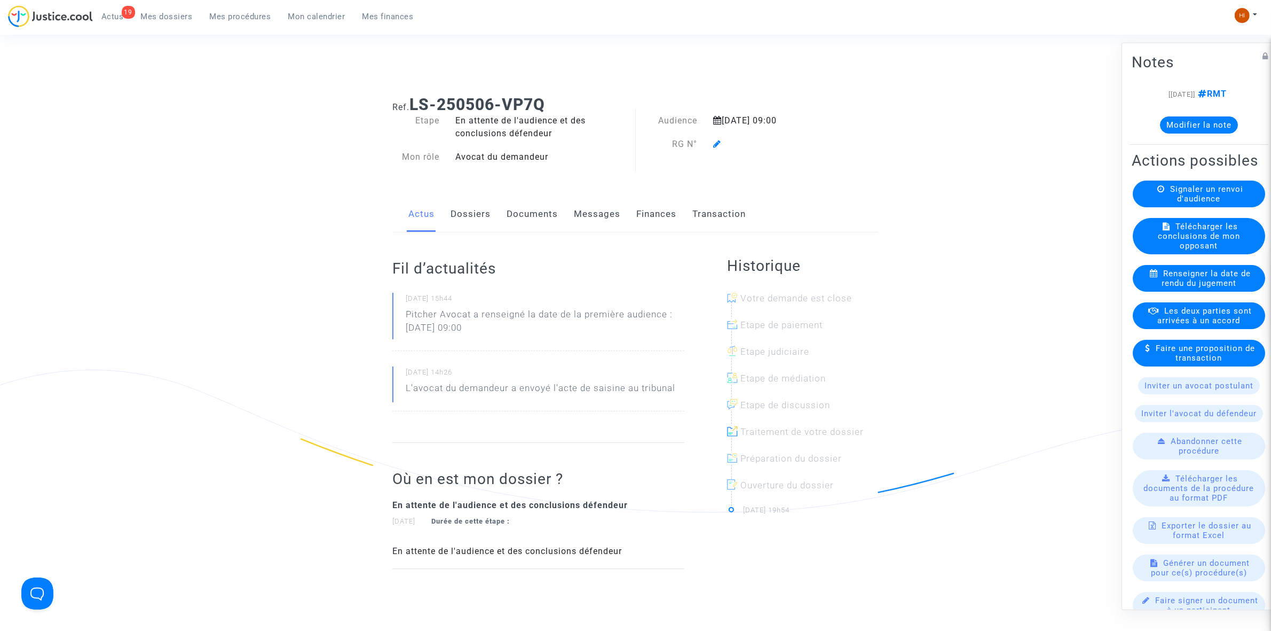
click at [518, 203] on link "Documents" at bounding box center [532, 214] width 51 height 35
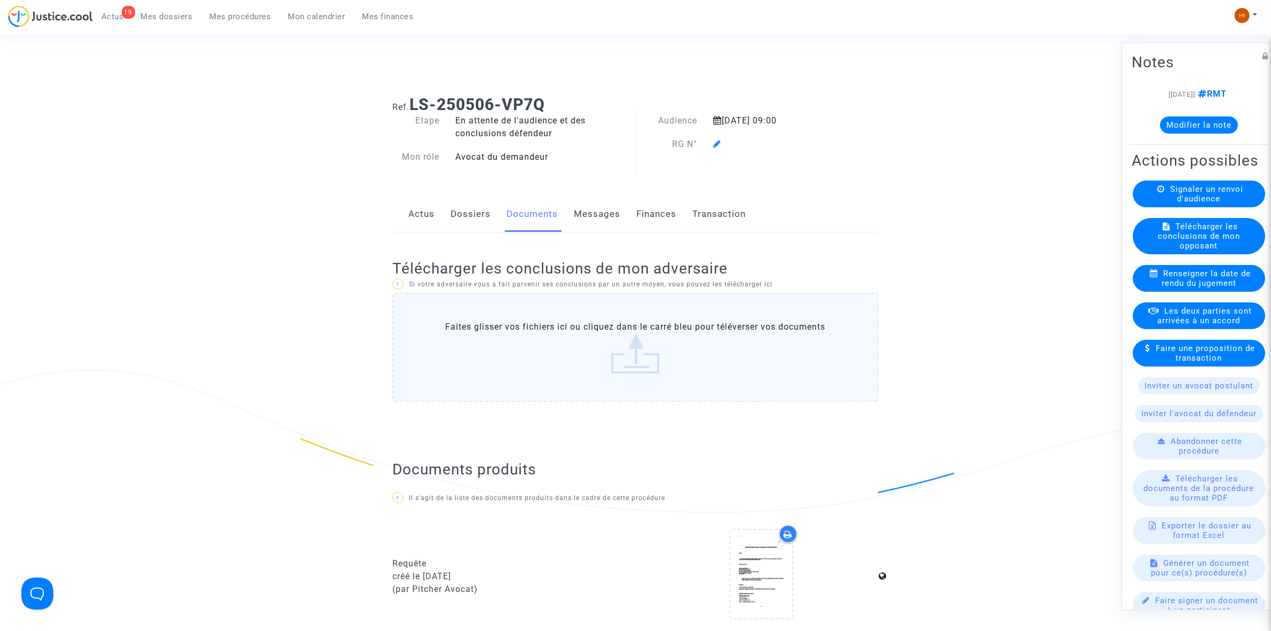
click at [719, 140] on icon at bounding box center [717, 143] width 8 height 9
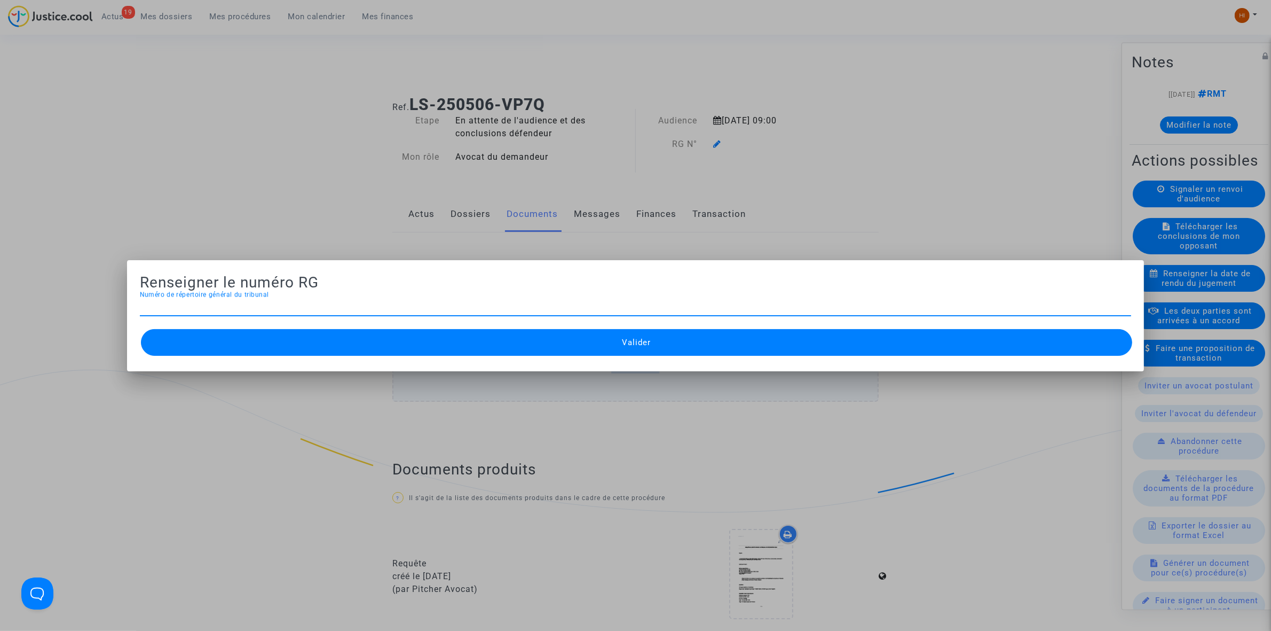
type input "é"
type input "25/00188"
click at [662, 339] on button "Valider" at bounding box center [637, 342] width 992 height 27
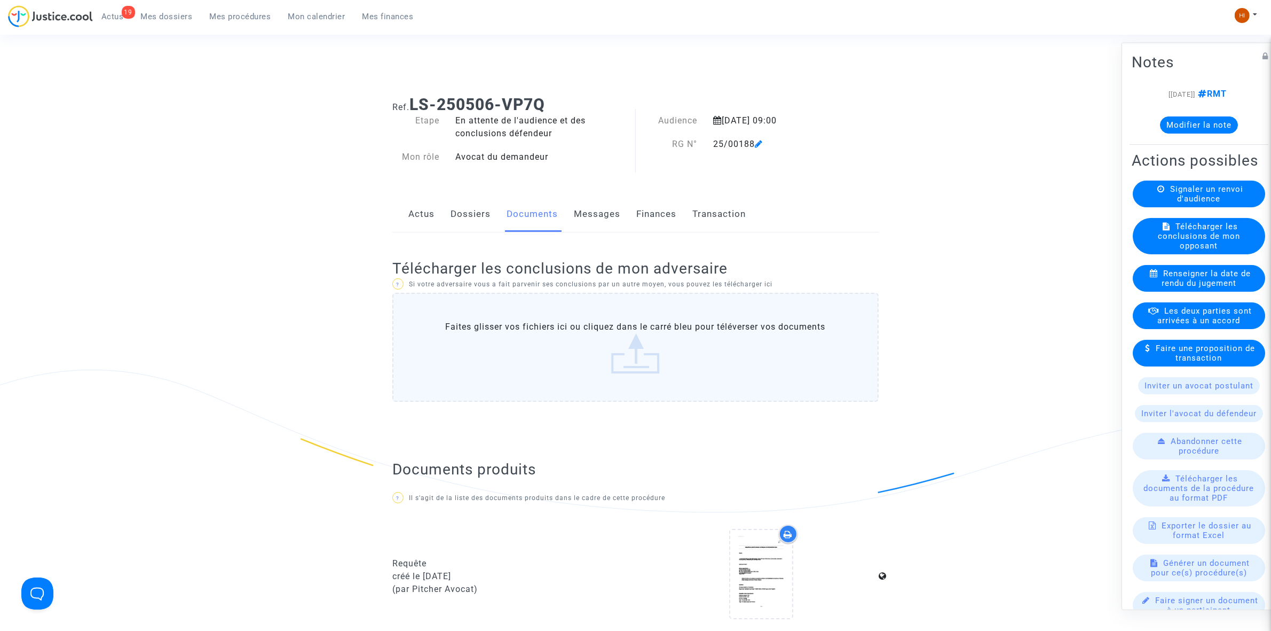
click at [466, 198] on link "Dossiers" at bounding box center [471, 214] width 40 height 35
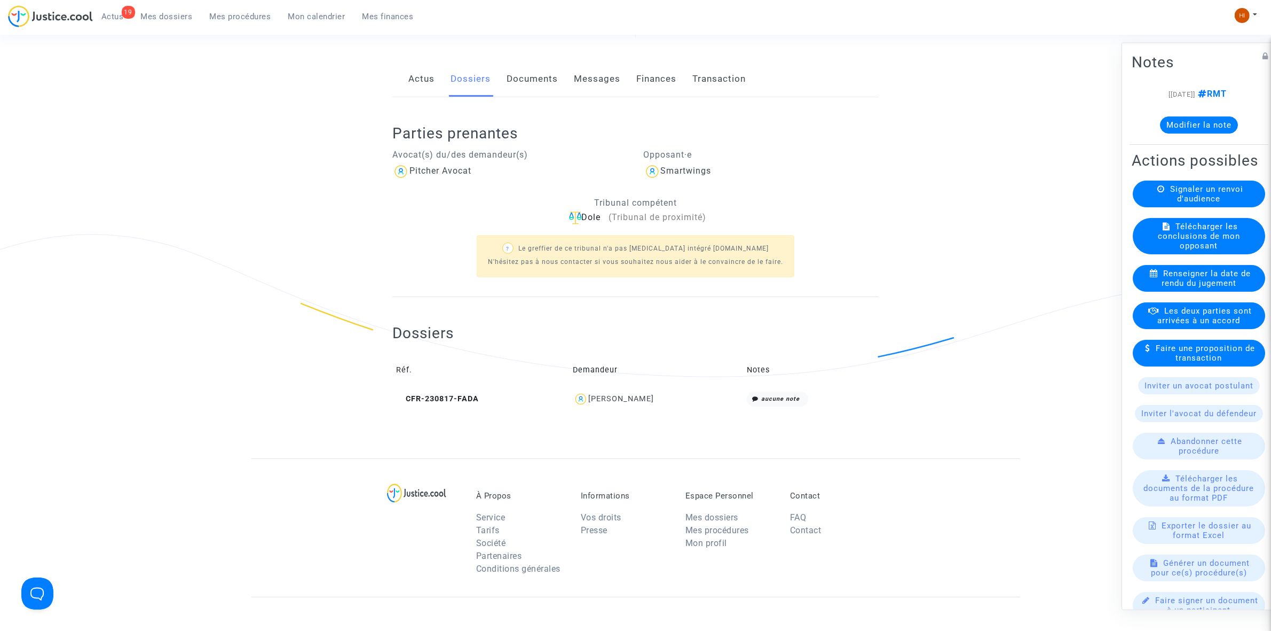
scroll to position [360, 0]
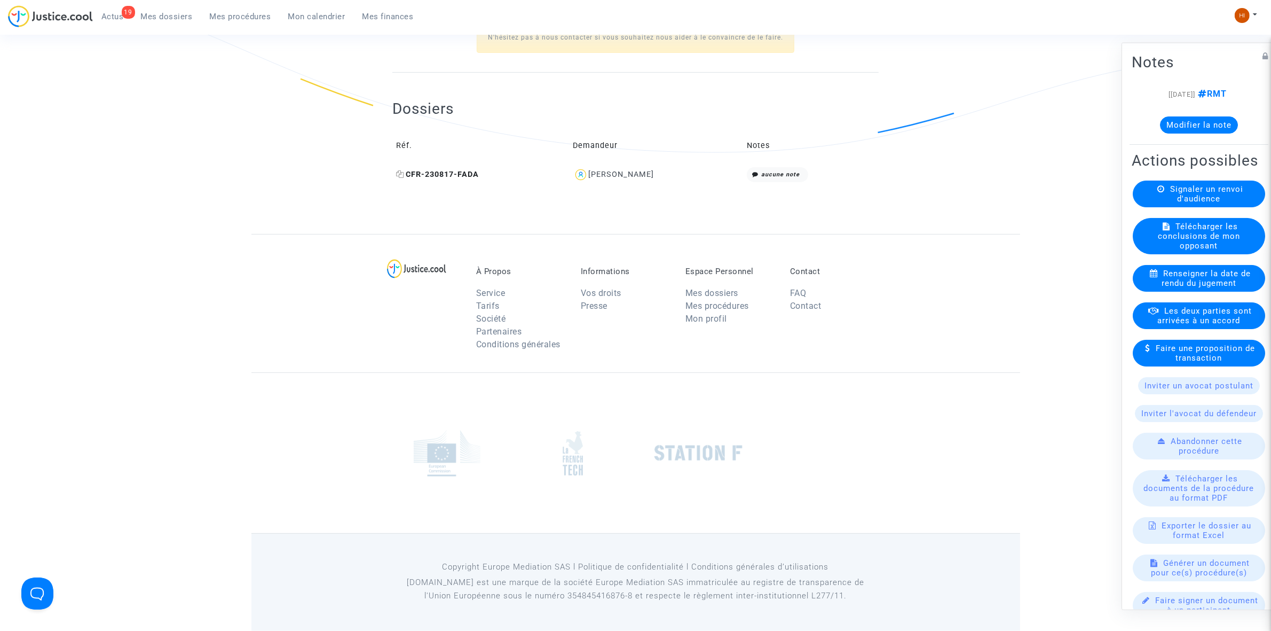
click at [402, 174] on icon at bounding box center [400, 173] width 8 height 7
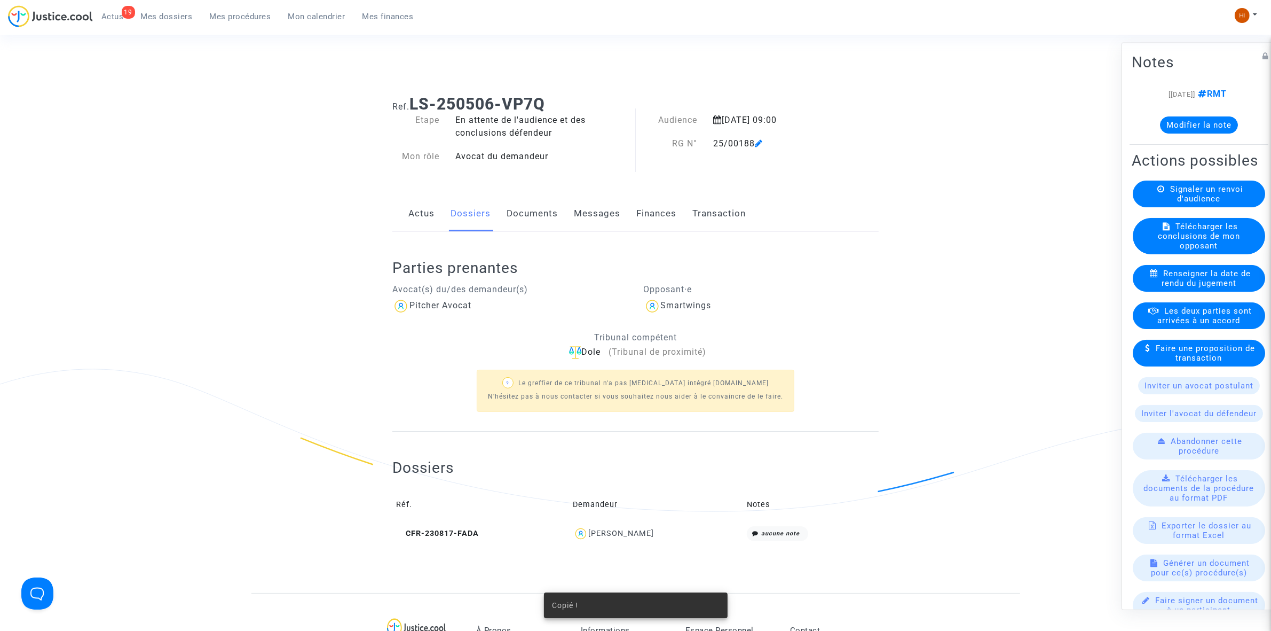
scroll to position [0, 0]
click at [535, 215] on link "Documents" at bounding box center [532, 214] width 51 height 35
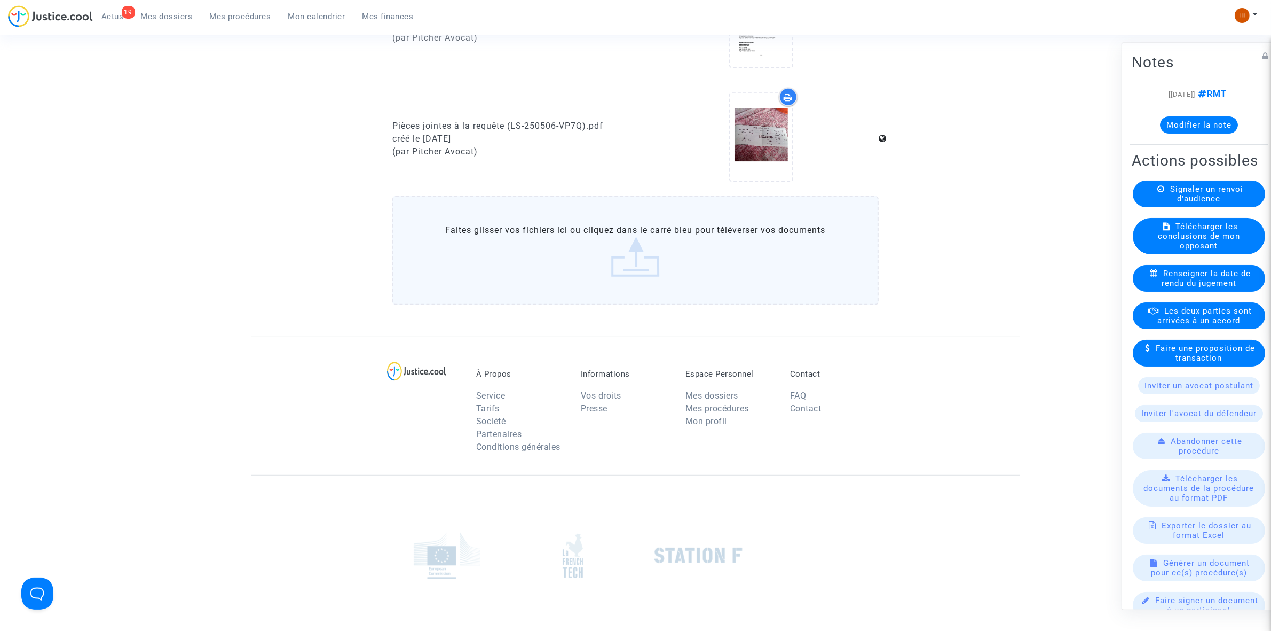
scroll to position [668, 0]
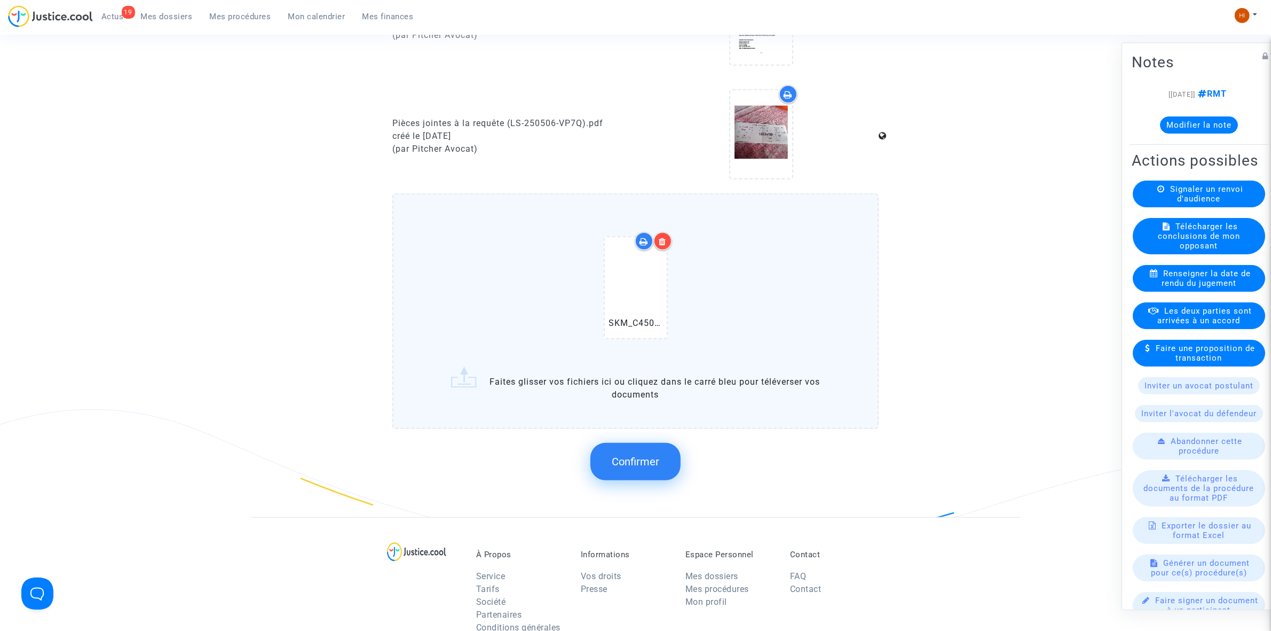
click at [633, 460] on span "Confirmer" at bounding box center [636, 461] width 48 height 13
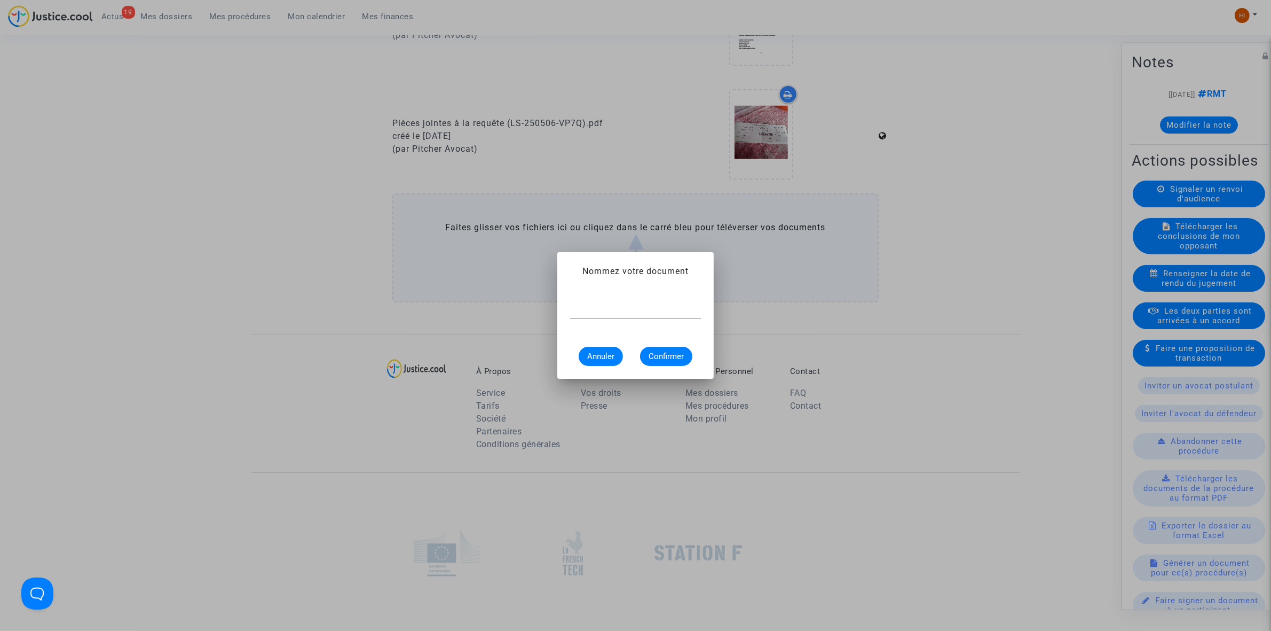
scroll to position [0, 0]
type input "CONVOCATION"
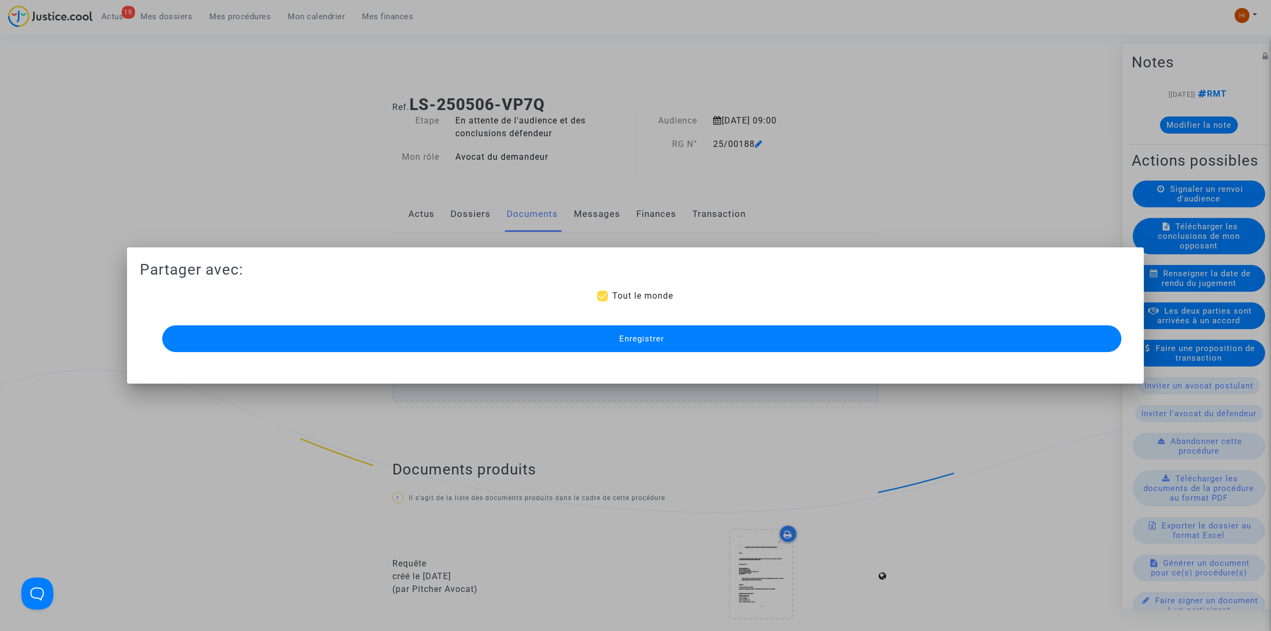
scroll to position [668, 0]
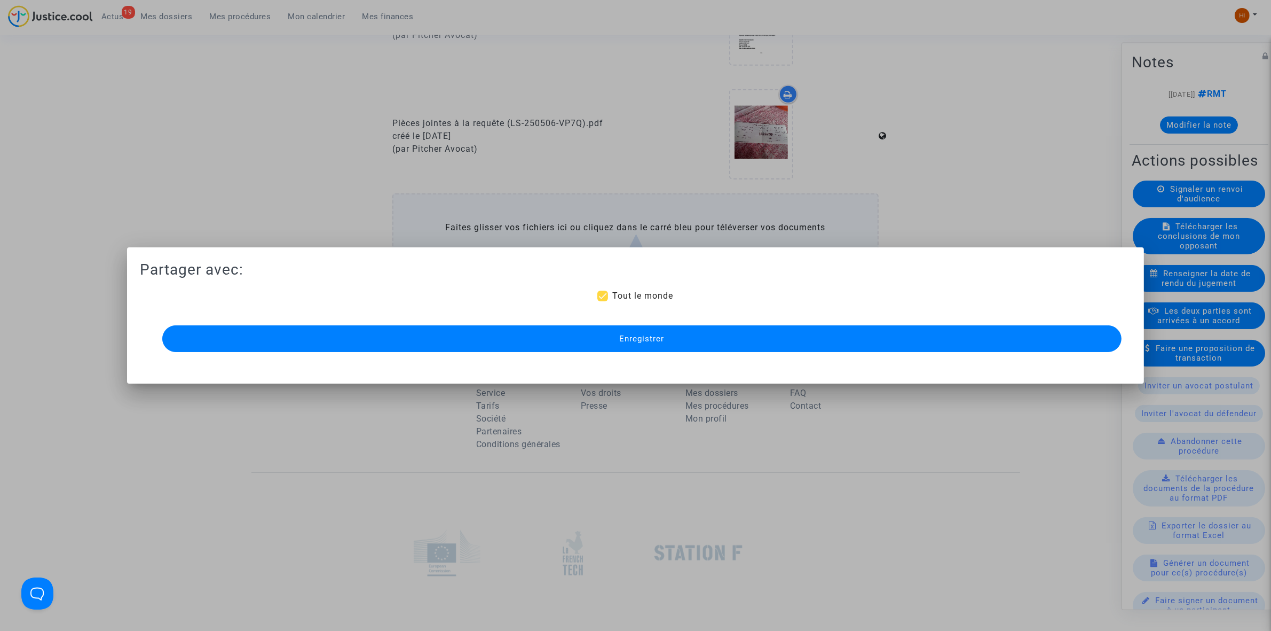
click at [355, 352] on div "Enregistrer" at bounding box center [636, 339] width 960 height 32
click at [358, 340] on button "Enregistrer" at bounding box center [642, 338] width 960 height 27
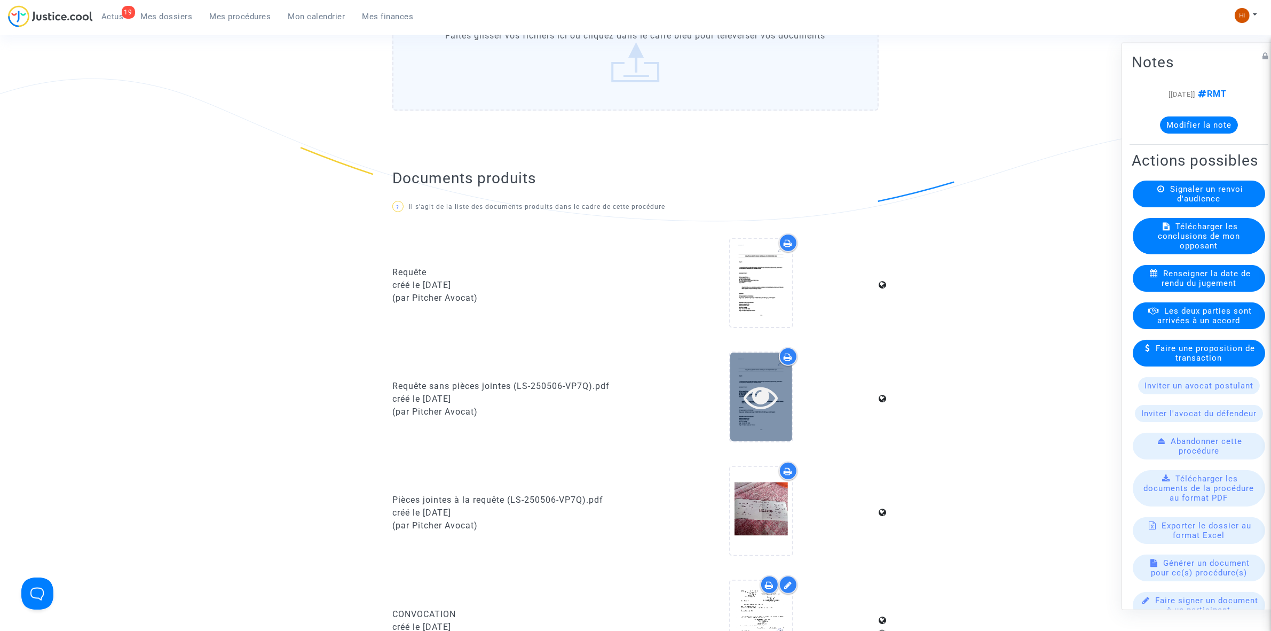
scroll to position [0, 0]
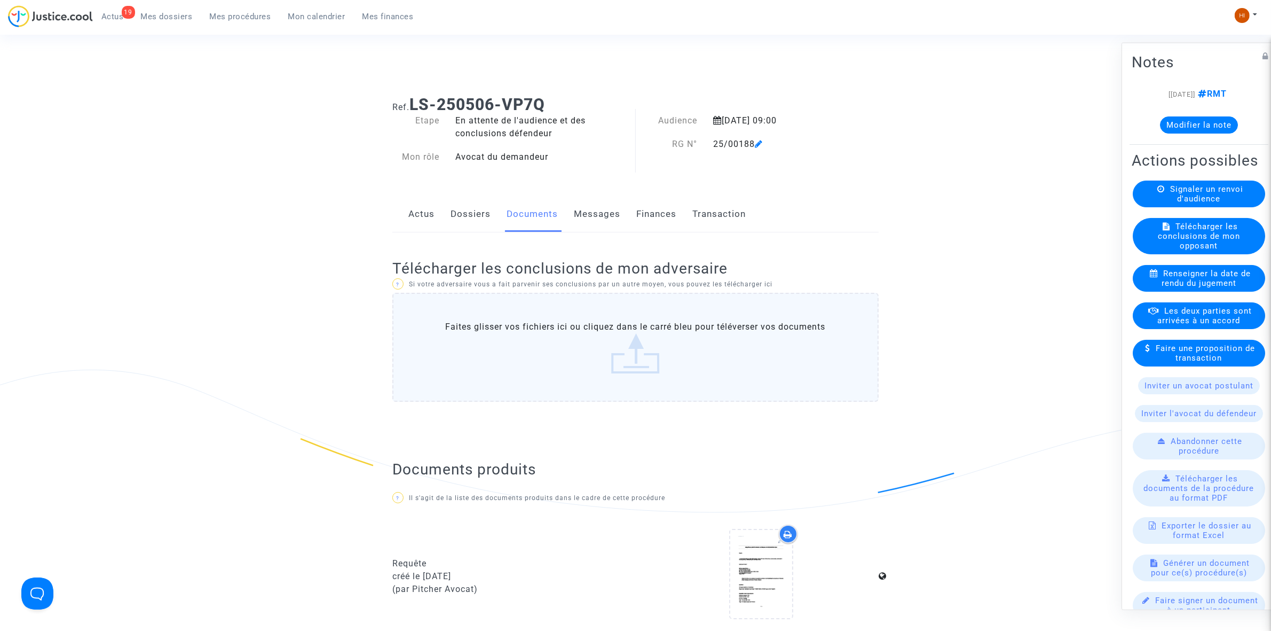
click at [763, 142] on icon at bounding box center [759, 143] width 8 height 9
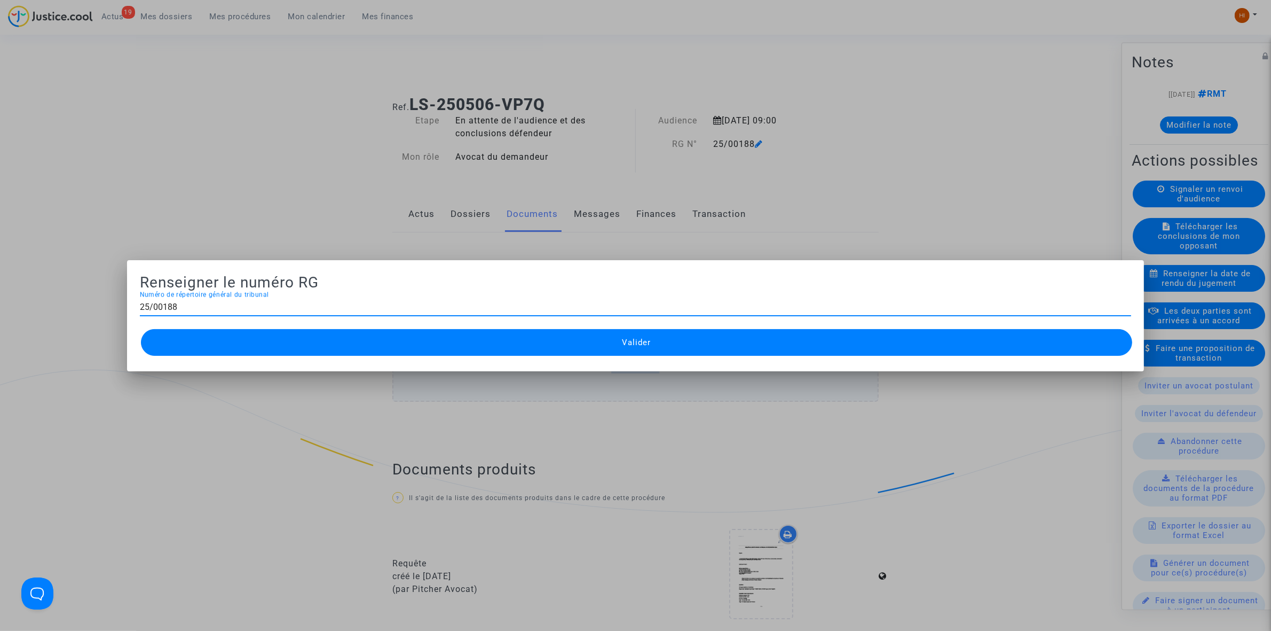
click at [303, 88] on div at bounding box center [635, 315] width 1271 height 631
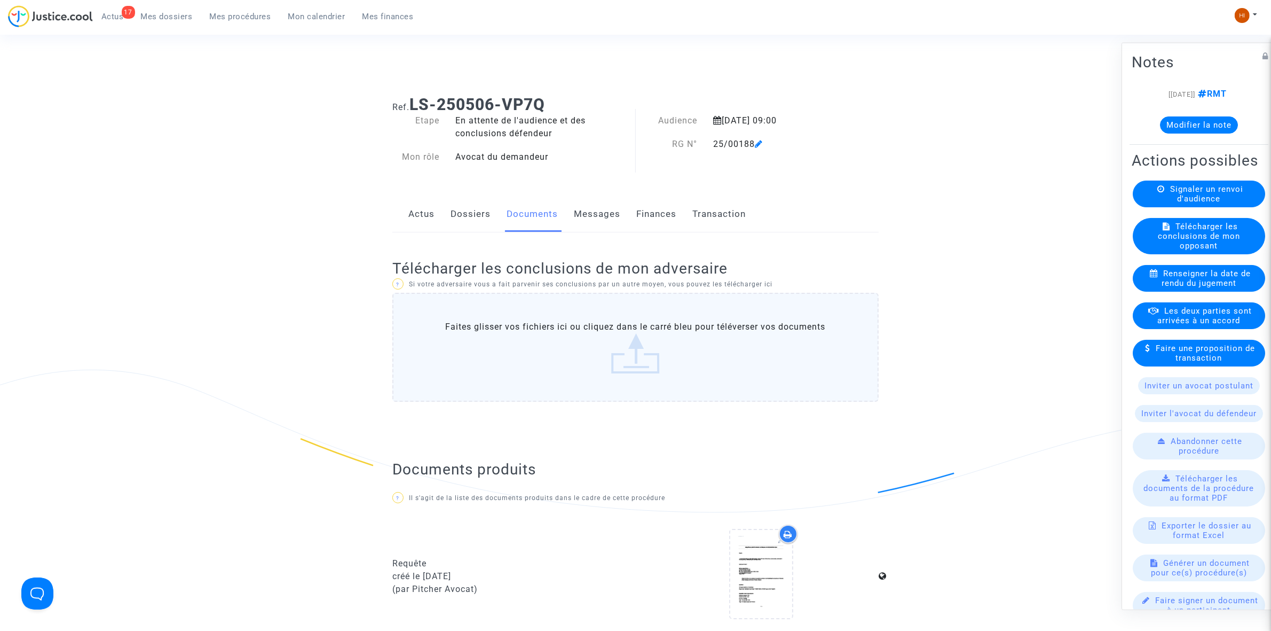
click at [206, 27] on div "17 Actus Mes dossiers Mes procédures Mon calendrier Mes finances" at bounding box center [215, 19] width 414 height 29
click at [246, 12] on span "Mes procédures" at bounding box center [240, 17] width 61 height 10
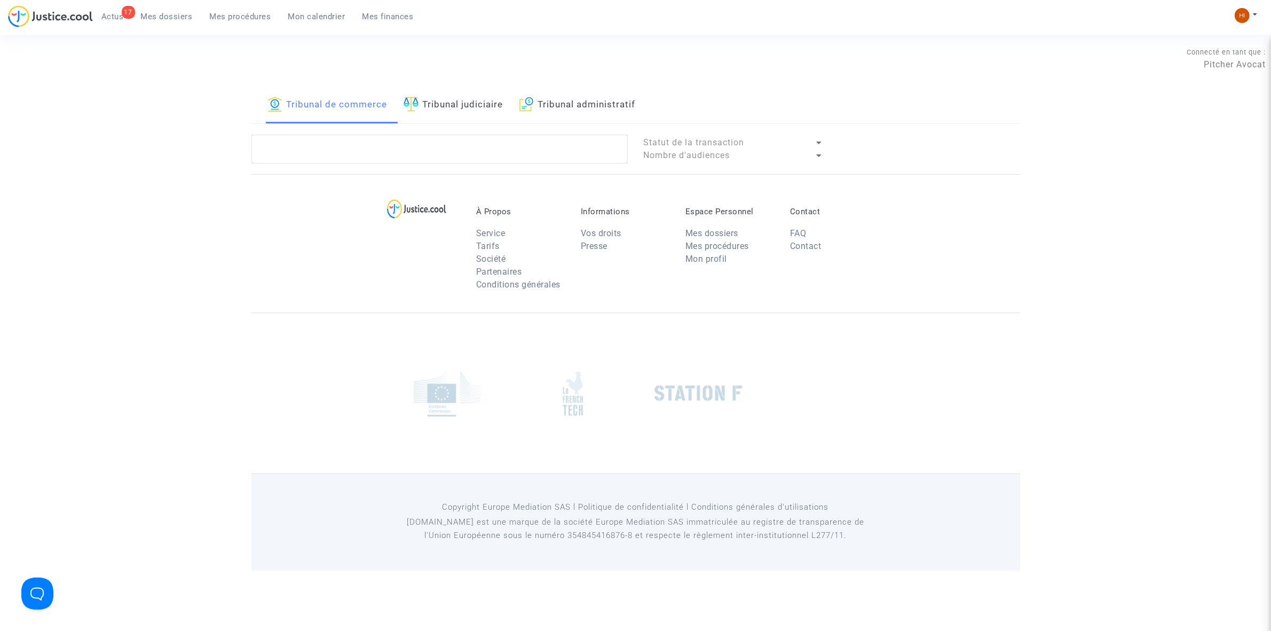
click at [473, 119] on link "Tribunal judiciaire" at bounding box center [454, 105] width 100 height 36
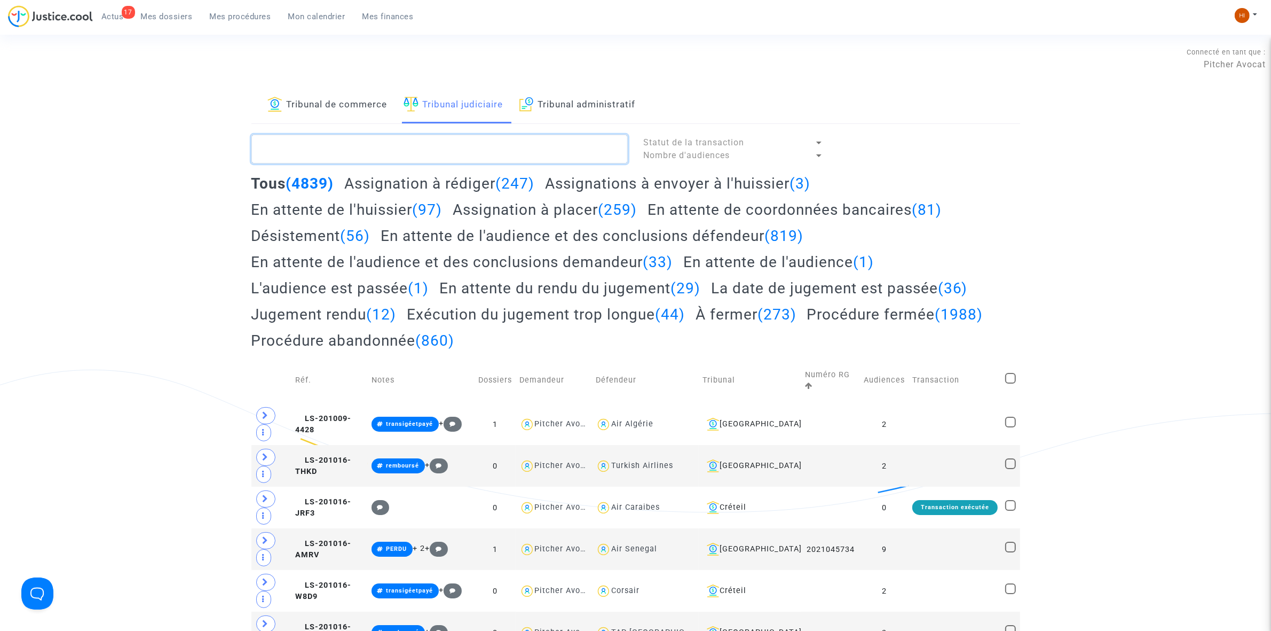
click at [465, 156] on textarea at bounding box center [440, 149] width 376 height 29
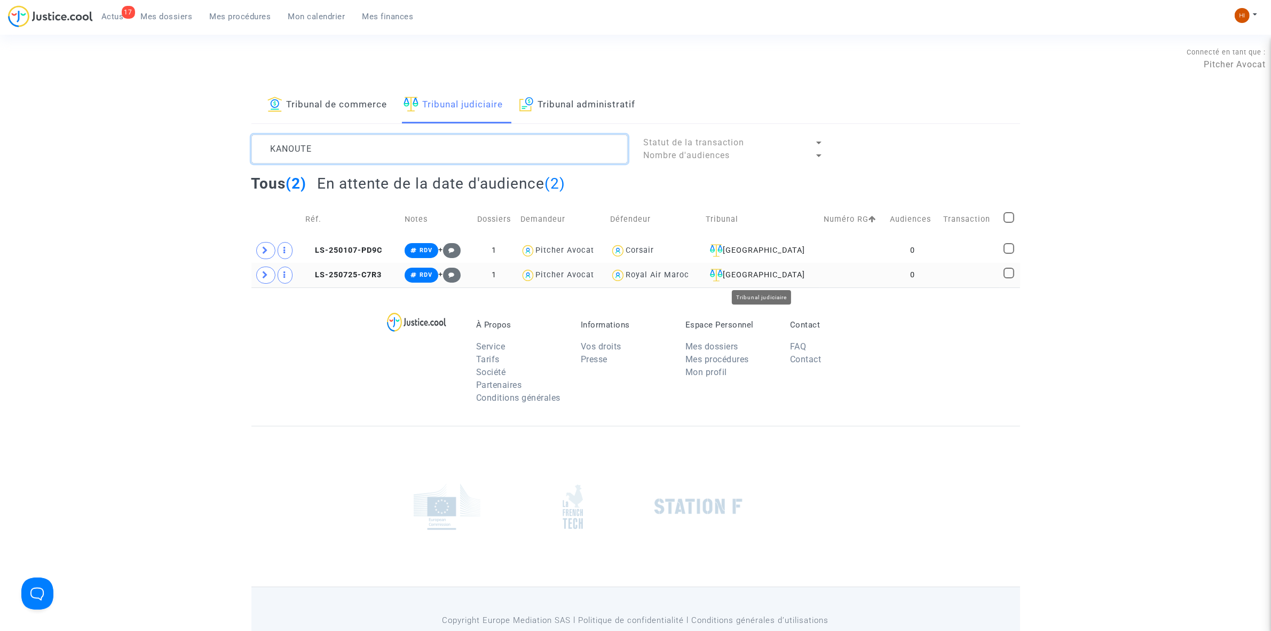
type textarea "KANOUTE"
click at [797, 278] on div "Paris" at bounding box center [761, 275] width 111 height 13
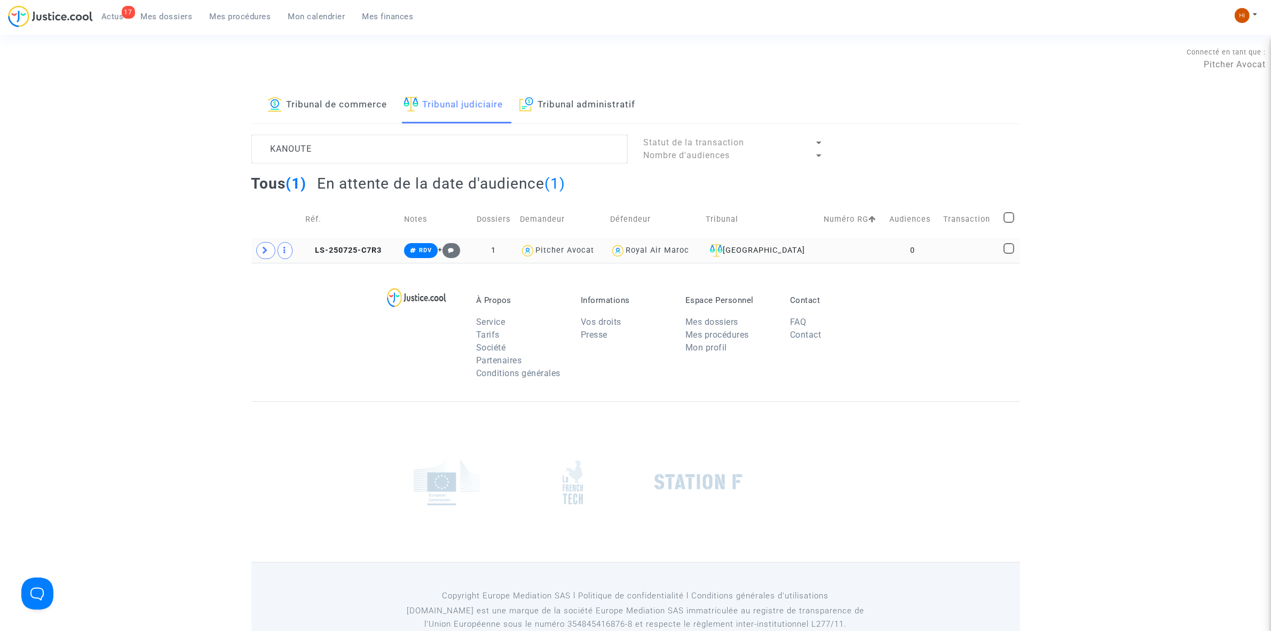
click at [886, 261] on td "0" at bounding box center [913, 250] width 54 height 25
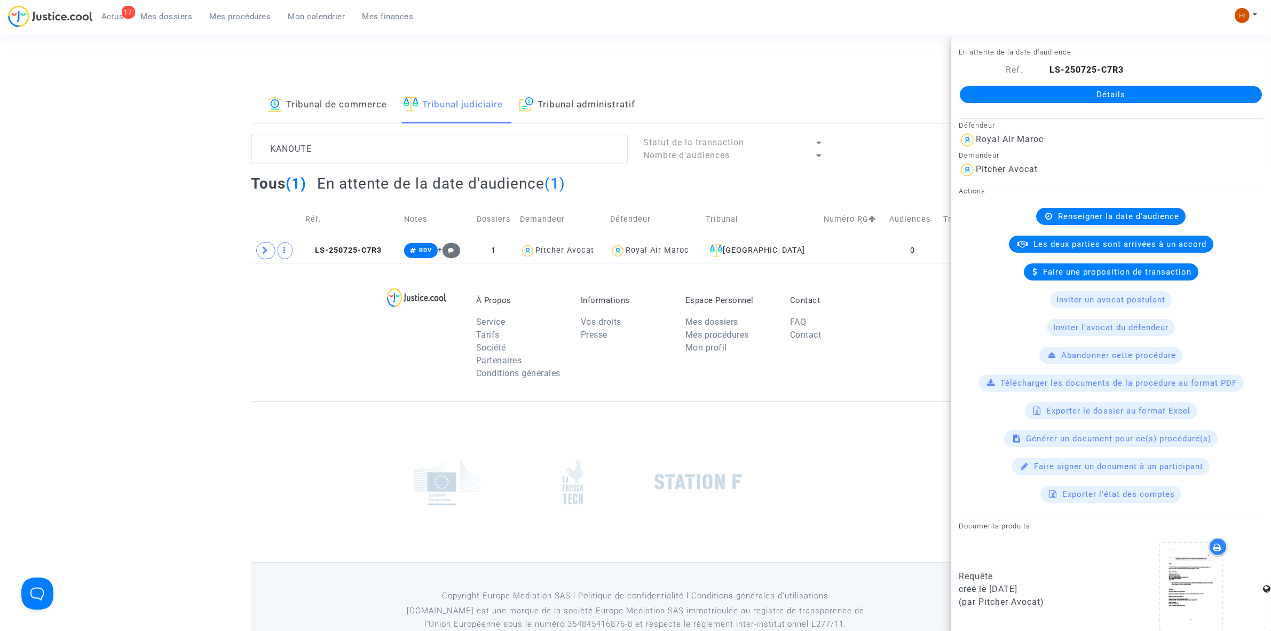
click at [1038, 100] on link "Détails" at bounding box center [1111, 94] width 302 height 17
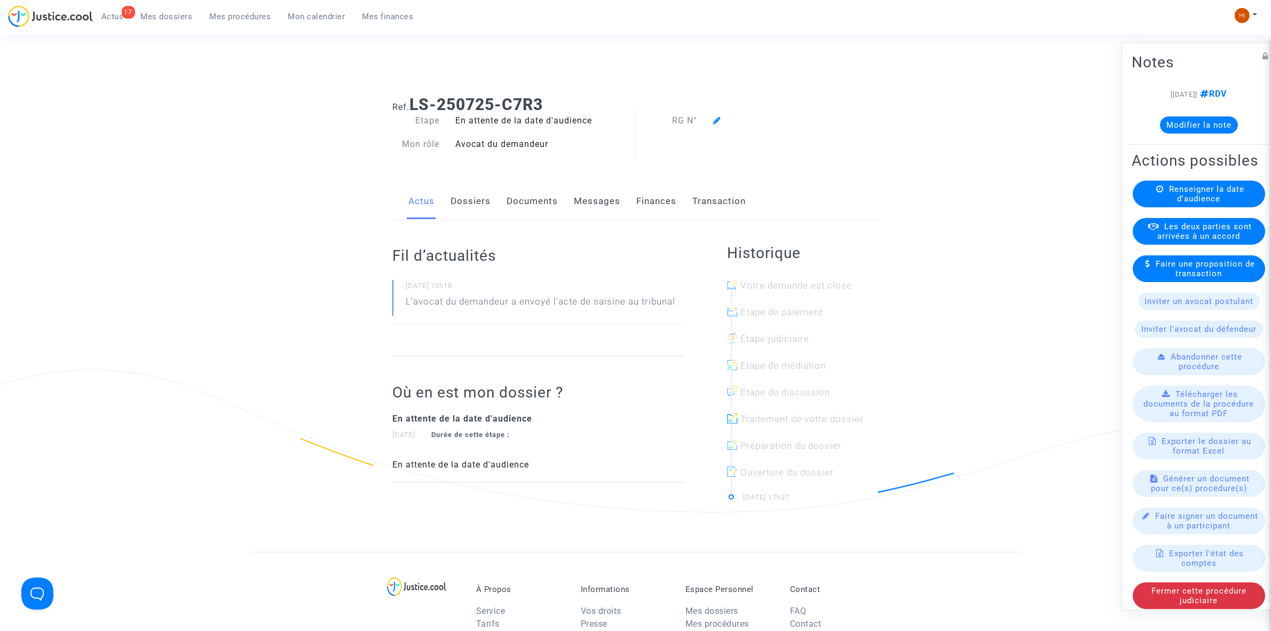
click at [1169, 203] on span "Renseigner la date d'audience" at bounding box center [1206, 193] width 75 height 19
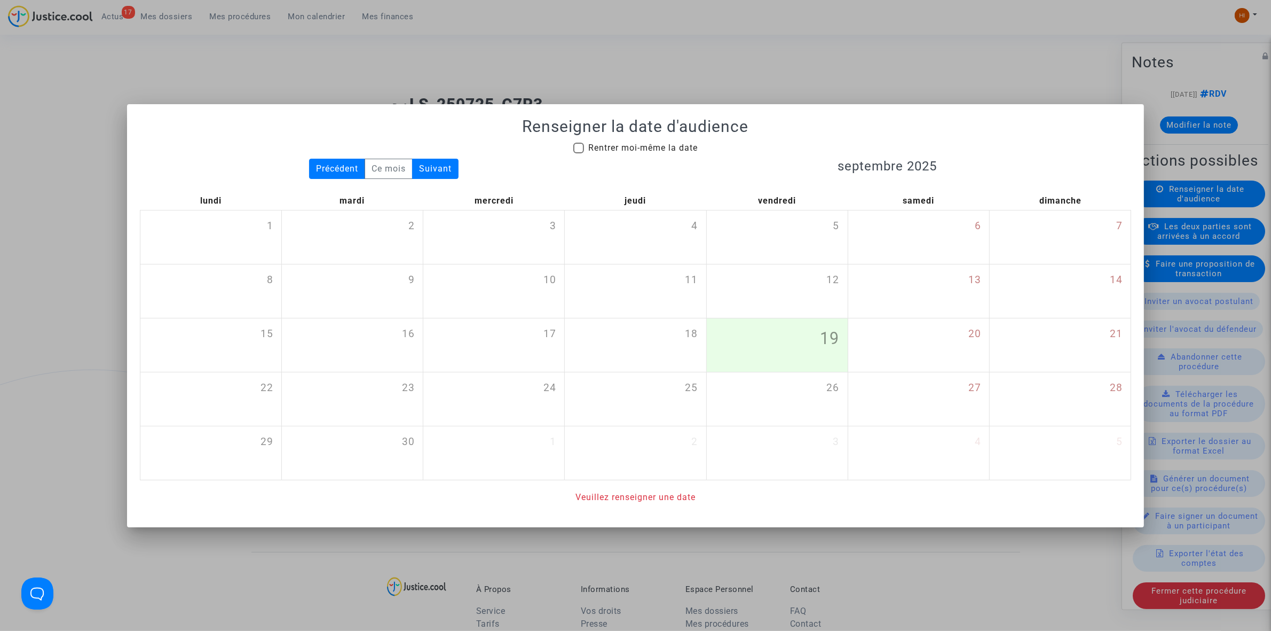
click at [643, 145] on span "Rentrer moi-même la date" at bounding box center [642, 148] width 109 height 10
click at [579, 153] on input "Rentrer moi-même la date" at bounding box center [578, 153] width 1 height 1
checkbox input "true"
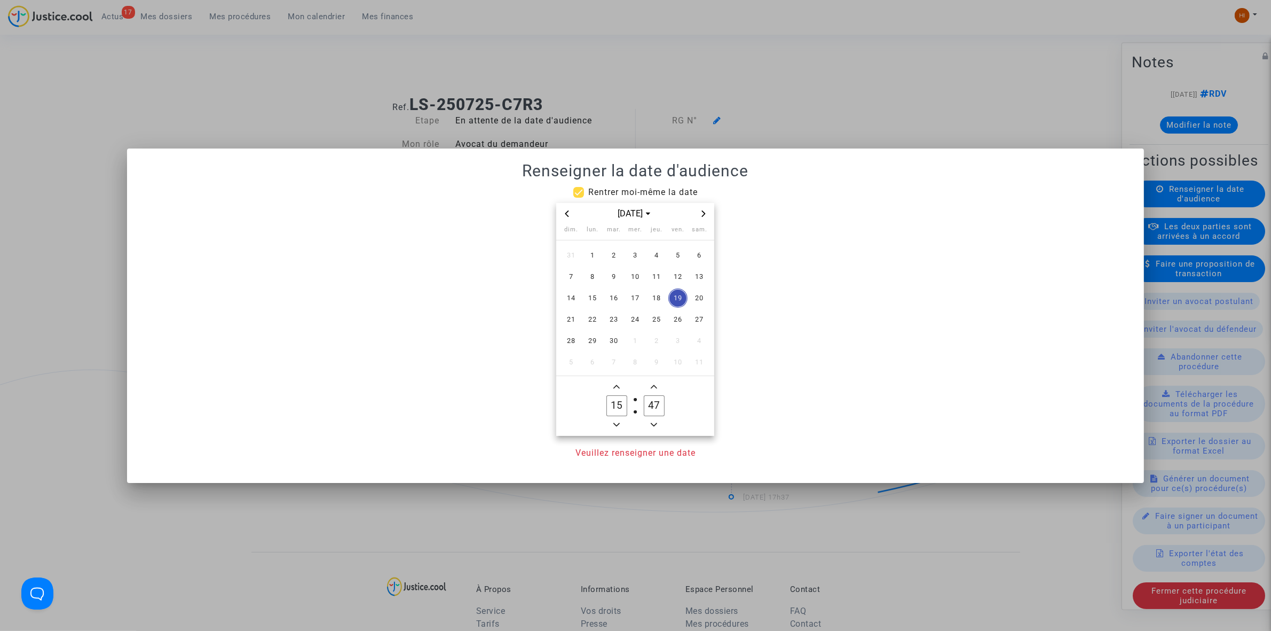
click at [705, 215] on icon "Next month" at bounding box center [704, 213] width 6 height 6
click at [612, 273] on span "4" at bounding box center [614, 276] width 19 height 19
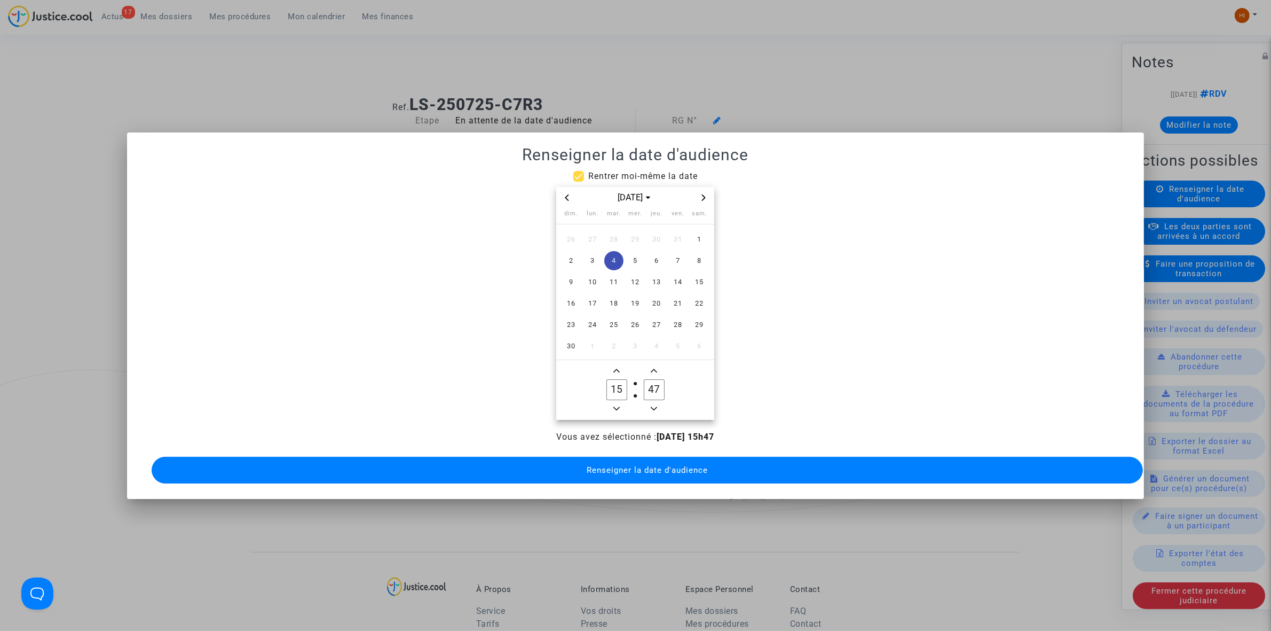
click at [617, 410] on owl-date-time-timer "15 Hour 47 Minute" at bounding box center [635, 390] width 158 height 60
click at [618, 407] on span "Minus a hour" at bounding box center [616, 408] width 13 height 13
click at [621, 364] on button "Add a hour" at bounding box center [616, 370] width 13 height 13
type input "14"
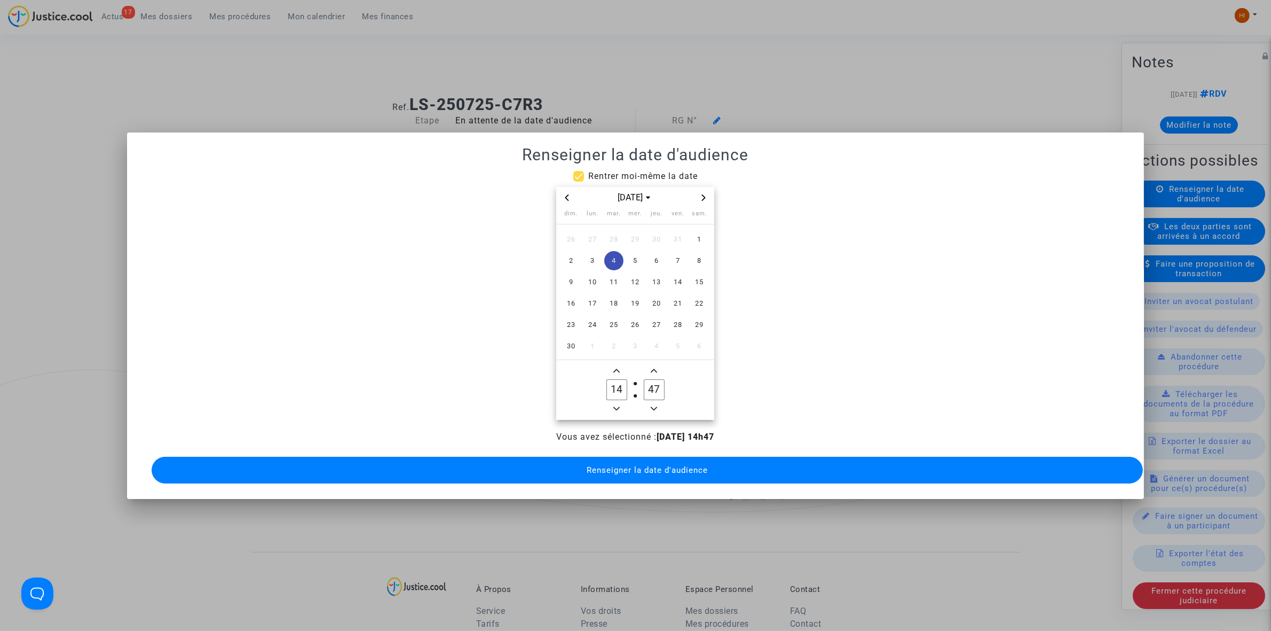
click at [661, 386] on input "47" at bounding box center [654, 389] width 20 height 20
type input "00"
click at [640, 465] on span "Renseigner la date d'audience" at bounding box center [647, 470] width 121 height 10
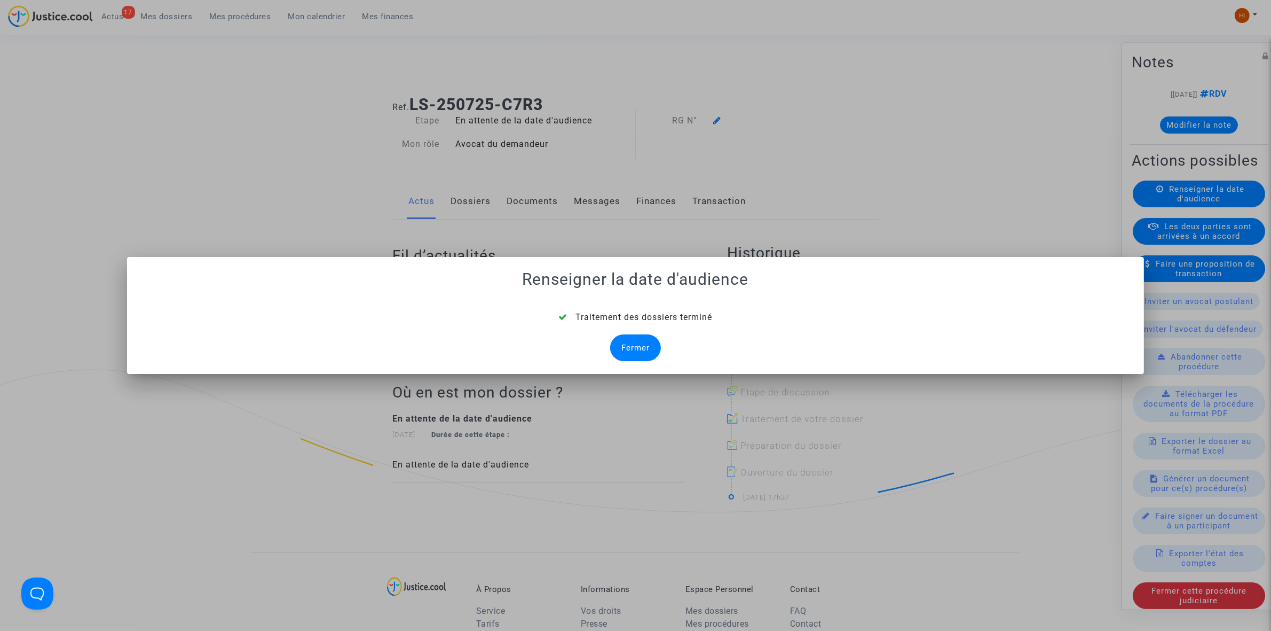
click at [629, 364] on mat-dialog-container "Renseigner la date d'audience Traitement des dossiers terminé Fermer" at bounding box center [635, 315] width 1017 height 117
drag, startPoint x: 629, startPoint y: 346, endPoint x: 698, endPoint y: 252, distance: 116.8
click at [630, 347] on div "Fermer" at bounding box center [635, 347] width 51 height 27
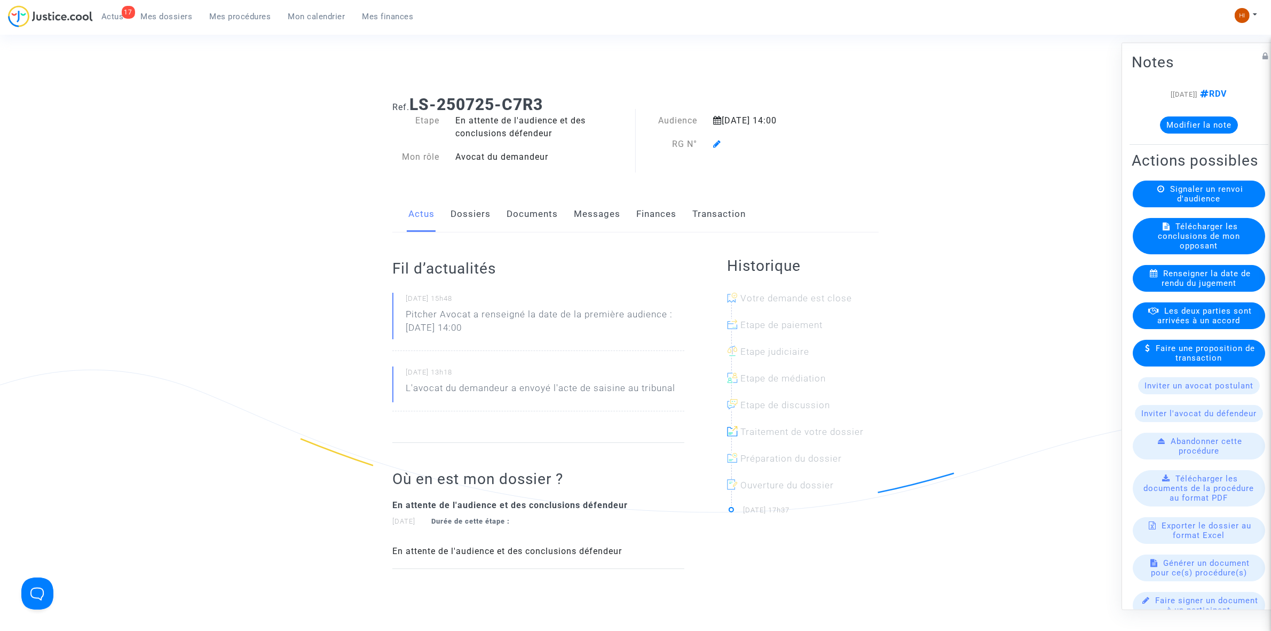
click at [715, 145] on icon at bounding box center [717, 143] width 8 height 9
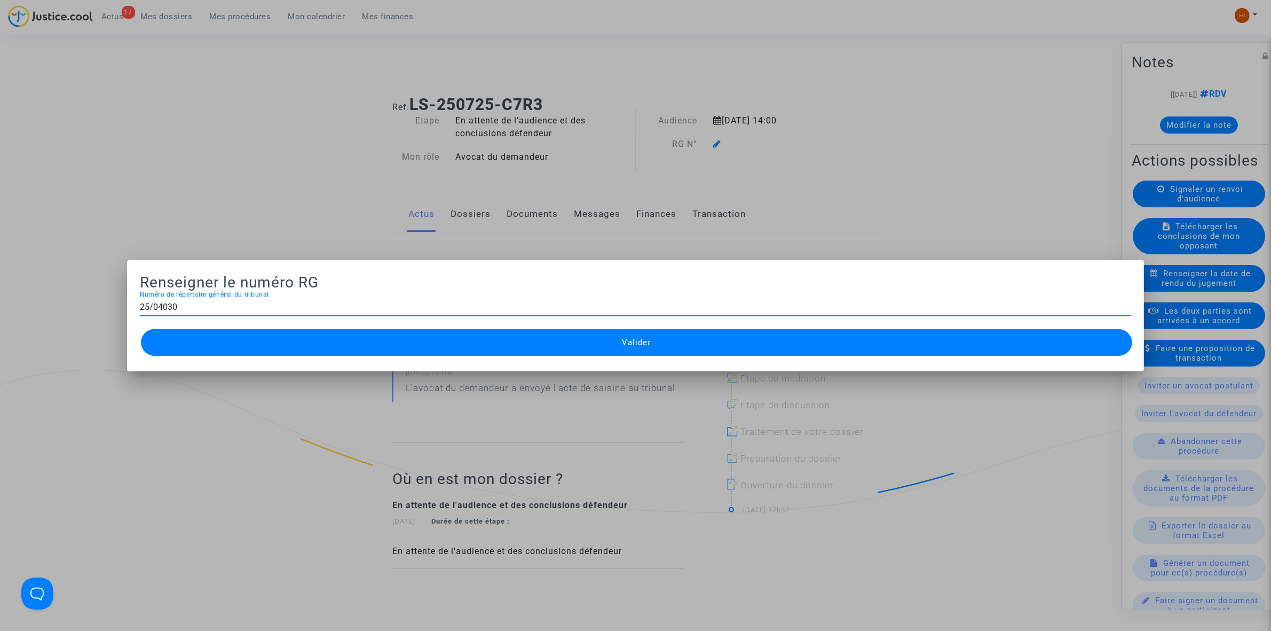
type input "25/04030"
click at [538, 342] on button "Valider" at bounding box center [637, 342] width 992 height 27
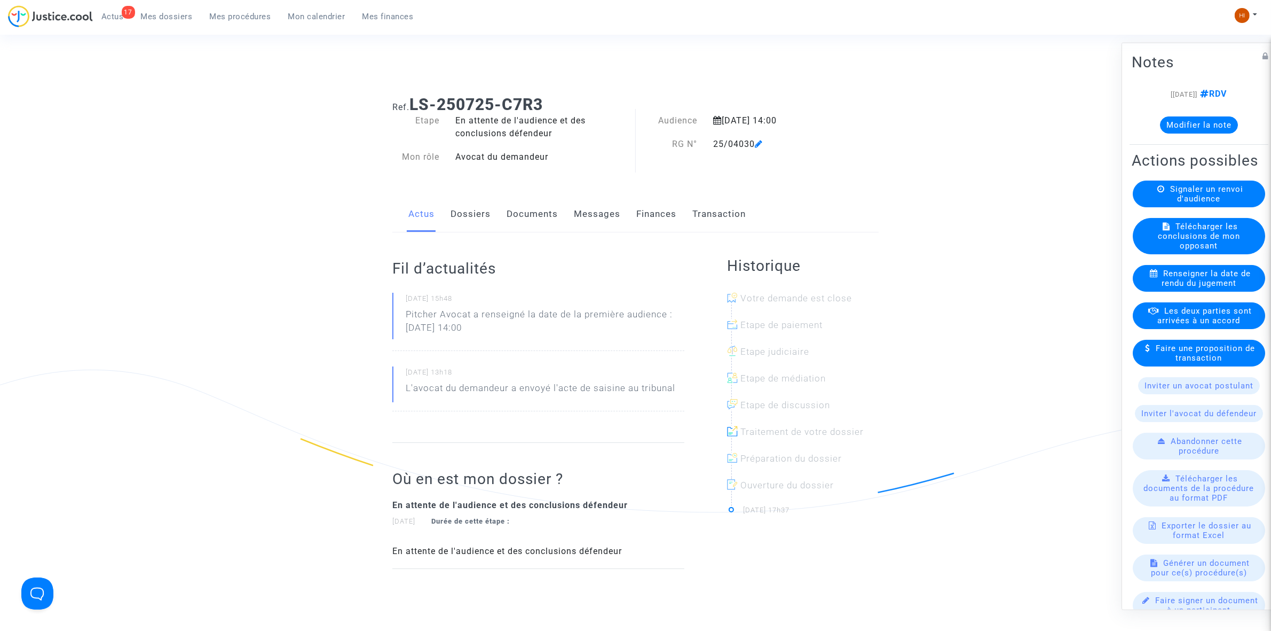
click at [543, 215] on link "Documents" at bounding box center [532, 214] width 51 height 35
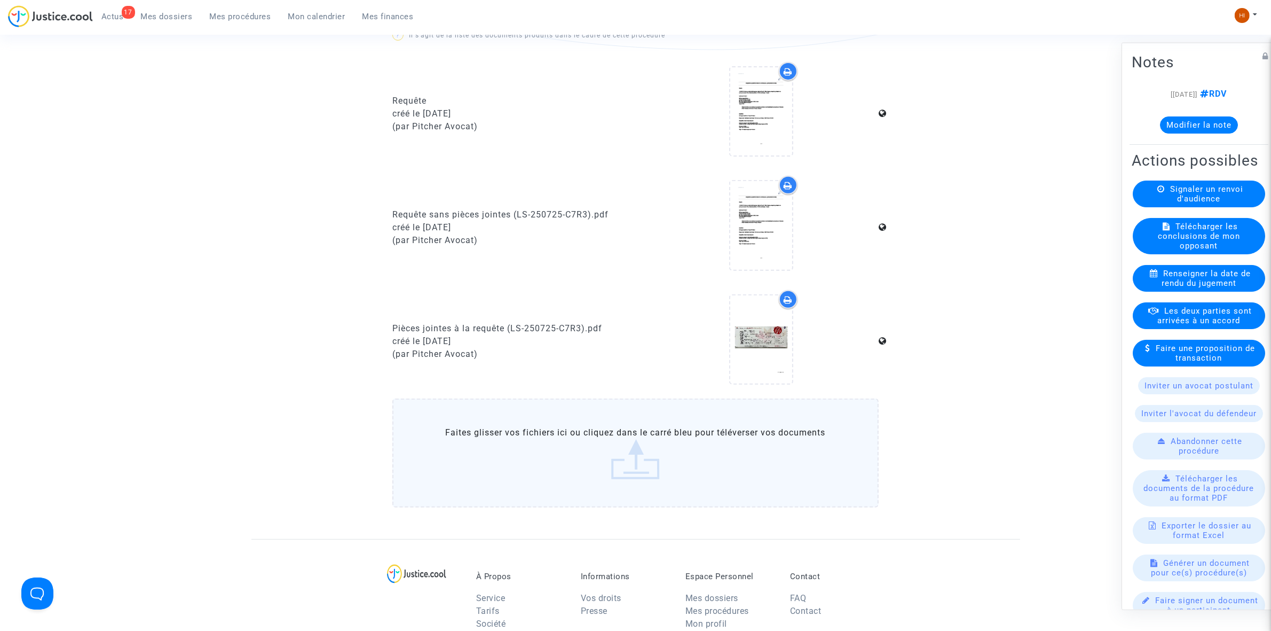
scroll to position [668, 0]
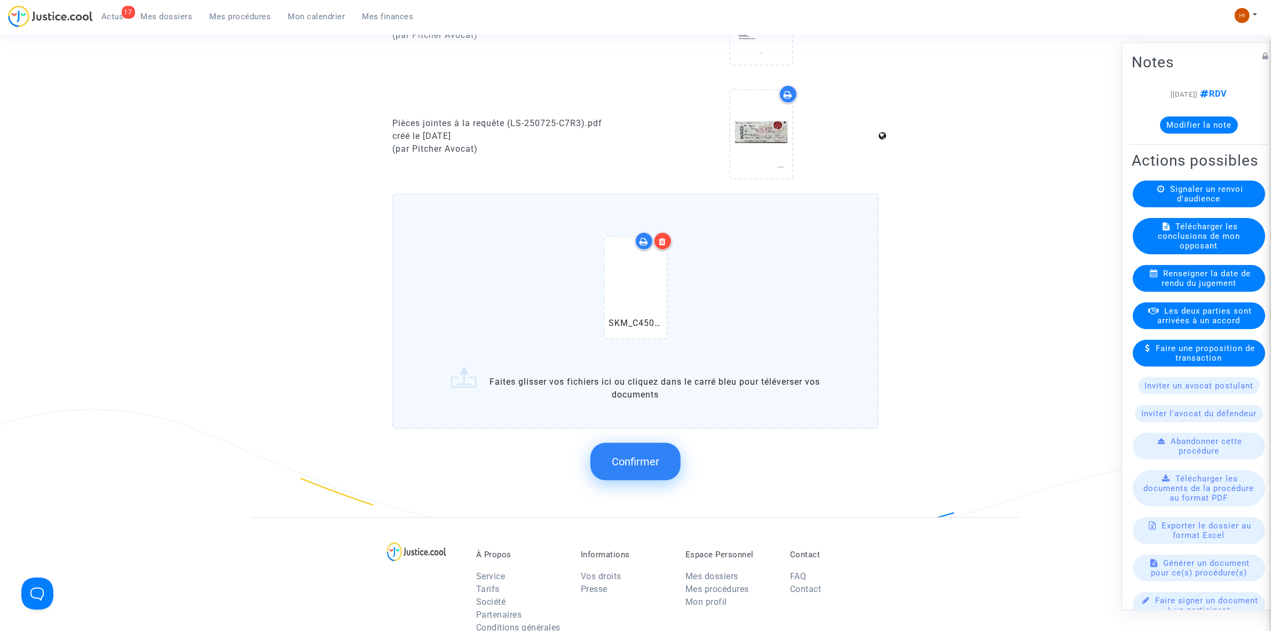
click at [641, 455] on span "Confirmer" at bounding box center [636, 461] width 48 height 13
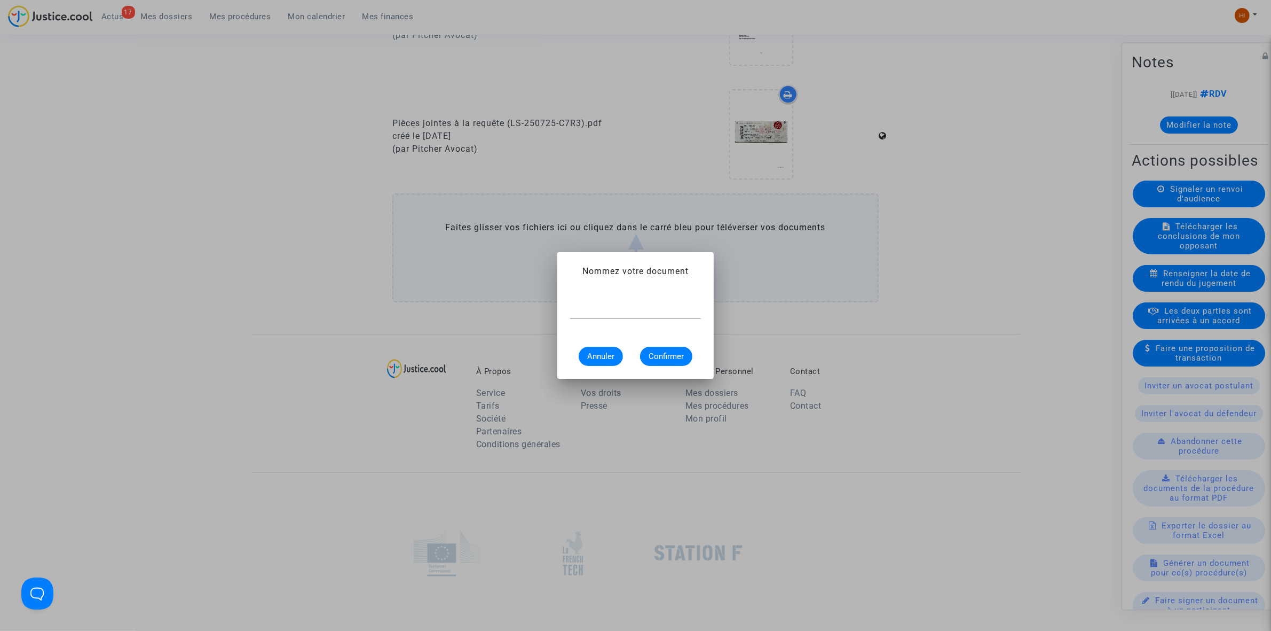
scroll to position [0, 0]
type input "CONVOCATION"
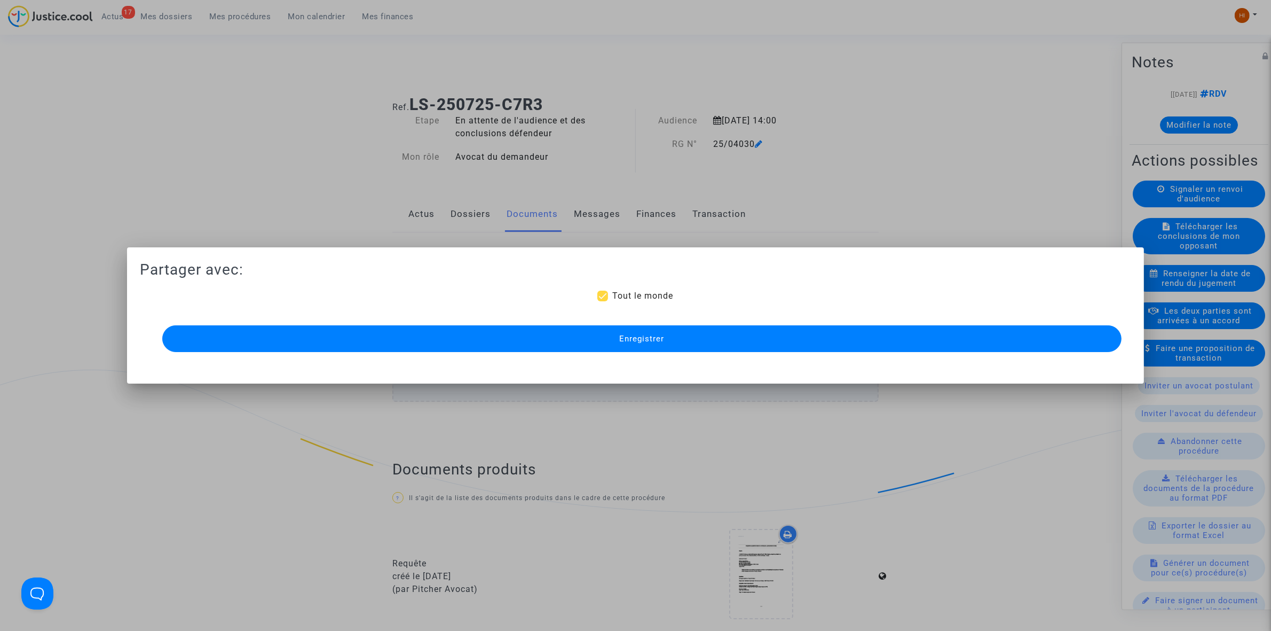
scroll to position [668, 0]
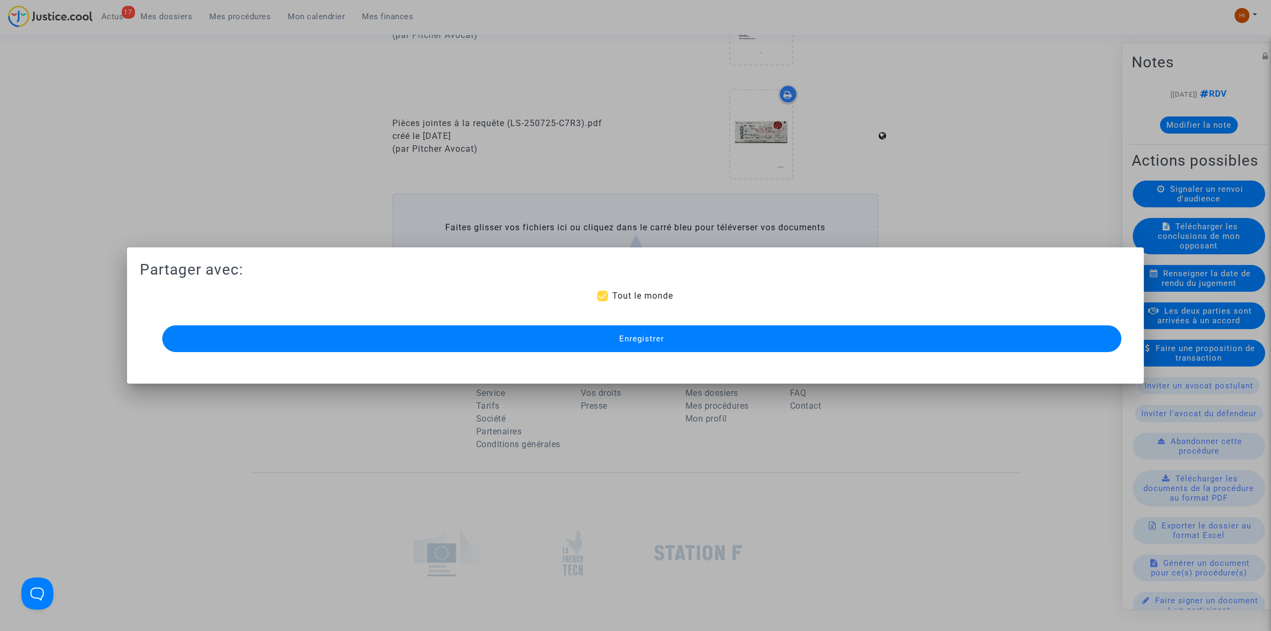
click at [739, 346] on button "Enregistrer" at bounding box center [642, 338] width 960 height 27
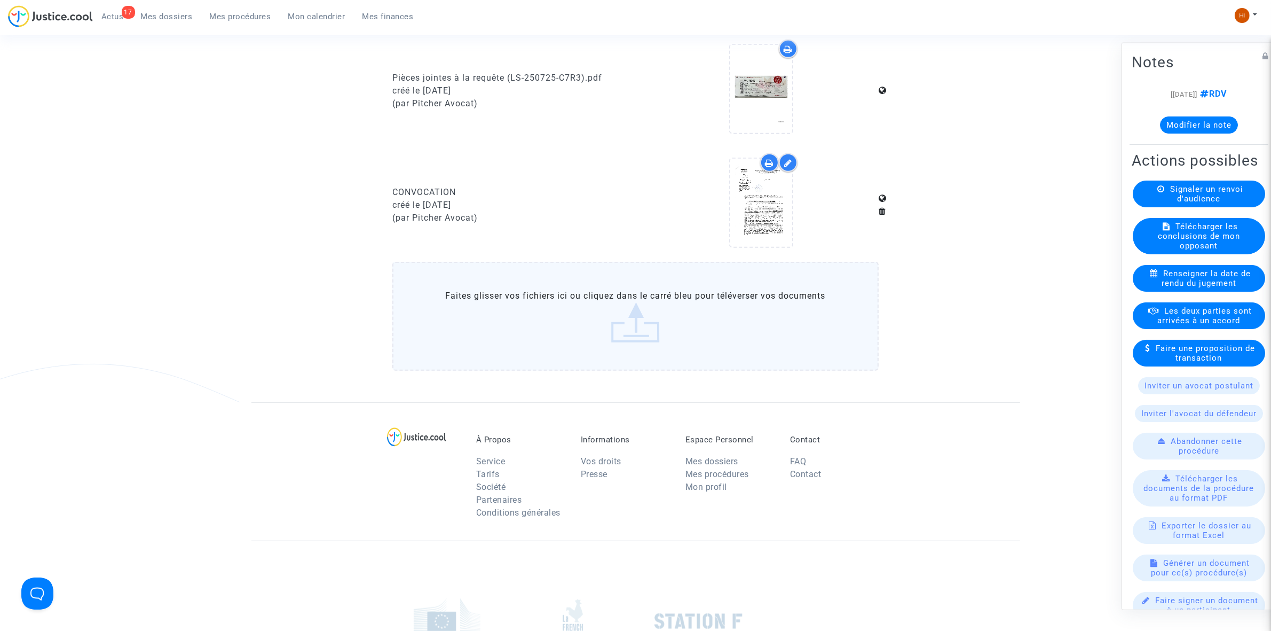
scroll to position [676, 0]
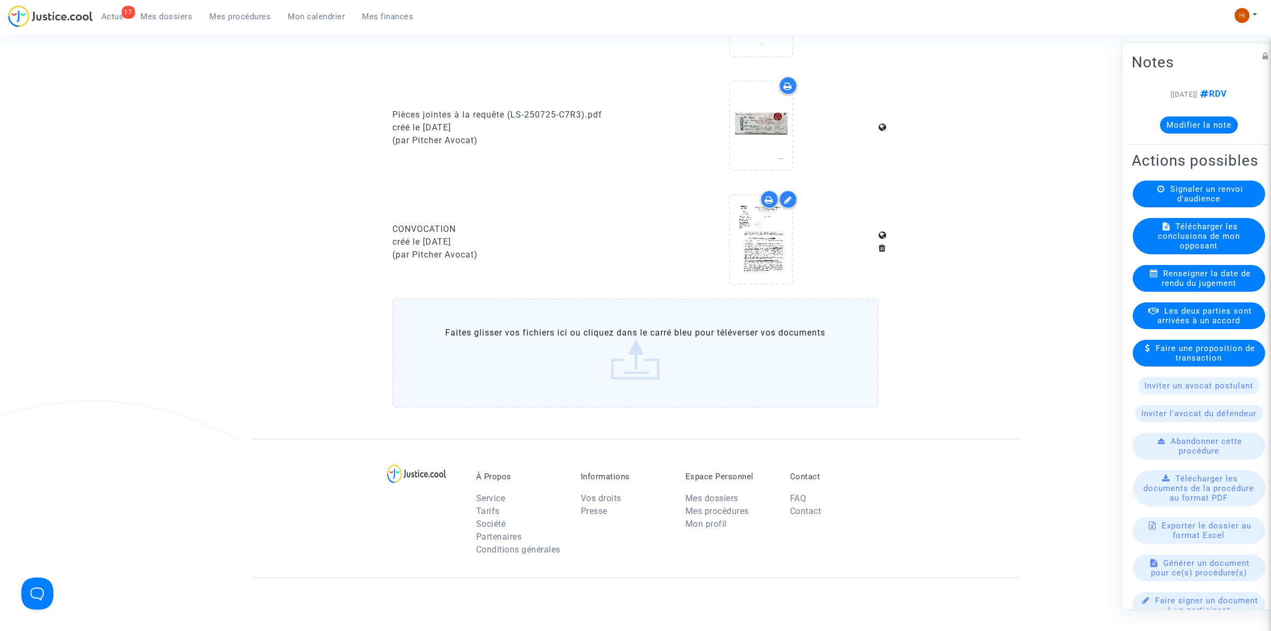
click at [244, 20] on span "Mes procédures" at bounding box center [240, 17] width 61 height 10
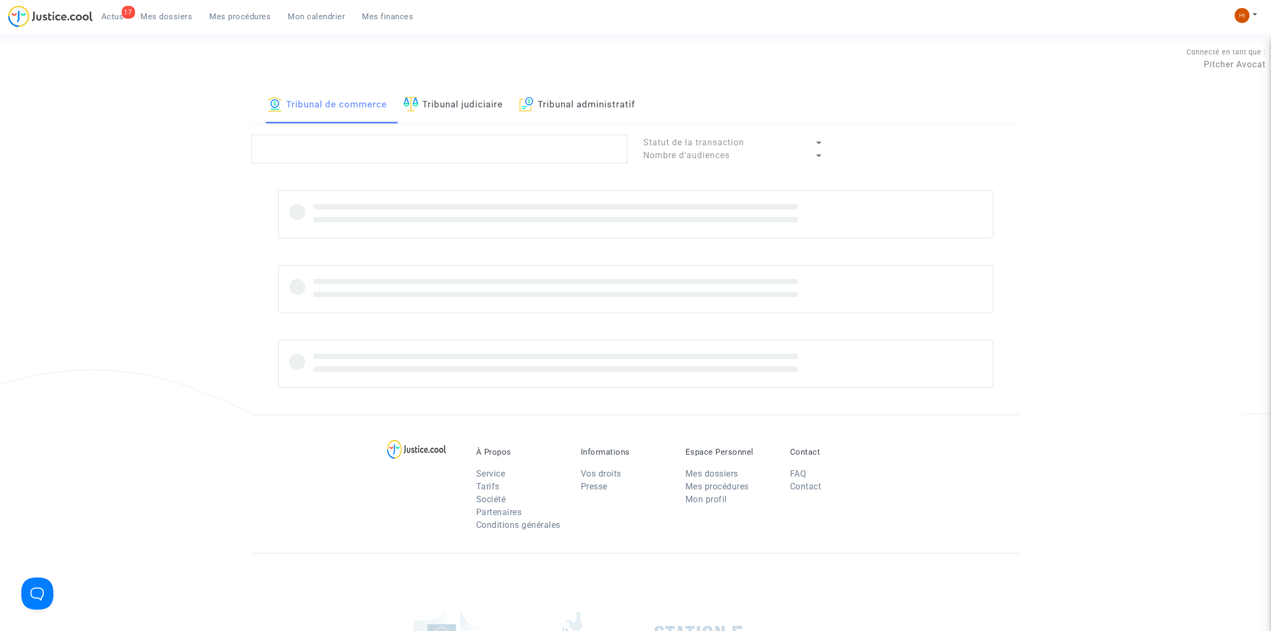
click at [439, 108] on link "Tribunal judiciaire" at bounding box center [454, 105] width 100 height 36
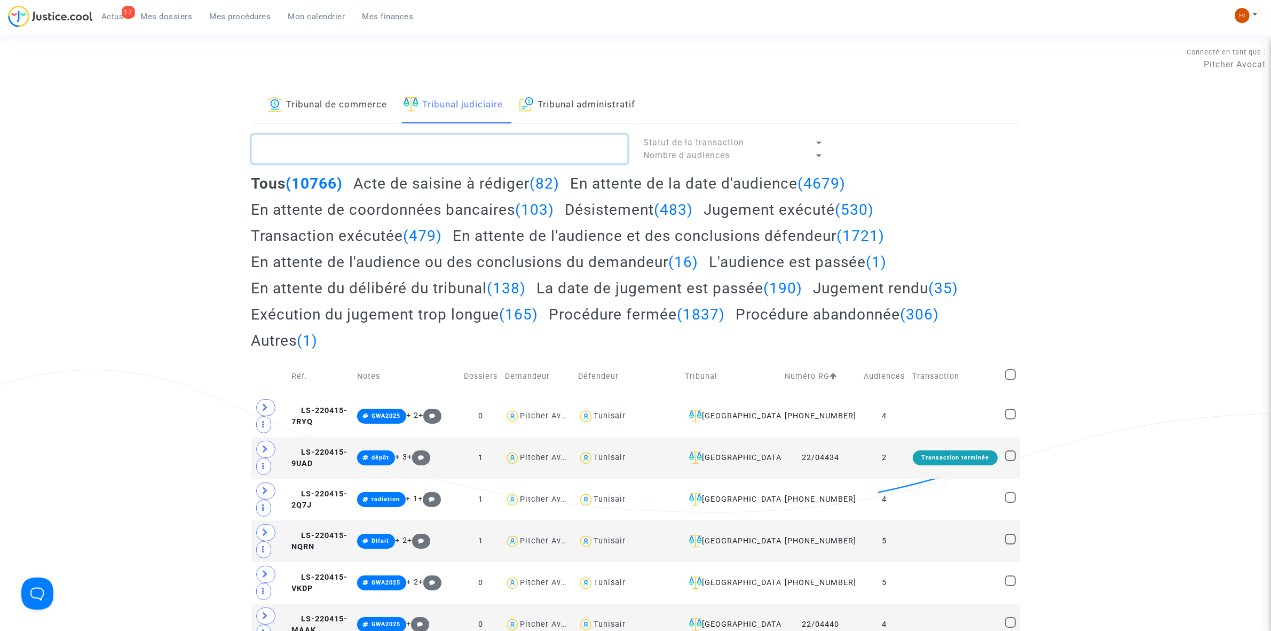
click at [429, 162] on textarea at bounding box center [440, 149] width 376 height 29
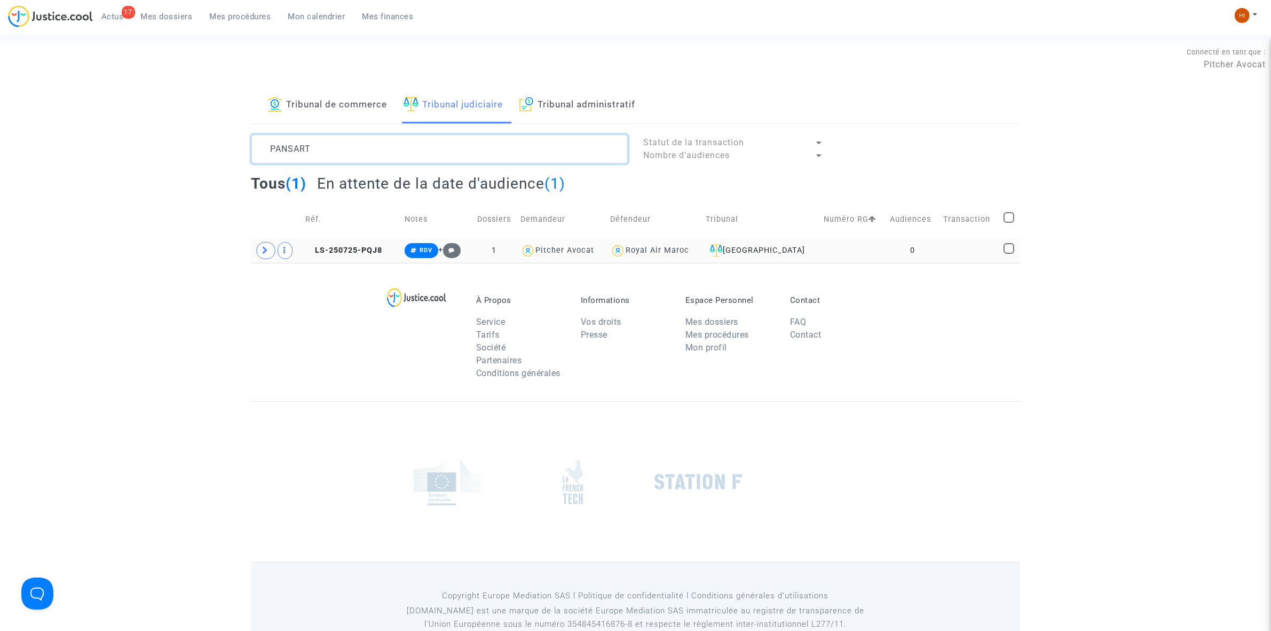
type textarea "PANSART"
click at [357, 257] on td "LS-250725-PQJ8" at bounding box center [351, 250] width 99 height 25
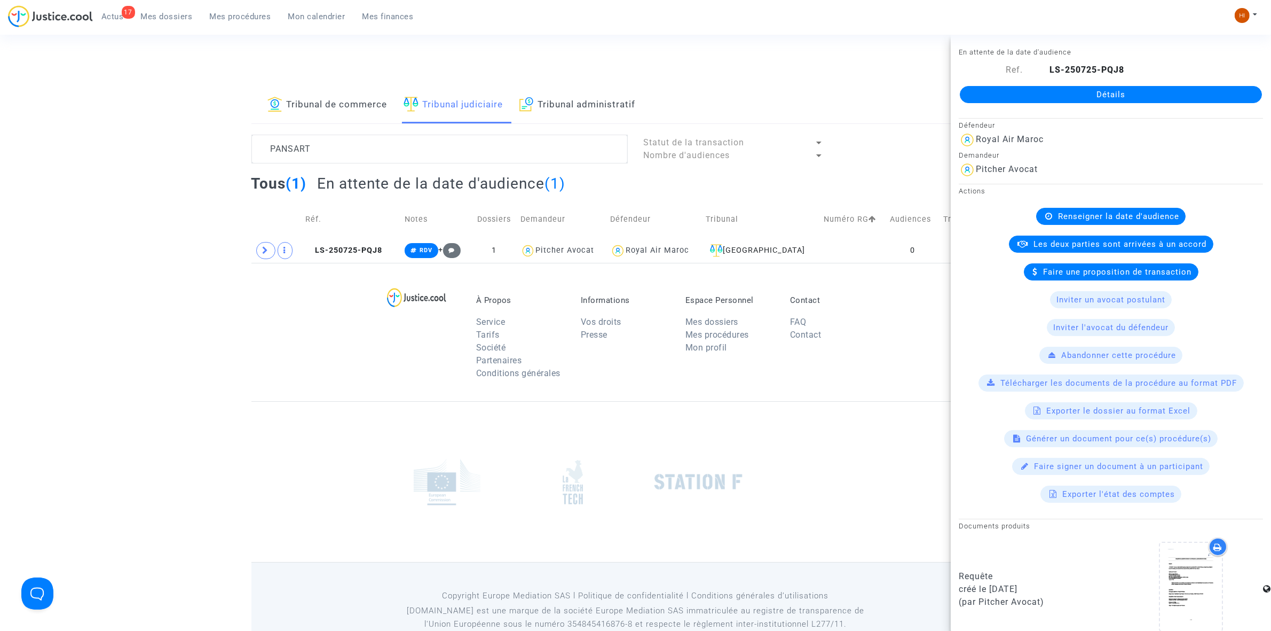
click at [1103, 97] on link "Détails" at bounding box center [1111, 94] width 302 height 17
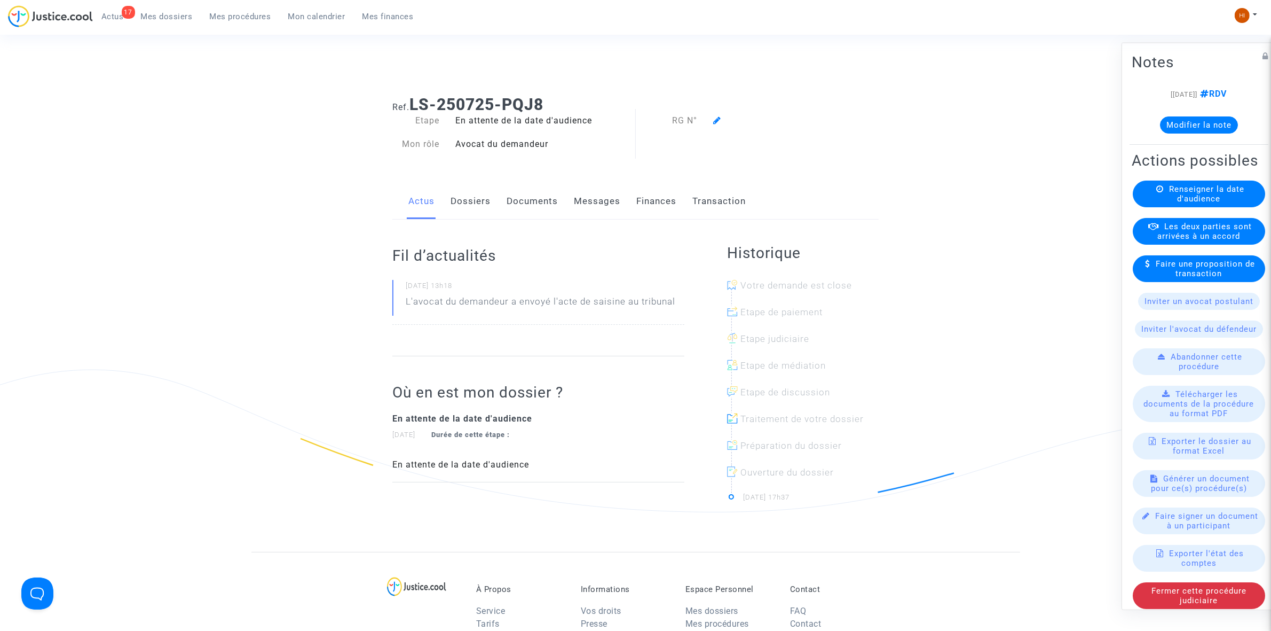
click at [1215, 203] on span "Renseigner la date d'audience" at bounding box center [1206, 193] width 75 height 19
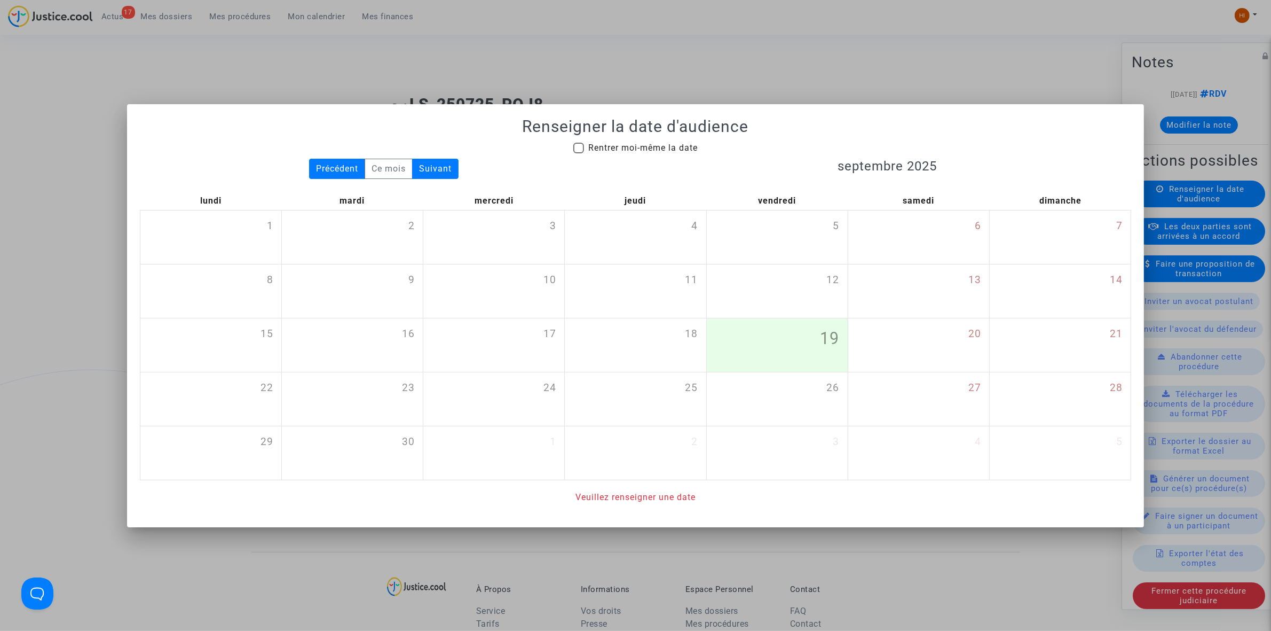
click at [627, 147] on span "Rentrer moi-même la date" at bounding box center [642, 148] width 109 height 10
click at [579, 153] on input "Rentrer moi-même la date" at bounding box center [578, 153] width 1 height 1
checkbox input "true"
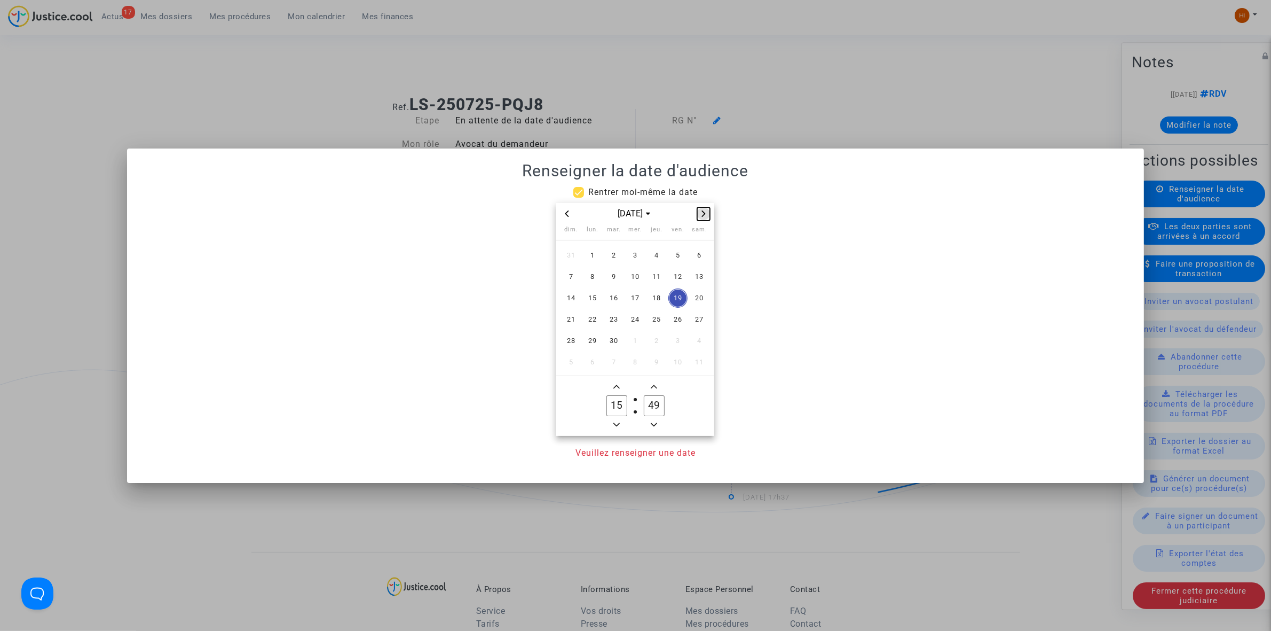
click at [710, 219] on button "Next month" at bounding box center [703, 213] width 13 height 13
click at [617, 276] on span "4" at bounding box center [614, 276] width 19 height 19
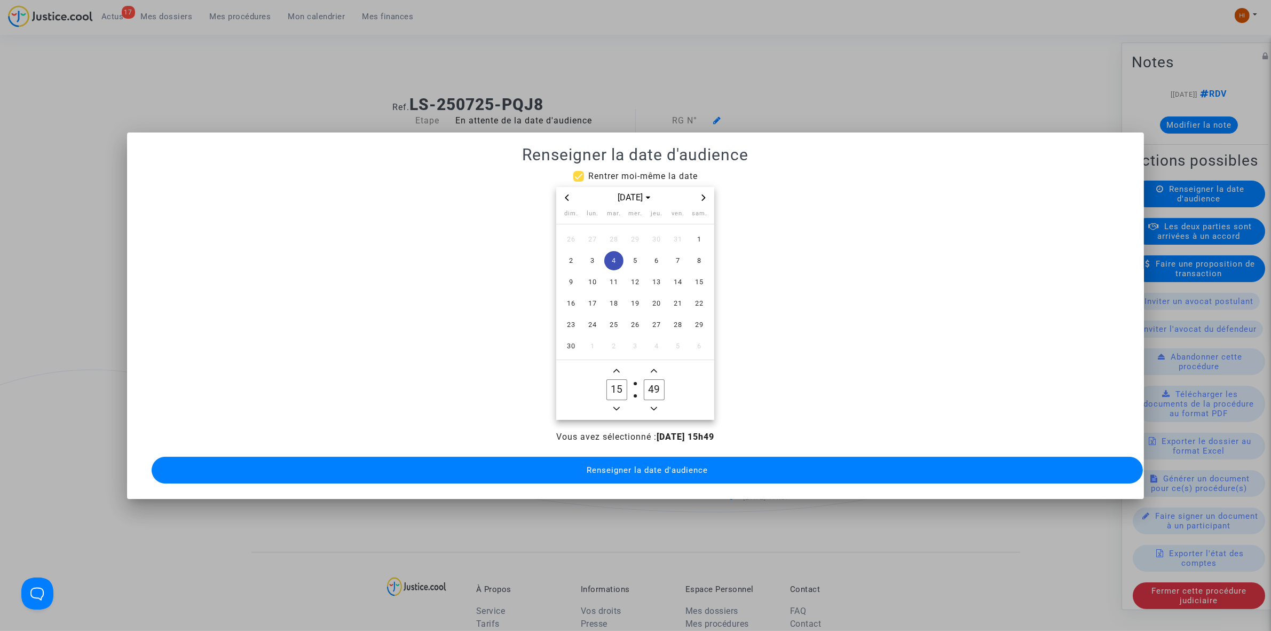
click at [622, 402] on span "Minus a hour" at bounding box center [616, 408] width 13 height 13
type input "14"
click at [657, 380] on input "49" at bounding box center [654, 389] width 20 height 20
type input "00"
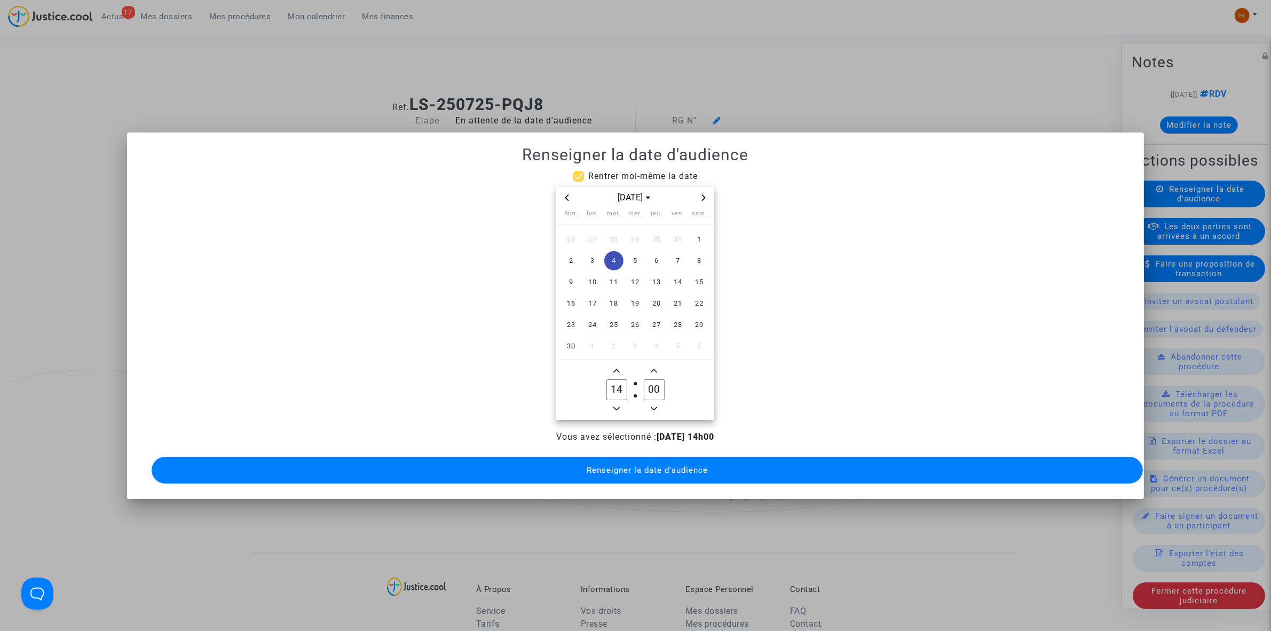
click at [634, 472] on button "Renseigner la date d'audience" at bounding box center [648, 470] width 992 height 27
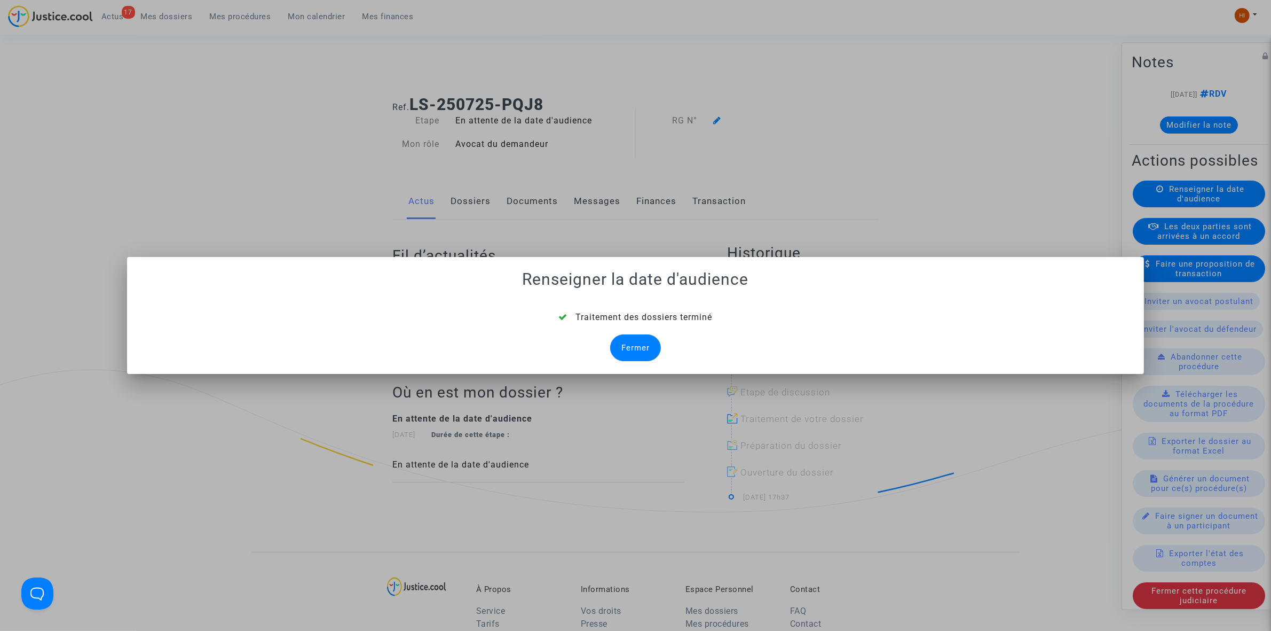
click at [649, 354] on div "Fermer" at bounding box center [635, 347] width 51 height 27
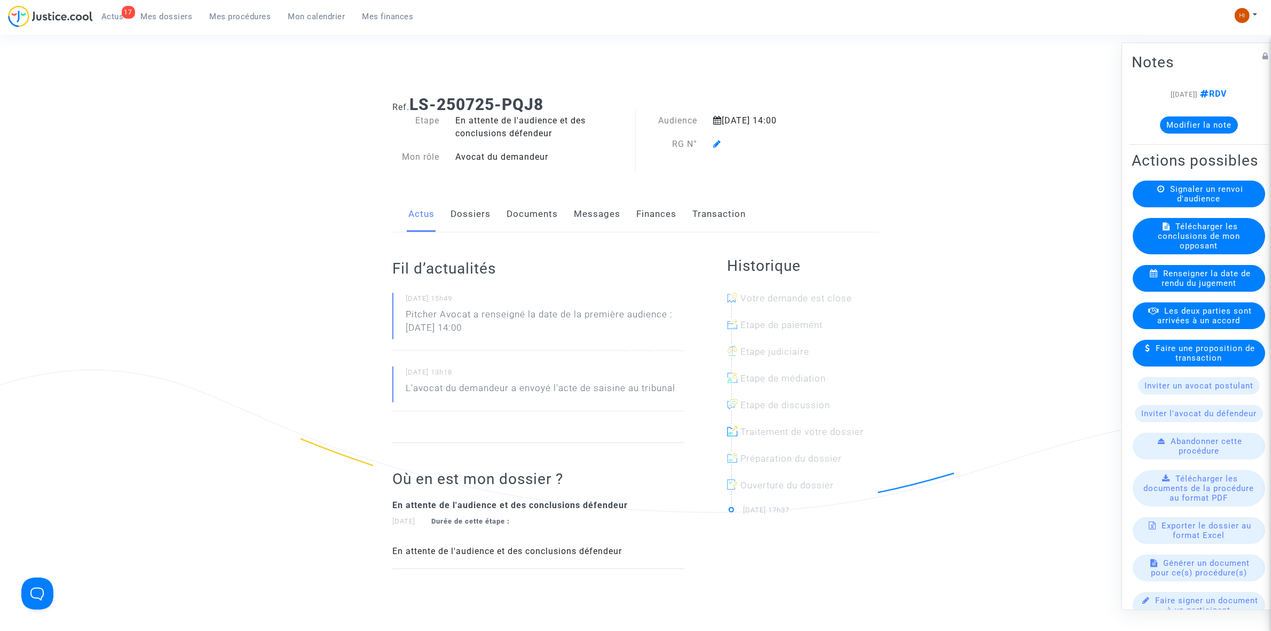
click at [716, 143] on icon at bounding box center [717, 143] width 8 height 9
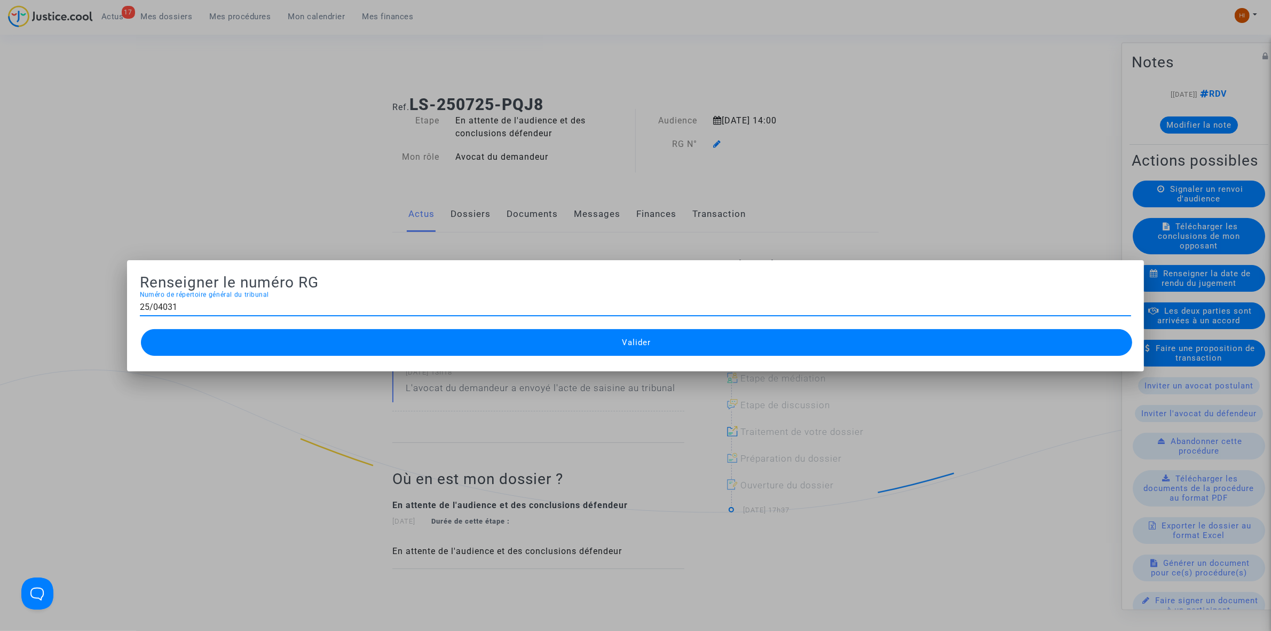
type input "25/04031"
click at [468, 339] on button "Valider" at bounding box center [637, 342] width 992 height 27
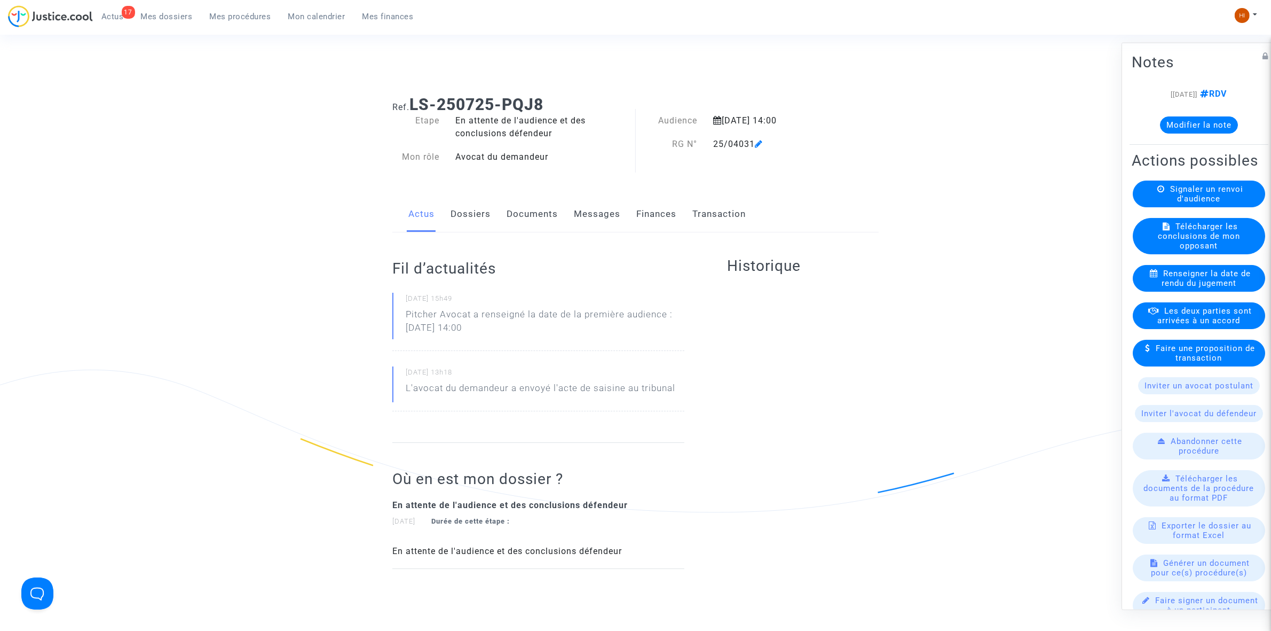
drag, startPoint x: 518, startPoint y: 225, endPoint x: 524, endPoint y: 213, distance: 13.6
click at [524, 213] on link "Documents" at bounding box center [532, 214] width 51 height 35
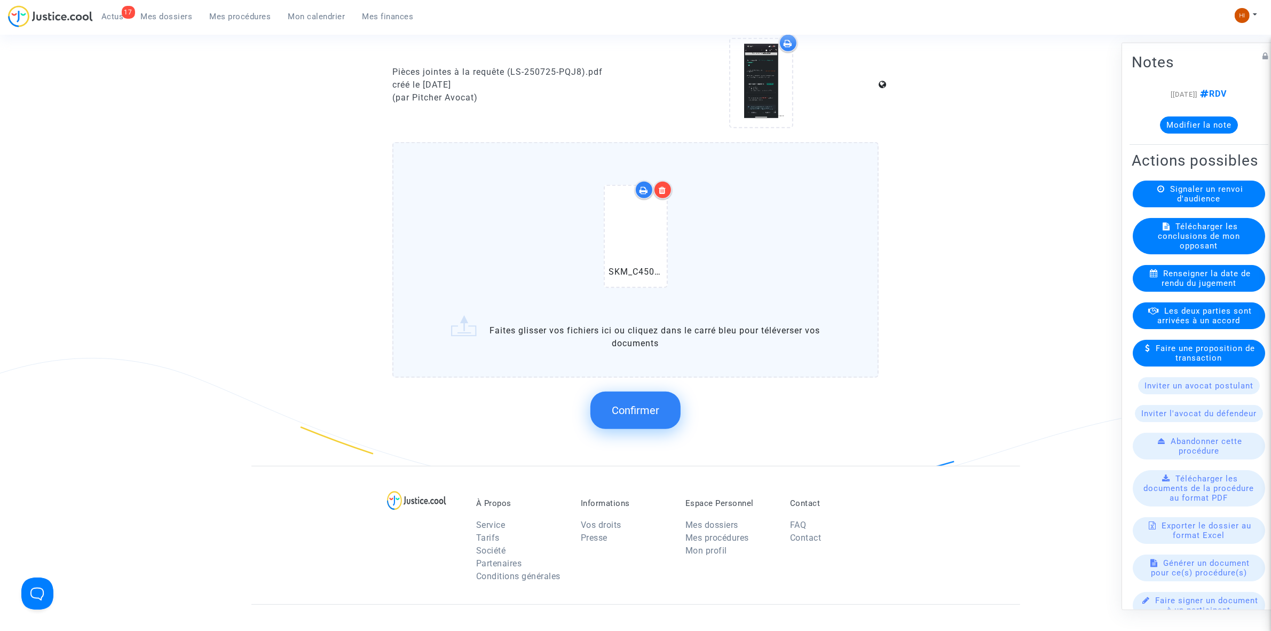
scroll to position [935, 0]
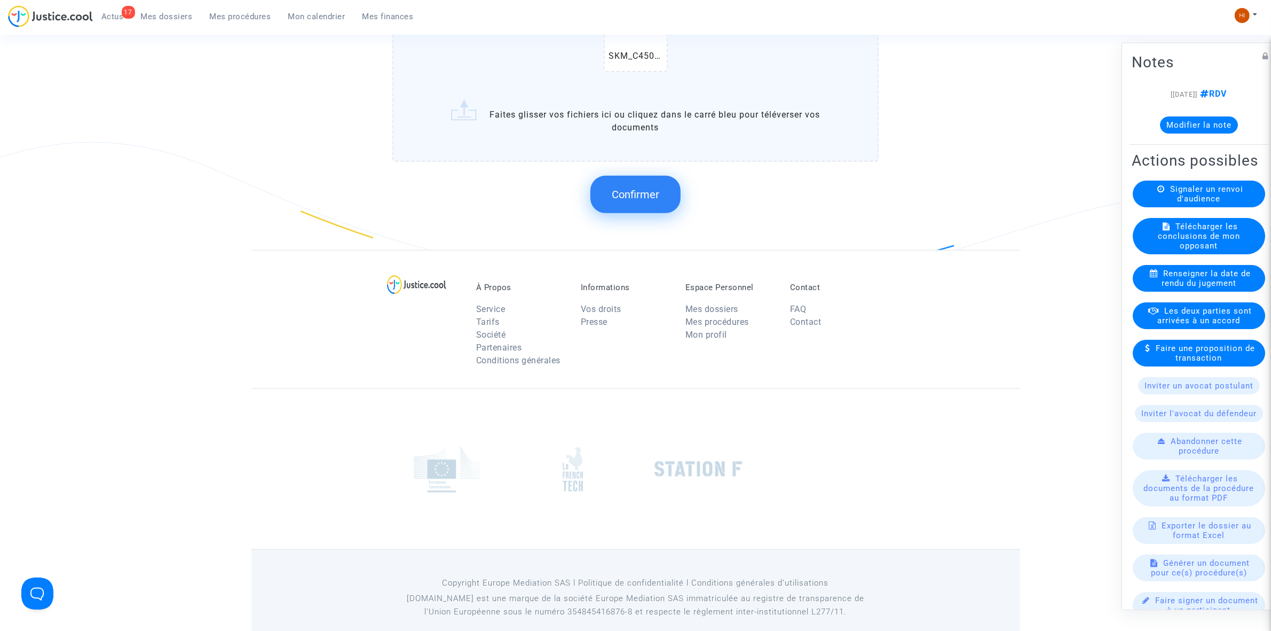
click at [650, 188] on span "Confirmer" at bounding box center [636, 194] width 48 height 13
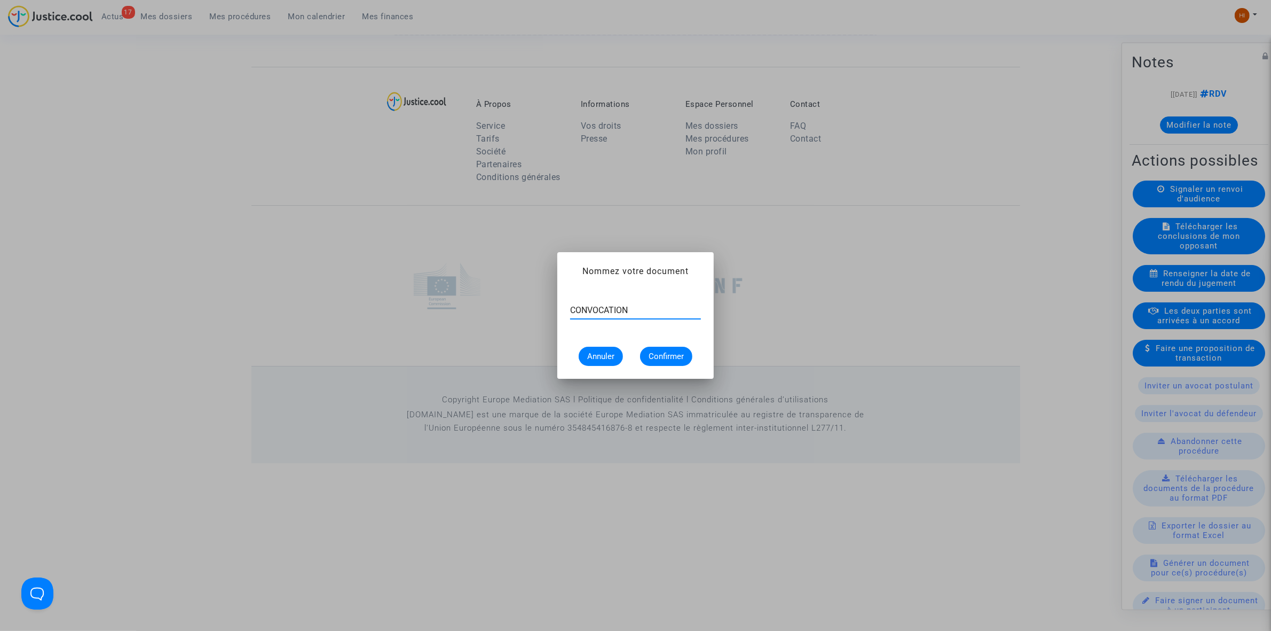
type input "CONVOCATION"
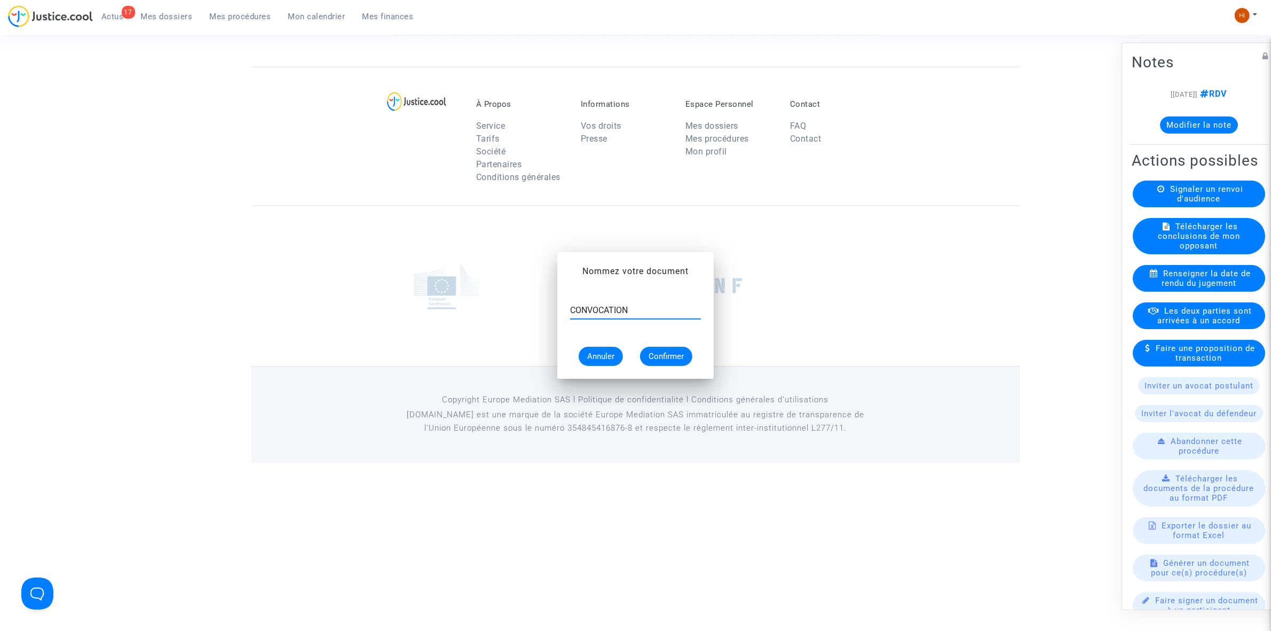
scroll to position [763, 0]
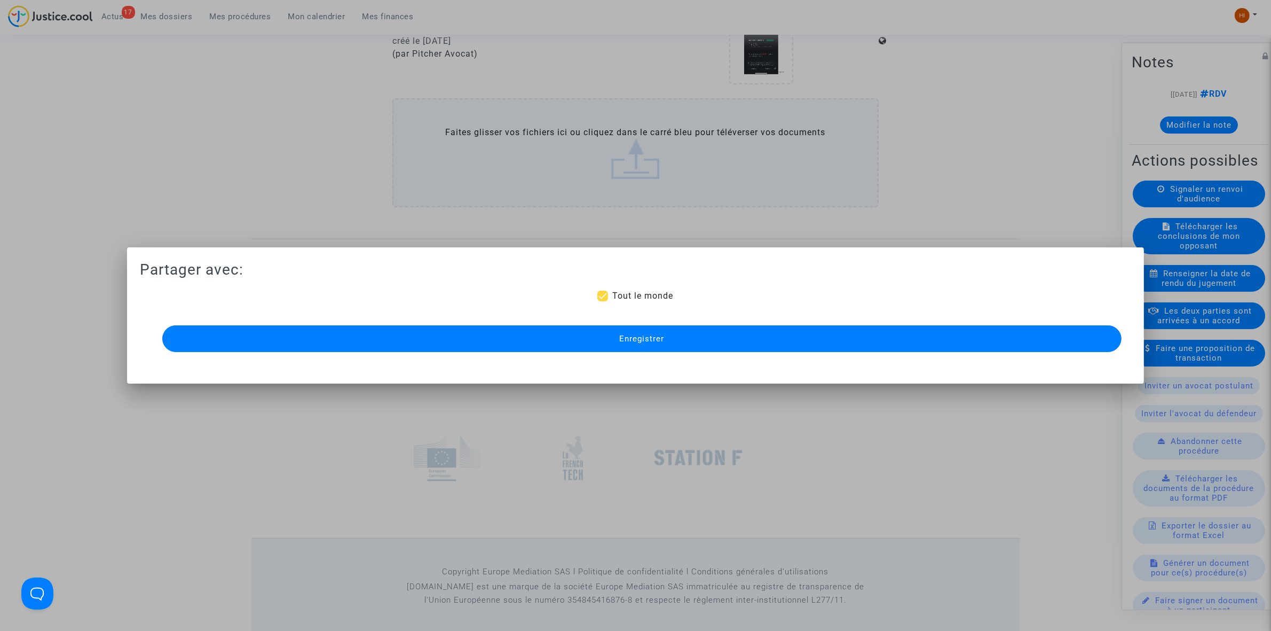
click at [492, 352] on div "Enregistrer" at bounding box center [636, 339] width 960 height 32
click at [516, 327] on button "Enregistrer" at bounding box center [642, 338] width 960 height 27
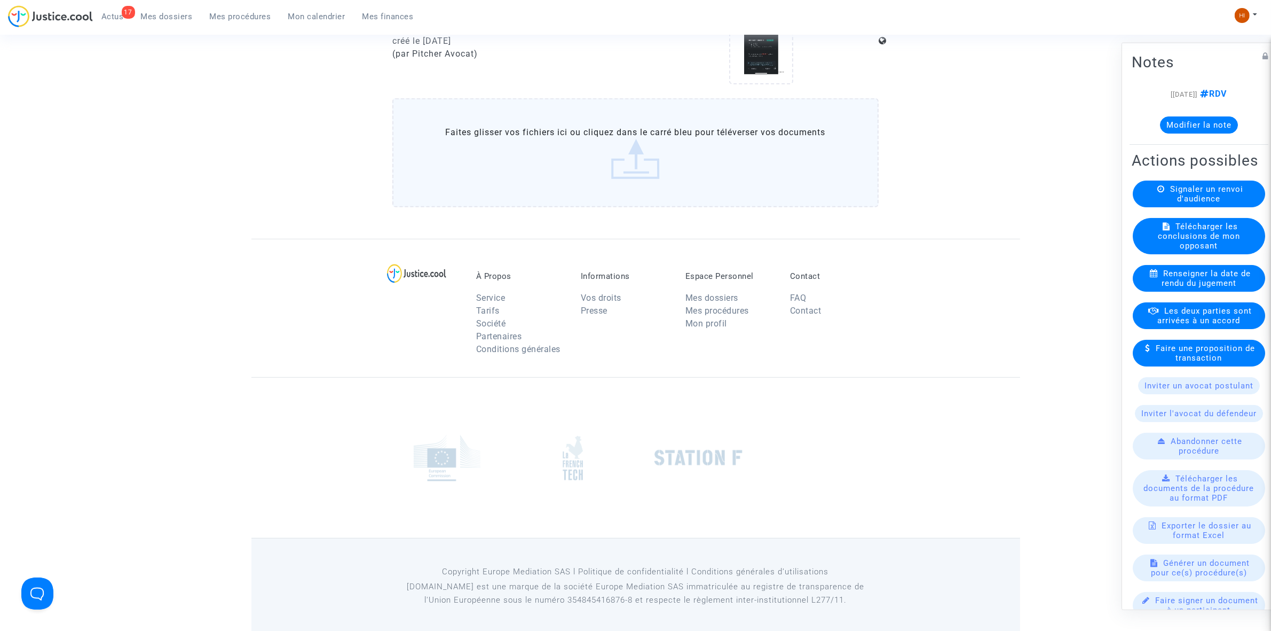
click at [244, 28] on div "17 Actus Mes dossiers Mes procédures Mon calendrier Mes finances" at bounding box center [215, 19] width 414 height 29
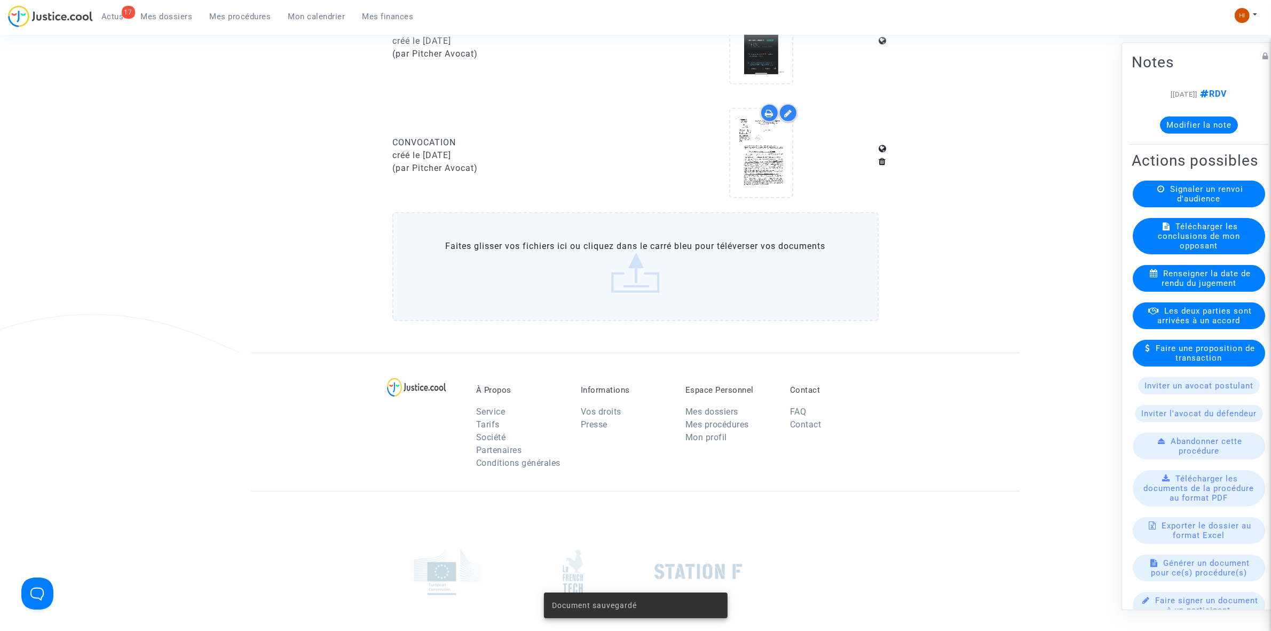
click at [241, 13] on span "Mes procédures" at bounding box center [240, 17] width 61 height 10
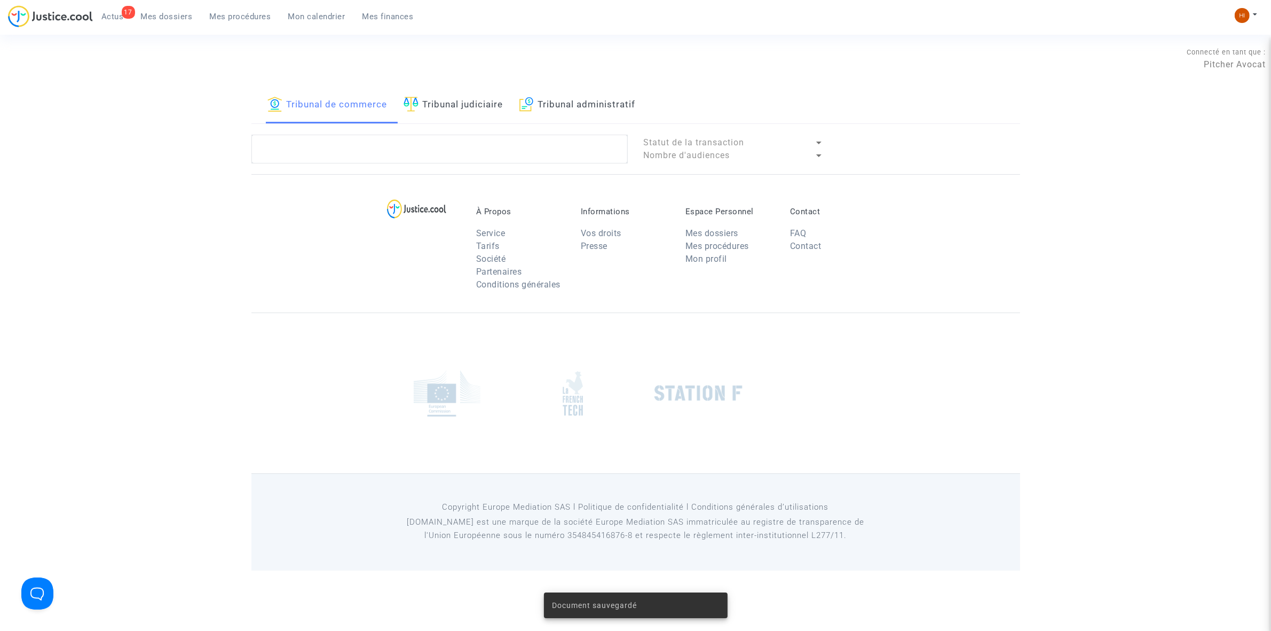
click at [453, 105] on link "Tribunal judiciaire" at bounding box center [454, 105] width 100 height 36
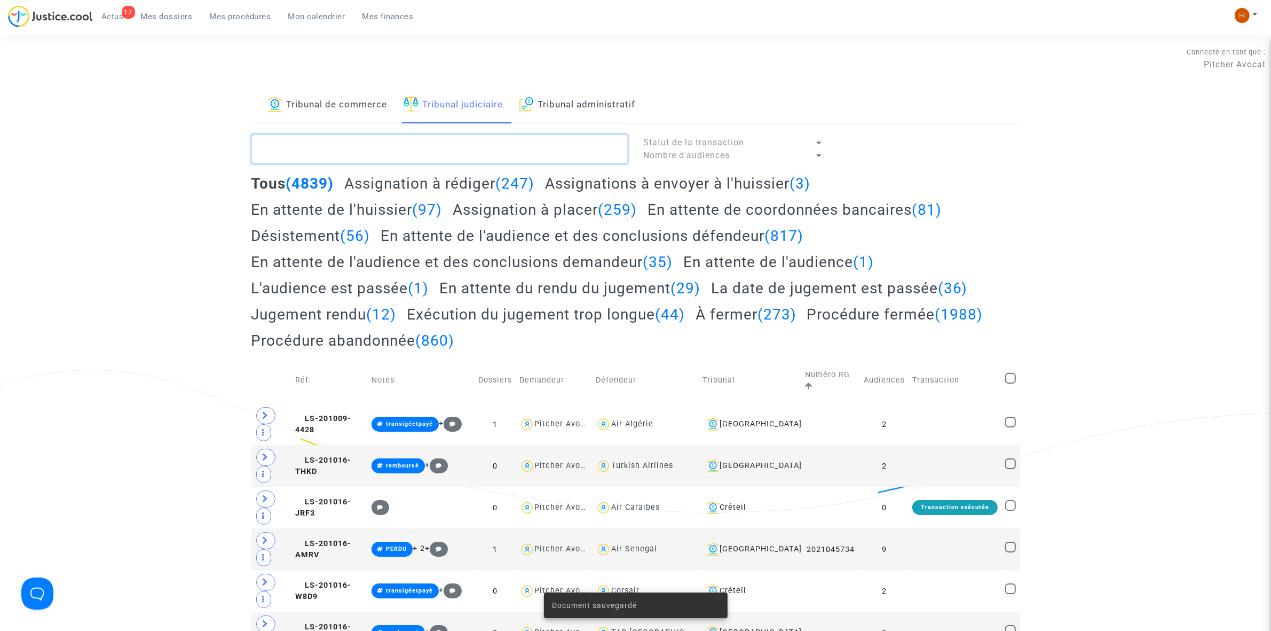
click at [439, 143] on textarea at bounding box center [440, 149] width 376 height 29
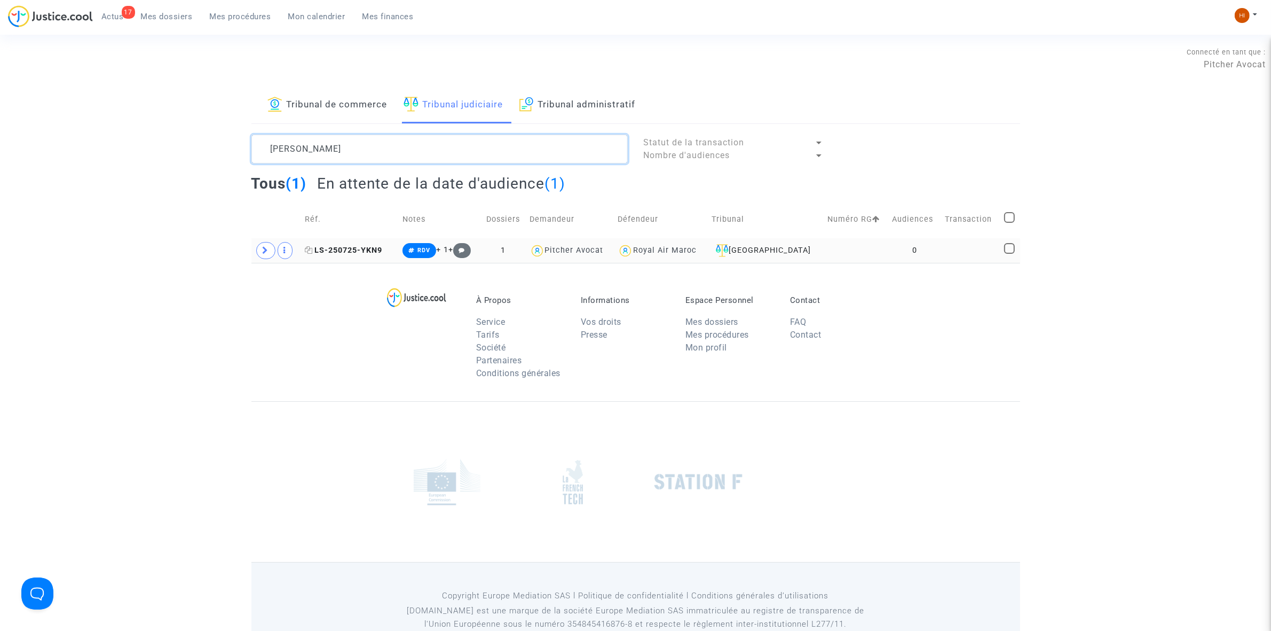
type textarea "NUNEZ"
click at [364, 255] on span "LS-250725-YKN9" at bounding box center [343, 250] width 77 height 9
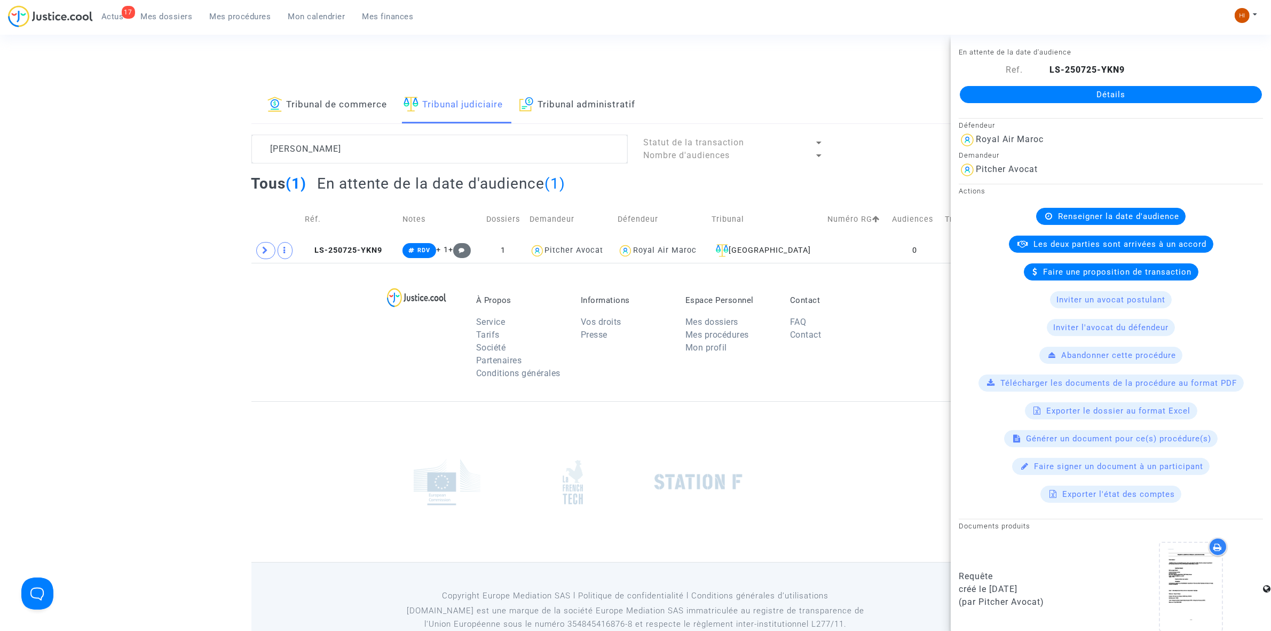
click at [1119, 99] on link "Détails" at bounding box center [1111, 94] width 302 height 17
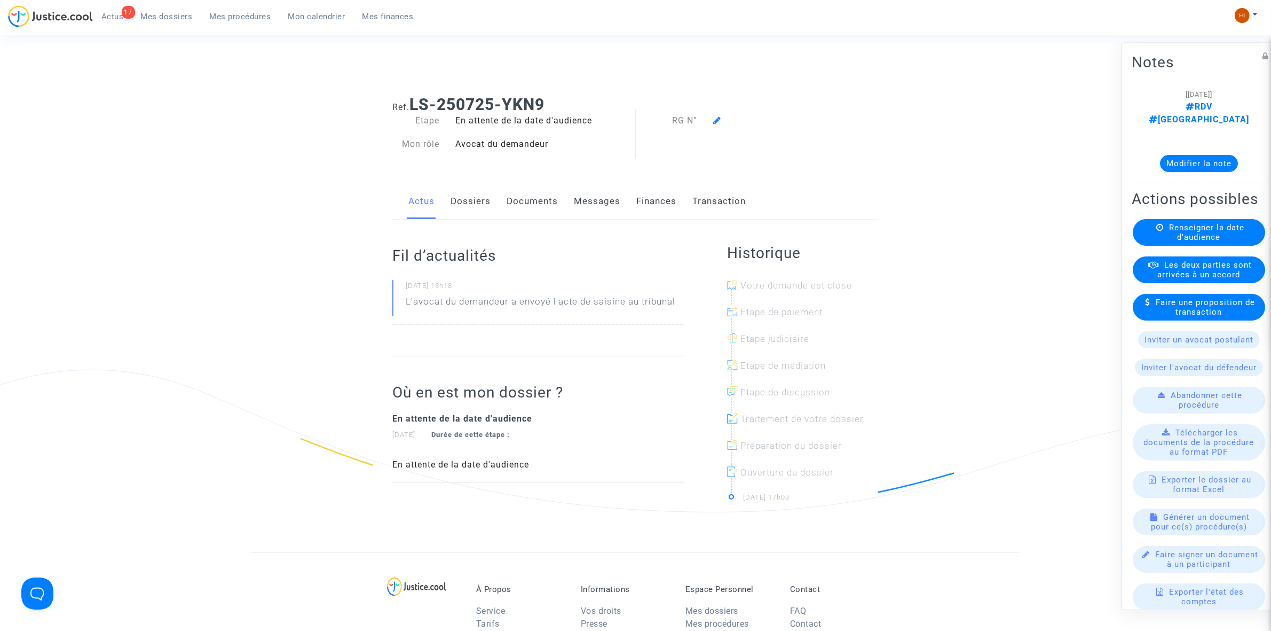
click at [1203, 222] on span "Renseigner la date d'audience" at bounding box center [1206, 231] width 75 height 19
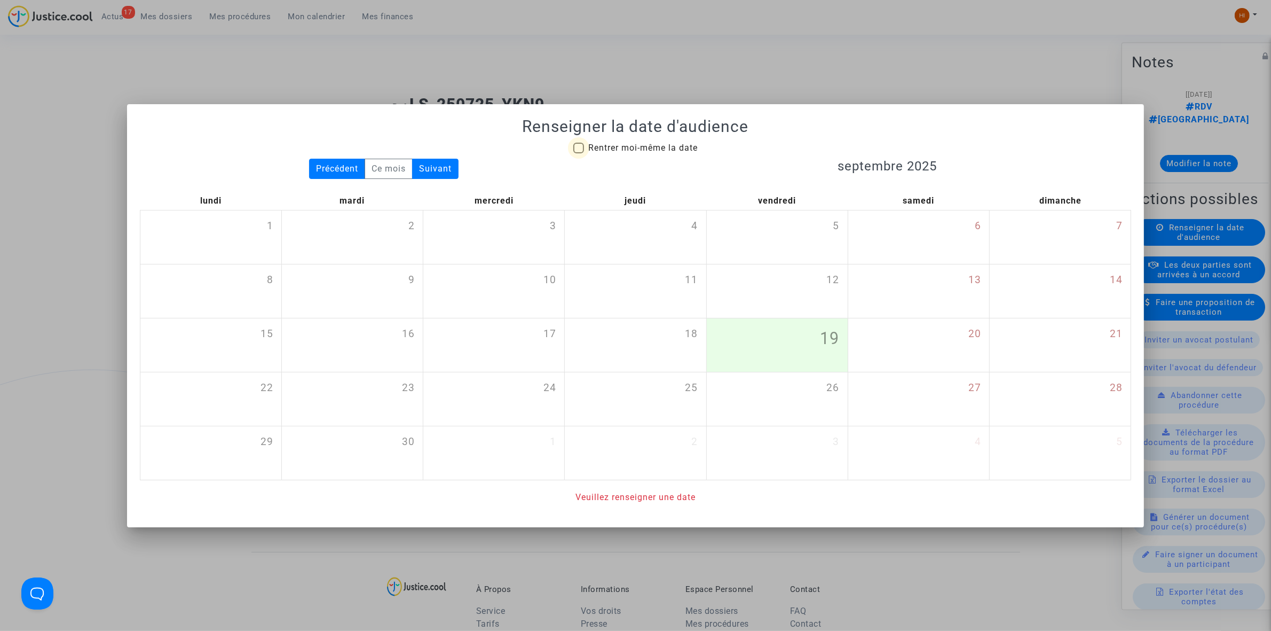
click at [645, 142] on span "Rentrer moi-même la date" at bounding box center [642, 148] width 109 height 13
click at [579, 153] on input "Rentrer moi-même la date" at bounding box center [578, 153] width 1 height 1
checkbox input "true"
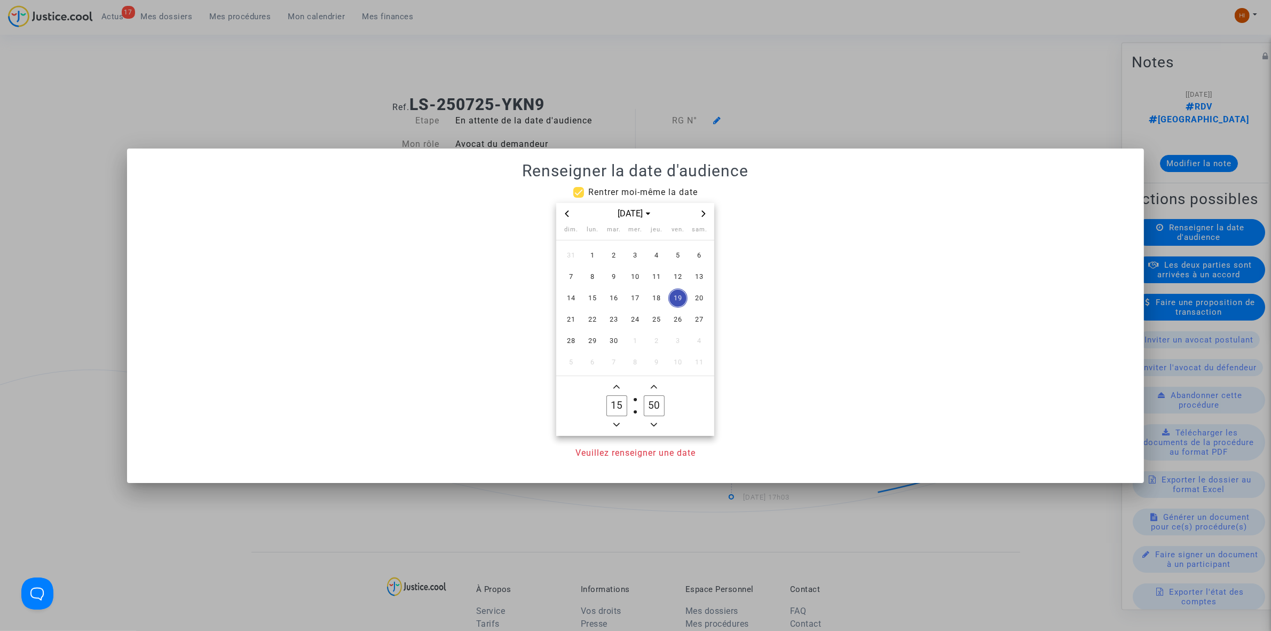
click at [704, 213] on icon "Next month" at bounding box center [704, 213] width 6 height 6
click at [610, 278] on span "4" at bounding box center [614, 276] width 19 height 19
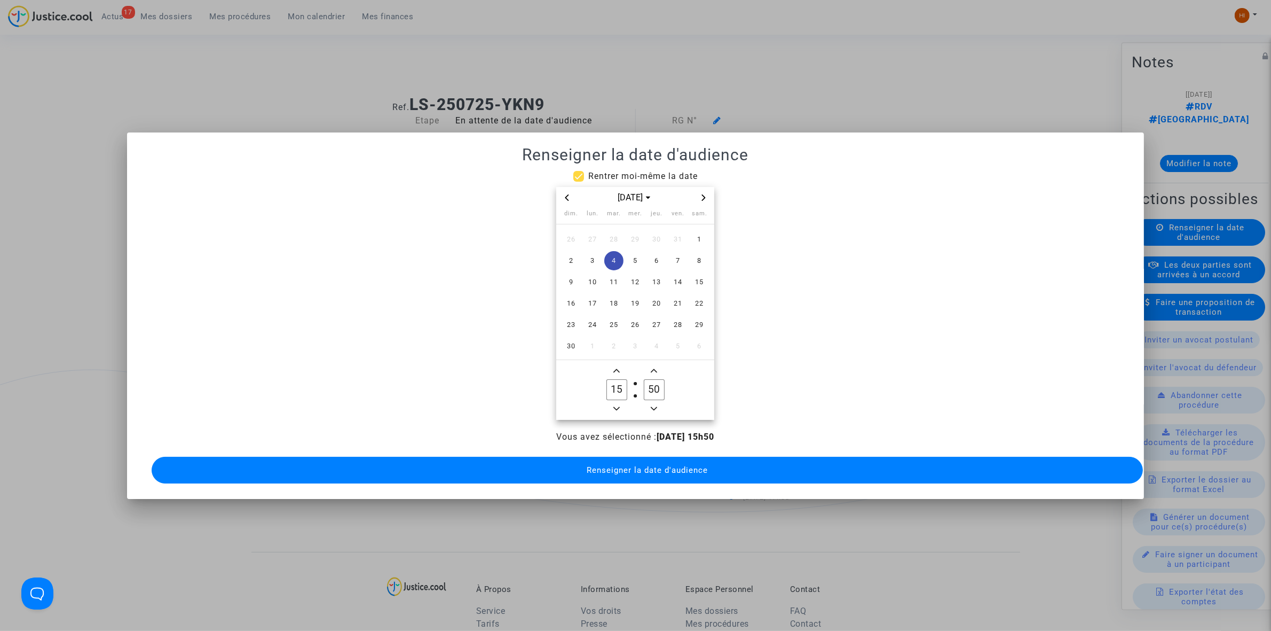
click at [617, 402] on span "Minus a hour" at bounding box center [616, 408] width 13 height 13
type input "14"
click at [657, 380] on input "50" at bounding box center [654, 389] width 20 height 20
click at [655, 381] on input "50" at bounding box center [654, 389] width 20 height 20
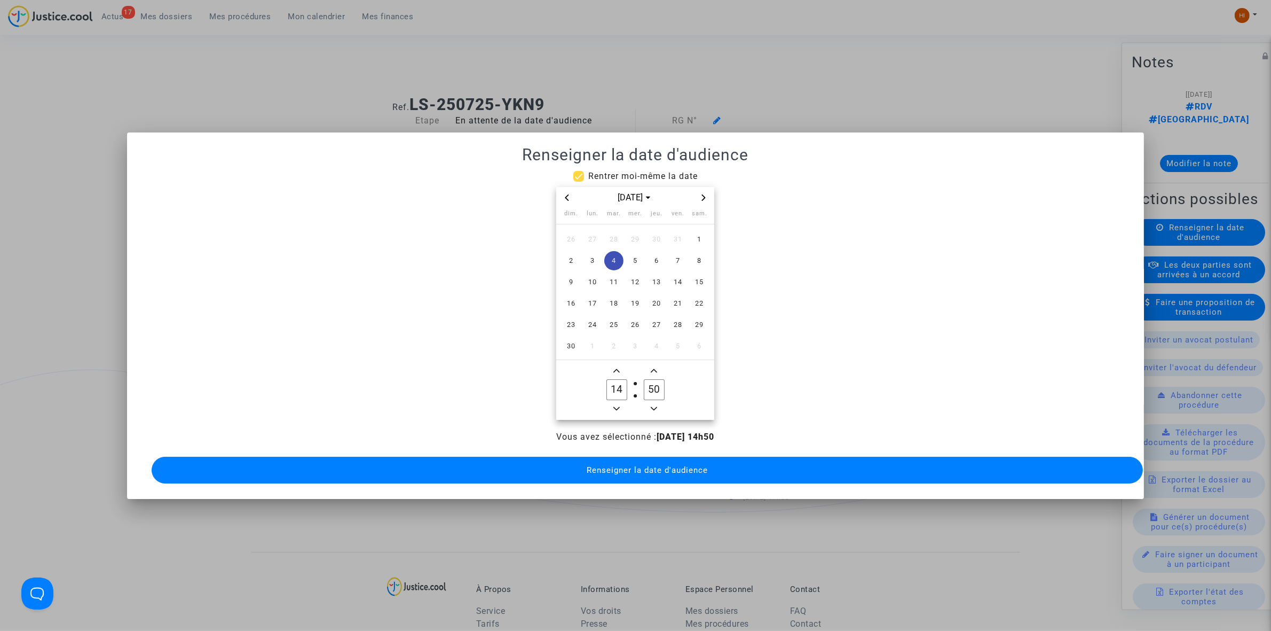
click at [656, 380] on input "50" at bounding box center [654, 389] width 20 height 20
type input "00"
click at [677, 469] on button "Renseigner la date d'audience" at bounding box center [648, 470] width 992 height 27
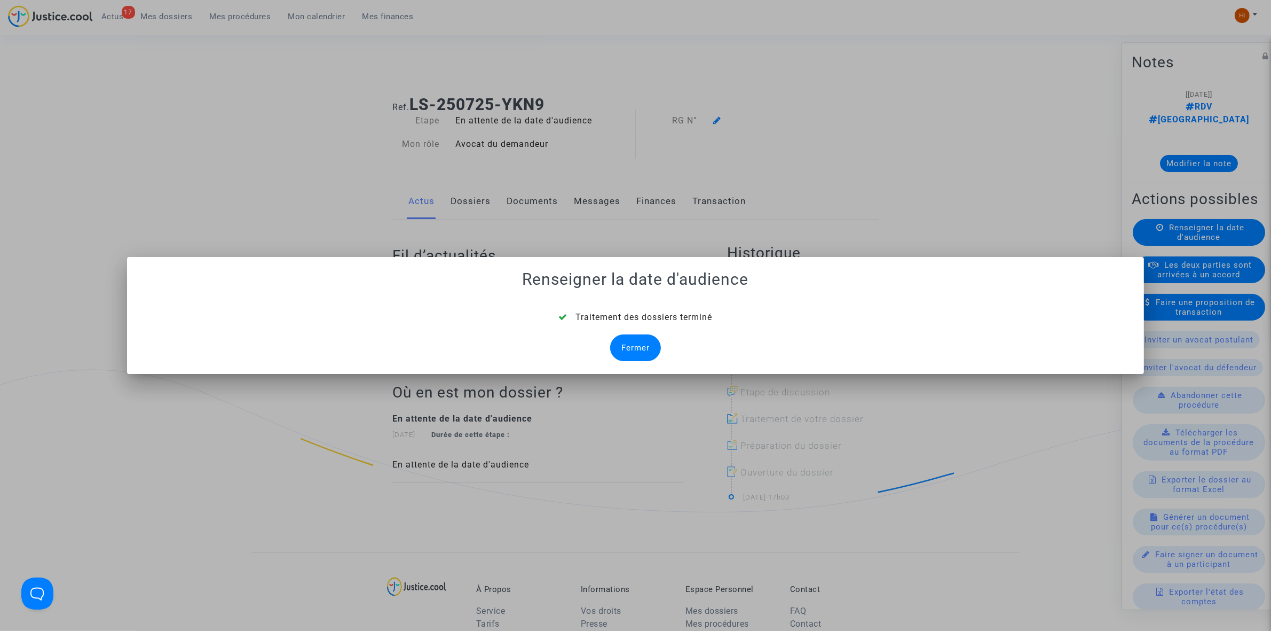
drag, startPoint x: 631, startPoint y: 342, endPoint x: 664, endPoint y: 313, distance: 43.9
click at [631, 342] on div "Fermer" at bounding box center [635, 347] width 51 height 27
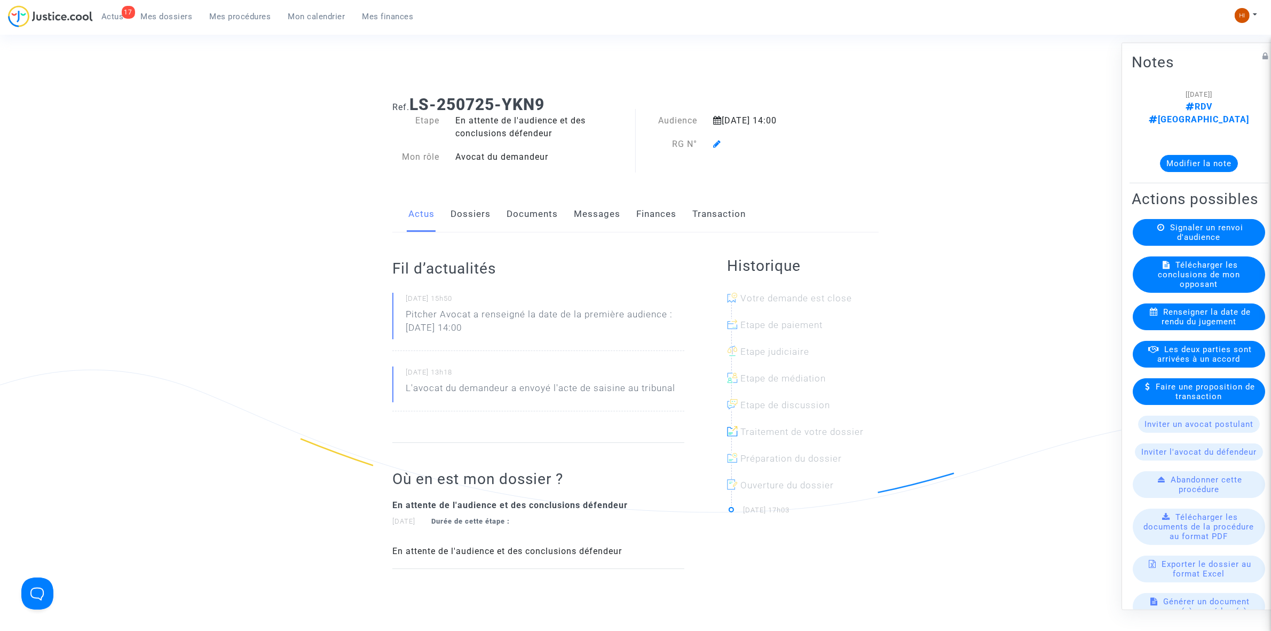
click at [716, 146] on icon at bounding box center [717, 143] width 8 height 9
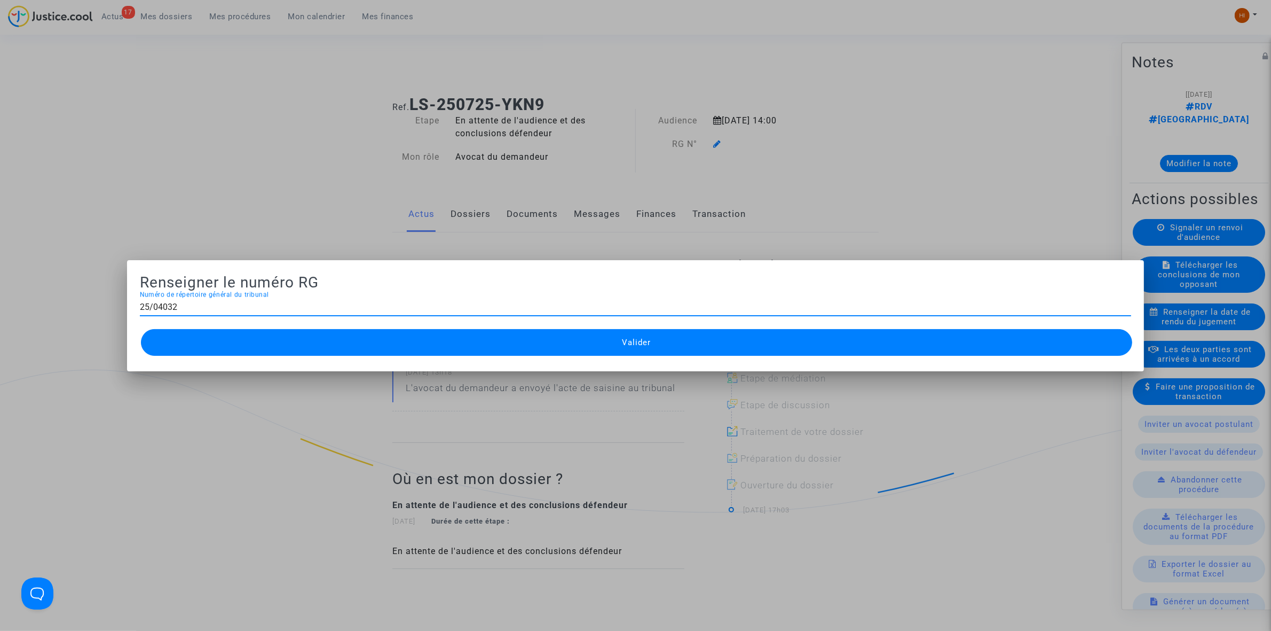
type input "25/04032"
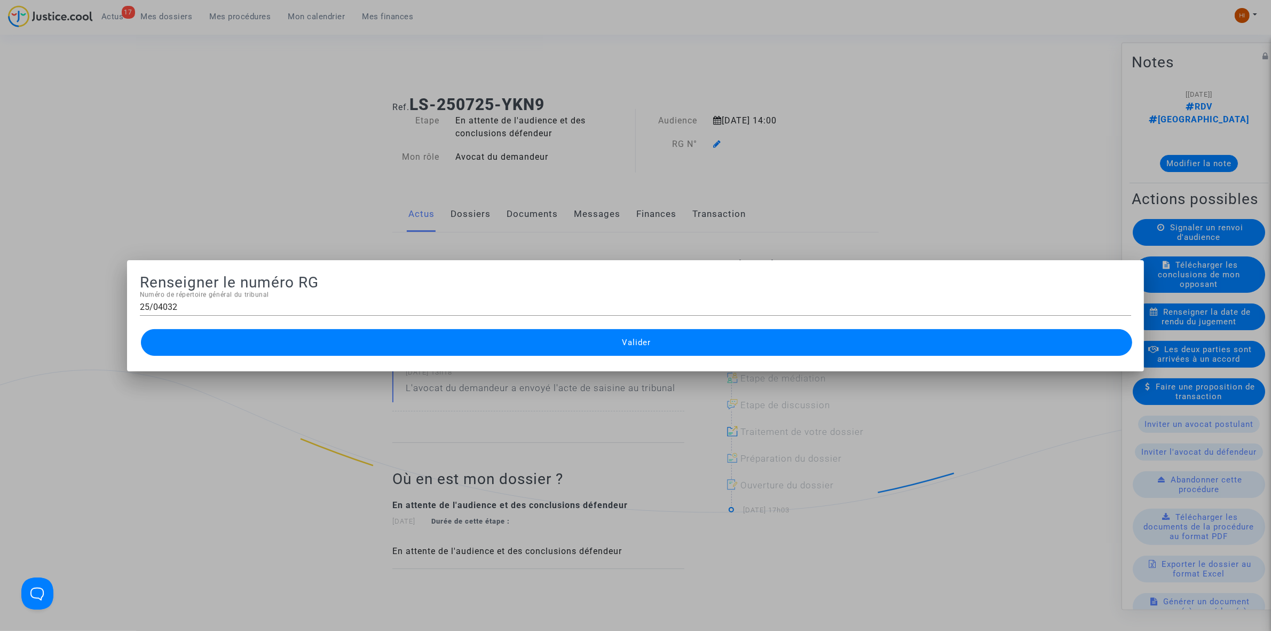
click at [583, 343] on button "Valider" at bounding box center [637, 342] width 992 height 27
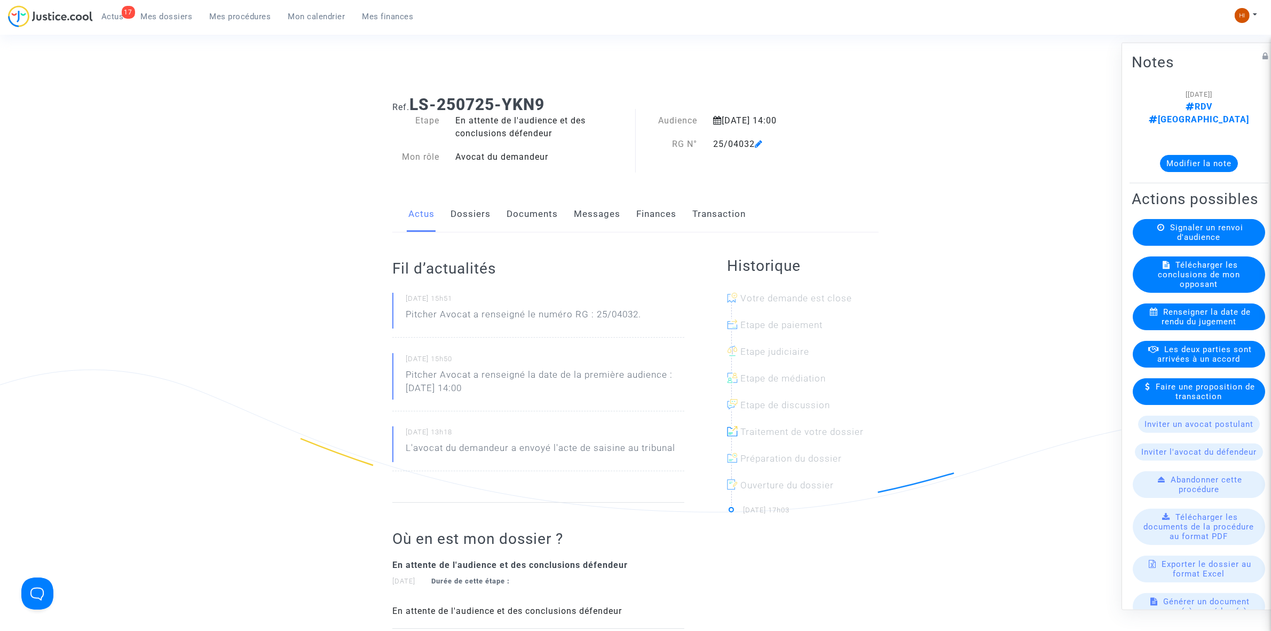
click at [540, 214] on link "Documents" at bounding box center [532, 214] width 51 height 35
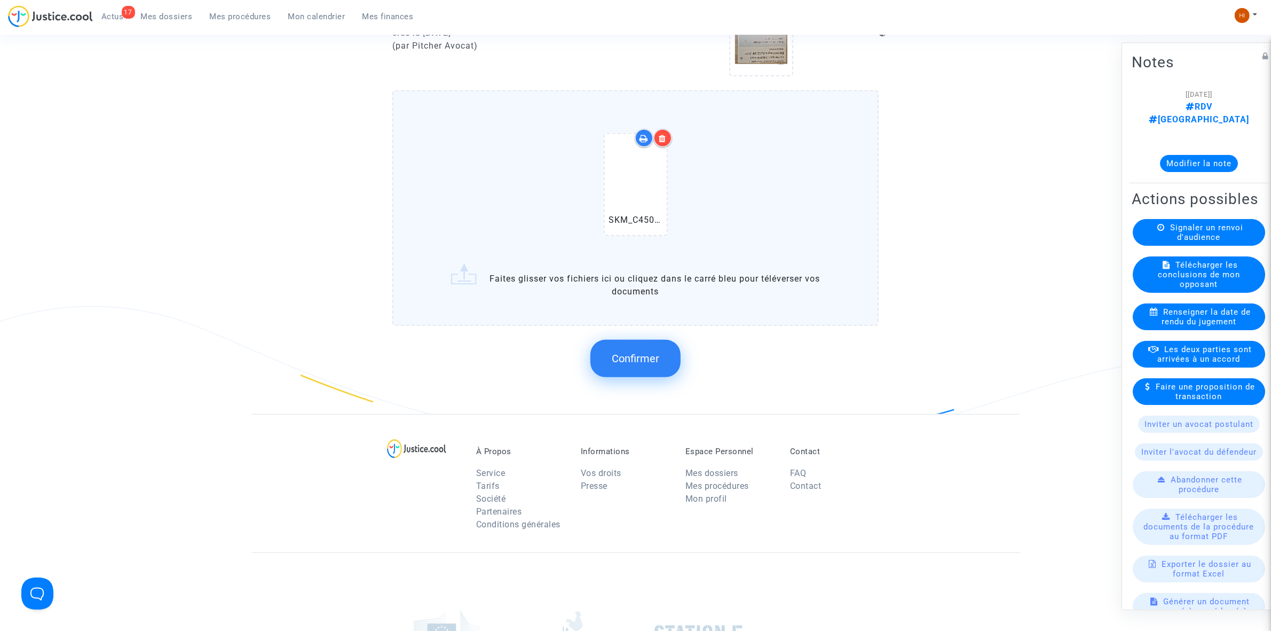
scroll to position [801, 0]
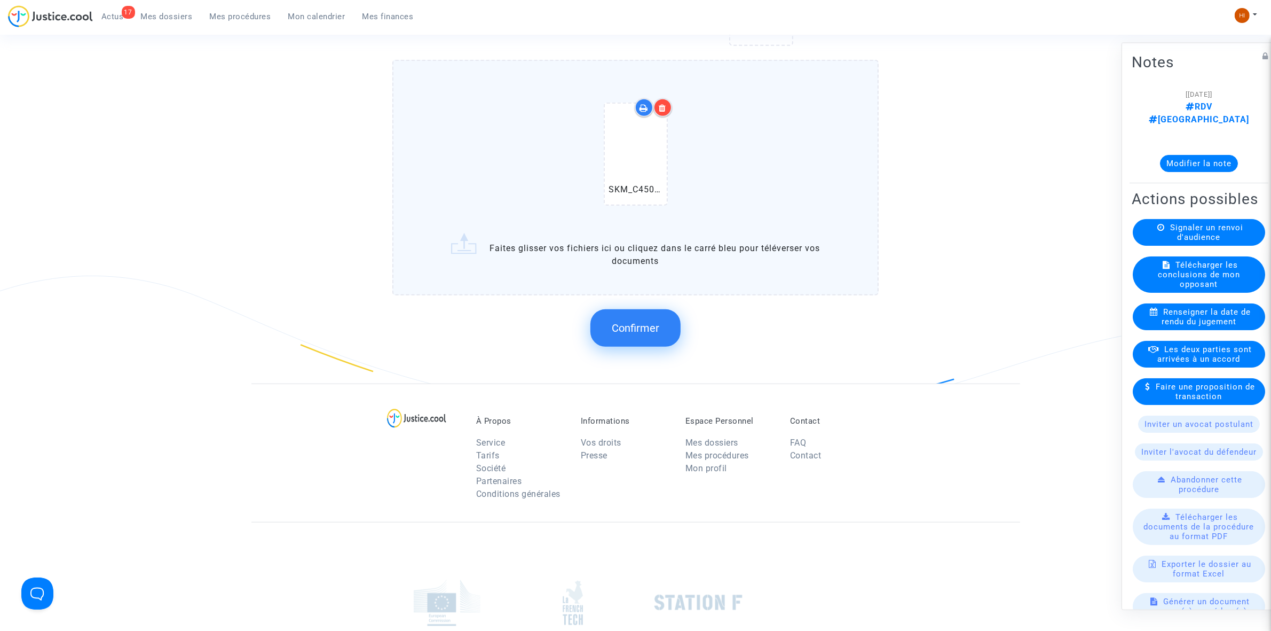
click at [645, 335] on button "Confirmer" at bounding box center [636, 327] width 90 height 37
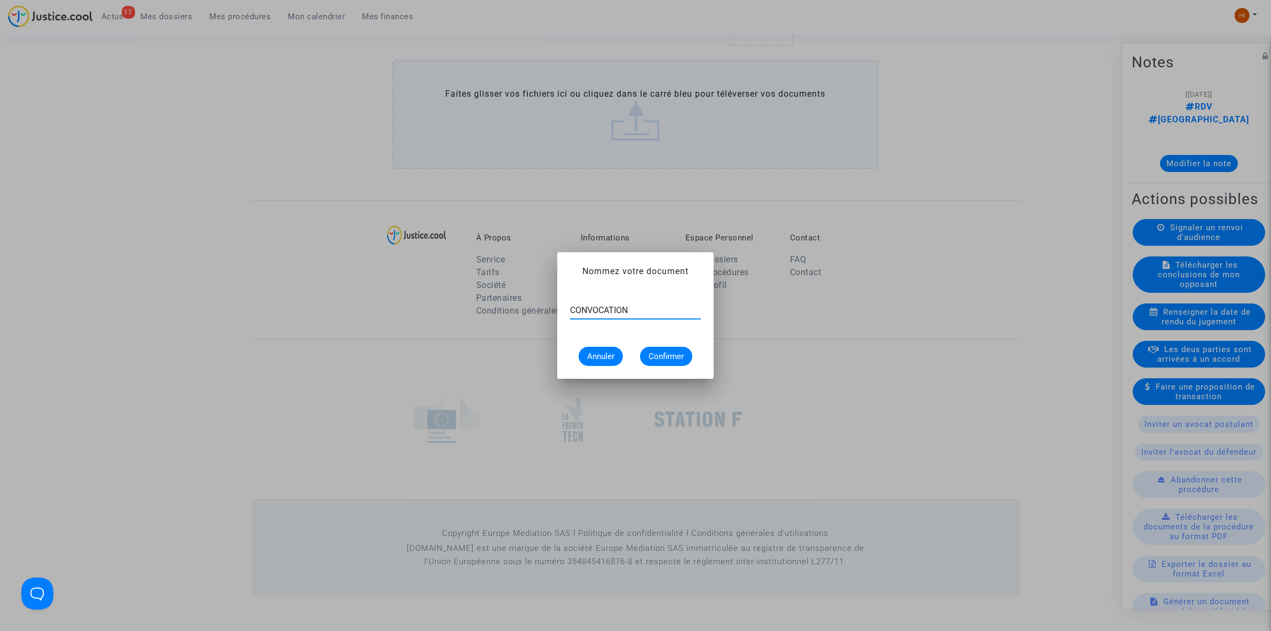
type input "CONVOCATION"
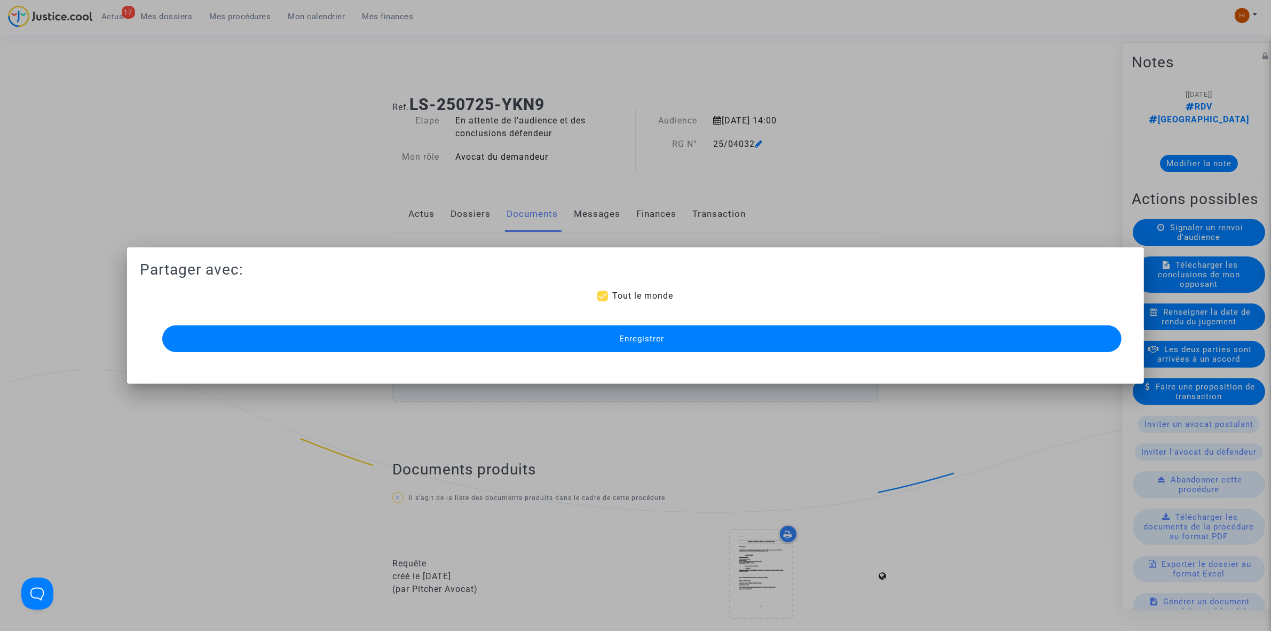
scroll to position [763, 0]
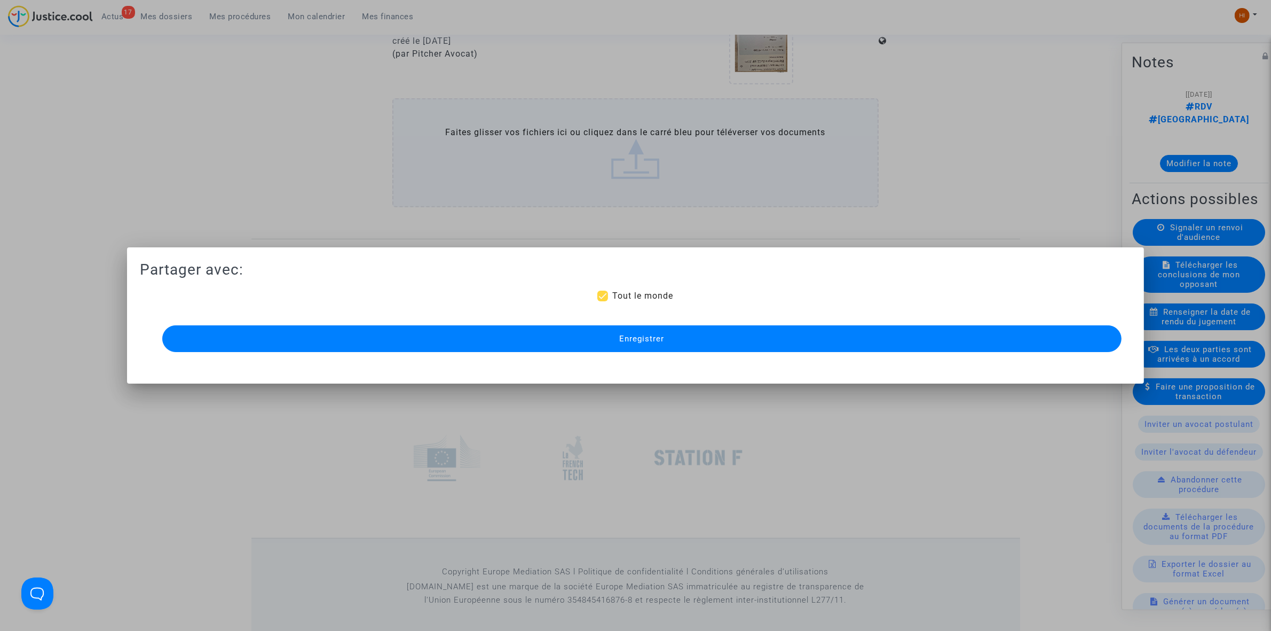
click at [645, 335] on span "Enregistrer" at bounding box center [641, 339] width 45 height 10
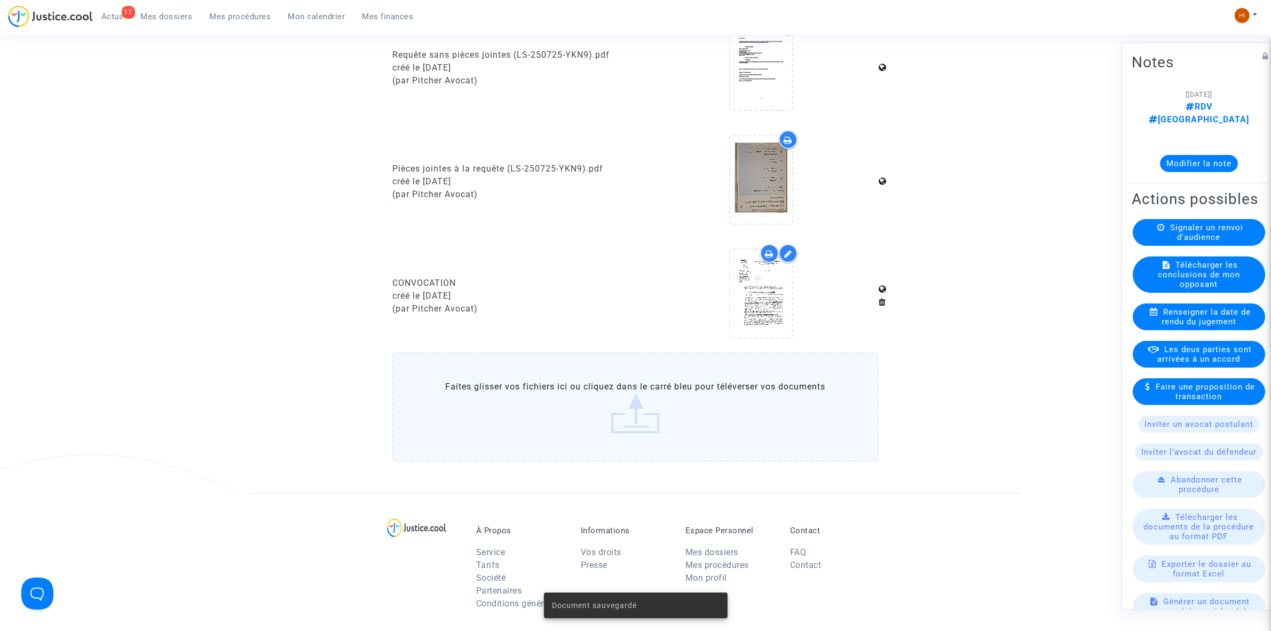
scroll to position [629, 0]
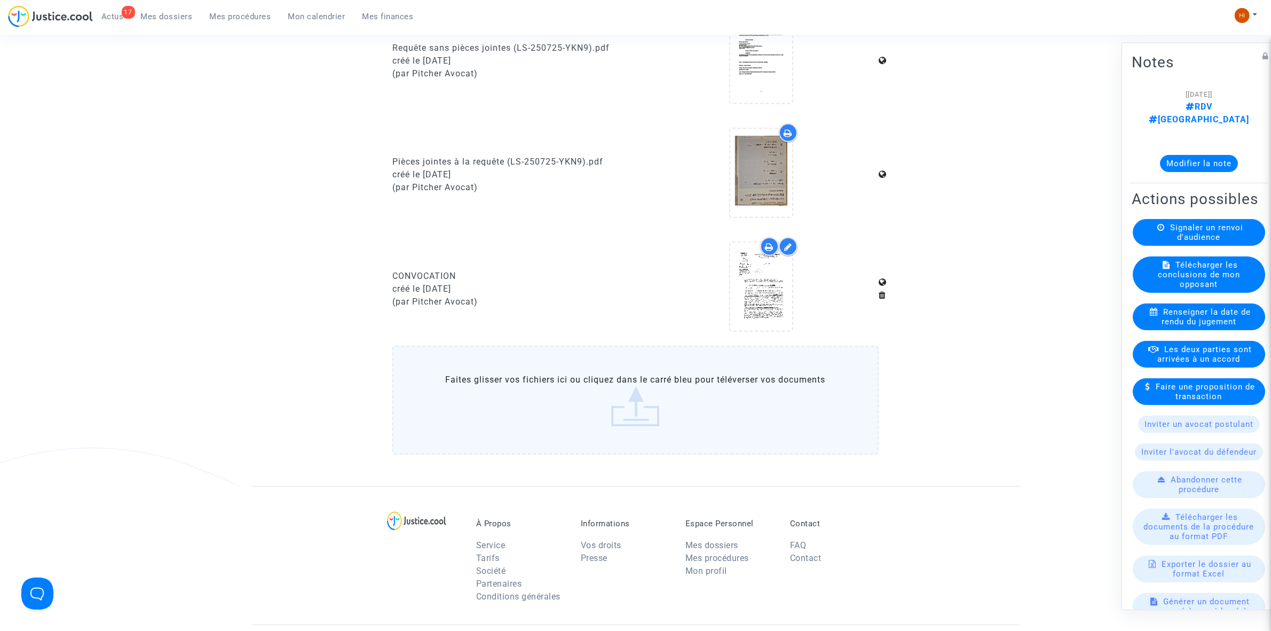
click at [252, 18] on span "Mes procédures" at bounding box center [240, 17] width 61 height 10
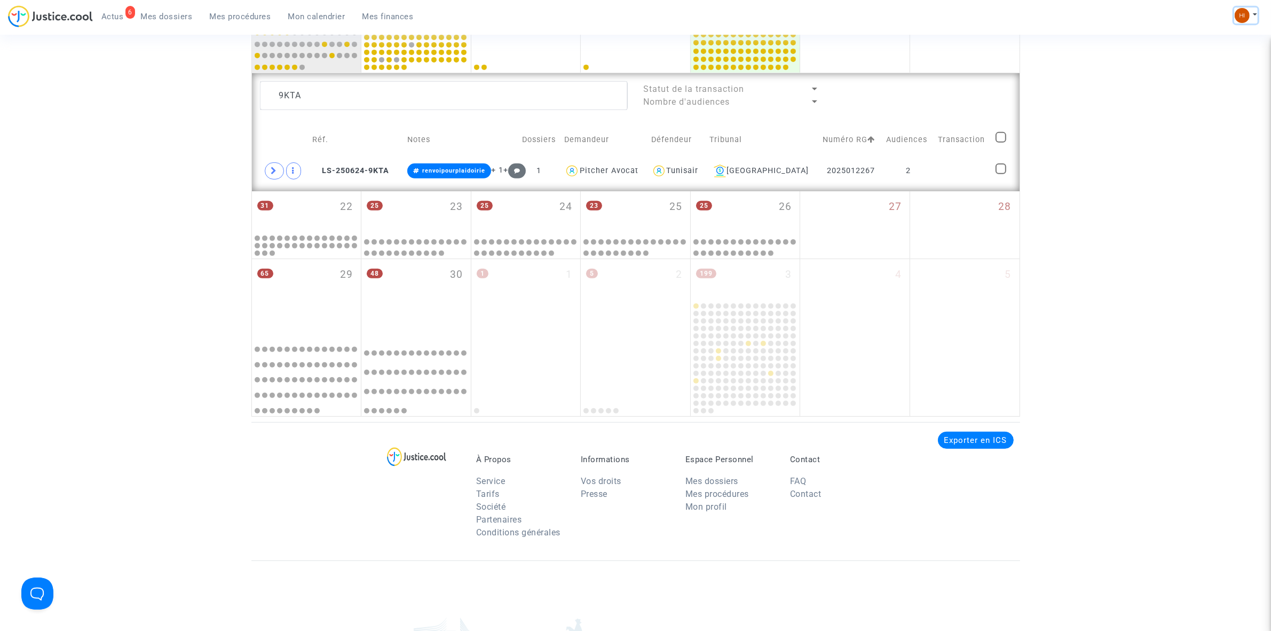
click at [1251, 16] on button at bounding box center [1246, 15] width 23 height 16
click at [1239, 54] on link "Changer de compte" at bounding box center [1204, 54] width 108 height 17
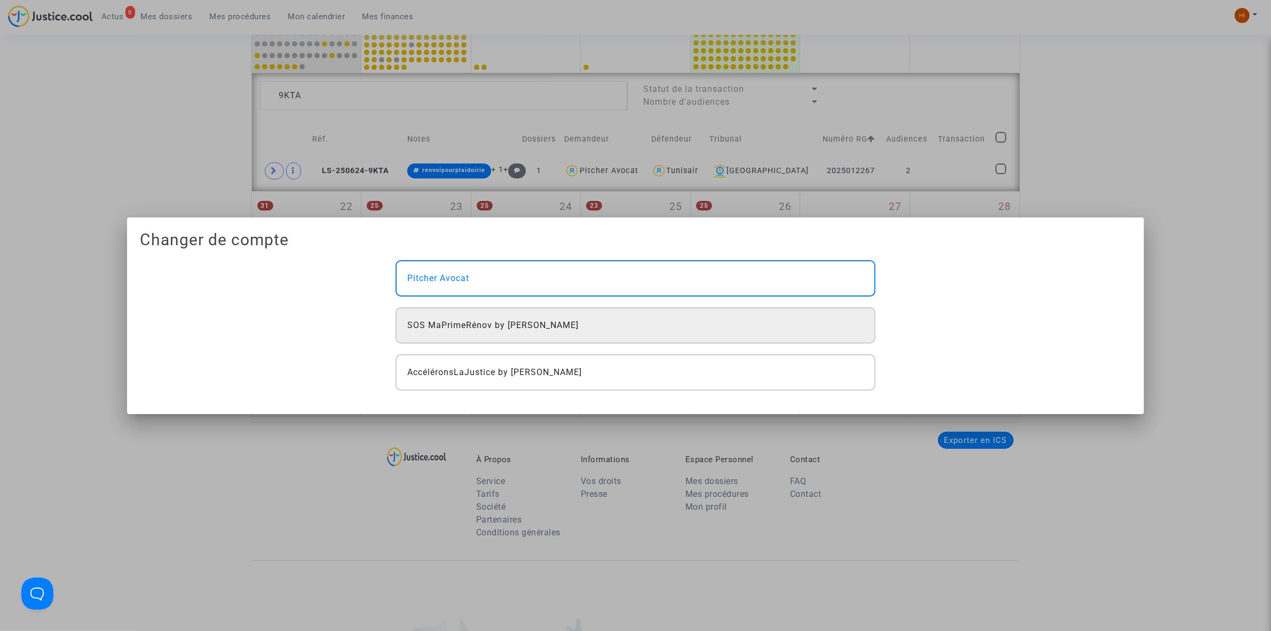
click at [637, 330] on div "SOS MaPrimeRénov by [PERSON_NAME]" at bounding box center [636, 325] width 480 height 36
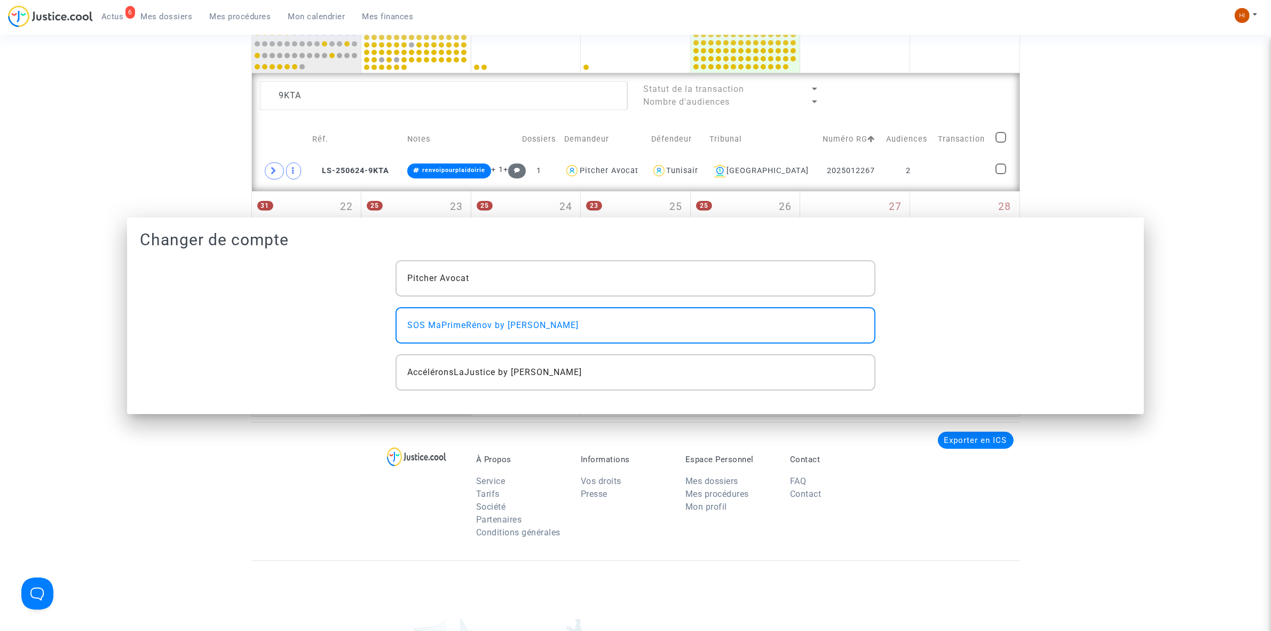
scroll to position [540, 0]
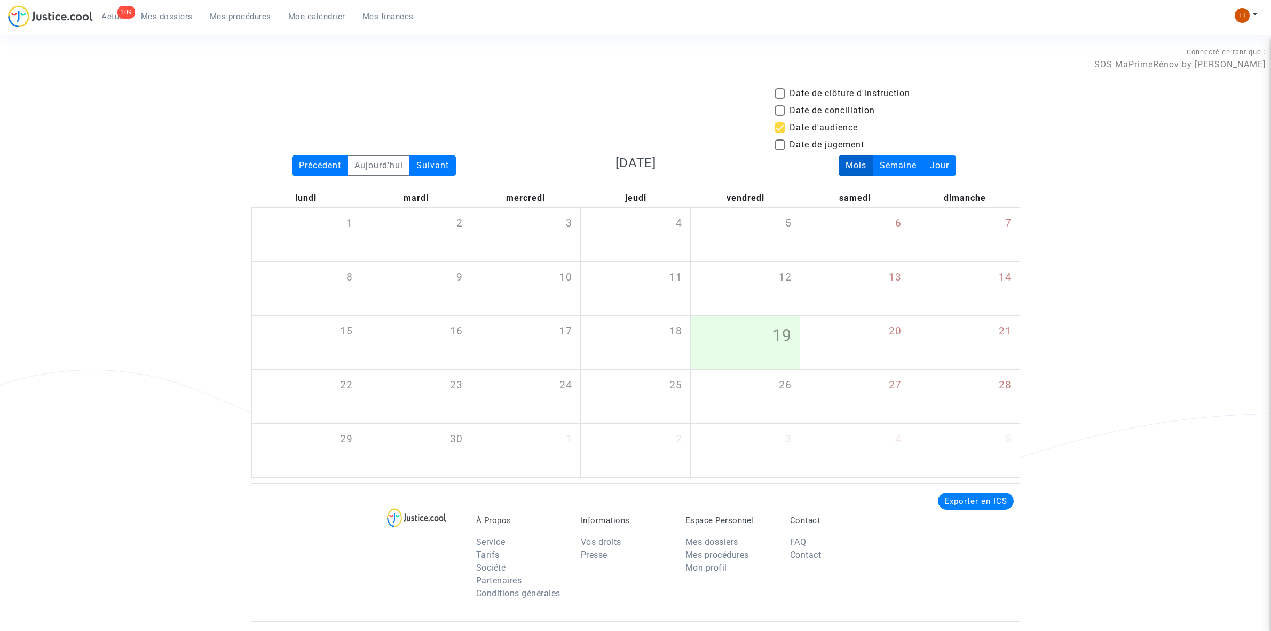
scroll to position [249, 0]
